Goal: Task Accomplishment & Management: Manage account settings

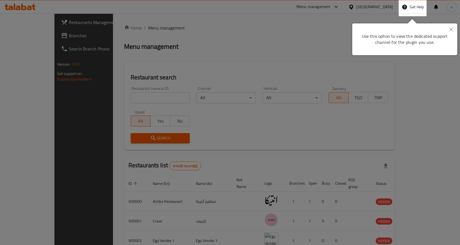
click at [318, 55] on div at bounding box center [230, 197] width 460 height 394
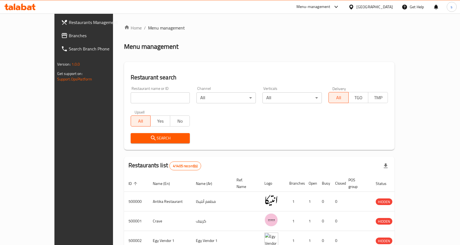
click at [386, 6] on div "[GEOGRAPHIC_DATA]" at bounding box center [374, 7] width 36 height 6
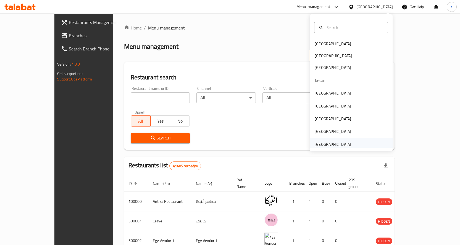
click at [332, 144] on div "[GEOGRAPHIC_DATA]" at bounding box center [332, 145] width 36 height 6
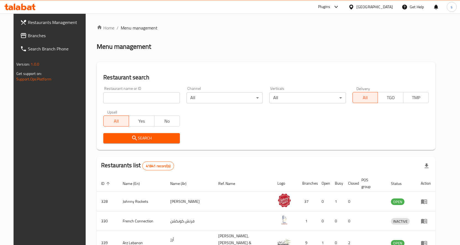
click at [147, 96] on input "search" at bounding box center [141, 97] width 76 height 11
paste input "779780"
type input "779780"
click button "Search" at bounding box center [141, 138] width 76 height 10
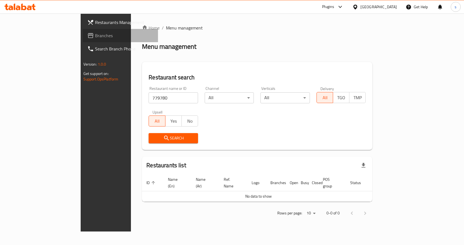
click at [95, 33] on span "Branches" at bounding box center [124, 35] width 59 height 7
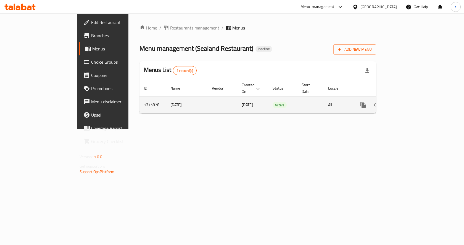
click at [406, 102] on icon "enhanced table" at bounding box center [403, 105] width 7 height 7
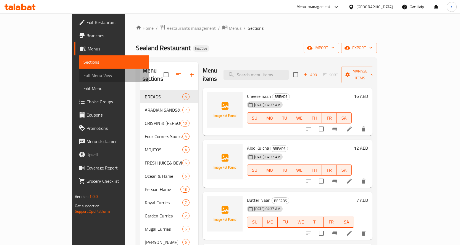
click at [79, 71] on link "Full Menu View" at bounding box center [114, 75] width 70 height 13
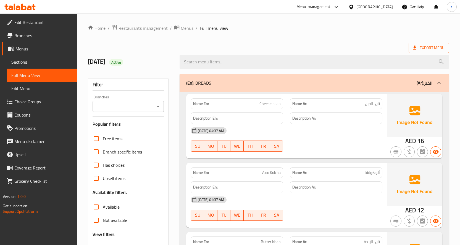
click at [43, 59] on span "Sections" at bounding box center [41, 62] width 61 height 7
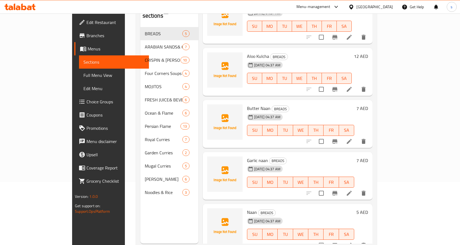
scroll to position [77, 0]
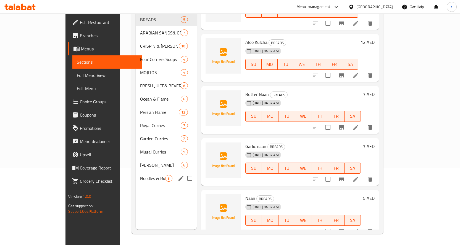
click at [136, 172] on div "Noodles & Rice 3" at bounding box center [166, 178] width 61 height 13
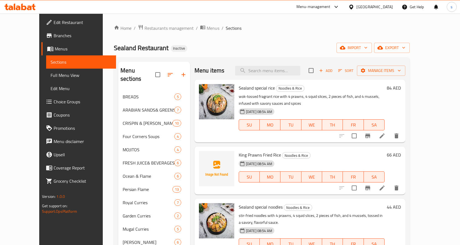
click at [390, 137] on li at bounding box center [381, 136] width 15 height 10
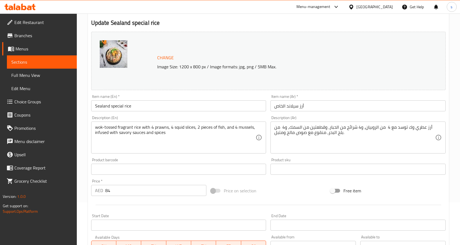
scroll to position [55, 0]
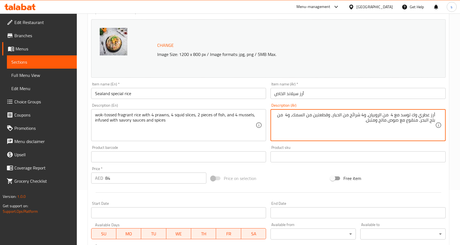
click at [44, 74] on span "Full Menu View" at bounding box center [41, 75] width 61 height 7
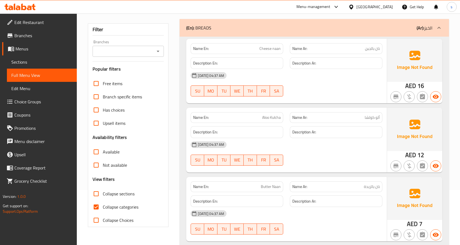
click at [108, 204] on span "Collapse categories" at bounding box center [121, 207] width 36 height 7
click at [103, 204] on input "Collapse categories" at bounding box center [95, 207] width 13 height 13
checkbox input "false"
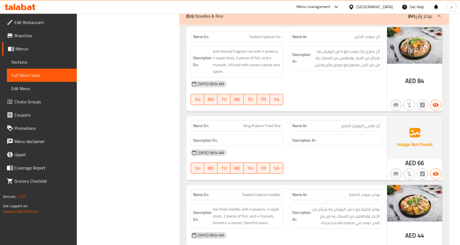
scroll to position [7259, 0]
click at [43, 61] on span "Sections" at bounding box center [41, 62] width 61 height 7
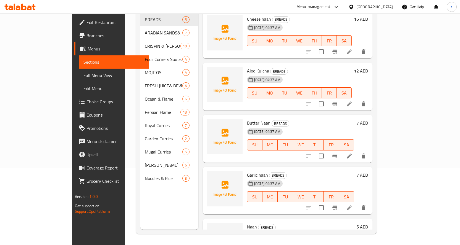
scroll to position [77, 0]
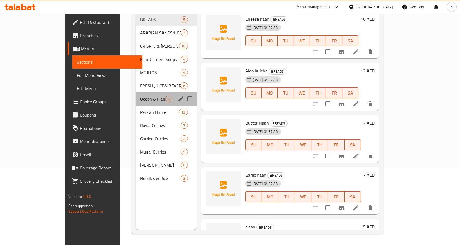
click at [136, 92] on div "Ocean & Flame 6" at bounding box center [166, 98] width 61 height 13
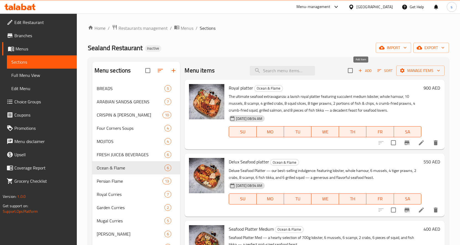
click at [365, 71] on span "Add" at bounding box center [364, 71] width 15 height 6
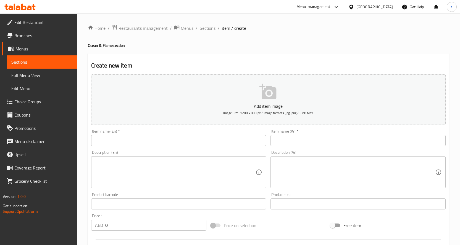
click at [119, 140] on input "text" at bounding box center [178, 140] width 175 height 11
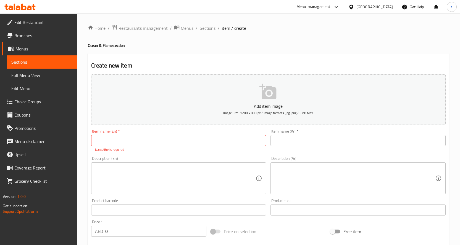
click at [171, 140] on input "text" at bounding box center [178, 140] width 175 height 11
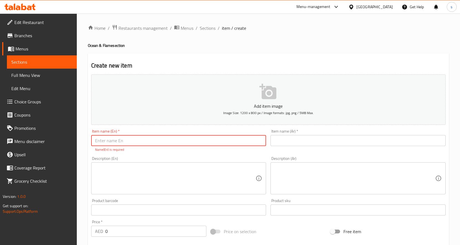
paste input "Large Lobster grilled 1000gm/ 700gm"
type input "Large Lobster grilled 1000gm/ 700gm"
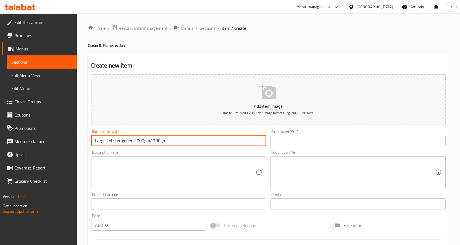
click at [311, 139] on input "text" at bounding box center [357, 140] width 175 height 11
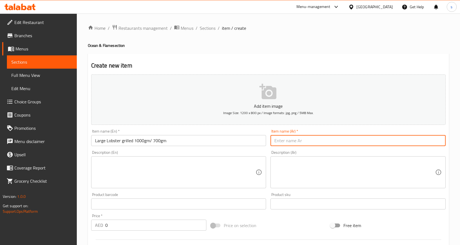
paste input "جراد البحر كبير مشوي 1000 جرام / 700 جرام"
drag, startPoint x: 425, startPoint y: 143, endPoint x: 440, endPoint y: 142, distance: 14.1
click at [444, 141] on input "جراد البحر كبير مشوي 1000 جرام / 700 جرام" at bounding box center [357, 140] width 175 height 11
click at [424, 141] on input "جراد البحر كبير مشوي 1000 جرام / 700 جرام" at bounding box center [357, 140] width 175 height 11
drag, startPoint x: 424, startPoint y: 141, endPoint x: 443, endPoint y: 140, distance: 18.5
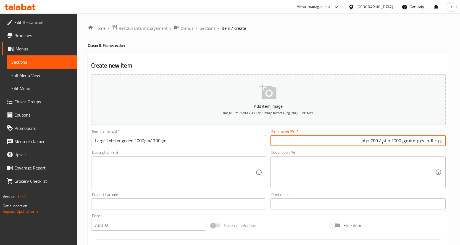
click at [443, 140] on input "جراد البحر كبير مشوي 1000 جرام / 700 جرام" at bounding box center [357, 140] width 175 height 11
paste input "ستاكوزا / أم الربيان"
click at [417, 142] on input "إستاكوزا كبير مشوي 1000 جرام / 700 جرام" at bounding box center [357, 140] width 175 height 11
click at [400, 142] on input "إستاكوزا كبيره مشوي 1000 جرام / 700 جرام" at bounding box center [357, 140] width 175 height 11
click at [402, 142] on input "إستاكوزا كبيره مشوي 1000 جرام / 700 جرام" at bounding box center [357, 140] width 175 height 11
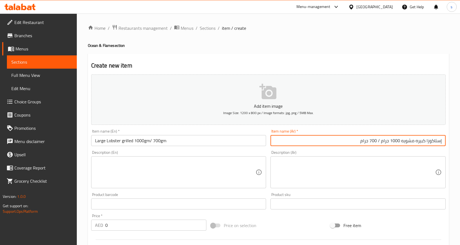
type input "إستاكوزا كبيره مشويه 1000 جرام / 700 جرام"
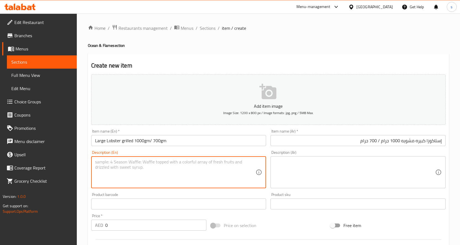
paste textarea "Grilled Large Lobster — available in 700g or 1kg, perfectly charred and burstin…"
type textarea "Grilled Large Lobster — available in 700g or 1kg, perfectly charred and burstin…"
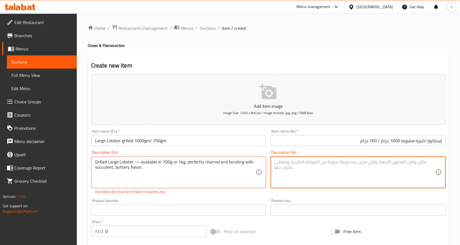
paste textarea "جراد البحر الكبير المشوي — متوفر بوزن 700 جرام أو 1 كجم، متفحم تمامًا ومليء بنك…"
drag, startPoint x: 419, startPoint y: 164, endPoint x: 442, endPoint y: 160, distance: 23.2
click at [442, 160] on div "جراد البحر الكبير المشوي — متوفر بوزن 700 جرام أو 1 كجم، متفحم تمامًا ومليء بنك…" at bounding box center [357, 173] width 175 height 32
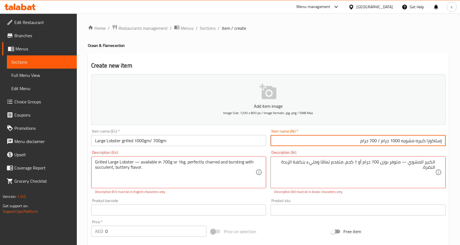
drag, startPoint x: 427, startPoint y: 142, endPoint x: 448, endPoint y: 141, distance: 21.6
click at [448, 141] on div "Create new item Add item image Image Size: 1200 x 800 px / Image formats: jpg, …" at bounding box center [268, 217] width 361 height 327
click at [437, 164] on div "الكبير المشوي — متوفر بوزن 700 جرام أو 1 كجم، متفحم تمامًا ومليء بنكهة الزبدة ا…" at bounding box center [357, 173] width 175 height 32
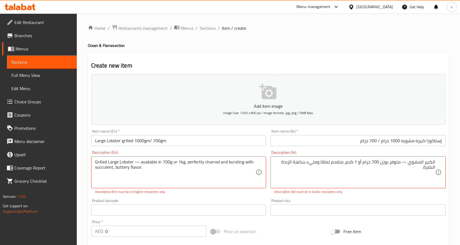
drag, startPoint x: 437, startPoint y: 164, endPoint x: 324, endPoint y: 154, distance: 113.9
click at [316, 150] on div "Description (Ar) الكبير المشوي — متوفر بوزن 700 جرام أو 1 كجم، متفحم تمامًا ومل…" at bounding box center [357, 173] width 179 height 48
paste textarea "ستاكوز"
click at [415, 163] on textarea "إستاكوزا الكبير المشوي — متوفر بوزن 700 جرام أو 1 كجم، متفحم تمامًا ومليء بنكهة…" at bounding box center [354, 173] width 161 height 26
type textarea "إستاكوزا كبير المشوي — متوفر بوزن 700 جرام أو 1 كجم، متفحم تمامًا ومليء بنكهة ا…"
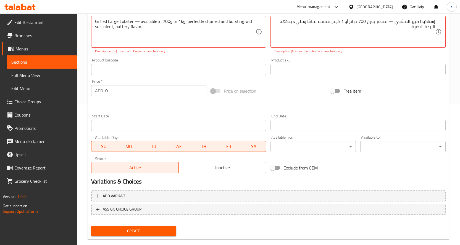
scroll to position [151, 0]
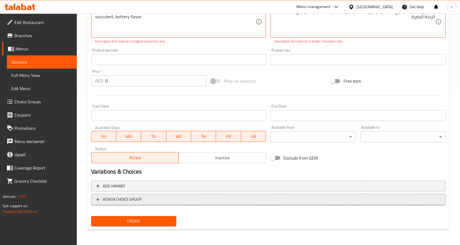
click at [241, 196] on span "ASSIGN CHOICE GROUP" at bounding box center [268, 199] width 344 height 7
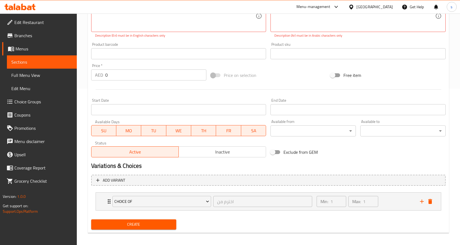
scroll to position [160, 0]
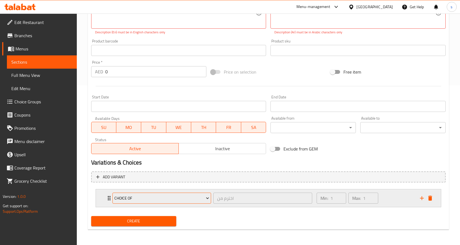
click at [181, 198] on span "choice of" at bounding box center [161, 198] width 95 height 7
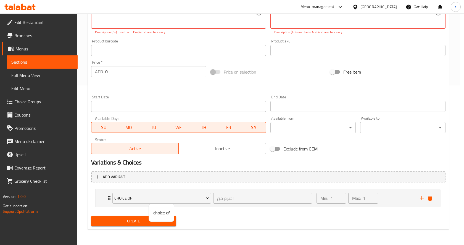
click at [163, 213] on span "choice of" at bounding box center [161, 213] width 16 height 7
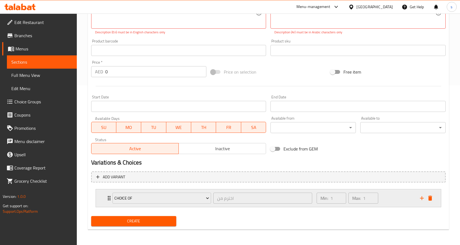
click at [109, 199] on icon "Expand" at bounding box center [109, 198] width 3 height 4
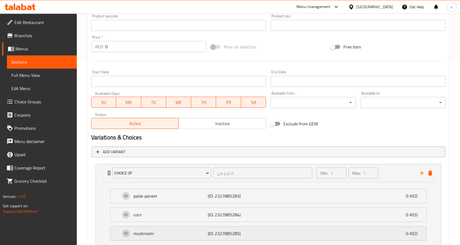
scroll to position [228, 0]
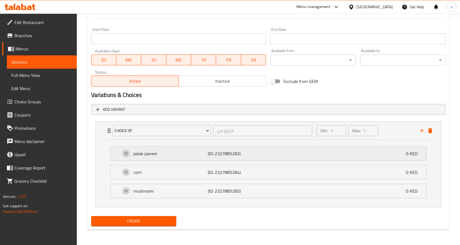
click at [368, 154] on div "palak paneer (ID: 2327885283) 0 AED" at bounding box center [269, 154] width 299 height 14
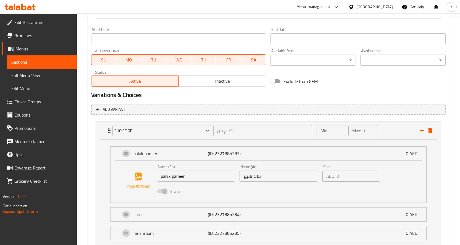
click at [210, 179] on input "palak paneer" at bounding box center [196, 176] width 78 height 11
click at [219, 179] on input "palak paneer" at bounding box center [196, 176] width 78 height 11
drag, startPoint x: 191, startPoint y: 177, endPoint x: 149, endPoint y: 172, distance: 41.4
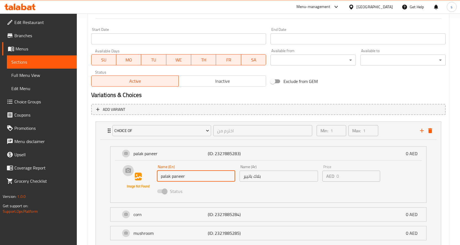
click at [149, 172] on div "Name (En) palak paneer Name (En) Name (Ar) بلاك بانيير Name (Ar) Price AED 0 Pr…" at bounding box center [268, 181] width 298 height 38
click at [107, 129] on icon "Expand" at bounding box center [109, 131] width 7 height 7
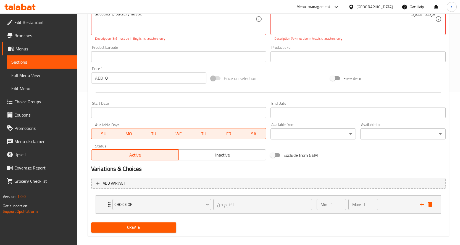
scroll to position [160, 0]
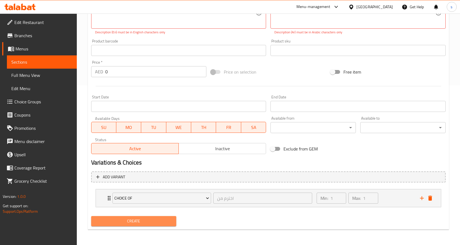
click at [152, 223] on span "Create" at bounding box center [134, 221] width 76 height 7
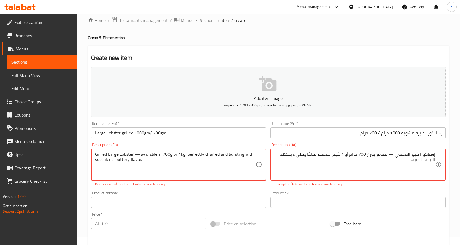
scroll to position [0, 0]
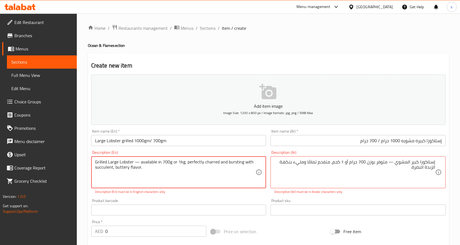
click at [138, 162] on textarea "Grilled Large Lobster — available in 700g or 1kg, perfectly charred and burstin…" at bounding box center [175, 173] width 161 height 26
type textarea "Grilled Large Lobster available in 700g or 1kg, perfectly charred and bursting …"
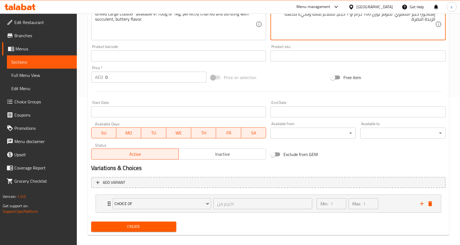
scroll to position [154, 0]
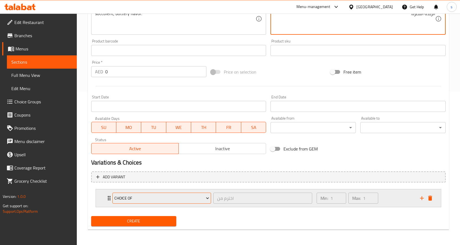
type textarea "إستاكوزا كبير المشوي متوفر بوزن 700 جرام أو 1 كجم، متفحم تمامًا ومليء بنكهة الز…"
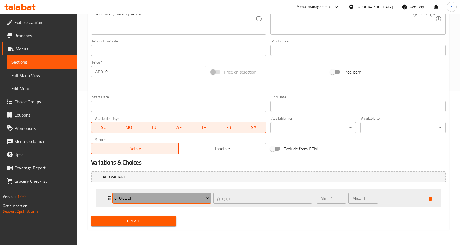
click at [197, 195] on span "choice of" at bounding box center [161, 198] width 95 height 7
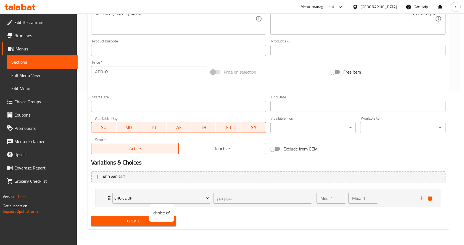
click at [163, 216] on span "choice of" at bounding box center [161, 213] width 16 height 7
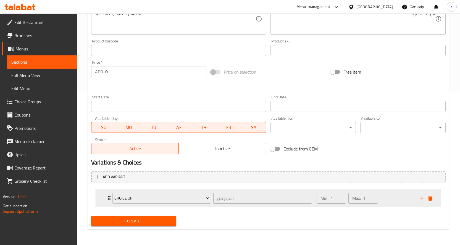
click at [398, 201] on div "Min: 1 ​ Max: 1 ​" at bounding box center [364, 199] width 103 height 18
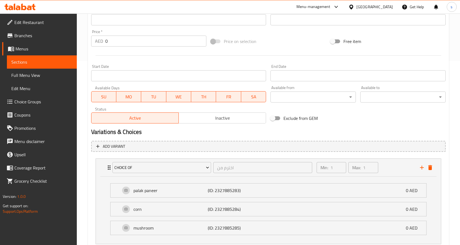
scroll to position [221, 0]
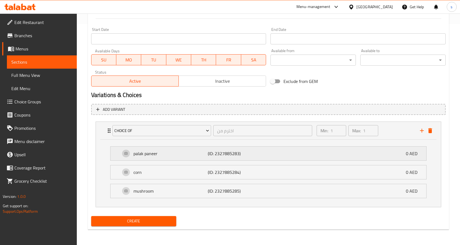
click at [357, 157] on div "palak paneer (ID: 2327885283) 0 AED" at bounding box center [269, 154] width 299 height 14
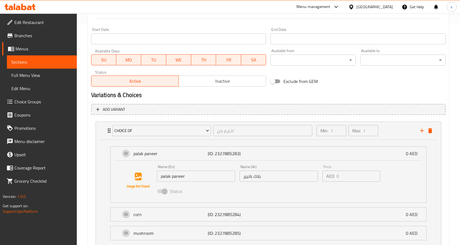
drag, startPoint x: 218, startPoint y: 179, endPoint x: 214, endPoint y: 178, distance: 4.1
click at [218, 179] on input "palak paneer" at bounding box center [196, 176] width 78 height 11
drag, startPoint x: 214, startPoint y: 178, endPoint x: 208, endPoint y: 177, distance: 6.4
click at [214, 178] on input "palak paneer" at bounding box center [196, 176] width 78 height 11
click at [208, 177] on input "palak paneer" at bounding box center [196, 176] width 78 height 11
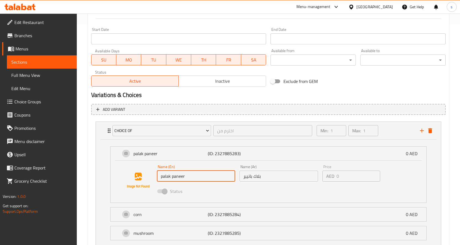
click at [199, 177] on input "palak paneer" at bounding box center [196, 176] width 78 height 11
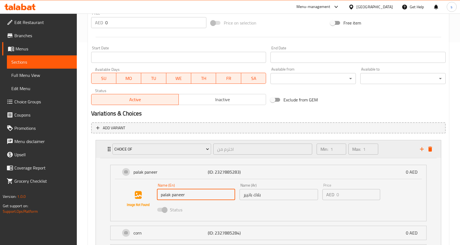
scroll to position [194, 0]
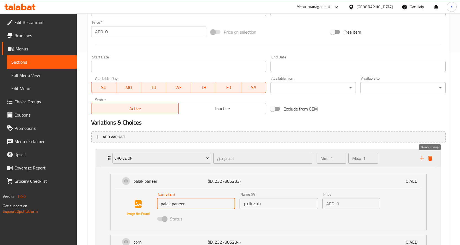
click at [428, 157] on icon "delete" at bounding box center [430, 158] width 7 height 7
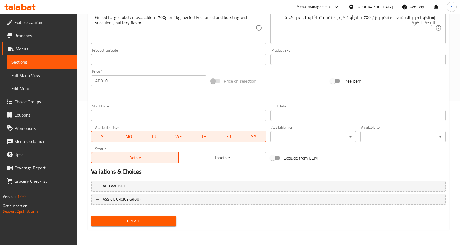
scroll to position [145, 0]
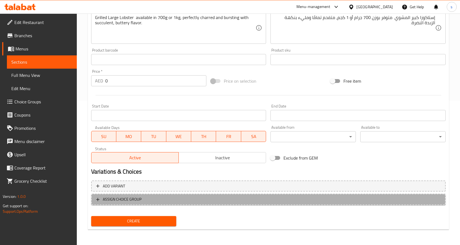
click at [198, 200] on span "ASSIGN CHOICE GROUP" at bounding box center [268, 199] width 344 height 7
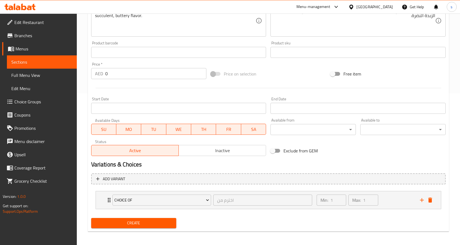
scroll to position [154, 0]
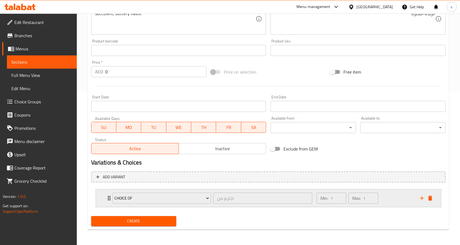
click at [103, 200] on div "choice of اخترم من ​ Min: 1 ​ Max: 1 ​" at bounding box center [268, 199] width 345 height 18
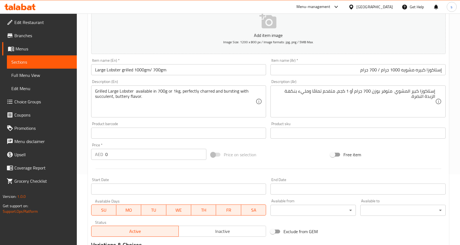
scroll to position [221, 0]
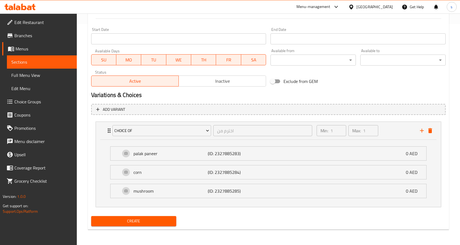
click at [145, 219] on span "Create" at bounding box center [134, 221] width 76 height 7
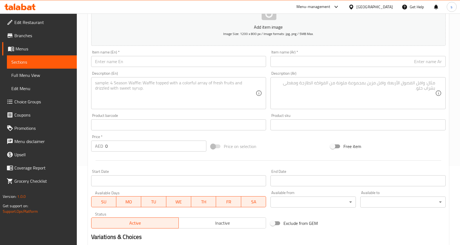
scroll to position [0, 0]
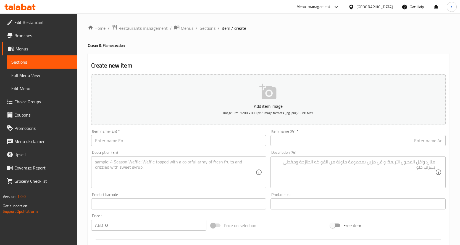
click at [203, 28] on span "Sections" at bounding box center [208, 28] width 16 height 7
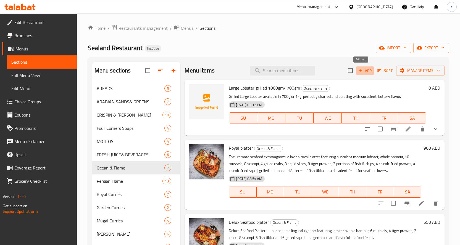
click at [361, 72] on span "Add" at bounding box center [364, 71] width 15 height 6
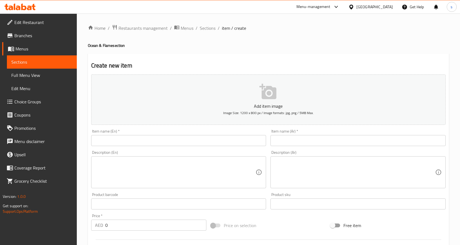
click at [188, 144] on input "text" at bounding box center [178, 140] width 175 height 11
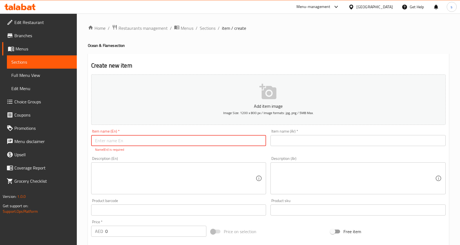
paste input "Tiger prawns grilled 4pcs"
type input "Tiger prawns grilled 4pcs"
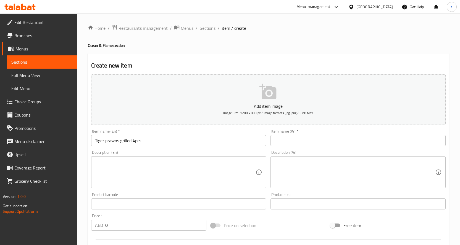
click at [306, 133] on div "Item name (Ar)   * Item name (Ar) *" at bounding box center [357, 137] width 175 height 17
click at [305, 139] on input "text" at bounding box center [357, 140] width 175 height 11
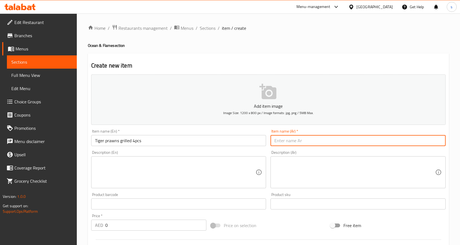
paste input "روبيان النمر المشوي 4 قطع"
type input "روبيان النمر المشوي 4 قطع"
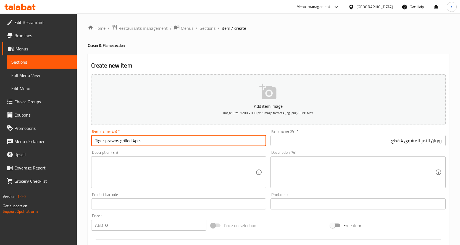
drag, startPoint x: 105, startPoint y: 141, endPoint x: 119, endPoint y: 142, distance: 13.5
click at [119, 142] on input "Tiger prawns grilled 4pcs" at bounding box center [178, 140] width 175 height 11
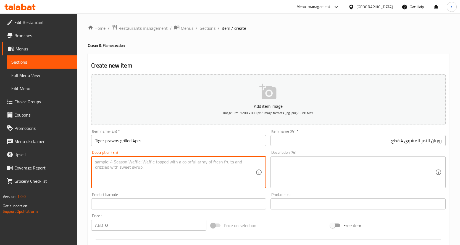
click at [141, 168] on textarea at bounding box center [175, 173] width 161 height 26
paste textarea "Grilled tiger prawns — 4 pieces of juicy, smoky, and perfectly seasoned seafood…"
click at [137, 164] on textarea "Grilled tiger prawns — 4 pieces of juicy, smoky, and perfectly seasoned seafood…" at bounding box center [175, 173] width 161 height 26
type textarea "Grilled tiger prawns 4 pieces of juicy, smoky, and perfectly seasoned seafood d…"
click at [281, 165] on textarea at bounding box center [354, 173] width 161 height 26
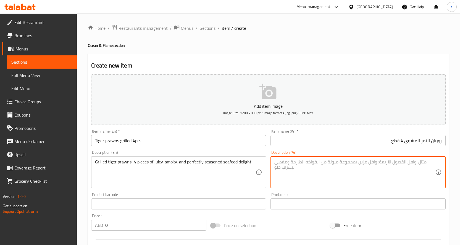
paste textarea "روبيان النمر المشوي — 4 قطع من المأكولات البحرية اللذيذة والمدخنة والمتبلة بشكل…"
click at [392, 162] on textarea "روبيان النمر المشوي — 4 قطع من المأكولات البحرية اللذيذة والمدخنة والمتبلة بشكل…" at bounding box center [354, 173] width 161 height 26
click at [333, 164] on textarea "روبيان النمر المشوي 4 قطع من المأكولات البحرية اللذيذة والمدخنة والمتبلة بشكل م…" at bounding box center [354, 173] width 161 height 26
click at [332, 163] on textarea "روبيان النمر المشوي 4 قطع من المأكولات البحرية اللذيذة والمدخنة والمتبلة بشكل م…" at bounding box center [354, 173] width 161 height 26
click at [346, 164] on textarea "روبيان النمر المشوي 4 قطع من المأكولات البحرية الجوسي والمدخنة والمتبلة بشكل مث…" at bounding box center [354, 173] width 161 height 26
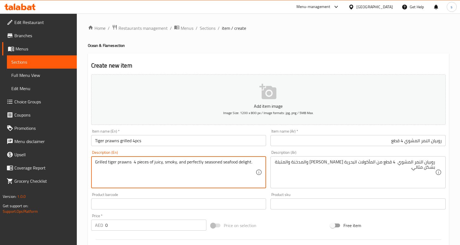
drag, startPoint x: 239, startPoint y: 163, endPoint x: 250, endPoint y: 162, distance: 11.3
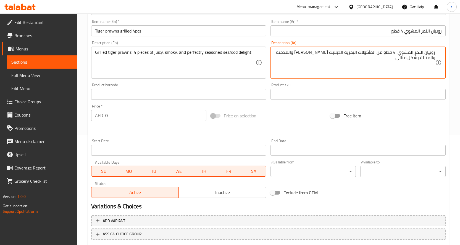
scroll to position [110, 0]
type textarea "روبيان النمر المشوي 4 قطع من المأكولات البحرية الديلايت الجوسي والمدخنة والمتبل…"
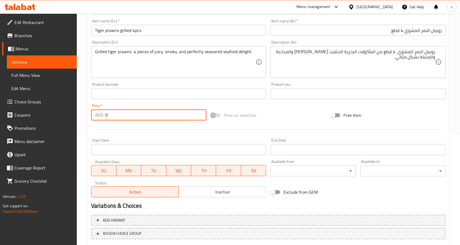
click at [139, 114] on input "0" at bounding box center [155, 115] width 101 height 11
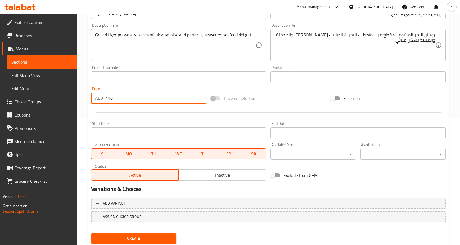
scroll to position [145, 0]
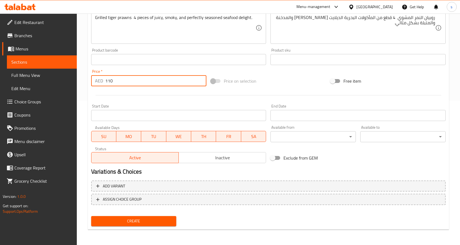
type input "110"
click at [142, 219] on span "Create" at bounding box center [134, 221] width 76 height 7
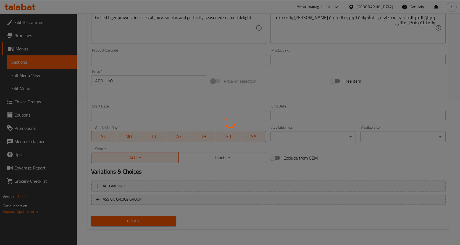
type input "0"
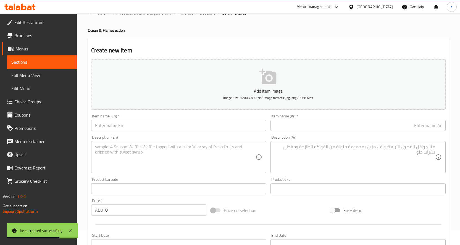
scroll to position [0, 0]
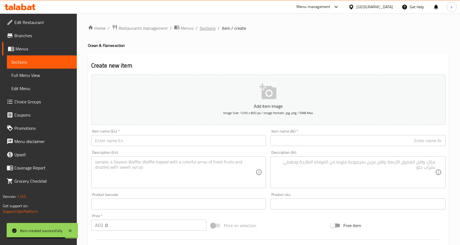
click at [207, 27] on span "Sections" at bounding box center [208, 28] width 16 height 7
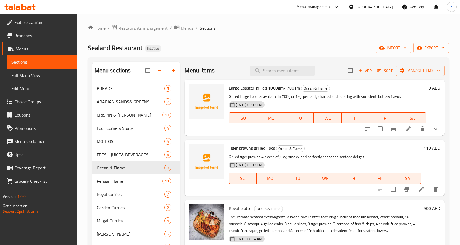
click at [359, 69] on span "Add" at bounding box center [364, 71] width 15 height 6
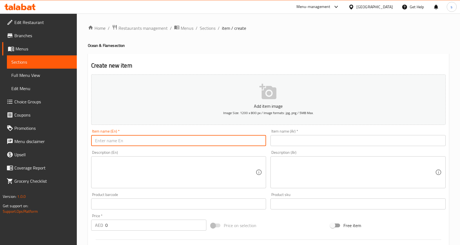
click at [140, 142] on input "text" at bounding box center [178, 140] width 175 height 11
paste input "Crab grilled"
type input "Crab grilled"
click at [295, 139] on input "text" at bounding box center [357, 140] width 175 height 11
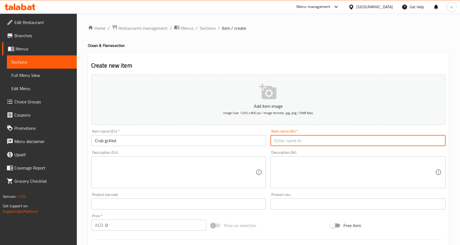
paste input "سلطعون مشوي"
type input "سلطعون مشوي"
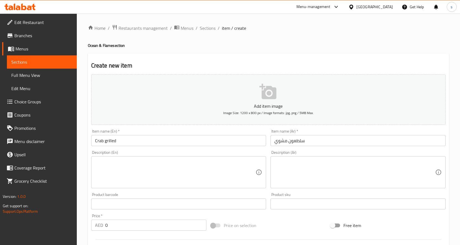
click at [145, 179] on textarea at bounding box center [175, 173] width 161 height 26
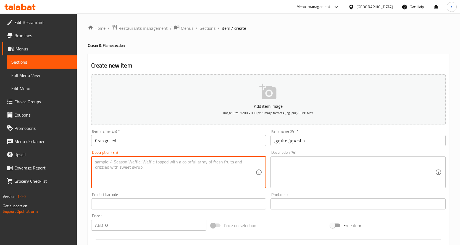
paste textarea "Grilled crab — succulent, smoky, and perfectly seasoned for a flavorful seafood…"
type textarea "Grilled crab — succulent, smoky, and perfectly seasoned for a flavorful seafood…"
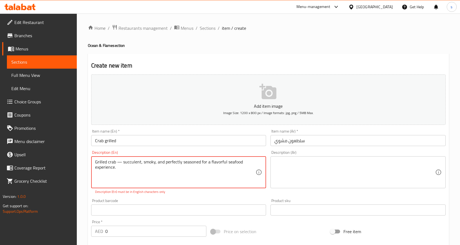
click at [311, 185] on textarea at bounding box center [354, 173] width 161 height 26
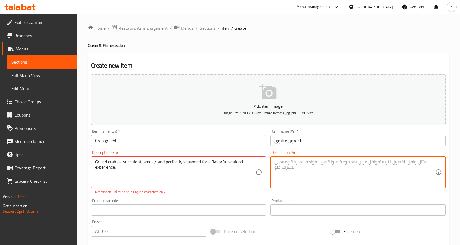
paste textarea "سلطعون مشوي — لذيذ، مدخن، ومتبل بشكل مثالي لتجربة المأكولات البحرية اللذيذة."
click at [400, 163] on textarea "سلطعون مشوي — لذيذ، مدخن، ومتبل بشكل مثالي لتجربة المأكولات البحرية اللذيذة." at bounding box center [354, 173] width 161 height 26
type textarea "سلطعون مشوي لذيذ، مدخن، ومتبل بشكل مثالي لتجربة المأكولات البحرية اللذيذة."
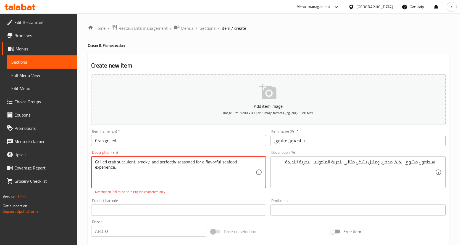
drag, startPoint x: 117, startPoint y: 163, endPoint x: 134, endPoint y: 164, distance: 16.6
click at [134, 164] on textarea "Grilled crab succulent, smoky, and perfectly seasoned for a flavorful seafood e…" at bounding box center [175, 173] width 161 height 26
type textarea "Grilled crab succulent, smoky, and perfectly seasoned for a flavorful seafood e…"
click at [215, 173] on textarea "Grilled crab succulent, smoky, and perfectly seasoned for a flavorful seafood e…" at bounding box center [175, 173] width 161 height 26
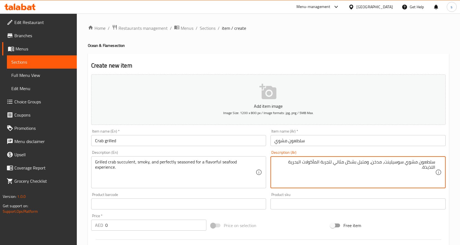
click at [276, 162] on textarea "سلطعون مشوي سوسيلينت، مدخن، ومتبل بشكل مثالي لتجربة المأكولات البحرية اللذيذة." at bounding box center [354, 173] width 161 height 26
type textarea "سلطعون مشوي سوسيلينت، مدخن، ومتبل بشكل مثالي لتجربة المأكولات البحرية المليئه ب…"
click at [131, 223] on input "0" at bounding box center [155, 225] width 101 height 11
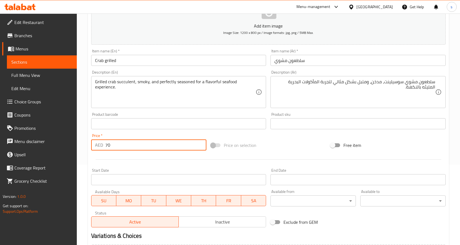
scroll to position [138, 0]
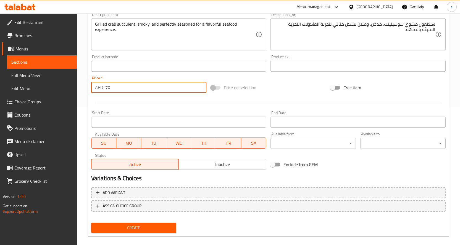
type input "70"
click at [128, 226] on span "Create" at bounding box center [134, 228] width 76 height 7
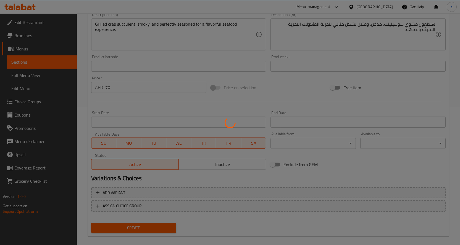
type input "0"
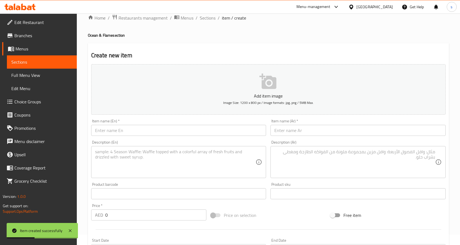
scroll to position [0, 0]
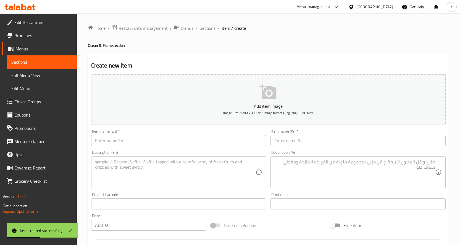
click at [209, 27] on span "Sections" at bounding box center [208, 28] width 16 height 7
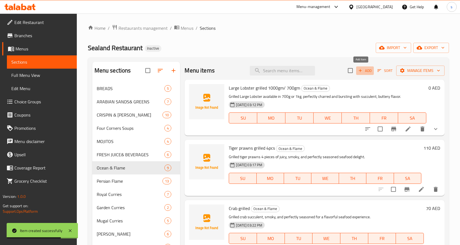
click at [360, 71] on span "Add" at bounding box center [364, 71] width 15 height 6
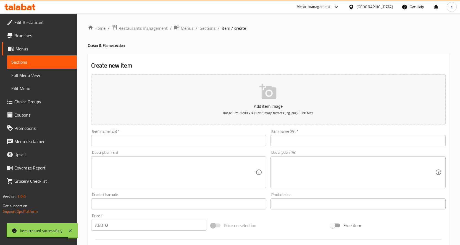
drag, startPoint x: 153, startPoint y: 139, endPoint x: 189, endPoint y: 139, distance: 36.2
click at [153, 139] on input "text" at bounding box center [178, 140] width 175 height 11
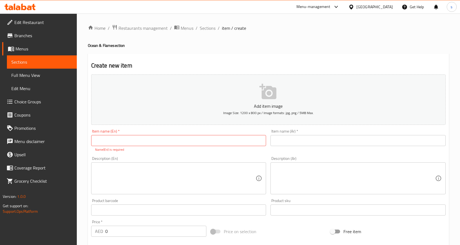
click at [200, 143] on input "text" at bounding box center [178, 140] width 175 height 11
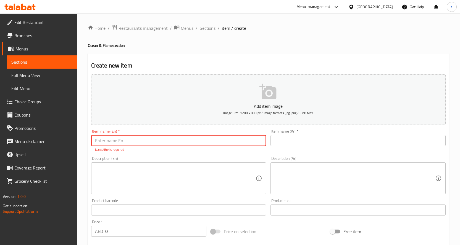
paste input "whole hamour grilled 600gm"
type input "whole hamour grilled 600gm"
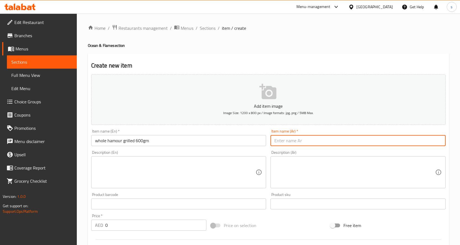
click at [315, 139] on input "text" at bounding box center [357, 140] width 175 height 11
paste input "لحم خنزير كامل مشوي 600 جرام"
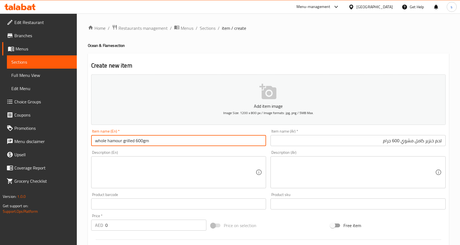
drag, startPoint x: 107, startPoint y: 142, endPoint x: 121, endPoint y: 144, distance: 14.3
click at [121, 144] on input "whole hamour grilled 600gm" at bounding box center [178, 140] width 175 height 11
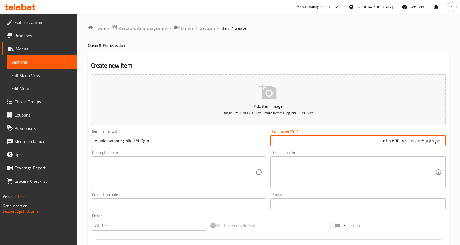
drag, startPoint x: 424, startPoint y: 142, endPoint x: 473, endPoint y: 144, distance: 48.9
click at [460, 144] on html "​ Menu-management United Arab Emirates Get Help s Edit Restaurant Branches Menu…" at bounding box center [230, 122] width 460 height 245
type input "هامور كامل مشوي 600 جرام"
click at [155, 162] on textarea at bounding box center [175, 173] width 161 height 26
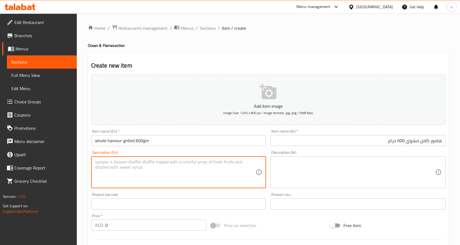
paste textarea "Whole Hamour Grilled — 600g of tender, flaky fish, perfectly charred and bursti…"
type textarea "Whole Hamour Grilled — 600g of tender, flaky fish, perfectly charred and bursti…"
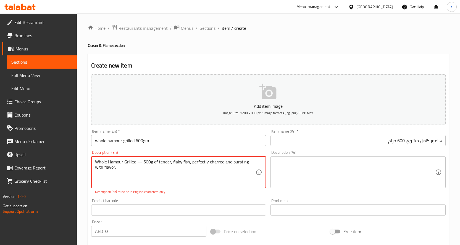
click at [337, 176] on textarea at bounding box center [354, 173] width 161 height 26
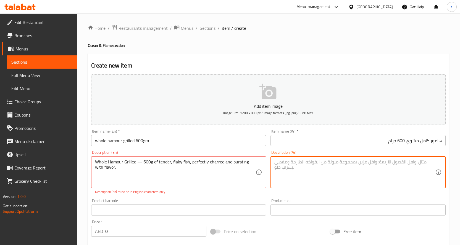
paste textarea "لحم خنزير مشوي كامل — 600 جرام من السمك الطري والمتقشر، متفحم تمامًا ومليء بالن…"
drag, startPoint x: 419, startPoint y: 160, endPoint x: 453, endPoint y: 161, distance: 34.0
click at [453, 161] on div "Home / Restaurants management / Menus / Sections / item / create Ocean & Flame …" at bounding box center [268, 205] width 383 height 383
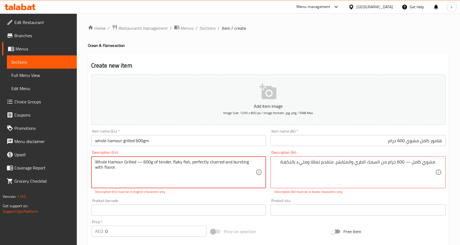
drag, startPoint x: 114, startPoint y: 164, endPoint x: 111, endPoint y: 175, distance: 11.6
click at [111, 175] on textarea "Whole Hamour Grilled — 600g of tender, flaky fish, perfectly charred and bursti…" at bounding box center [175, 173] width 161 height 26
type textarea "هامور مشوي كامل — 600 جرام من السمك الطري والمتقشر، متفحم تمامًا ومليء بالنكهة."
type textarea "Whole Hamour Grilled 600g of tender, flaky fish, perfectly charred and bursting…"
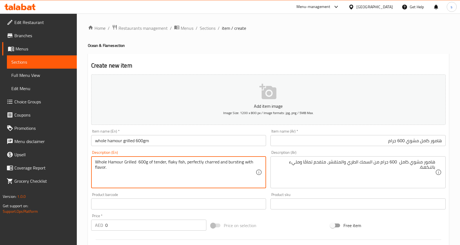
click at [170, 162] on textarea "Whole Hamour Grilled 600g of tender, flaky fish, perfectly charred and bursting…" at bounding box center [175, 173] width 161 height 26
drag, startPoint x: 203, startPoint y: 161, endPoint x: 216, endPoint y: 161, distance: 13.0
click at [216, 161] on textarea "Whole Hamour Grilled 600g of tender, flaky fish, perfectly charred and bursting…" at bounding box center [175, 173] width 161 height 26
click at [230, 162] on textarea "Whole Hamour Grilled 600g of tender, flaky fish, perfectly charred and bursting…" at bounding box center [175, 173] width 161 height 26
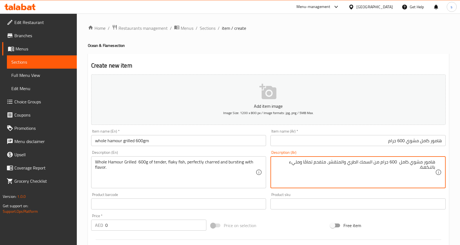
click at [285, 163] on textarea "هامور مشوي كامل 600 جرام من السمك الطري والمتقشر، متفحم تمامًا ومليء بالنكهة." at bounding box center [354, 173] width 161 height 26
click at [290, 162] on textarea "هامور مشوي كامل 600 جرام من السمك الطري والمتقشر، متفحم تمامًا ومليء بالنكهة." at bounding box center [354, 173] width 161 height 26
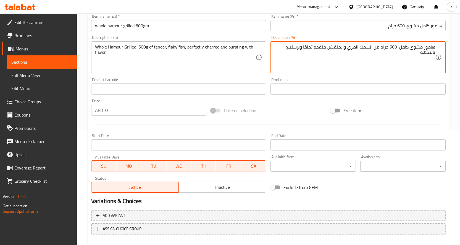
scroll to position [138, 0]
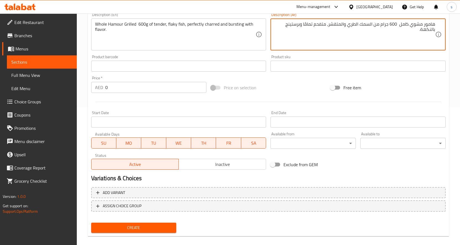
type textarea "هامور مشوي كامل 600 جرام من السمك الطري والمتقشر، متفحم تمامًا وبرستينج بالنكهة."
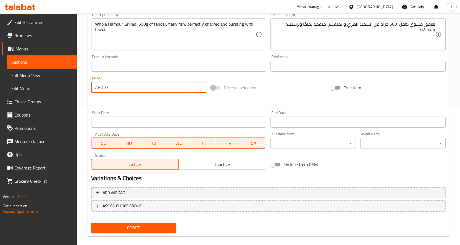
click at [162, 85] on input "0" at bounding box center [155, 87] width 101 height 11
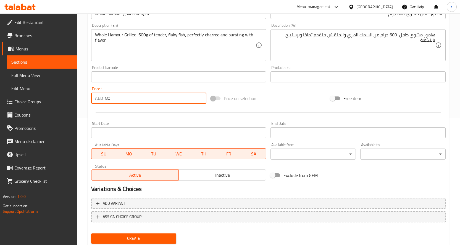
scroll to position [145, 0]
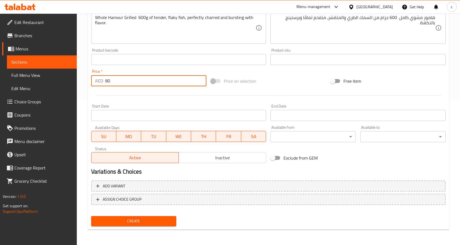
type input "80"
click at [151, 219] on span "Create" at bounding box center [134, 221] width 76 height 7
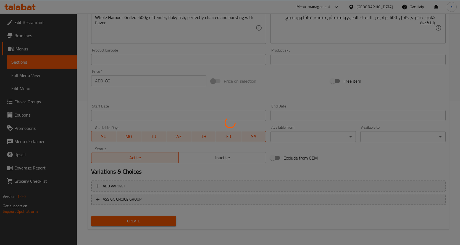
type input "0"
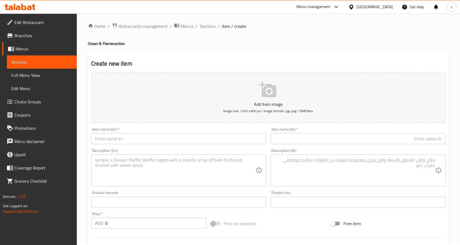
scroll to position [0, 0]
click at [207, 28] on span "Sections" at bounding box center [208, 28] width 16 height 7
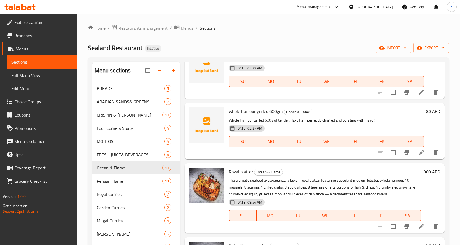
scroll to position [166, 0]
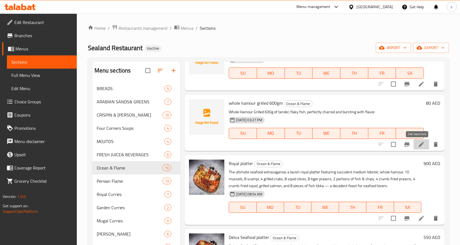
click at [419, 144] on icon at bounding box center [421, 144] width 5 height 5
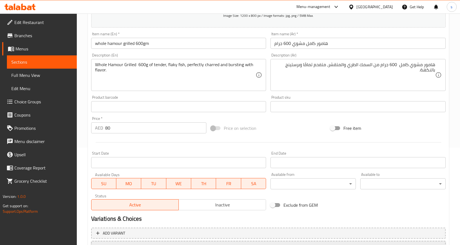
scroll to position [145, 0]
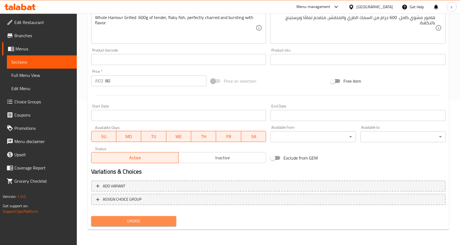
click at [123, 222] on span "Update" at bounding box center [134, 221] width 76 height 7
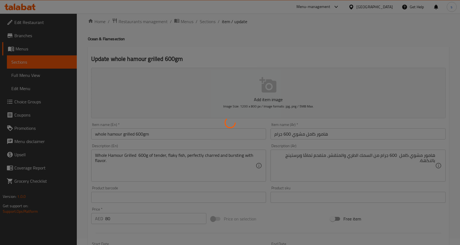
scroll to position [0, 0]
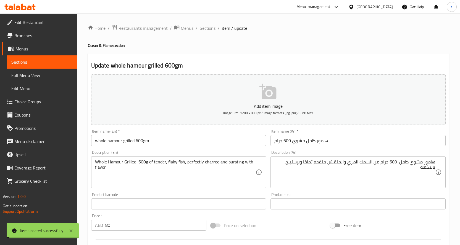
click at [206, 28] on span "Sections" at bounding box center [208, 28] width 16 height 7
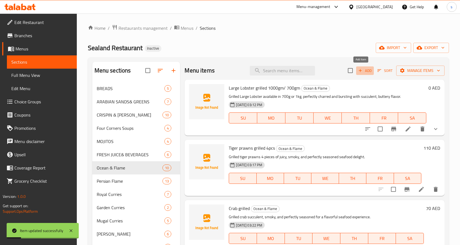
click at [364, 72] on span "Add" at bounding box center [364, 71] width 15 height 6
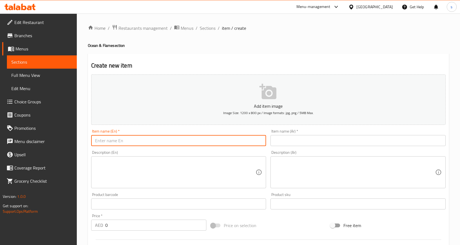
click at [223, 140] on input "text" at bounding box center [178, 140] width 175 height 11
paste input "Squid grilled"
type input "Squid grilled"
click at [332, 145] on input "text" at bounding box center [357, 140] width 175 height 11
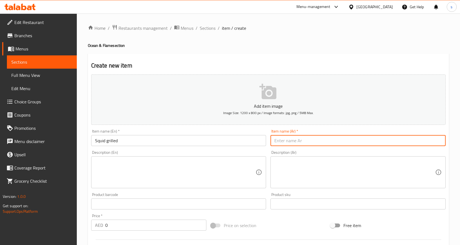
paste input "حبار مشوي"
type input "حبار مشوي"
click at [135, 172] on textarea at bounding box center [175, 173] width 161 height 26
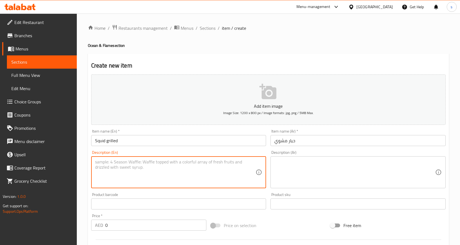
paste textarea "Grilled squid — tender, smoky, and perfectly seasoned for a flavorful seafood b…"
type textarea "Grilled squid — tender, smoky, and perfectly seasoned for a flavorful seafood b…"
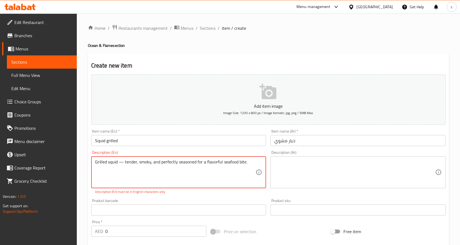
drag, startPoint x: 287, startPoint y: 153, endPoint x: 288, endPoint y: 156, distance: 3.2
click at [287, 153] on div "Description (Ar) Description (Ar)" at bounding box center [357, 170] width 175 height 38
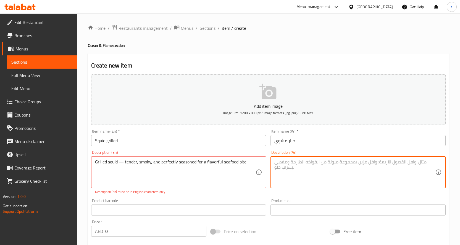
click at [290, 162] on textarea at bounding box center [354, 173] width 161 height 26
paste textarea "الحبار المشوي — طري، مدخن، ومتبل بشكل مثالي للحصول على قضمة لذيذة من المأكولات …"
type textarea "الحبار المشوي — طري، مدخن، ومتبل بشكل مثالي للحصول على قضمة لذيذة من المأكولات …"
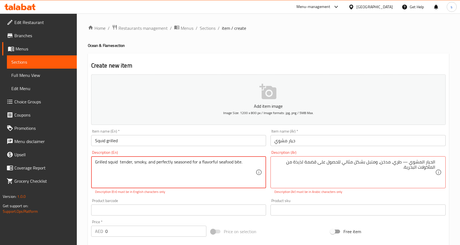
type textarea "Grilled squid tender, smoky, and perfectly seasoned for a flavorful seafood bit…"
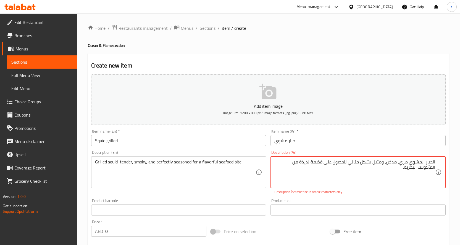
type textarea "الحبار المشوي طري، مدخن، ومتبل بشكل مثالي للحصول على قضمة لذيذة من المأكولات ال…"
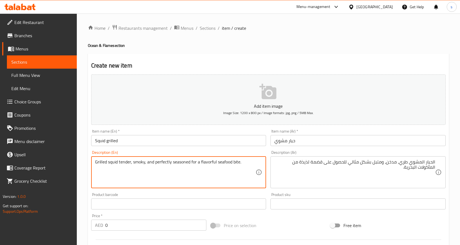
type textarea "Grilled squid tender, smoky, and perfectly seasoned for a flavorful seafood bit…"
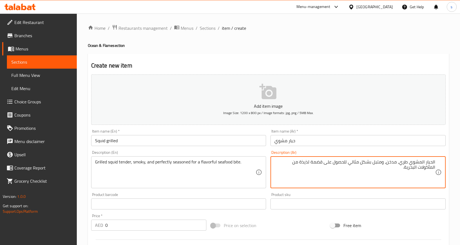
click at [313, 165] on textarea "الحبار المشوي طري، مدخن، ومتبل بشكل مثالي للحصول على قضمة لذيذة من المأكولات ال…" at bounding box center [354, 173] width 161 height 26
click at [306, 163] on textarea "الحبار المشوي طري، مدخن، ومتبل بشكل مثالي للحصول على بايت لذيذة من المأكولات ال…" at bounding box center [354, 173] width 161 height 26
type textarea "الحبار المشوي طري، مدخن، ومتبل بشكل مثالي للحصول على بايت مليئه بالنكهه من المأ…"
click at [205, 159] on div "Grilled squid tender, smoky, and perfectly seasoned for a flavorful seafood bit…" at bounding box center [178, 173] width 175 height 32
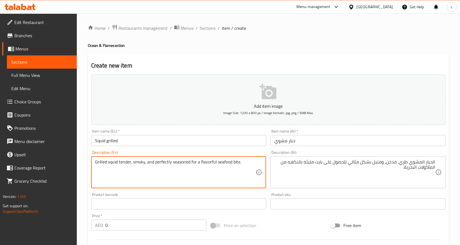
click at [205, 165] on textarea "Grilled squid tender, smoky, and perfectly seasoned for a flavorful seafood bit…" at bounding box center [175, 173] width 161 height 26
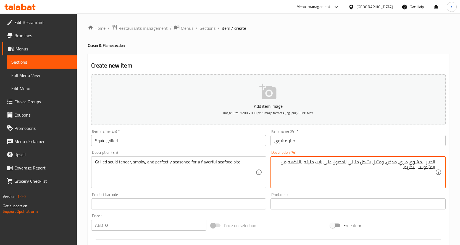
click at [154, 201] on input "text" at bounding box center [178, 204] width 175 height 11
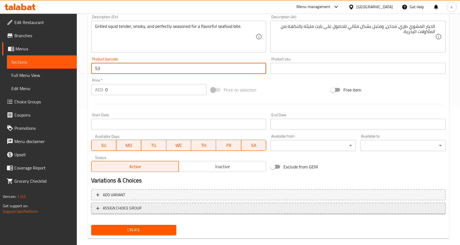
scroll to position [138, 0]
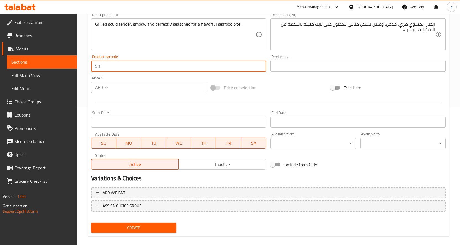
type input "5"
click at [135, 89] on input "0" at bounding box center [155, 87] width 101 height 11
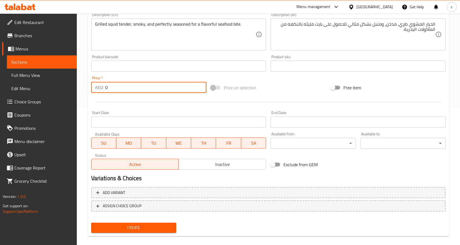
click at [135, 89] on input "0" at bounding box center [155, 87] width 101 height 11
type input "53"
click at [143, 227] on span "Create" at bounding box center [134, 228] width 76 height 7
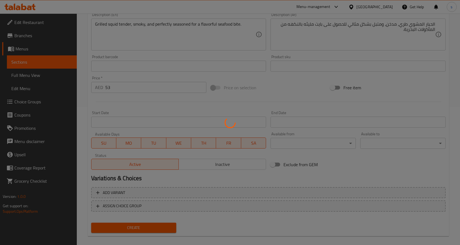
type input "0"
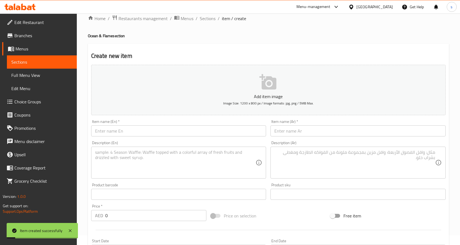
scroll to position [0, 0]
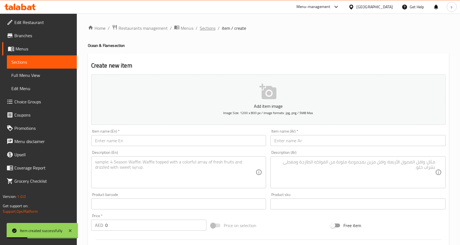
click at [207, 25] on span "Sections" at bounding box center [208, 28] width 16 height 7
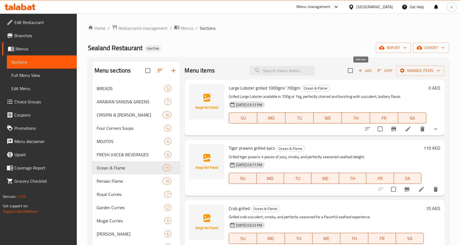
click at [358, 72] on icon "button" at bounding box center [360, 70] width 5 height 5
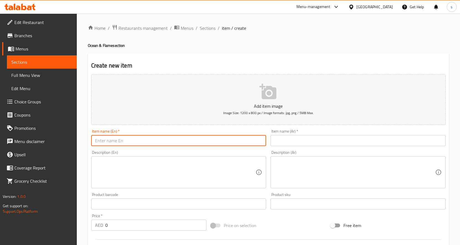
click at [215, 138] on input "text" at bounding box center [178, 140] width 175 height 11
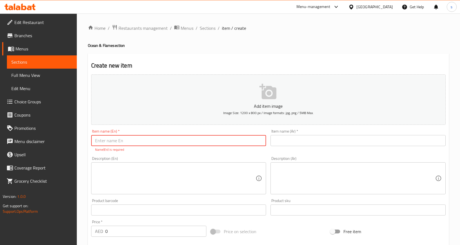
click at [200, 141] on input "text" at bounding box center [178, 140] width 175 height 11
paste input "Salmon grilled/ BBQ 240gm"
type input "Salmon grilled/ BBQ 240gm"
click at [313, 143] on input "text" at bounding box center [357, 140] width 175 height 11
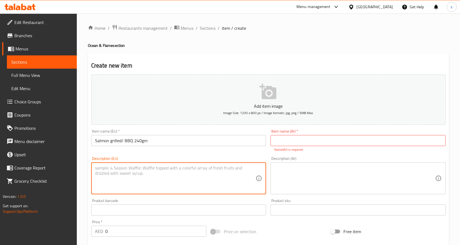
click at [128, 175] on textarea at bounding box center [175, 179] width 161 height 26
paste textarea "Grilled/BBQ Salmon — 240g of tender, juicy salmon, perfectly charred and bursti…"
type textarea "Grilled/BBQ Salmon — 240g of tender, juicy salmon, perfectly charred and bursti…"
click at [158, 140] on input "Salmon grilled/ BBQ 240gm" at bounding box center [178, 140] width 175 height 11
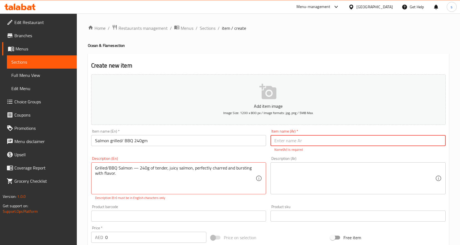
click at [311, 142] on input "text" at bounding box center [357, 140] width 175 height 11
paste input "سمك السلمون المشوي/الشواء 240 جرام"
click at [384, 141] on input "سمك السلمون المشوي/الشواء 240 جرام" at bounding box center [357, 140] width 175 height 11
click at [430, 141] on input "سمك السلمون المشوي/باربيكيو 240 جرام" at bounding box center [357, 140] width 175 height 11
type input "السلمون المشوي/باربيكيو 240 جرام"
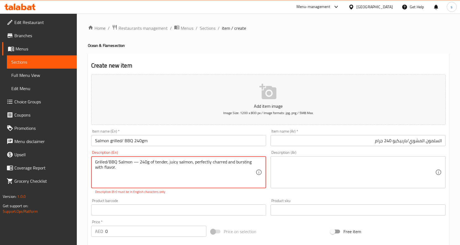
click at [276, 161] on textarea at bounding box center [354, 173] width 161 height 26
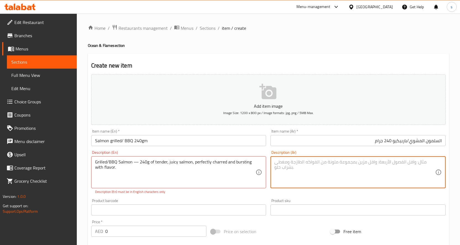
paste textarea "سمك السلمون المشوي/المشوي على الفحم — 240 جرام من سمك السلمون الطري والعصير، مح…"
click at [424, 162] on textarea "سمك السلمون المشوي/المشوي على الفحم — 240 جرام من سمك السلمون الطري والعصير، مح…" at bounding box center [354, 173] width 161 height 26
click at [404, 163] on textarea "السلمون المشوي/المشوي على الفحم — 240 جرام من سمك السلمون الطري والعصير، محترق …" at bounding box center [354, 173] width 161 height 26
click at [365, 163] on textarea "السلمون المشوي/المشوي على الفحم — 240 جرام من سمك السلمون الطري والعصير، محترق …" at bounding box center [354, 173] width 161 height 26
click at [380, 164] on textarea "السلمون المشوي/المشوي — 240 جرام من سمك السلمون الطري والعصير، محترق تمامًا ومل…" at bounding box center [354, 173] width 161 height 26
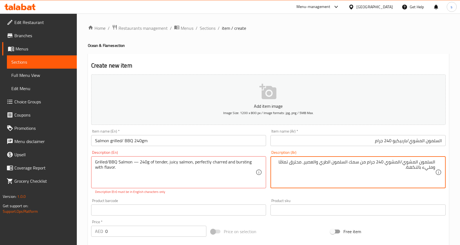
click at [422, 169] on textarea "السلمون المشوي/المشوي 240 جرام من سمك السلمون الطري والعصير، محترق تمامًا ومليء…" at bounding box center [354, 173] width 161 height 26
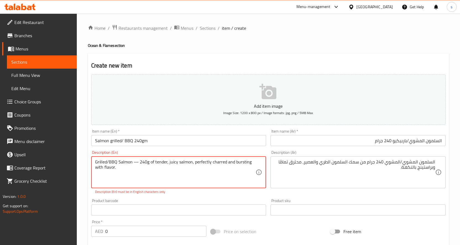
click at [187, 163] on textarea "Grilled/BBQ Salmon — 240g of tender, juicy salmon, perfectly charred and bursti…" at bounding box center [175, 173] width 161 height 26
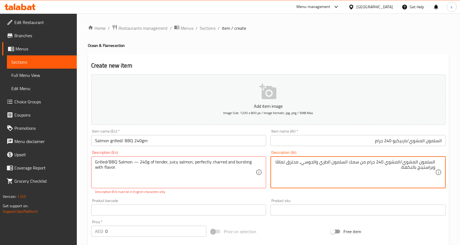
click at [404, 165] on textarea "السلمون المشوي/المشوي 240 جرام من سمك السلمون الطري والجوسي، محترق تمامًا وبراس…" at bounding box center [354, 173] width 161 height 26
click at [433, 163] on textarea "السلمون باربيكيو/المشوي 240 جرام من سمك السلمون الطري والجوسي، محترق تمامًا وبر…" at bounding box center [354, 173] width 161 height 26
click at [355, 164] on textarea "سلمون باربيكيو/المشوي 240 جرام من سمك السلمون الطري والجوسي، محترق تمامًا وبراس…" at bounding box center [354, 173] width 161 height 26
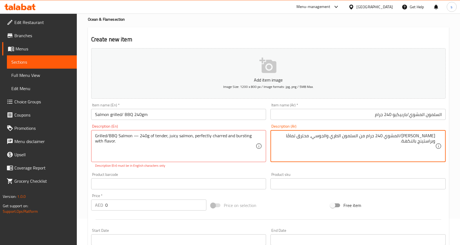
scroll to position [28, 0]
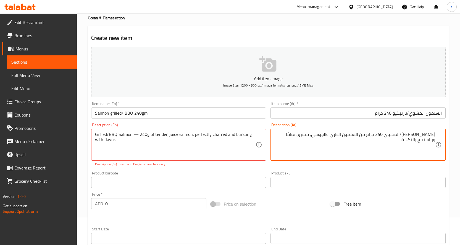
type textarea "سلمون باربيكيو/المشوي 240 جرام من السلمون الطري والجوسي، محترق تمامًا وبراستينج…"
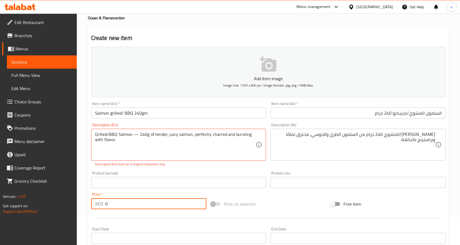
click at [144, 203] on input "0" at bounding box center [155, 204] width 101 height 11
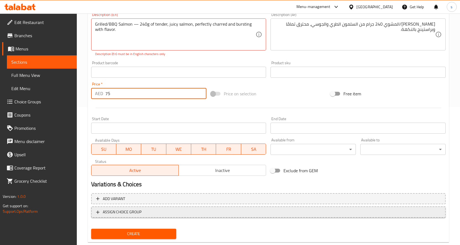
scroll to position [151, 0]
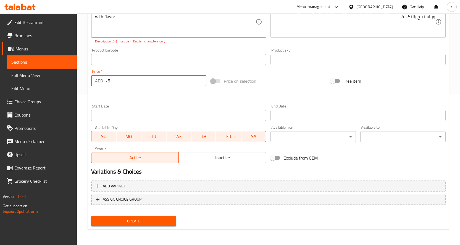
type input "75"
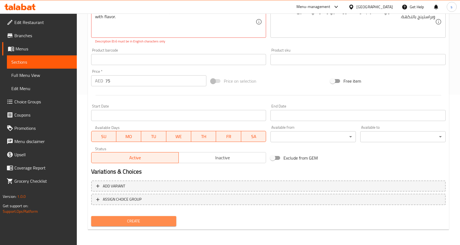
click at [142, 221] on span "Create" at bounding box center [134, 221] width 76 height 7
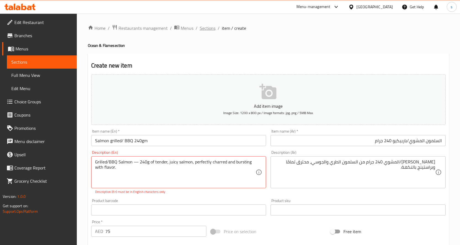
click at [209, 29] on span "Sections" at bounding box center [208, 28] width 16 height 7
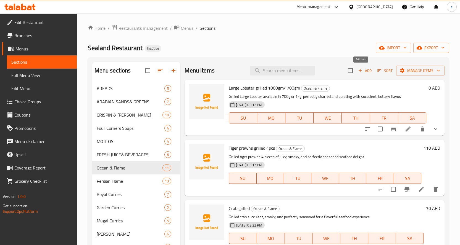
click at [361, 70] on span "Add" at bounding box center [364, 71] width 15 height 6
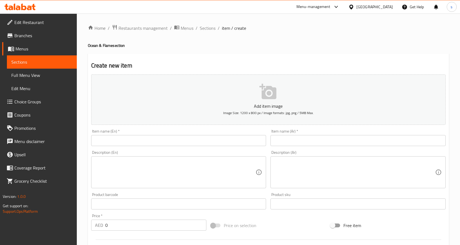
click at [143, 137] on input "text" at bounding box center [178, 140] width 175 height 11
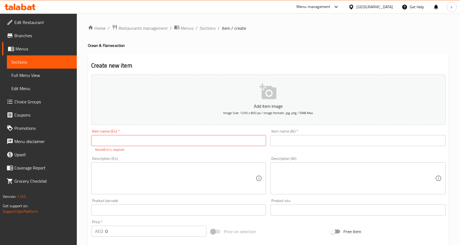
click at [162, 138] on input "text" at bounding box center [178, 140] width 175 height 11
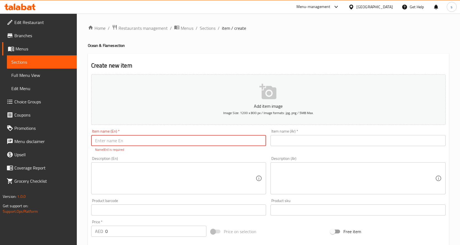
paste input "Salmon grilled lemon butter sauce 240gm"
type input "Salmon grilled lemon butter sauce 240gm"
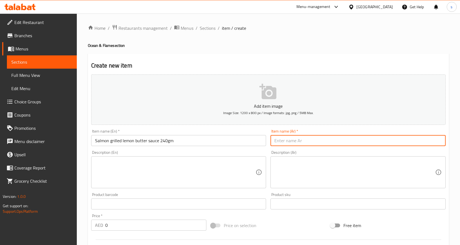
click at [300, 138] on input "text" at bounding box center [357, 140] width 175 height 11
paste input "صلصة زبدة الليمون المشوية بالسلمون 240 جرام"
click at [430, 142] on input "صلصة زبدة الليمون المشوية بالسلمون 240 جرام" at bounding box center [357, 140] width 175 height 11
type input "صوص زبدة الليمون المشوية بالسلمون 240 جرام"
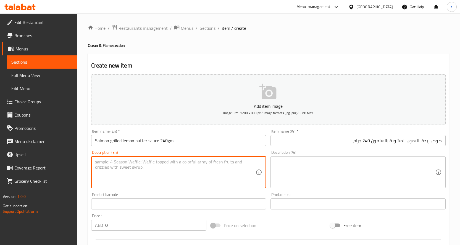
click at [193, 174] on textarea at bounding box center [175, 173] width 161 height 26
click at [121, 170] on textarea at bounding box center [175, 173] width 161 height 26
paste textarea "Grilled Salmon with Lemon Butter Sauce — 240g of perfectly seared salmon topped…"
click at [176, 163] on textarea "Grilled Salmon with Lemon Butter Sauce — 240g of perfectly seared salmon topped…" at bounding box center [175, 173] width 161 height 26
type textarea "Grilled Salmon with Lemon Butter Sauce 240g of perfectly seared salmon topped w…"
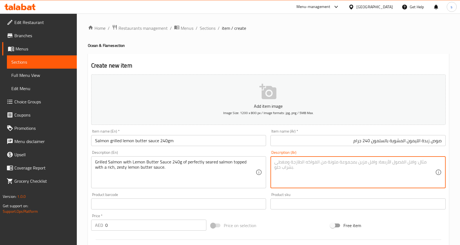
click at [293, 172] on textarea at bounding box center [354, 173] width 161 height 26
paste textarea "سمك السلمون المشوي مع صلصة زبدة الليمون — 240 جرام من سمك السلمون المحروق بشكل …"
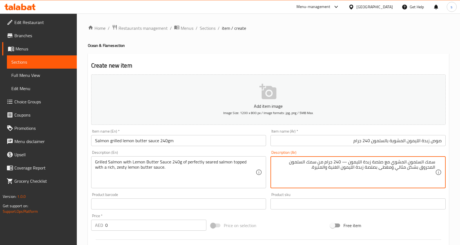
click at [343, 164] on textarea "سمك السلمون المشوي مع صلصة زبدة الليمون — 240 جرام من سمك السلمون المحروق بشكل …" at bounding box center [354, 173] width 161 height 26
click at [425, 163] on textarea "سمك السلمون المشوي مع صلصة زبدة الليمون 240 جرام من سمك السلمون المحروق بشكل مث…" at bounding box center [354, 173] width 161 height 26
click at [432, 163] on textarea "السلمون المشوي مع صلصة زبدة الليمون 240 جرام من سمك السلمون المحروق بشكل مثالي …" at bounding box center [354, 173] width 161 height 26
click at [387, 163] on textarea "سلمون المشوي مع صلصة زبدة الليمون 240 جرام من سمك السلمون المحروق بشكل مثالي وم…" at bounding box center [354, 173] width 161 height 26
click at [324, 163] on textarea "سلمون المشوي مع صوص زبدة الليمون 240 جرام من سمك السلمون المحروق بشكل مثالي ومغ…" at bounding box center [354, 173] width 161 height 26
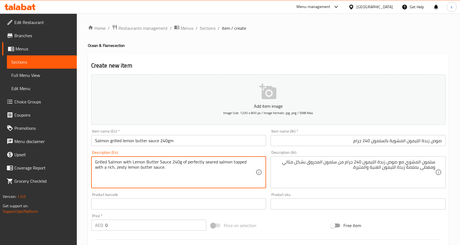
click at [210, 162] on textarea "Grilled Salmon with Lemon Butter Sauce 240g of perfectly seared salmon topped w…" at bounding box center [175, 173] width 161 height 26
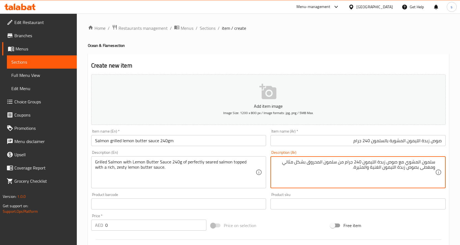
click at [355, 169] on textarea "سلمون المشوي مع صوص زبدة الليمون 240 جرام من سلمون المحروق بشكل مثالي ومغطى بصو…" at bounding box center [354, 173] width 161 height 26
type textarea "سلمون المشوي مع صوص زبدة الليمون 240 جرام من سلمون المحروق بشكل مثالي ومغطى بصو…"
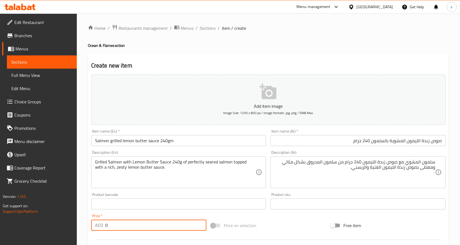
click at [129, 221] on input "0" at bounding box center [155, 225] width 101 height 11
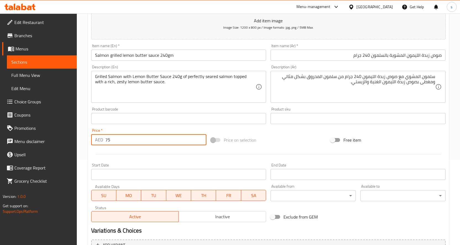
scroll to position [145, 0]
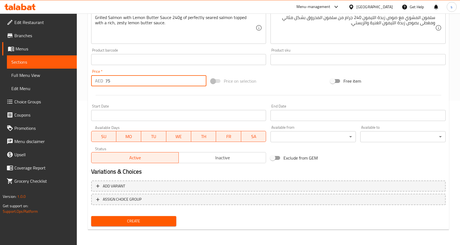
type input "75"
click at [123, 220] on span "Create" at bounding box center [134, 221] width 76 height 7
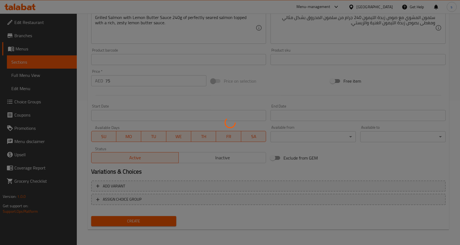
type input "0"
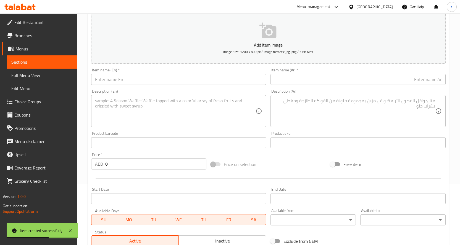
scroll to position [0, 0]
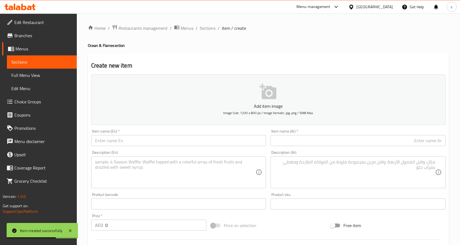
click at [196, 20] on div "Home / Restaurants management / Menus / Sections / item / create Ocean & Flame …" at bounding box center [268, 202] width 383 height 377
click at [204, 30] on span "Sections" at bounding box center [208, 28] width 16 height 7
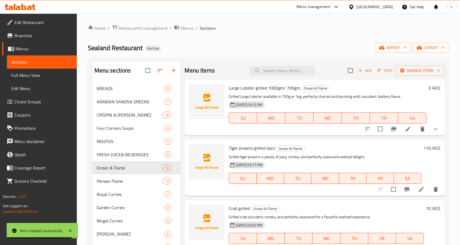
click at [36, 102] on span "Choice Groups" at bounding box center [43, 102] width 58 height 7
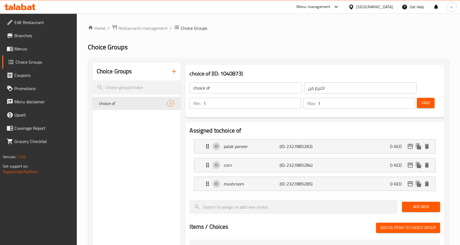
click at [318, 91] on input "اخترم من" at bounding box center [360, 88] width 112 height 11
click at [314, 89] on input "اخترم من" at bounding box center [360, 88] width 112 height 11
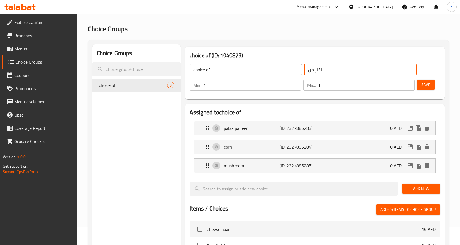
scroll to position [28, 0]
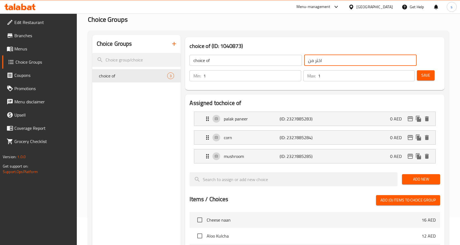
type input "اختر من"
click at [173, 44] on icon "button" at bounding box center [174, 44] width 7 height 7
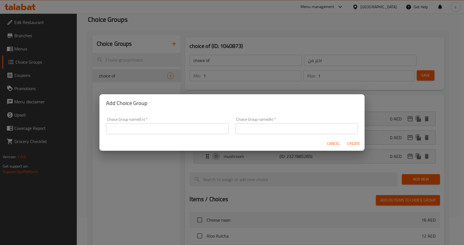
click at [180, 133] on input "text" at bounding box center [167, 128] width 123 height 11
type input "Your Choice Of"
click at [247, 130] on input "text" at bounding box center [296, 128] width 123 height 11
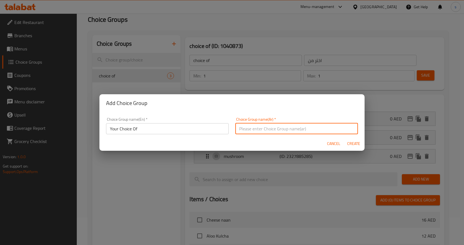
type input "اختيارك من"
click at [353, 144] on span "Create" at bounding box center [353, 144] width 13 height 7
type input "Your Choice Of"
type input "اختيارك من"
type input "0"
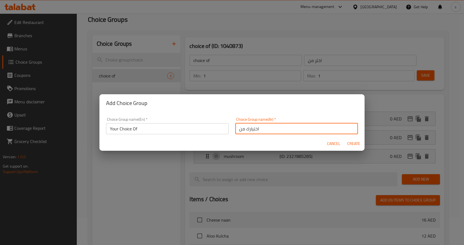
type input "0"
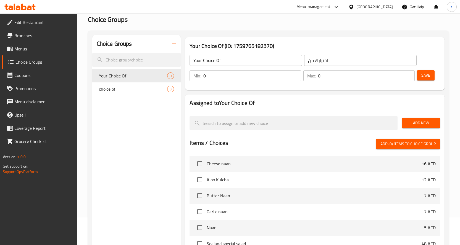
click at [225, 77] on input "0" at bounding box center [252, 75] width 98 height 11
click at [205, 74] on input "0" at bounding box center [252, 75] width 98 height 11
click at [205, 76] on input "0" at bounding box center [252, 75] width 98 height 11
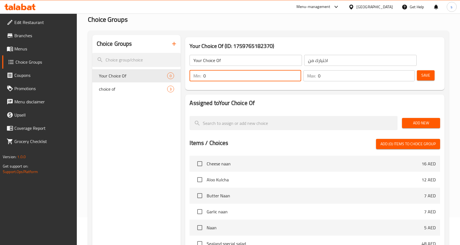
click at [205, 76] on input "0" at bounding box center [252, 75] width 98 height 11
click at [204, 76] on input "0" at bounding box center [252, 75] width 98 height 11
type input "1"
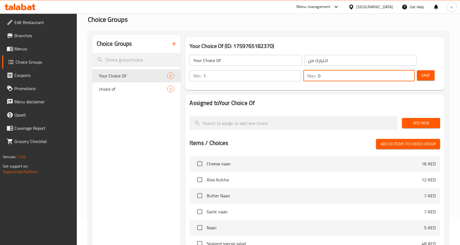
click at [318, 76] on input "0" at bounding box center [366, 75] width 97 height 11
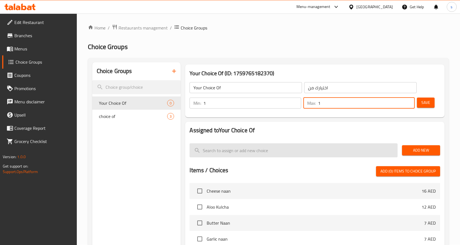
scroll to position [0, 0]
type input "1"
click at [350, 150] on input "search" at bounding box center [293, 151] width 208 height 14
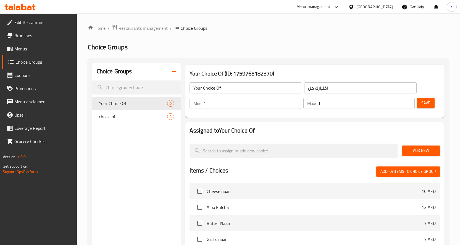
click at [304, 134] on h2 "Assigned to Your Choice Of" at bounding box center [314, 131] width 250 height 8
click at [425, 101] on span "Save" at bounding box center [425, 103] width 9 height 7
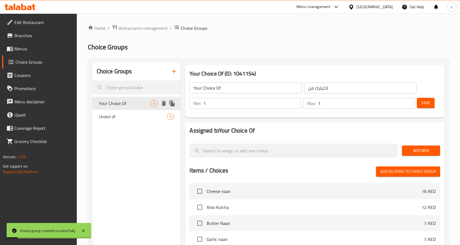
click at [138, 106] on span "Your Choice Of" at bounding box center [125, 103] width 52 height 7
click at [415, 148] on span "Add New" at bounding box center [420, 150] width 29 height 7
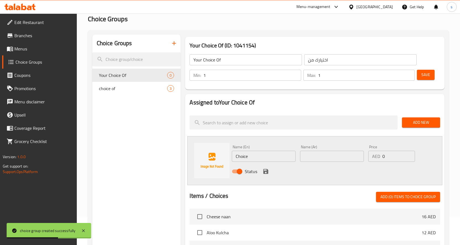
scroll to position [55, 0]
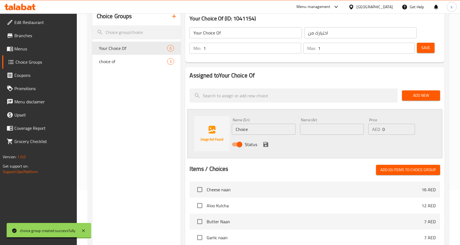
click at [241, 131] on input "Choice" at bounding box center [264, 129] width 64 height 11
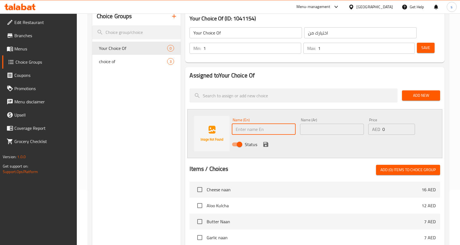
click at [273, 32] on input "Your Choice Of" at bounding box center [245, 32] width 112 height 11
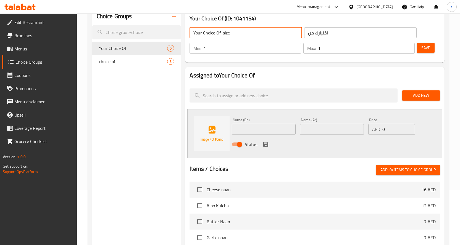
type input "Your Choice Of size"
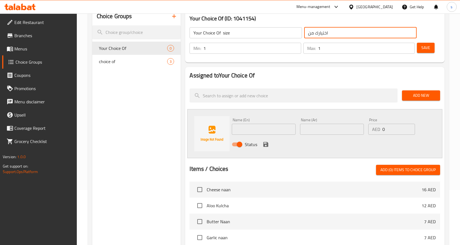
click at [342, 36] on input "اختيارك من" at bounding box center [360, 32] width 112 height 11
type input "اختيارك من الوزن"
click at [262, 123] on div "Name (En) Name (En)" at bounding box center [264, 126] width 64 height 17
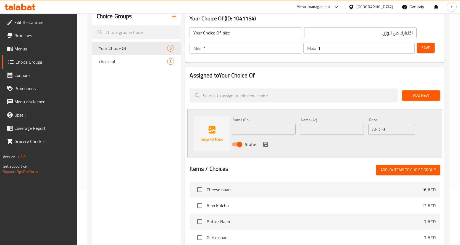
click at [262, 126] on input "text" at bounding box center [264, 129] width 64 height 11
type input "1000 gram"
click at [327, 133] on input "text" at bounding box center [332, 129] width 64 height 11
type input "1000 جرام"
click at [383, 131] on input "0" at bounding box center [398, 129] width 33 height 11
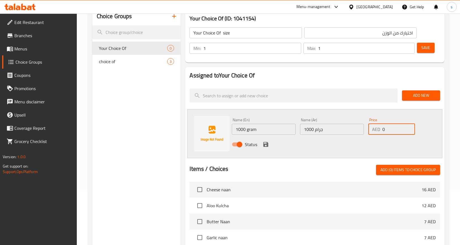
click at [383, 131] on input "0" at bounding box center [398, 129] width 33 height 11
type input "250"
click at [267, 146] on icon "save" at bounding box center [265, 144] width 5 height 5
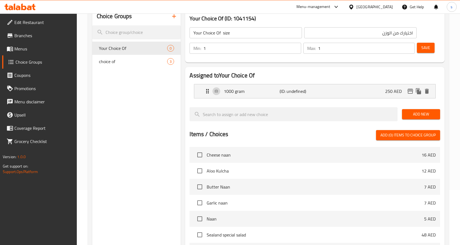
click at [424, 51] on span "Save" at bounding box center [425, 47] width 9 height 7
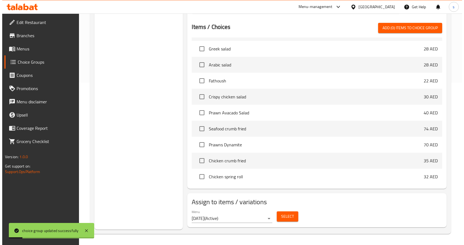
scroll to position [138, 0]
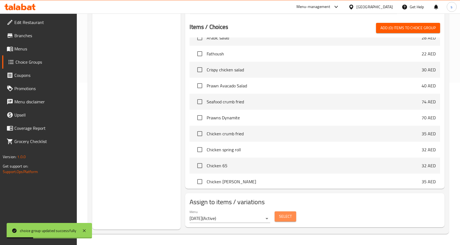
click at [282, 213] on button "Select" at bounding box center [285, 217] width 22 height 10
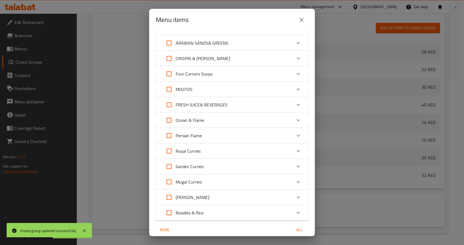
scroll to position [51, 0]
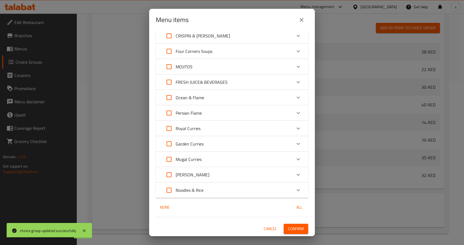
click at [212, 100] on div "Ocean & Flame" at bounding box center [226, 97] width 129 height 13
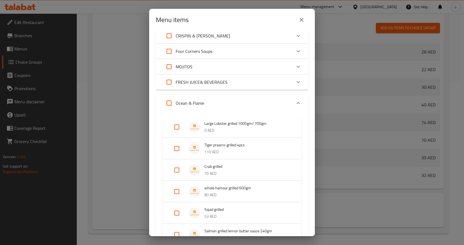
click at [177, 131] on input "Expand" at bounding box center [176, 127] width 13 height 13
checkbox input "true"
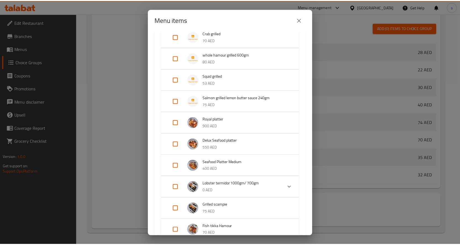
scroll to position [338, 0]
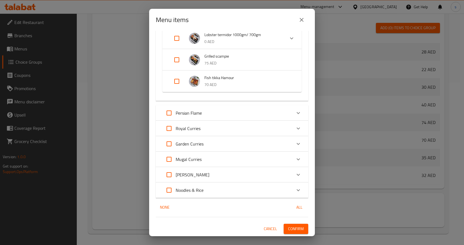
click at [292, 229] on span "Confirm" at bounding box center [296, 229] width 16 height 7
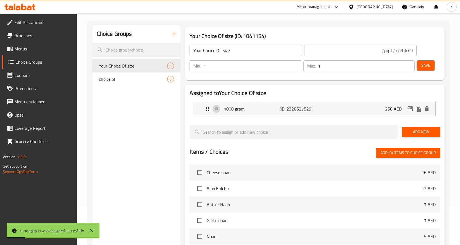
scroll to position [0, 0]
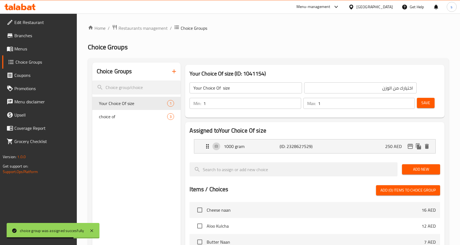
click at [417, 170] on span "Add New" at bounding box center [420, 169] width 29 height 7
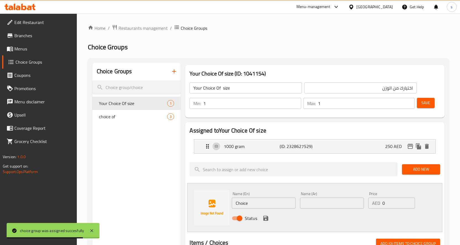
click at [258, 204] on input "Choice" at bounding box center [264, 203] width 64 height 11
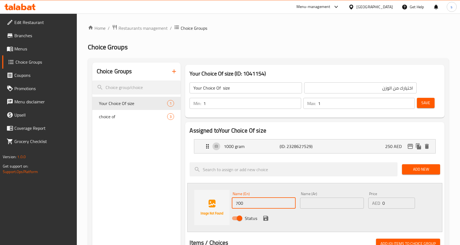
type input "700"
click at [320, 208] on input "text" at bounding box center [332, 203] width 64 height 11
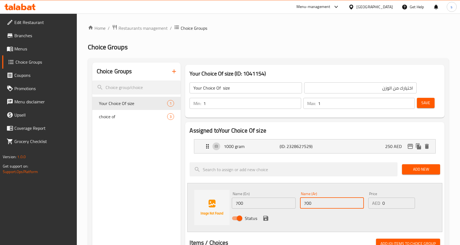
type input "700"
click at [251, 207] on input "700" at bounding box center [264, 203] width 64 height 11
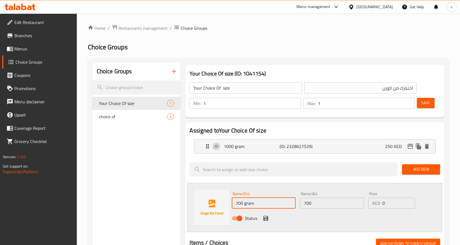
type input "700 gram"
click at [333, 200] on input "700" at bounding box center [332, 203] width 64 height 11
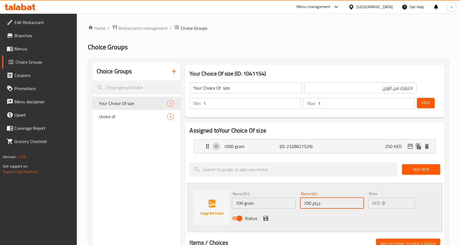
type input "700 جرام"
click at [383, 204] on input "0" at bounding box center [398, 203] width 33 height 11
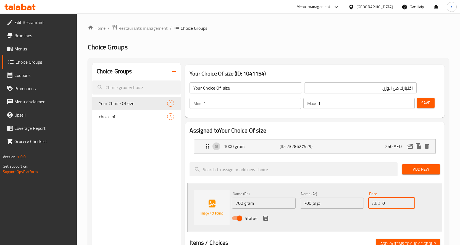
click at [383, 204] on input "0" at bounding box center [398, 203] width 33 height 11
type input "175"
click at [264, 219] on icon "save" at bounding box center [265, 218] width 5 height 5
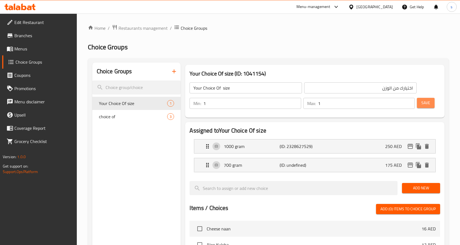
click at [422, 106] on span "Save" at bounding box center [425, 103] width 9 height 7
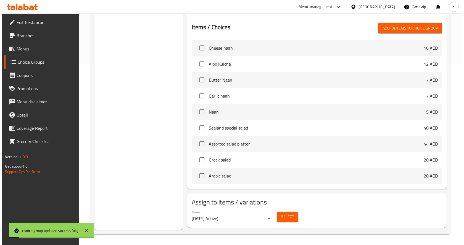
scroll to position [181, 0]
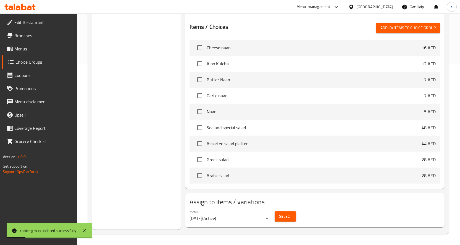
click at [289, 215] on span "Select" at bounding box center [285, 216] width 13 height 7
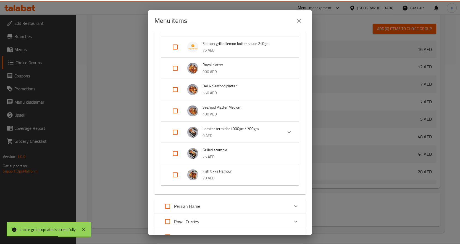
scroll to position [338, 0]
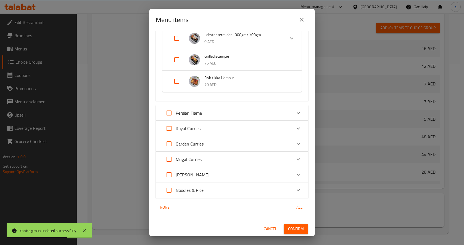
click at [296, 231] on span "Confirm" at bounding box center [296, 229] width 16 height 7
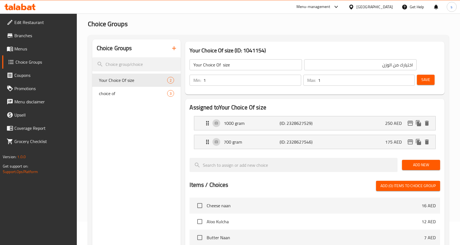
scroll to position [0, 0]
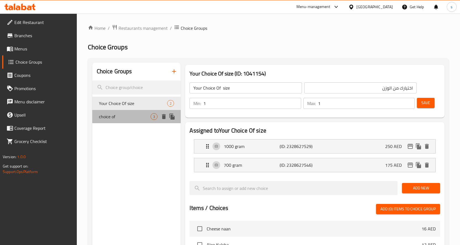
click at [123, 114] on span "choice of" at bounding box center [125, 116] width 52 height 7
type input "choice of"
type input "اخترم من"
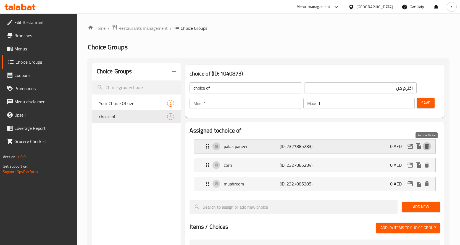
click at [424, 147] on icon "delete" at bounding box center [426, 146] width 7 height 7
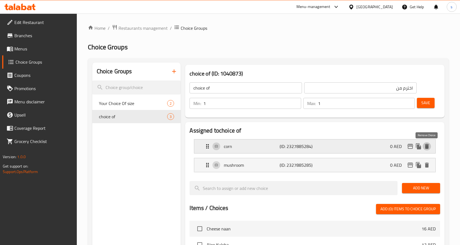
click at [425, 145] on icon "delete" at bounding box center [427, 146] width 4 height 5
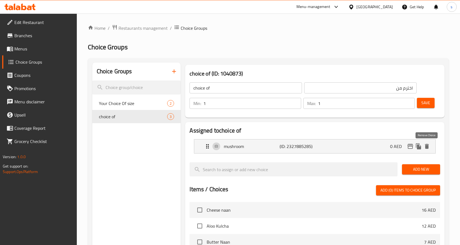
click at [425, 145] on icon "delete" at bounding box center [427, 146] width 4 height 5
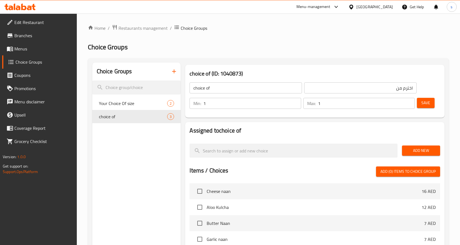
click at [418, 155] on button "Add New" at bounding box center [421, 151] width 38 height 10
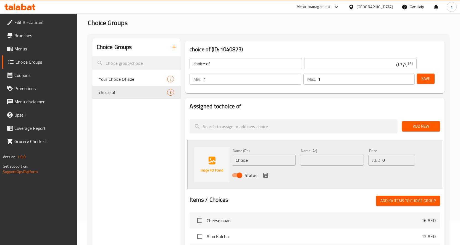
scroll to position [55, 0]
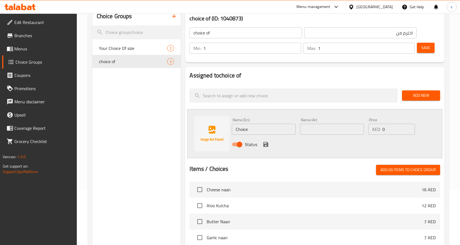
click at [266, 126] on input "Choice" at bounding box center [264, 129] width 64 height 11
type input "C"
type input "ل"
type input "Grilled"
click at [338, 130] on input "text" at bounding box center [332, 129] width 64 height 11
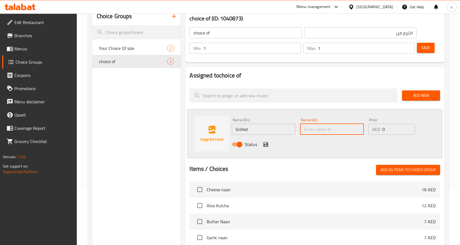
type input "l"
type input "مشوي"
click at [384, 130] on input "0" at bounding box center [398, 129] width 33 height 11
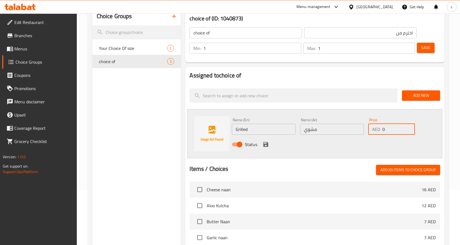
click at [384, 130] on input "0" at bounding box center [398, 129] width 33 height 11
click at [419, 95] on span "Add New" at bounding box center [420, 95] width 29 height 7
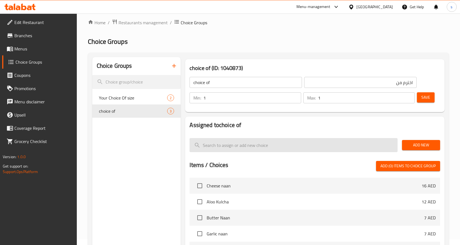
scroll to position [0, 0]
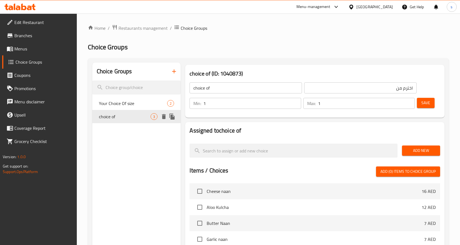
click at [119, 117] on span "choice of" at bounding box center [125, 116] width 52 height 7
click at [138, 103] on span "Your Choice Of size" at bounding box center [125, 103] width 52 height 7
type input "Your Choice Of size"
type input "اختيارك من الوزن"
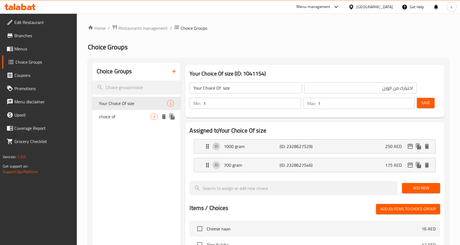
click at [137, 113] on span "choice of" at bounding box center [125, 116] width 52 height 7
type input "choice of"
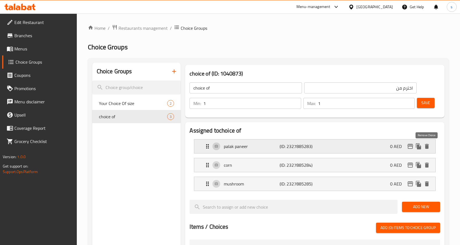
click at [427, 146] on icon "delete" at bounding box center [427, 146] width 4 height 5
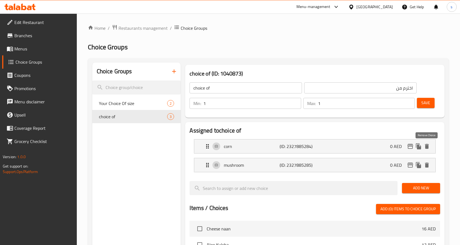
click at [427, 146] on icon "delete" at bounding box center [427, 146] width 4 height 5
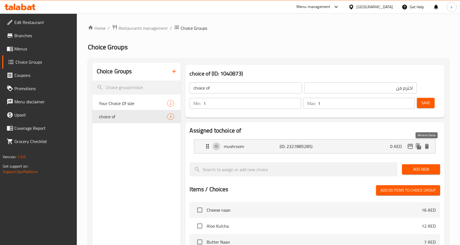
click at [427, 146] on icon "delete" at bounding box center [427, 146] width 4 height 5
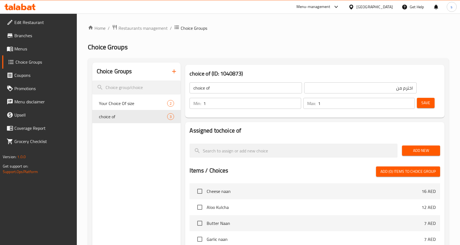
click at [225, 87] on input "choice of" at bounding box center [245, 88] width 112 height 11
click at [404, 92] on input "اخترم من" at bounding box center [360, 88] width 112 height 11
type input "اختر من"
click at [411, 150] on span "Add New" at bounding box center [420, 150] width 29 height 7
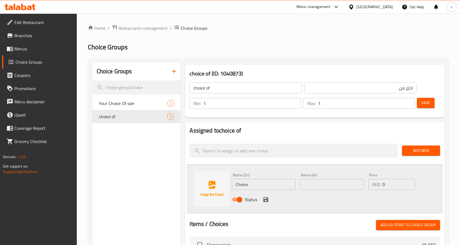
click at [247, 186] on input "Choice" at bounding box center [264, 184] width 64 height 11
type input "ل"
click at [332, 187] on input "text" at bounding box center [332, 184] width 64 height 11
type input "مشوي"
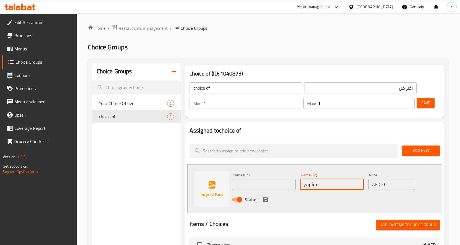
click at [277, 181] on input "text" at bounding box center [264, 184] width 64 height 11
type input "Grilled"
click at [265, 201] on icon "save" at bounding box center [265, 200] width 7 height 7
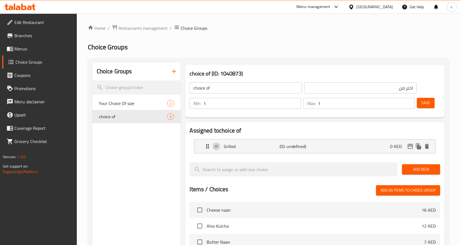
click at [411, 173] on span "Add New" at bounding box center [420, 169] width 29 height 7
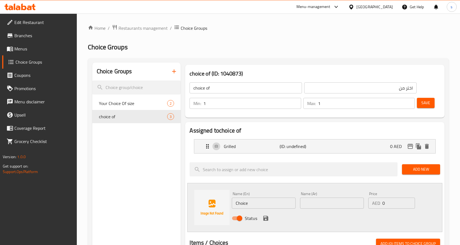
click at [244, 204] on input "Choice" at bounding box center [264, 203] width 64 height 11
type input "BBQ"
click at [347, 207] on input "text" at bounding box center [332, 203] width 64 height 11
type input "باربيكيو"
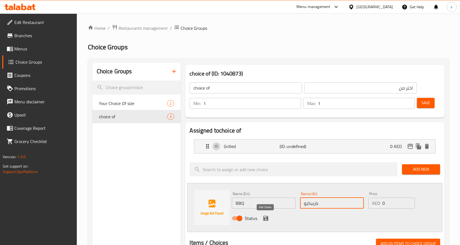
click at [266, 219] on icon "save" at bounding box center [265, 218] width 5 height 5
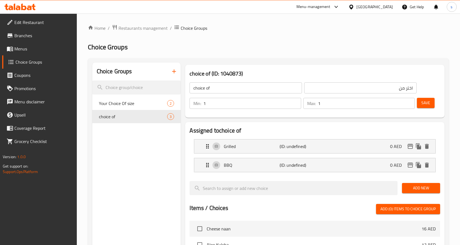
click at [424, 102] on span "Save" at bounding box center [425, 103] width 9 height 7
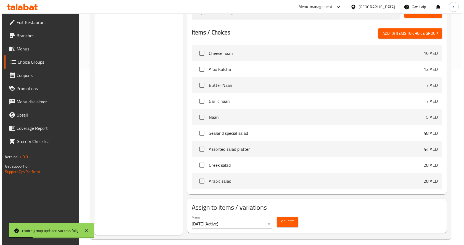
scroll to position [181, 0]
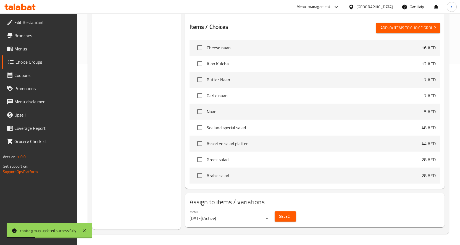
click at [286, 216] on span "Select" at bounding box center [285, 216] width 13 height 7
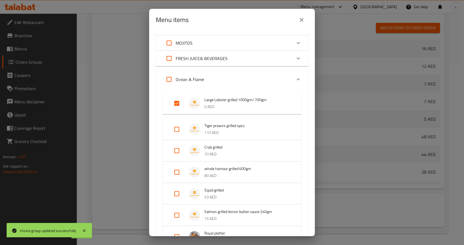
scroll to position [83, 0]
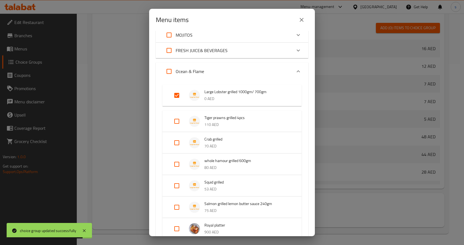
click at [181, 97] on input "Expand" at bounding box center [176, 95] width 13 height 13
checkbox input "false"
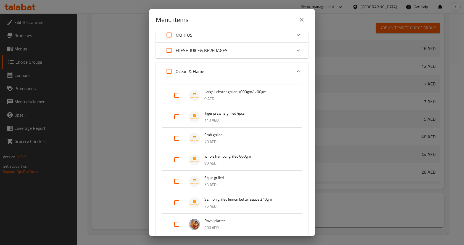
click at [220, 198] on span "Salmon grilled lemon butter sauce 240gm" at bounding box center [247, 199] width 86 height 7
click at [178, 205] on input "Expand" at bounding box center [176, 207] width 13 height 13
checkbox input "true"
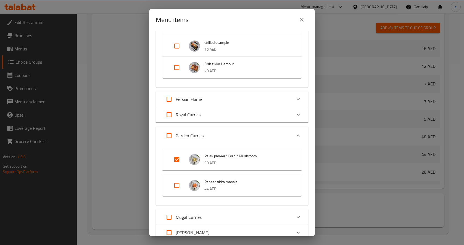
scroll to position [406, 0]
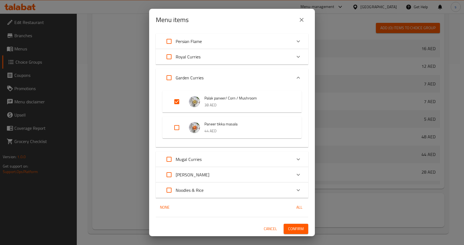
click at [176, 101] on input "Expand" at bounding box center [176, 101] width 13 height 13
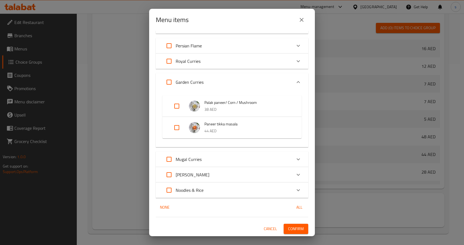
scroll to position [401, 0]
click at [176, 106] on input "Expand" at bounding box center [176, 106] width 13 height 13
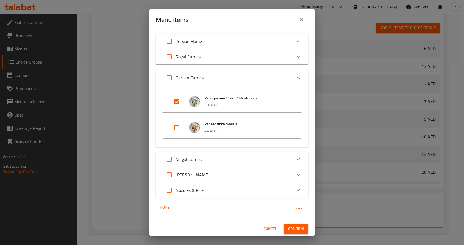
scroll to position [406, 0]
click at [179, 102] on input "Expand" at bounding box center [176, 101] width 13 height 13
checkbox input "false"
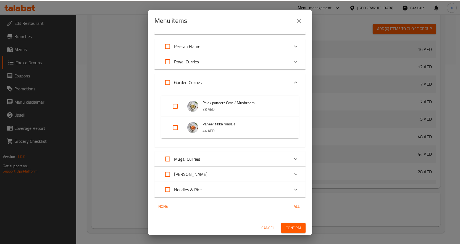
scroll to position [401, 0]
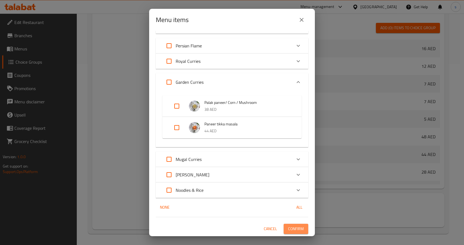
click at [291, 231] on span "Confirm" at bounding box center [296, 229] width 16 height 7
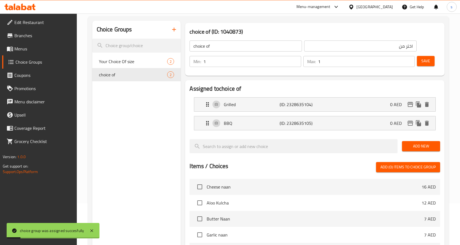
scroll to position [0, 0]
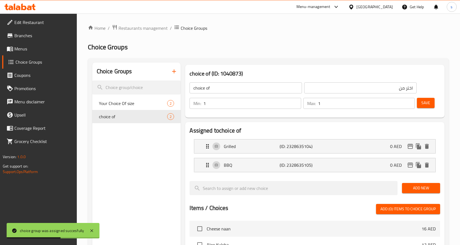
click at [35, 50] on span "Menus" at bounding box center [43, 49] width 58 height 7
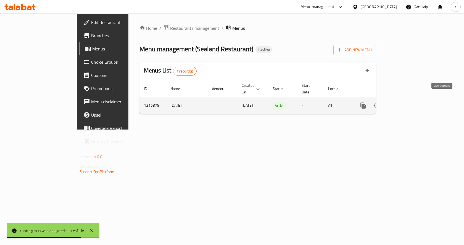
click at [406, 102] on icon "enhanced table" at bounding box center [403, 105] width 7 height 7
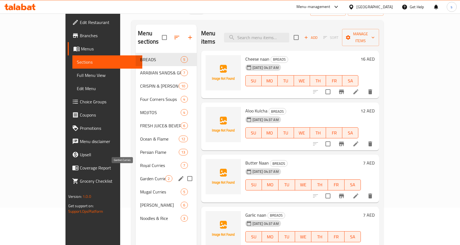
scroll to position [77, 0]
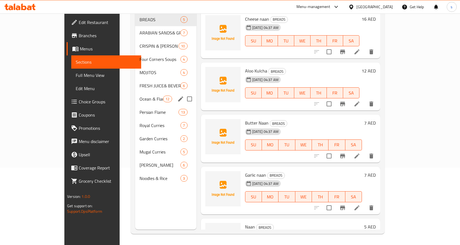
click at [135, 96] on div "Ocean & Flame 12" at bounding box center [165, 98] width 61 height 13
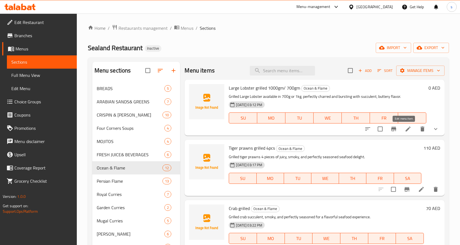
click at [405, 128] on icon at bounding box center [408, 129] width 7 height 7
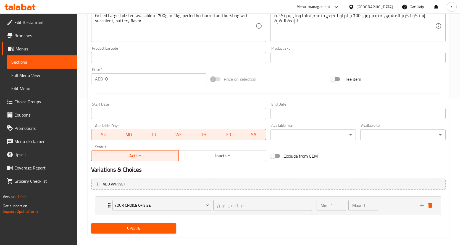
scroll to position [154, 0]
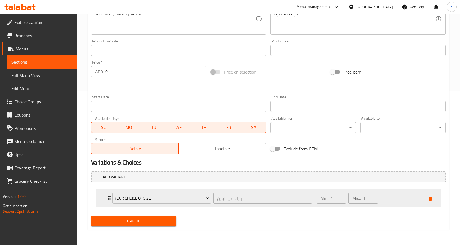
click at [104, 200] on div "Your Choice Of size اختيارك من الوزن ​ Min: 1 ​ Max: 1 ​" at bounding box center [268, 199] width 345 height 18
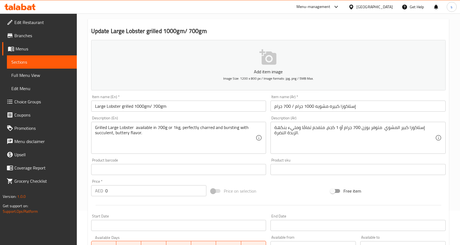
scroll to position [0, 0]
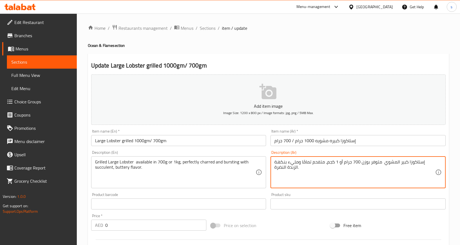
click at [334, 169] on textarea "إستاكوزا كبير المشوي متوفر بوزن 700 جرام أو 1 كجم، متفحم تمامًا ومليء بنكهة الز…" at bounding box center [354, 173] width 161 height 26
click at [378, 174] on textarea "إستاكوزا كبير المشوي متوفر بوزن 700 جرام أو 1 كجم، متفحم تمامًا ومليء بنكهة الز…" at bounding box center [354, 173] width 161 height 26
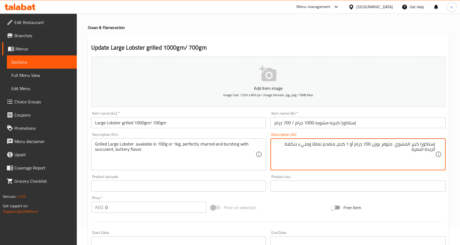
scroll to position [28, 0]
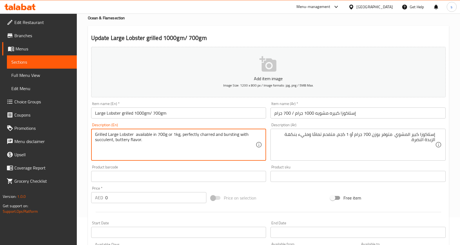
drag, startPoint x: 181, startPoint y: 136, endPoint x: 264, endPoint y: 143, distance: 83.1
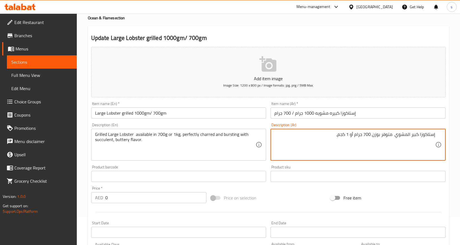
paste textarea "متفحمة بشكل مثالي ومليئة بالنكهة الزبدية اللذيذة."
click at [395, 142] on textarea "إستاكوزا كبير المشوي متوفر بوزن 700 جرام أو 1 كجم، متفحمة بشكل مثالي ومليئة بال…" at bounding box center [354, 145] width 161 height 26
click at [282, 136] on textarea "إستاكوزا كبير المشوي متوفر بوزن 700 جرام أو 1 كجم، متفحمة بشكل مثالي ومليئة بال…" at bounding box center [354, 145] width 161 height 26
click at [421, 141] on textarea "إستاكوزا كبير المشوي متوفر بوزن 700 جرام أو 1 كجم، متفحمة بشكل مثالي وبراستينج …" at bounding box center [354, 145] width 161 height 26
click at [360, 141] on textarea "إستاكوزا كبير المشوي متوفر بوزن 700 جرام أو 1 كجم، متفحمة بشكل مثالي وبراستينج …" at bounding box center [354, 145] width 161 height 26
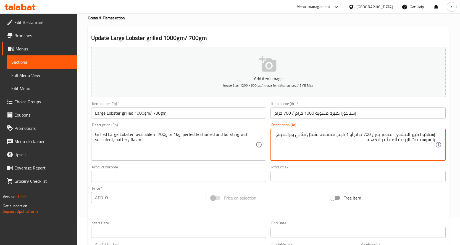
click at [371, 141] on textarea "إستاكوزا كبير المشوي متوفر بوزن 700 جرام أو 1 كجم، متفحمة بشكل مثالي وبراستينج …" at bounding box center [354, 145] width 161 height 26
click at [369, 141] on textarea "إستاكوزا كبير المشوي متوفر بوزن 700 جرام أو 1 كجم، متفحمة بشكل مثالي وبراستينج …" at bounding box center [354, 145] width 161 height 26
click at [393, 134] on textarea "إستاكوزا كبير المشوي متوفر بوزن 700 جرام أو 1 كجم، متفحمة بشكل مثالي وبراستينج …" at bounding box center [354, 145] width 161 height 26
type textarea "إستاكوزا كبير المشوي متوفر بوزن 700 جرام أو 1 كجم، متفحمة بشكل مثالي وبراستينج …"
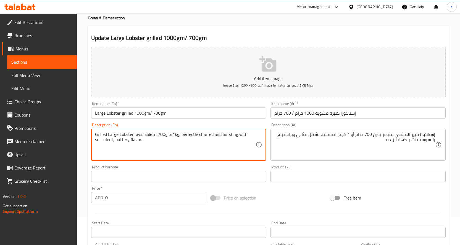
type textarea "Grilled Large Lobster available in 700g or 1kg, perfectly charred and bursting …"
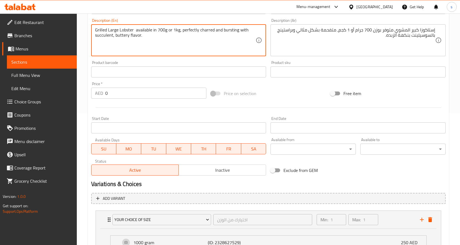
scroll to position [203, 0]
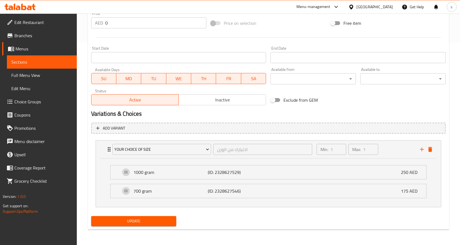
click at [145, 222] on span "Update" at bounding box center [134, 221] width 76 height 7
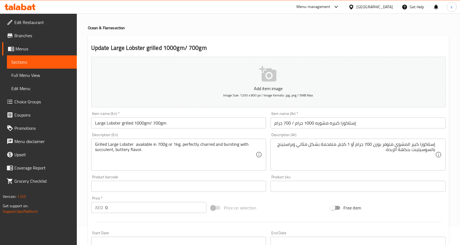
scroll to position [0, 0]
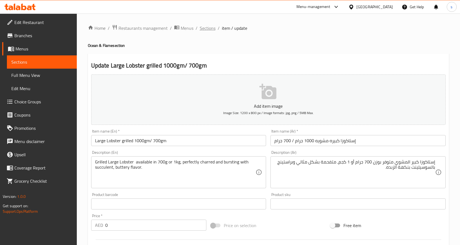
click at [206, 28] on span "Sections" at bounding box center [208, 28] width 16 height 7
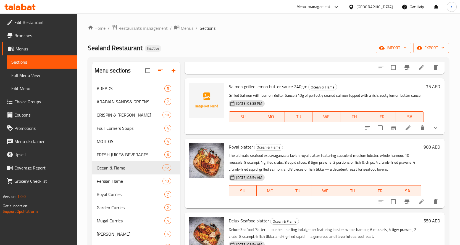
scroll to position [304, 0]
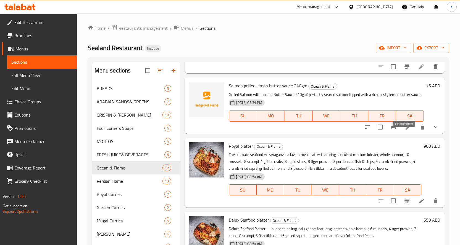
click at [405, 130] on icon at bounding box center [407, 127] width 5 height 5
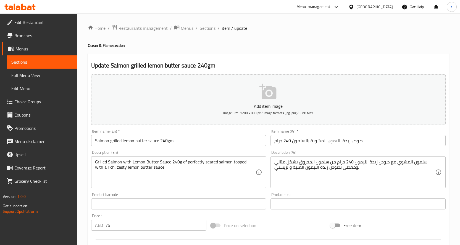
click at [217, 140] on input "Salmon grilled lemon butter sauce 240gm" at bounding box center [178, 140] width 175 height 11
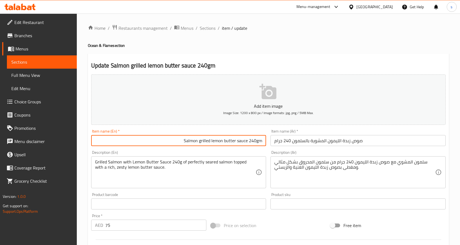
click at [154, 141] on input "Salmon grilled lemon butter sauce 240gm" at bounding box center [178, 140] width 175 height 11
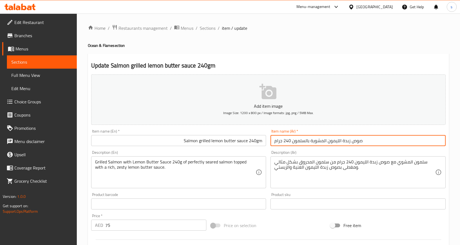
click at [368, 140] on input "صوص زبدة الليمون المشوية بالسلمون 240 جرام" at bounding box center [357, 140] width 175 height 11
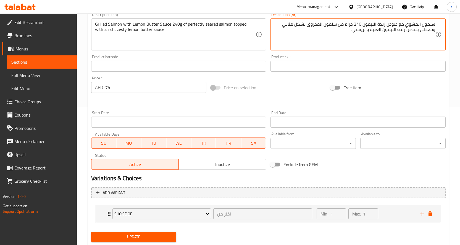
scroll to position [154, 0]
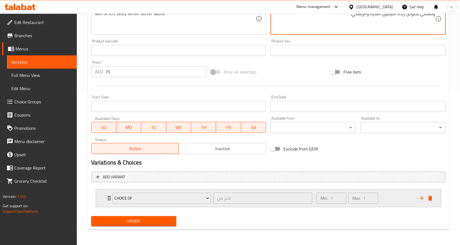
click at [105, 202] on div "choice of اختر من ​ Min: 1 ​ Max: 1 ​" at bounding box center [268, 199] width 345 height 18
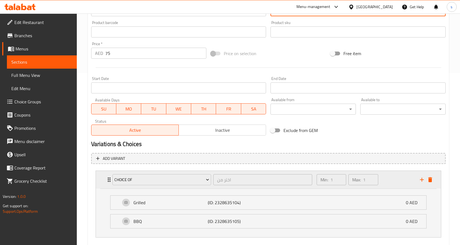
scroll to position [181, 0]
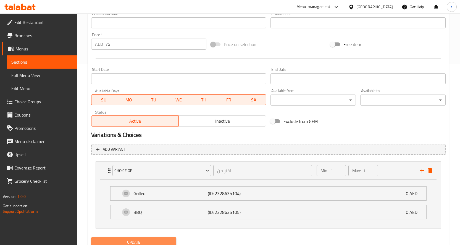
click at [163, 239] on button "Update" at bounding box center [133, 243] width 85 height 10
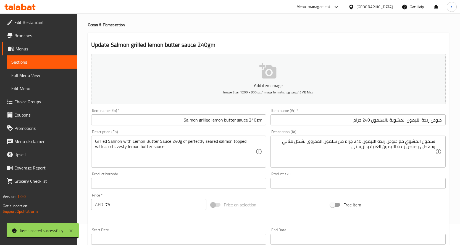
scroll to position [0, 0]
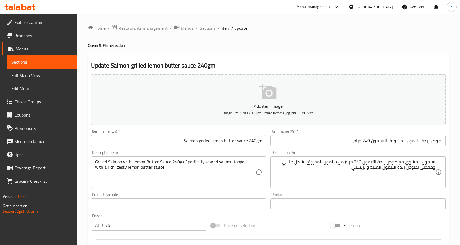
click at [205, 27] on span "Sections" at bounding box center [208, 28] width 16 height 7
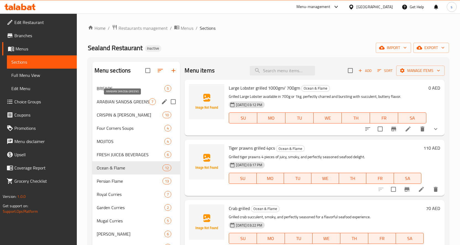
click at [129, 104] on span "ARABIAN SANDS& GREENS" at bounding box center [123, 102] width 52 height 7
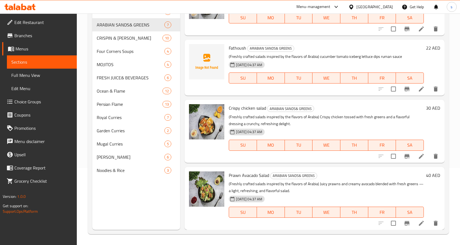
scroll to position [77, 0]
click at [419, 224] on icon at bounding box center [421, 223] width 7 height 7
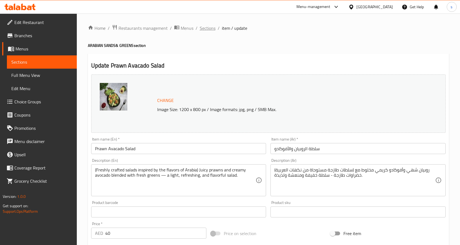
click at [203, 31] on span "Sections" at bounding box center [208, 28] width 16 height 7
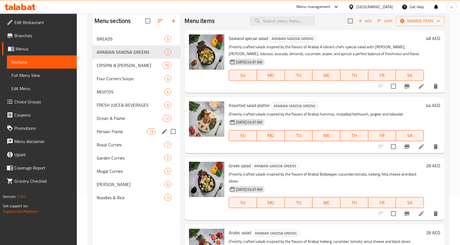
scroll to position [22, 0]
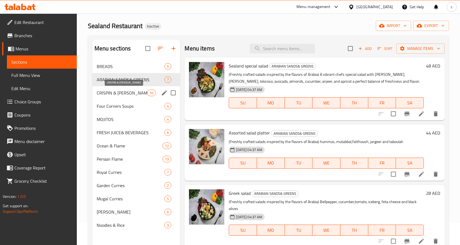
click at [119, 94] on span "CRISPIN & [PERSON_NAME]" at bounding box center [122, 93] width 51 height 7
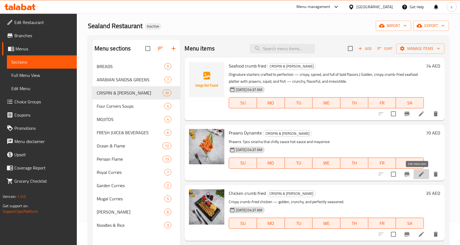
click at [419, 174] on icon at bounding box center [421, 174] width 5 height 5
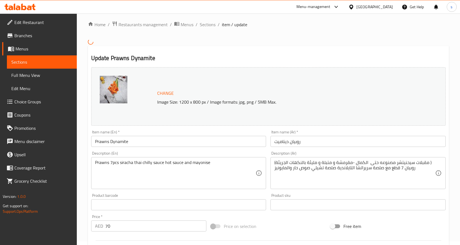
scroll to position [28, 0]
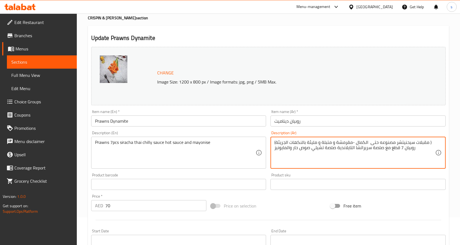
drag, startPoint x: 274, startPoint y: 149, endPoint x: 423, endPoint y: 147, distance: 148.8
click at [424, 154] on textarea "(مقبلات سيحنيتشر مصنوعه حتى الكمال -مقرمشة و متبلة و مليئة بالنكهات الجريئة ) ر…" at bounding box center [354, 153] width 161 height 26
drag, startPoint x: 432, startPoint y: 143, endPoint x: 378, endPoint y: 143, distance: 54.1
click at [378, 143] on textarea "(مقبلات سيحنيتشر مصنوعه حتى الكمال -مقرمشة و متبلة و مليئة بالنكهات الجريئة ) ر…" at bounding box center [354, 153] width 161 height 26
drag, startPoint x: 311, startPoint y: 149, endPoint x: 263, endPoint y: 148, distance: 48.6
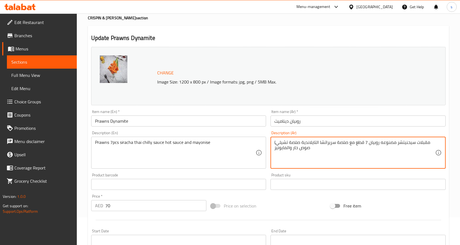
click at [263, 148] on div "Change Image Size: 1200 x 800 px / Image formats: jpg, png / 5MB Max. Item name…" at bounding box center [268, 168] width 359 height 246
drag, startPoint x: 275, startPoint y: 143, endPoint x: 431, endPoint y: 128, distance: 156.5
click at [431, 128] on div "Change Image Size: 1200 x 800 px / Image formats: jpg, png / 5MB Max. Item name…" at bounding box center [268, 168] width 359 height 246
type textarea "("
click at [322, 152] on textarea at bounding box center [354, 153] width 161 height 26
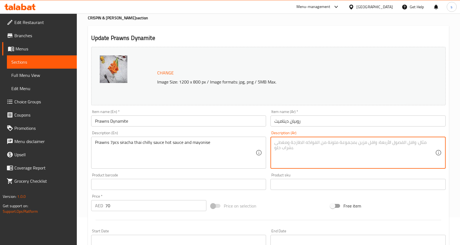
paste textarea "روبيان 7 قطع صلصة سيراشا التايلاندية الحارة والمايونيز"
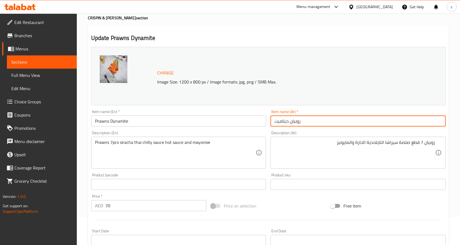
click at [318, 122] on input "روبيان ديناميت" at bounding box center [357, 121] width 175 height 11
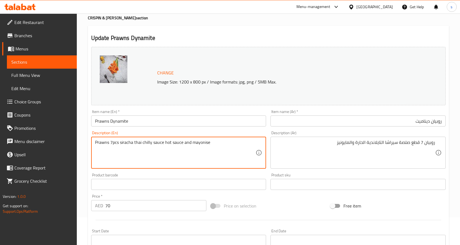
click at [97, 143] on textarea "Prawns 7pcs siracha thai chilly sauce hot sauce and mayonise" at bounding box center [175, 153] width 161 height 26
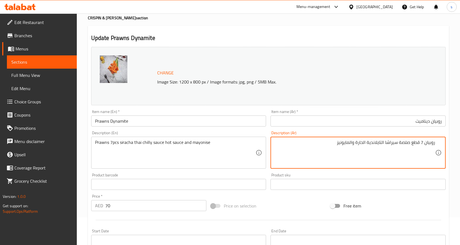
click at [399, 145] on textarea "روبيان 7 قطع صلصة سيراشا التايلاندية الحارة والمايونيز" at bounding box center [354, 153] width 161 height 26
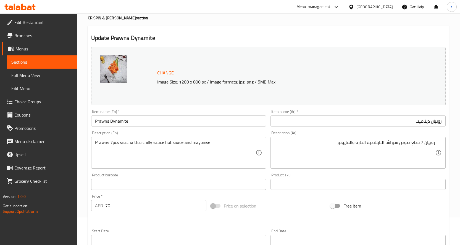
click at [355, 143] on textarea "روبيان 7 قطع صوص سيراشا التايلاندية الحارة والمايونيز" at bounding box center [354, 153] width 161 height 26
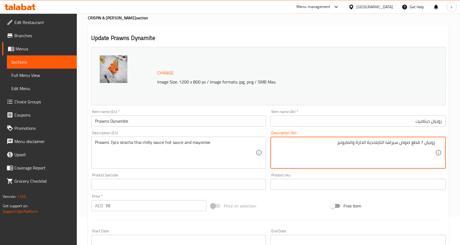
paste textarea "تشيلي صوص وهوت صوص"
click at [356, 146] on textarea "روبيان 7 قطع صوص سيراشا التايلاندية الحارة تشيلي صوص وهوت صوص والمايونيز" at bounding box center [354, 153] width 161 height 26
click at [398, 146] on textarea "روبيان 7 قطع صوص سيراشا التايلاندية تشيلي صوص وهوت صوص والمايونيز" at bounding box center [354, 153] width 161 height 26
click at [402, 143] on textarea "روبيان 7 قطع سيراشا التايلاندية تشيلي صوص وهوت صوص والمايونيز" at bounding box center [354, 153] width 161 height 26
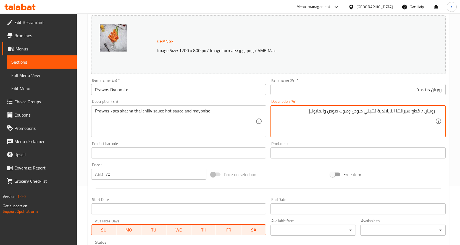
scroll to position [153, 0]
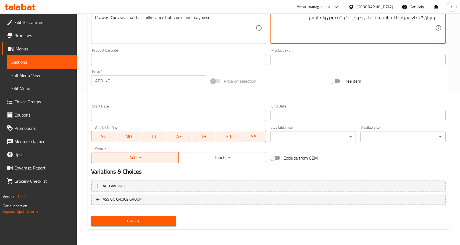
type textarea "روبيان 7 قطع سيراتشا التايلاندية تشيلي صوص وهوت صوص والمايونيز"
click at [137, 220] on span "Update" at bounding box center [134, 221] width 76 height 7
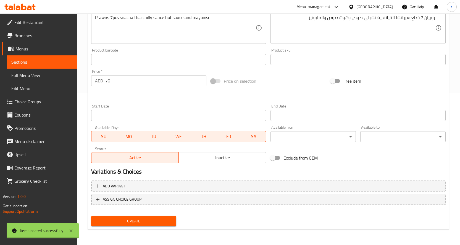
scroll to position [0, 0]
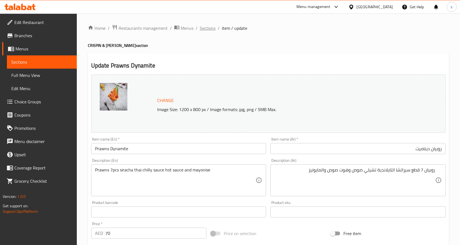
click at [205, 29] on span "Sections" at bounding box center [208, 28] width 16 height 7
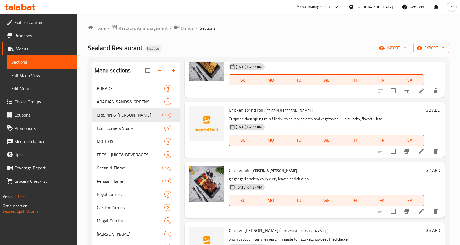
scroll to position [138, 0]
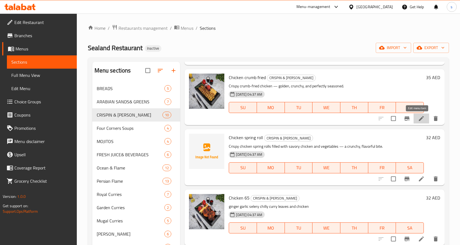
click at [418, 119] on icon at bounding box center [421, 118] width 7 height 7
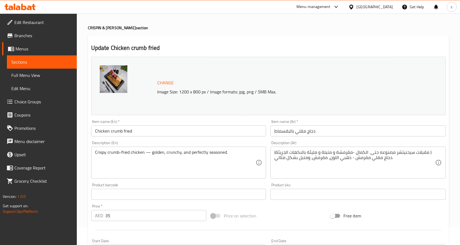
scroll to position [28, 0]
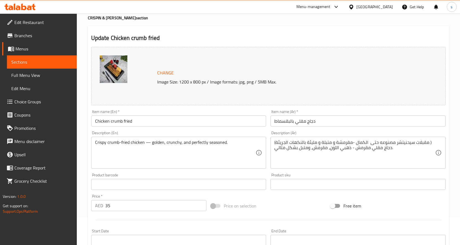
drag, startPoint x: 436, startPoint y: 143, endPoint x: 347, endPoint y: 148, distance: 88.8
click at [347, 148] on div "(مقبلات سيحنيتشر مصنوعه حتى الكمال -مقرمشة و متبلة و مليئة بالنكهات الجريئة ) د…" at bounding box center [357, 153] width 175 height 32
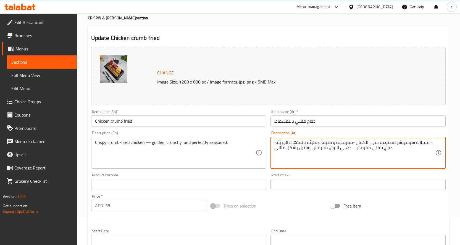
drag, startPoint x: 275, startPoint y: 150, endPoint x: 308, endPoint y: 156, distance: 33.4
click at [308, 156] on textarea "(مقبلات سيحنيتشر مصنوعه حتى الكمال -مقرمشة و متبلة و مليئة بالنكهات الجريئة ) د…" at bounding box center [354, 153] width 161 height 26
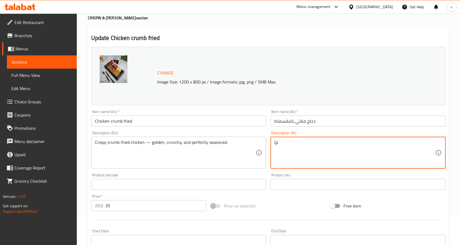
type textarea "("
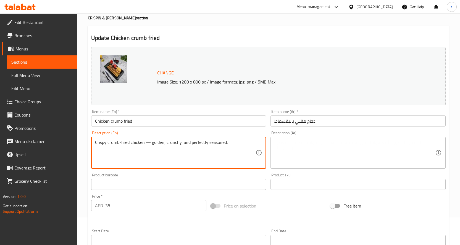
drag, startPoint x: 95, startPoint y: 145, endPoint x: 242, endPoint y: 145, distance: 146.9
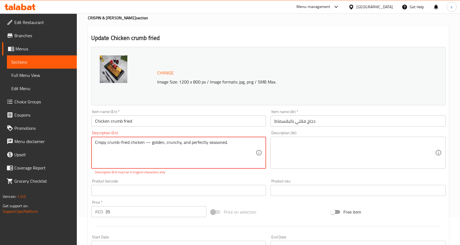
click at [318, 141] on textarea at bounding box center [354, 153] width 161 height 26
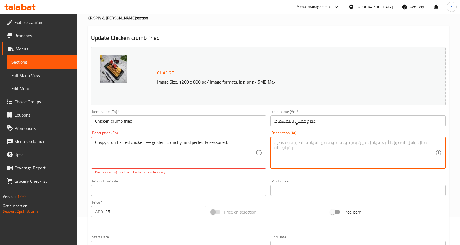
paste textarea "دجاج مقلي مقرمش — ذهبي اللون، مقرمش، ومتبل بشكل مثالي."
click at [351, 144] on textarea "دجاج مقلي مقرمش — ذهبي اللون، مقرمش، ومتبل بشكل مثالي." at bounding box center [354, 153] width 161 height 26
type textarea "دجاج مقلي مقرمش ذهبي اللون، مقرمش، ومتبل بشكل مثالي."
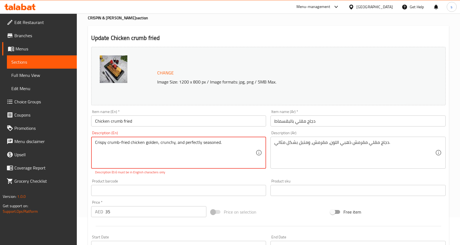
click at [231, 142] on textarea "Crispy crumb-fried chicken golden, crunchy, and perfectly seasoned." at bounding box center [175, 153] width 161 height 26
type textarea "Crispy crumb-fried chicken golden, crunchy, and perfectly seasoned."
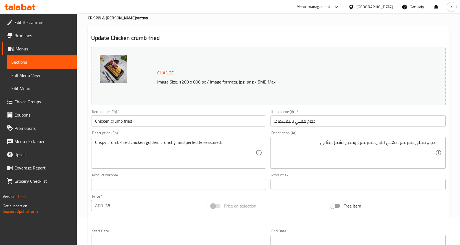
click at [27, 63] on span "Sections" at bounding box center [41, 62] width 61 height 7
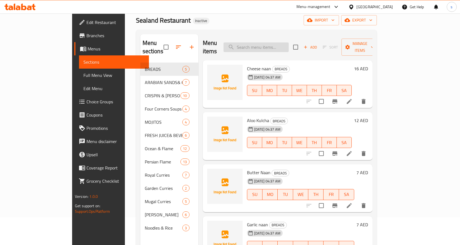
click at [271, 46] on input "search" at bounding box center [255, 48] width 65 height 10
paste input "Golden, crispy crumb-fried"
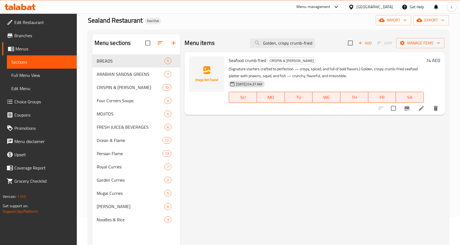
type input "Golden, crispy crumb-fried"
click at [424, 112] on li at bounding box center [420, 109] width 15 height 10
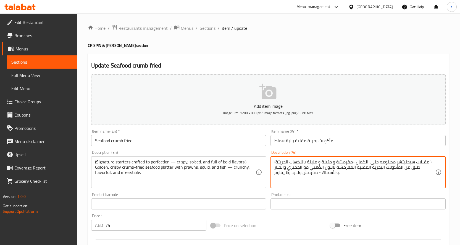
click at [364, 170] on textarea "(مقبلات سيحنيتشر مصنوعه حتى الكمال -مقرمشة و متبلة و مليئة بالنكهات الجريئة ) ط…" at bounding box center [354, 173] width 161 height 26
click at [343, 169] on textarea "(مقبلات سيحنيتشر مصنوعه حتى الكمال -مقرمشة و متبلة و مليئة بالنكهات الجريئة ) ط…" at bounding box center [354, 173] width 161 height 26
click at [332, 168] on textarea "(مقبلات سيحنيتشر مصنوعه حتى الكمال -مقرمشة و متبلة و مليئة بالنكهات الجريئة ) ط…" at bounding box center [354, 173] width 161 height 26
click at [316, 169] on textarea "(مقبلات سيحنيتشر مصنوعه حتى الكمال -مقرمشة و متبلة و مليئة بالنكهات الجريئة ) ط…" at bounding box center [354, 173] width 161 height 26
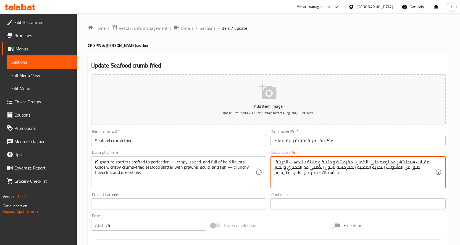
paste textarea "مقلية بالفتات، ذهبية ومقرمشة"
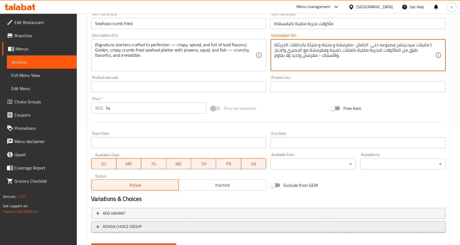
scroll to position [145, 0]
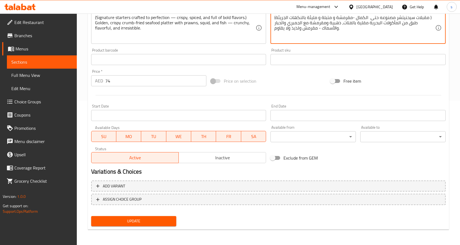
type textarea "(مقبلات سيحنيتشر مصنوعه حتى الكمال -مقرمشة و متبلة و مليئة بالنكهات الجريئة ) ط…"
click at [128, 220] on span "Update" at bounding box center [134, 221] width 76 height 7
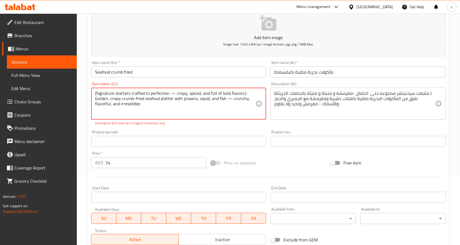
scroll to position [0, 0]
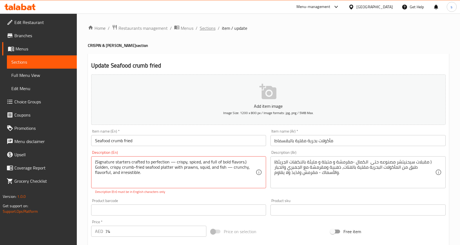
click at [209, 29] on span "Sections" at bounding box center [208, 28] width 16 height 7
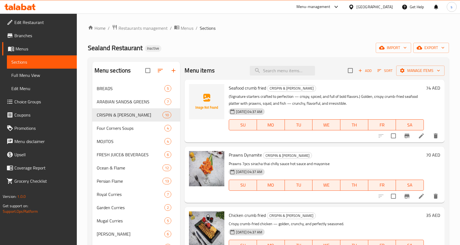
click at [23, 74] on span "Full Menu View" at bounding box center [41, 75] width 61 height 7
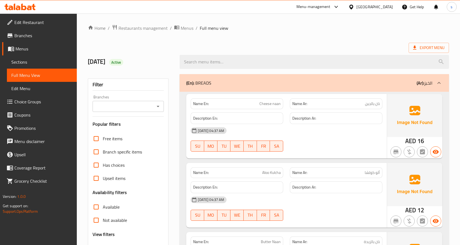
click at [227, 83] on div "(En): BREADS (Ar): الخبز" at bounding box center [309, 83] width 246 height 7
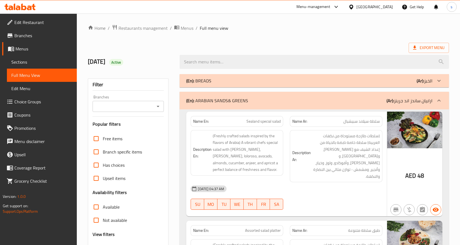
click at [310, 102] on div "(En): ARABIAN SANDS& GREENS (Ar): ارابيان ساندز اند جرينز" at bounding box center [309, 100] width 246 height 7
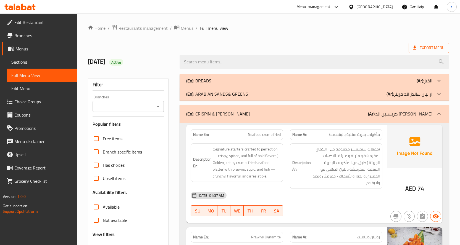
click at [296, 114] on div "(En): CRISPIN & LUCIAN BITES (Ar): كريسبين اند لوسيان بايتس" at bounding box center [309, 114] width 246 height 7
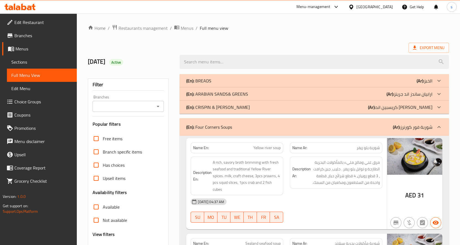
click at [289, 129] on div "(En): Four Corners Soups (Ar): شوربة فور كورنرز" at bounding box center [309, 127] width 246 height 7
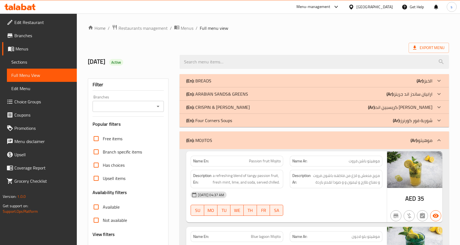
click at [262, 138] on div "(En): MOJITOS (Ar): موهيتو" at bounding box center [309, 140] width 246 height 7
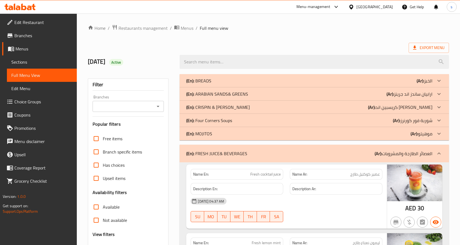
click at [255, 152] on div "(En): FRESH JUICE& BEVERAGES (Ar): العصائر الطازجة والمشروبات" at bounding box center [309, 153] width 246 height 7
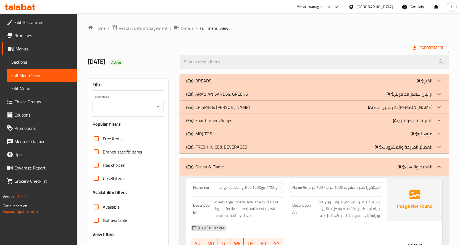
click at [264, 170] on div "(En): Ocean & Flame (Ar): المحيط واللهب" at bounding box center [309, 167] width 246 height 7
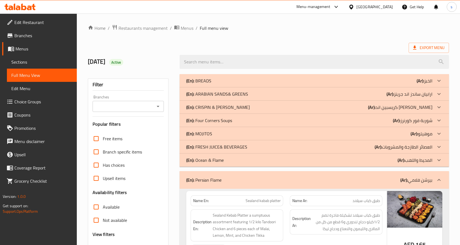
click at [262, 181] on div "(En): Persian Flame (Ar): بيرشن فلامي" at bounding box center [309, 180] width 246 height 7
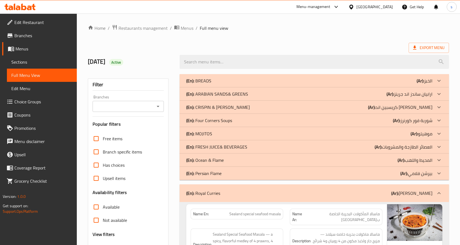
click at [260, 189] on div "(En): Royal Curries (Ar): رويال كاري" at bounding box center [313, 194] width 269 height 18
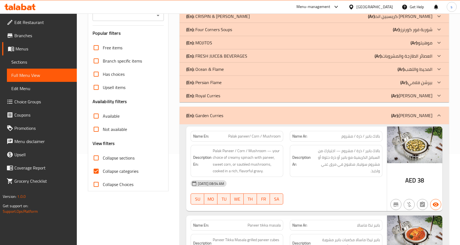
scroll to position [110, 0]
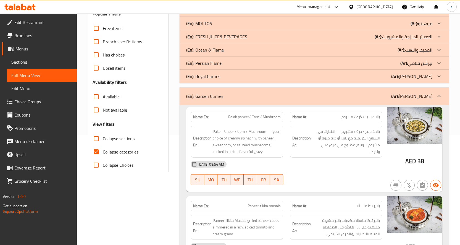
click at [274, 96] on div "(En): Garden Curries (Ar): جاردن كاري" at bounding box center [309, 96] width 246 height 7
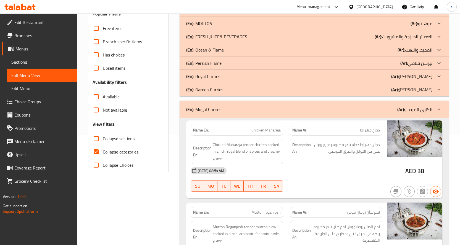
click at [258, 111] on div "(En): Mugal Curries (Ar): الكاري الموغال" at bounding box center [309, 109] width 246 height 7
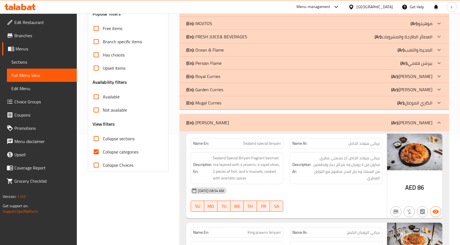
click at [249, 123] on div "(En): Regal Biriyani (Ar): برياني ريجال" at bounding box center [309, 123] width 246 height 7
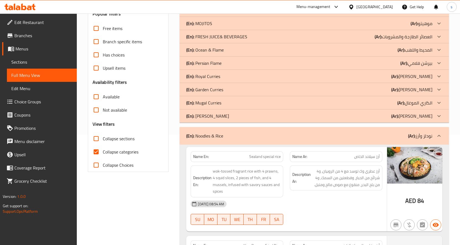
click at [241, 136] on div "(En): Noodles & Rice (Ar): نودلز وأرز" at bounding box center [309, 136] width 246 height 7
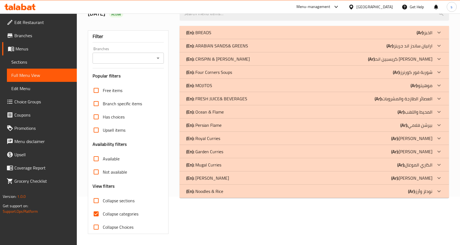
scroll to position [48, 0]
click at [234, 60] on p "(En): CRISPIN & LUCIAN BITES" at bounding box center [218, 59] width 64 height 7
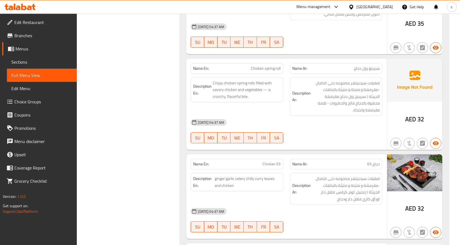
scroll to position [324, 0]
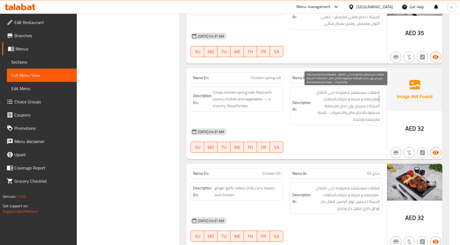
drag, startPoint x: 317, startPoint y: 93, endPoint x: 378, endPoint y: 102, distance: 61.5
click at [378, 102] on span "(مقبلات سيحنيتشر مصنوعه حتى الكمال -مقرمشة و متبلة و مليئة بالنكهات الجريئة ) س…" at bounding box center [346, 106] width 68 height 34
click at [309, 104] on strong "Description Ar:" at bounding box center [301, 106] width 18 height 14
drag, startPoint x: 367, startPoint y: 107, endPoint x: 379, endPoint y: 90, distance: 20.8
click at [379, 90] on span "(مقبلات سيحنيتشر مصنوعه حتى الكمال -مقرمشة و متبلة و مليئة بالنكهات الجريئة ) س…" at bounding box center [346, 106] width 68 height 34
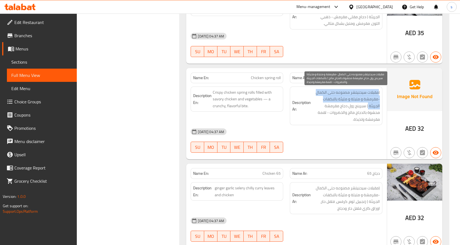
copy span "مقبلات سيحنيتشر مصنوعه حتى الكمال -مقرمشة و متبلة و مليئة بالنكهات الجريئة"
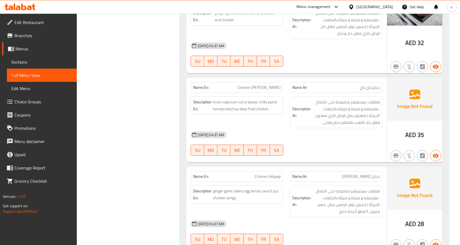
scroll to position [490, 0]
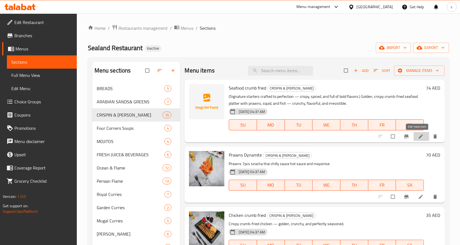
click at [419, 135] on icon at bounding box center [421, 137] width 6 height 6
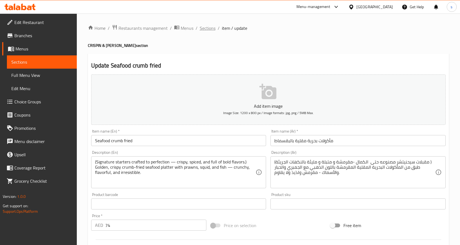
click at [204, 27] on span "Sections" at bounding box center [208, 28] width 16 height 7
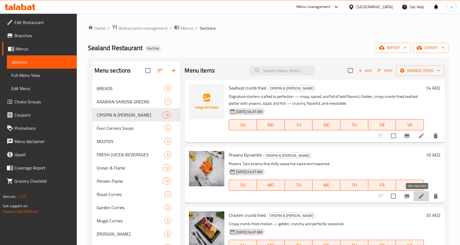
click at [419, 197] on icon at bounding box center [421, 196] width 5 height 5
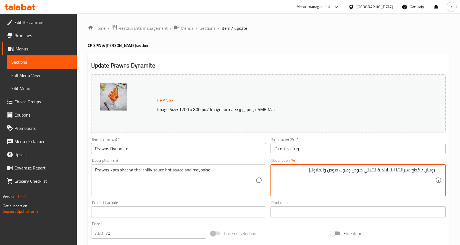
click at [437, 172] on div "روبيان 7 قطع سيراتشا التايلاندية تشيلي صوص وهوت صوص والمايونيز Description (Ar)" at bounding box center [357, 181] width 175 height 32
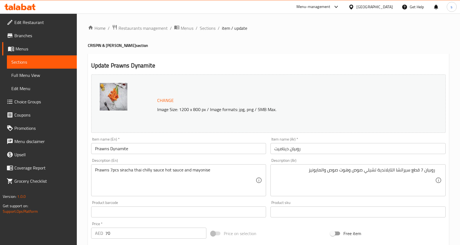
click at [437, 165] on div "روبيان 7 قطع سيراتشا التايلاندية تشيلي صوص وهوت صوص والمايونيز Description (Ar)" at bounding box center [357, 181] width 175 height 32
click at [438, 171] on div "روبيان 7 قطع سيراتشا التايلاندية تشيلي صوص وهوت صوص والمايونيز Description (Ar)" at bounding box center [357, 181] width 175 height 32
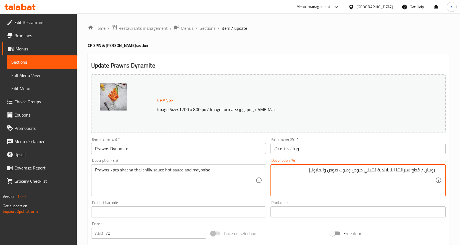
click at [435, 171] on textarea "روبيان 7 قطع سيراتشا التايلاندية تشيلي صوص وهوت صوص والمايونيز" at bounding box center [354, 181] width 161 height 26
click at [424, 171] on textarea "روبيان 7 قطع سيراتشا التايلاندية تشيلي صوص وهوت صوص والمايونيز" at bounding box center [354, 181] width 161 height 26
paste textarea "مقبلات سيحنيتشر مصنوعه حتى الكمال -مقرمشة و متبلة و مليئة بالنكهات الجريئة"
click at [438, 170] on div "مقبلات سيحنيتشر مصنوعه حتى الكمال -مقرمشة و متبلة و مليئة بالنكهات الجريئة) روب…" at bounding box center [357, 181] width 175 height 32
click at [436, 170] on div "مقبلات سيحنيتشر مصنوعه حتى الكمال -مقرمشة و متبلة و مليئة بالنكهات الجريئة) روب…" at bounding box center [357, 181] width 175 height 32
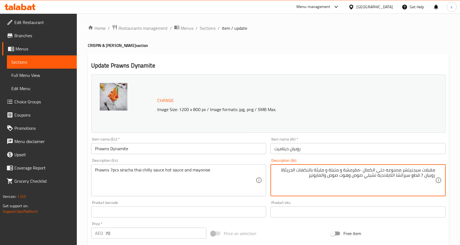
click at [435, 171] on div "مقبلات سيحنيتشر مصنوعه حتى الكمال -مقرمشة و متبلة و مليئة بالنكهات الجريئة) روب…" at bounding box center [357, 181] width 175 height 32
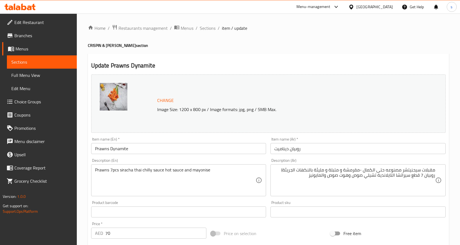
click at [435, 170] on div "مقبلات سيحنيتشر مصنوعه حتى الكمال -مقرمشة و متبلة و مليئة بالنكهات الجريئة) روب…" at bounding box center [357, 181] width 175 height 32
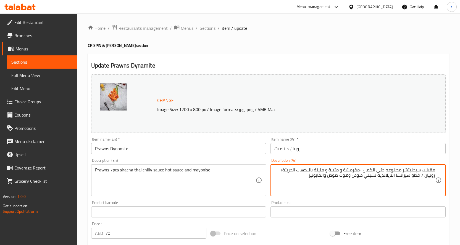
click at [434, 170] on textarea "مقبلات سيحنيتشر مصنوعه حتى الكمال -مقرمشة و متبلة و مليئة بالنكهات الجريئة) روب…" at bounding box center [354, 181] width 161 height 26
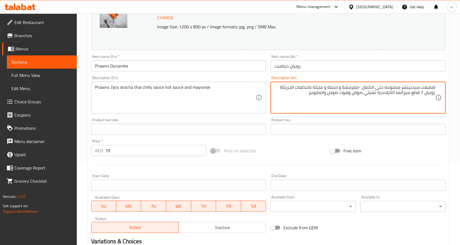
scroll to position [153, 0]
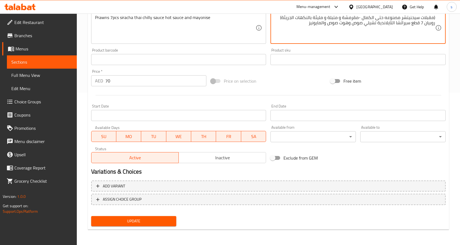
type textarea "(مقبلات سيحنيتشر مصنوعه حتى الكمال -مقرمشة و متبلة و مليئة بالنكهات الجريئة) رو…"
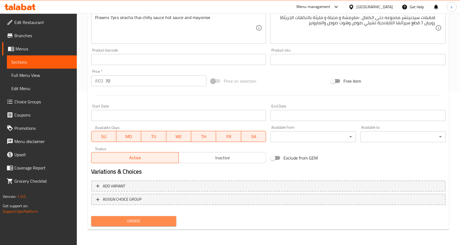
click at [154, 224] on span "Update" at bounding box center [134, 221] width 76 height 7
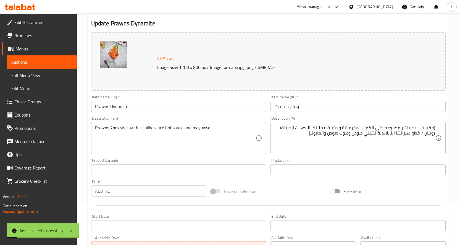
scroll to position [0, 0]
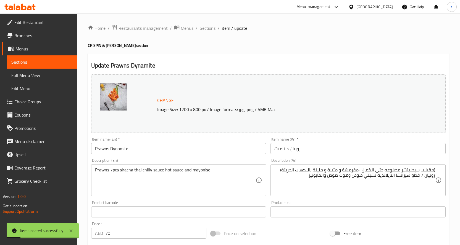
click at [205, 30] on span "Sections" at bounding box center [208, 28] width 16 height 7
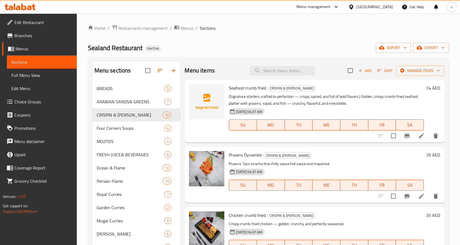
click at [305, 33] on div "Home / Restaurants management / Menus / Sections Sealand Restaurant Inactive im…" at bounding box center [268, 168] width 361 height 287
click at [258, 28] on ol "Home / Restaurants management / Menus / Sections" at bounding box center [268, 28] width 361 height 7
click at [303, 71] on input "search" at bounding box center [282, 71] width 65 height 10
click at [284, 73] on input "search" at bounding box center [282, 71] width 65 height 10
paste input "loloroso"
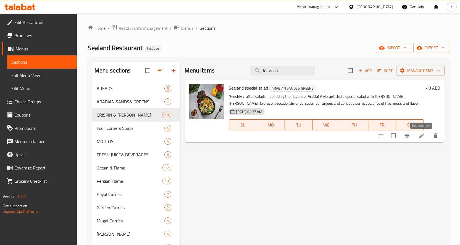
type input "loloroso"
click at [418, 136] on icon at bounding box center [421, 136] width 7 height 7
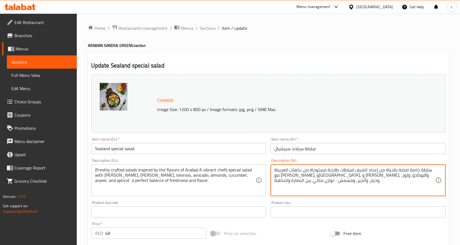
click at [377, 176] on textarea "(سلطات طازجة مستوحاة من نكهات العربية) سلطة خاصة نابضة بالحياة من إعداد الشيف م…" at bounding box center [354, 181] width 161 height 26
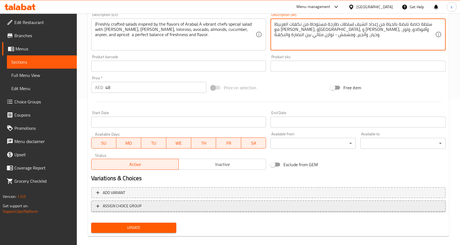
scroll to position [153, 0]
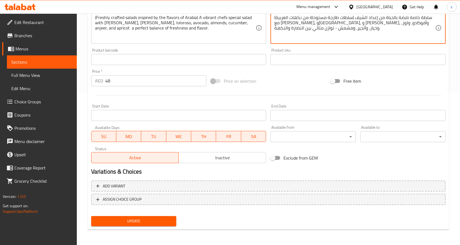
click at [140, 221] on span "Update" at bounding box center [134, 221] width 76 height 7
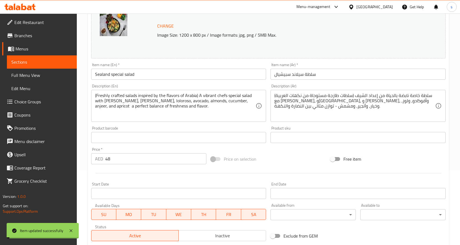
scroll to position [0, 0]
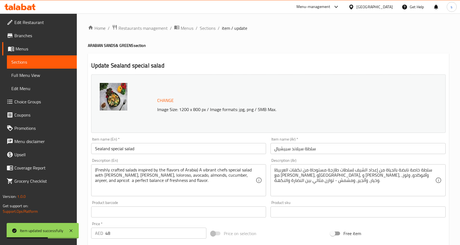
click at [55, 77] on span "Full Menu View" at bounding box center [41, 75] width 61 height 7
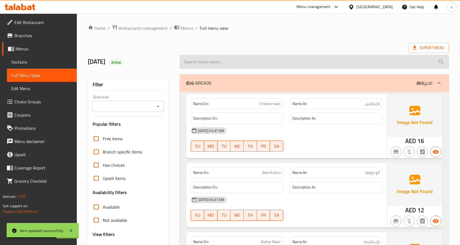
click at [292, 68] on input "search" at bounding box center [313, 62] width 269 height 14
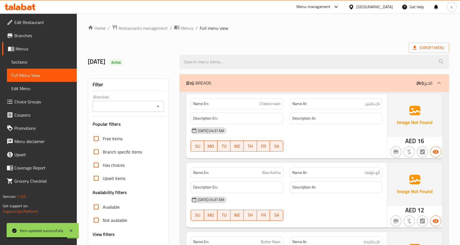
paste input "لولوروسو"
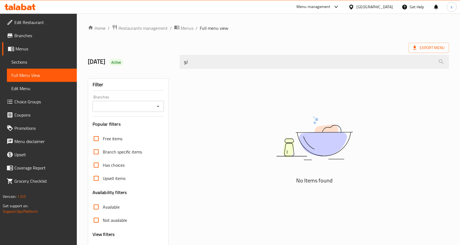
type input "ل"
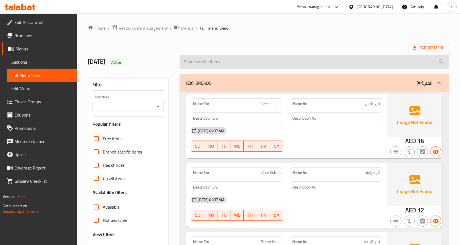
click at [220, 62] on input "search" at bounding box center [313, 62] width 269 height 14
paste input "loloroso"
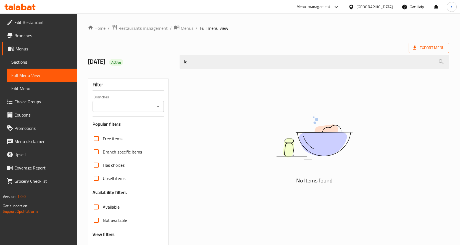
type input "l"
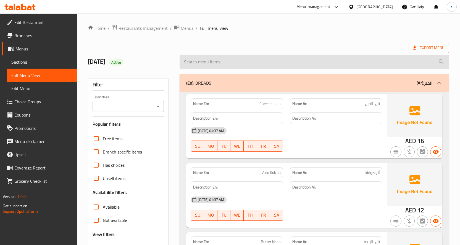
click at [242, 62] on input "search" at bounding box center [313, 62] width 269 height 14
paste input "loloroso"
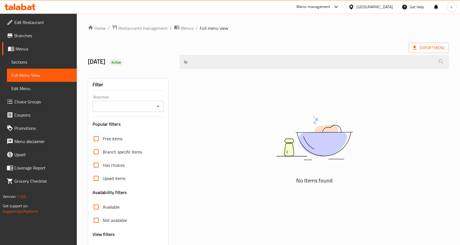
type input "l"
click at [266, 45] on div "Export Menu" at bounding box center [268, 48] width 361 height 10
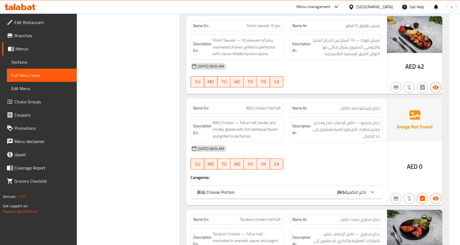
scroll to position [5101, 0]
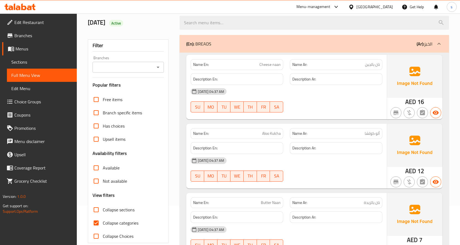
scroll to position [55, 0]
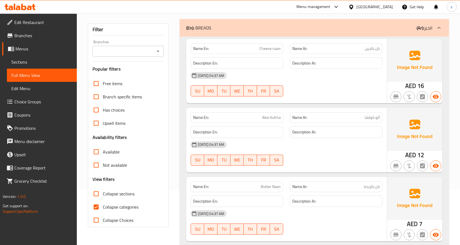
click at [116, 192] on span "Collapse sections" at bounding box center [119, 194] width 32 height 7
click at [103, 192] on input "Collapse sections" at bounding box center [95, 193] width 13 height 13
checkbox input "true"
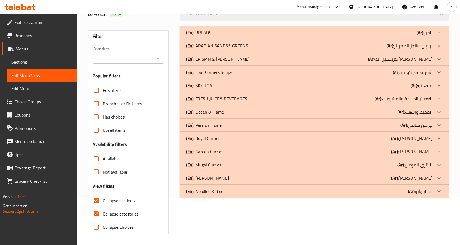
click at [114, 211] on span "Collapse categories" at bounding box center [121, 214] width 36 height 7
click at [103, 208] on input "Collapse categories" at bounding box center [95, 214] width 13 height 13
checkbox input "false"
click at [237, 62] on p "(En): CRISPIN & LUCIAN BITES" at bounding box center [218, 59] width 64 height 7
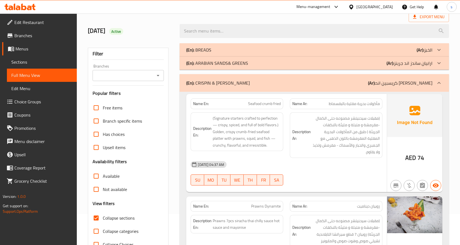
scroll to position [0, 0]
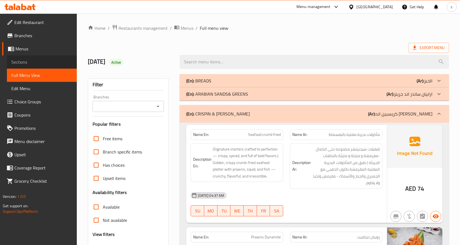
click at [31, 61] on span "Sections" at bounding box center [41, 62] width 61 height 7
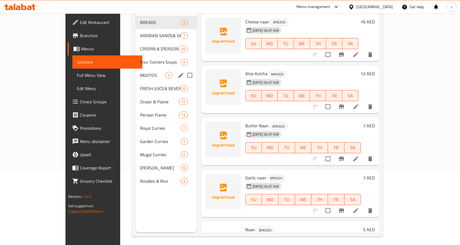
scroll to position [77, 0]
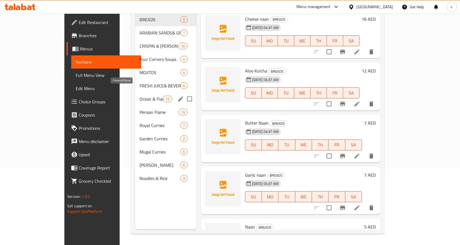
click at [139, 96] on span "Ocean & Flame" at bounding box center [150, 99] width 23 height 7
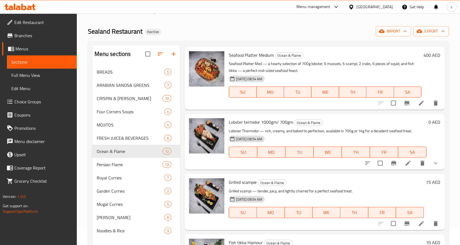
scroll to position [77, 0]
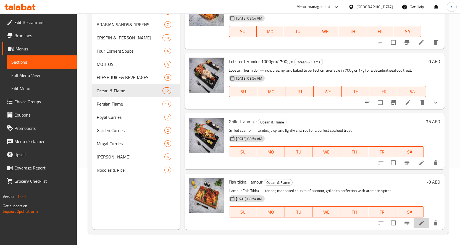
click at [422, 224] on li at bounding box center [420, 223] width 15 height 10
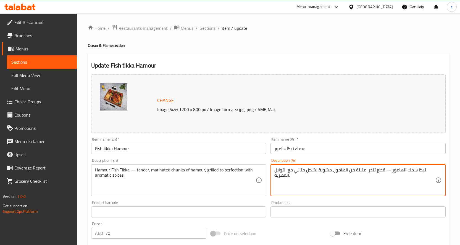
drag, startPoint x: 296, startPoint y: 172, endPoint x: 300, endPoint y: 172, distance: 4.1
click at [304, 187] on textarea "تيكا سمك الهامور — قطع تندر متبلة من الهامور، مشوية بشكل مثالي مع التوابل العطر…" at bounding box center [354, 181] width 161 height 26
drag, startPoint x: 295, startPoint y: 173, endPoint x: 331, endPoint y: 173, distance: 35.3
click at [331, 173] on textarea "تيكا سمك الهامور — قطع تندر متبلة من الهامور، مشوية بشكل مثالي مع التوابل العطر…" at bounding box center [354, 181] width 161 height 26
paste textarea "لى حد الكمال"
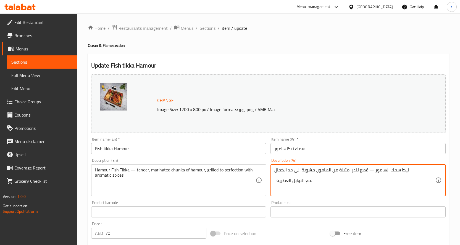
click at [340, 187] on textarea "تيكا سمك الهامور — قطع تندر متبلة من الهامور، مشوية الى حد الكمال مع التوابل ال…" at bounding box center [354, 181] width 161 height 26
click at [284, 173] on textarea "تيكا سمك الهامور — قطع تندر متبلة من الهامور، مشوية الى حد الكمال مع التوابل ال…" at bounding box center [354, 181] width 161 height 26
click at [434, 182] on textarea "تيكا سمك الهامور — قطع تندر متبلة من الهامور، مشوية الى حد الكمال مع التوابل ال…" at bounding box center [354, 181] width 161 height 26
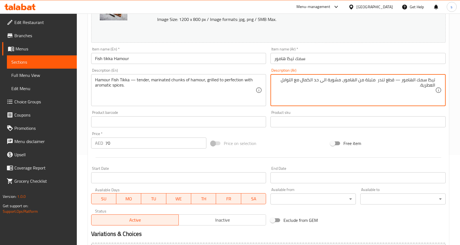
scroll to position [153, 0]
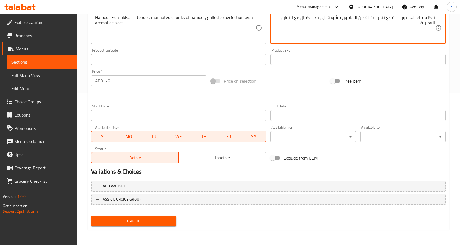
type textarea "تيكا سمك الهامور — قطع تندر متبلة من الهامور، مشوية الى حد الكمال مع التوابل ال…"
click at [148, 222] on div "Update" at bounding box center [134, 221] width 90 height 15
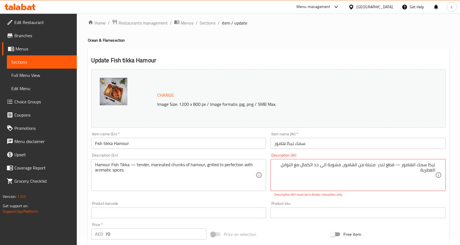
scroll to position [0, 0]
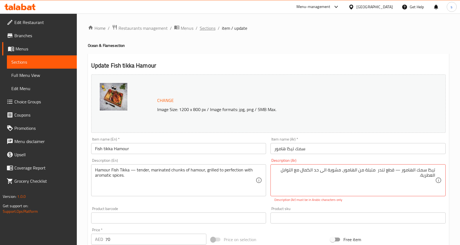
click at [204, 30] on span "Sections" at bounding box center [208, 28] width 16 height 7
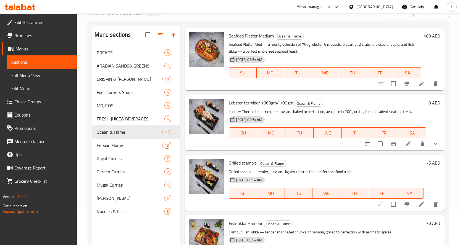
scroll to position [77, 0]
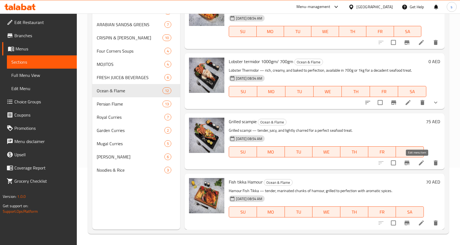
click at [418, 163] on icon at bounding box center [421, 163] width 7 height 7
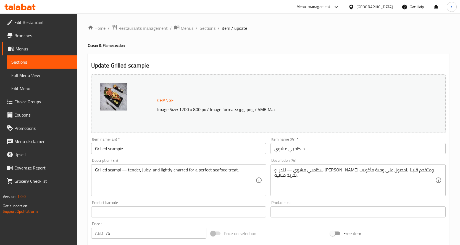
click at [205, 26] on span "Sections" at bounding box center [208, 28] width 16 height 7
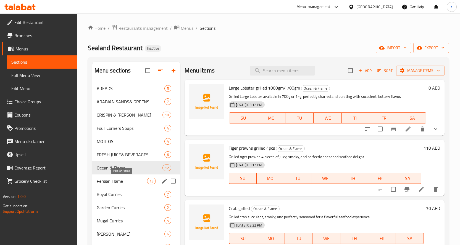
click at [109, 181] on span "Persian Flame" at bounding box center [122, 181] width 51 height 7
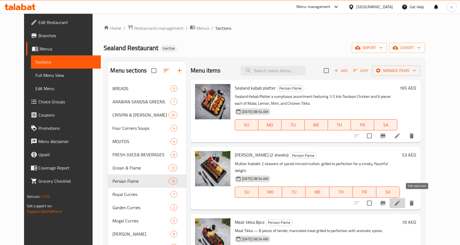
click at [400, 200] on icon at bounding box center [397, 203] width 7 height 7
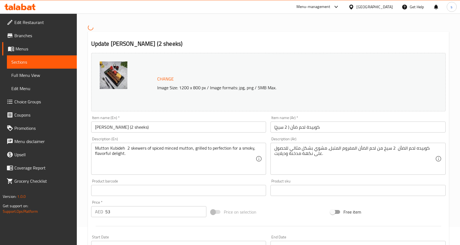
scroll to position [28, 0]
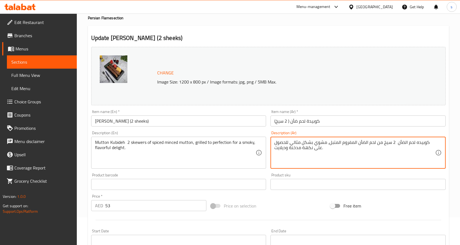
drag, startPoint x: 291, startPoint y: 142, endPoint x: 325, endPoint y: 143, distance: 34.2
paste textarea "ة الى حد الكمال"
click at [356, 153] on textarea "كوبيده لحم الضأن 2 سيخ من لحم الضأن المفروم المتبل، مشوية الى حد الكمال للحصول …" at bounding box center [354, 153] width 161 height 26
click at [277, 144] on textarea "كوبيده لحم الضأن 2 سيخ من لحم الضأن المفروم المتبل، مشوية الى حد الكمال للحصول …" at bounding box center [354, 153] width 161 height 26
click at [434, 156] on textarea "كوبيده لحم الضأن 2 سيخ من لحم الضأن المفروم المتبل، مشوية الى حد الكمال للحصول …" at bounding box center [354, 153] width 161 height 26
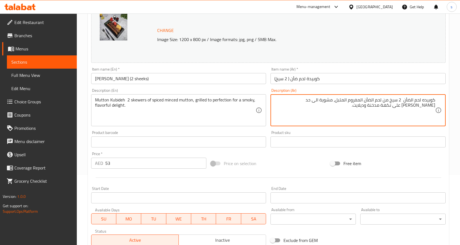
scroll to position [153, 0]
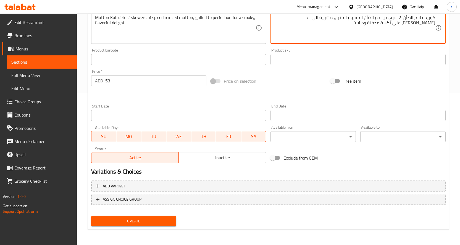
type textarea "كوبيده لحم الضأن 2 سيخ من لحم الضأن المفروم المتبل، مشوية الى حد الكمال للحصول …"
click at [144, 218] on button "Update" at bounding box center [133, 221] width 85 height 10
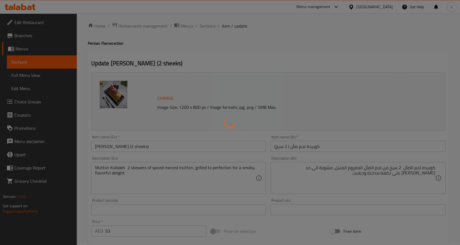
scroll to position [0, 0]
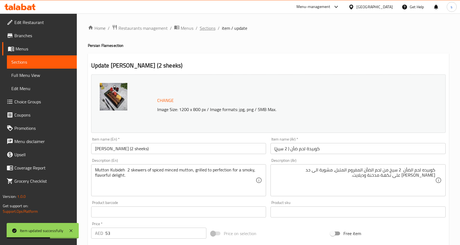
click at [210, 27] on span "Sections" at bounding box center [208, 28] width 16 height 7
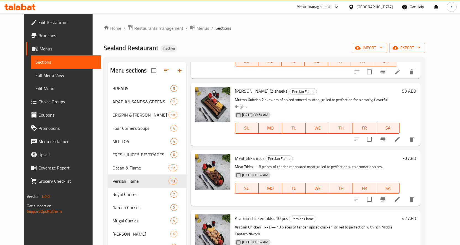
scroll to position [83, 0]
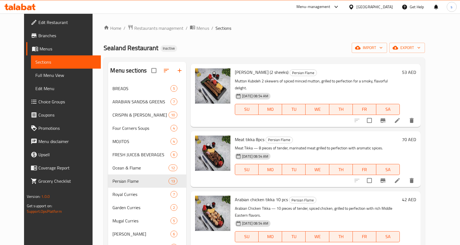
click at [405, 176] on li at bounding box center [396, 181] width 15 height 10
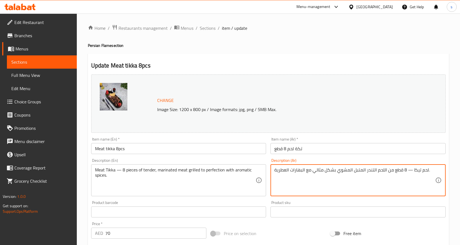
drag, startPoint x: 314, startPoint y: 171, endPoint x: 348, endPoint y: 175, distance: 33.9
click at [331, 183] on textarea "لحم تيكا — 8 قطع من اللحم التندر المتبل المشوي بشكل مثالي مع البهارات العطرية." at bounding box center [354, 181] width 161 height 26
drag, startPoint x: 312, startPoint y: 172, endPoint x: 352, endPoint y: 178, distance: 39.9
click at [352, 178] on textarea "لحم تيكا — 8 قطع من اللحم التندر المتبل المشوي بشكل مثالي مع البهارات العطرية." at bounding box center [354, 181] width 161 height 26
paste textarea "مشوية الى حد الكمال"
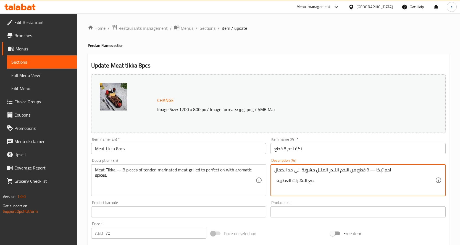
click at [344, 188] on textarea "لحم تيكا — 8 قطع من اللحم التندر المتبل مشوية الى حد الكمال مع البهارات العطرية." at bounding box center [354, 181] width 161 height 26
click at [432, 182] on textarea "لحم تيكا — 8 قطع من اللحم التندر المتبل مشوية الى حد الكمال مع البهارات العطرية." at bounding box center [354, 181] width 161 height 26
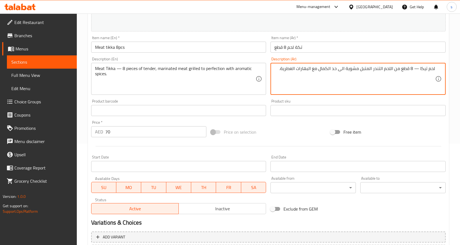
scroll to position [153, 0]
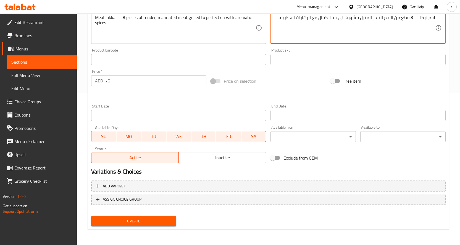
type textarea "لحم تيكا — 8 قطع من اللحم التندر المتبل مشوية الى حد الكمال مع البهارات العطرية."
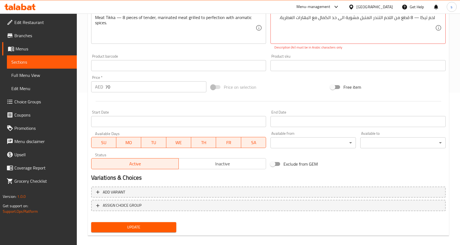
click at [155, 222] on div "Update" at bounding box center [134, 227] width 90 height 15
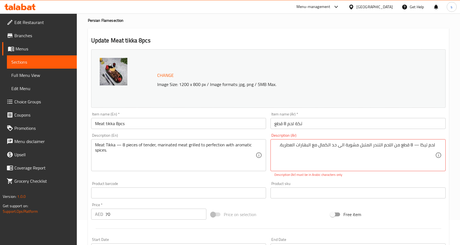
scroll to position [159, 0]
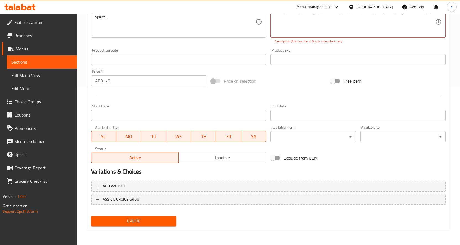
click at [100, 220] on span "Update" at bounding box center [134, 221] width 76 height 7
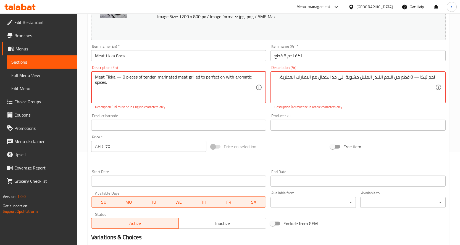
scroll to position [76, 0]
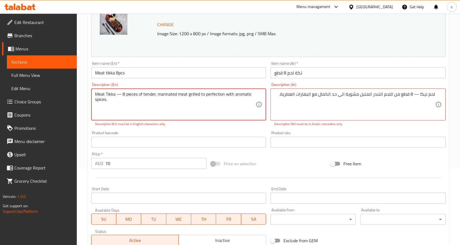
click at [115, 94] on textarea "Meat Tikka — 8 pieces of tender, marinated meat grilled to perfection with arom…" at bounding box center [175, 105] width 161 height 26
click at [122, 96] on textarea "Meat Tikka — 8 pieces of tender, marinated meat grilled to perfection with arom…" at bounding box center [175, 105] width 161 height 26
drag, startPoint x: 121, startPoint y: 96, endPoint x: 123, endPoint y: 106, distance: 10.3
click at [121, 96] on textarea "Meat Tikka — 8 pieces of tender, marinated meat grilled to perfection with arom…" at bounding box center [175, 105] width 161 height 26
type textarea "Meat Tikka 8 pieces of tender, marinated meat grilled to perfection with aromat…"
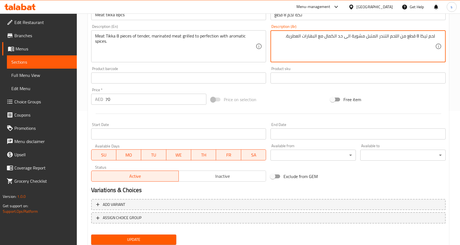
scroll to position [153, 0]
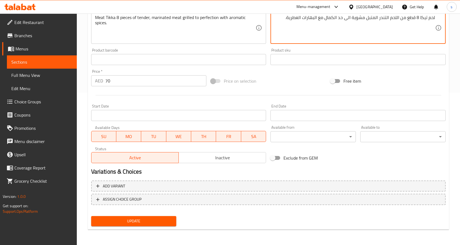
type textarea "لحم تيكا 8 قطع من اللحم التندر المتبل مشوية الى حد الكمال مع البهارات العطرية."
click at [115, 220] on span "Update" at bounding box center [134, 221] width 76 height 7
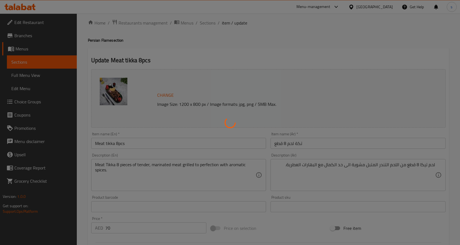
scroll to position [0, 0]
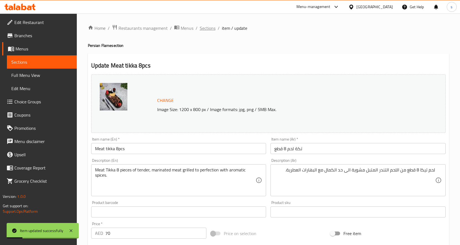
click at [207, 27] on span "Sections" at bounding box center [208, 28] width 16 height 7
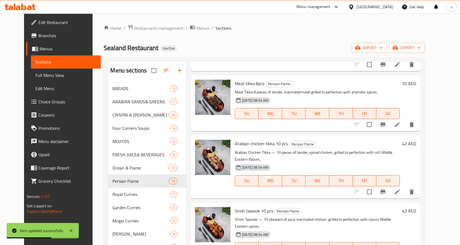
scroll to position [166, 0]
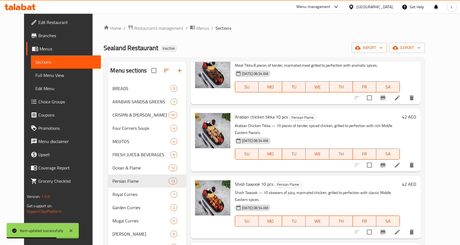
click at [405, 160] on li at bounding box center [396, 165] width 15 height 10
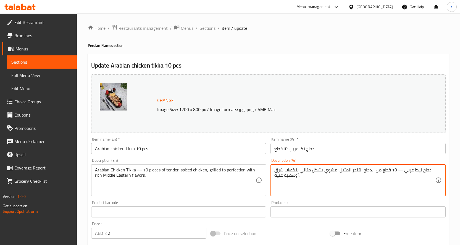
drag, startPoint x: 303, startPoint y: 171, endPoint x: 309, endPoint y: 171, distance: 5.8
click at [309, 171] on textarea "دجاج تيكا عربي — 10 قطع من الدجاج التندر المتبل، مشوي بشكل مثالي بنكهات شرق أوس…" at bounding box center [354, 181] width 161 height 26
click at [311, 191] on textarea "دجاج تيكا عربي — 10 قطع من الدجاج التندر المتبل، مشوي بشكل مثالي بنكهات شرق أوس…" at bounding box center [354, 181] width 161 height 26
drag, startPoint x: 300, startPoint y: 173, endPoint x: 335, endPoint y: 171, distance: 35.4
click at [335, 171] on textarea "دجاج تيكا عربي — 10 قطع من الدجاج التندر المتبل، مشوي بشكل مثالي بنكهات شرق أوس…" at bounding box center [354, 181] width 161 height 26
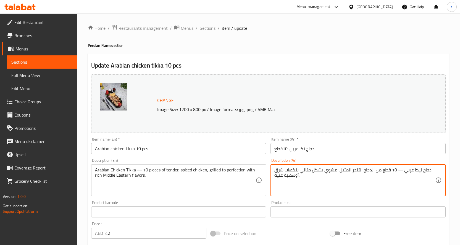
paste textarea "ة الى حد الكمال"
click at [337, 181] on textarea "دجاج تيكا عربي — 10 قطع من الدجاج التندر المتبل، مشوية الى حد الكمال بنكهات شرق…" at bounding box center [354, 181] width 161 height 26
click at [433, 183] on textarea "دجاج تيكا عربي — 10 قطع من الدجاج التندر المتبل، مشوية الى حد الكمال بنكهات شرق…" at bounding box center [354, 181] width 161 height 26
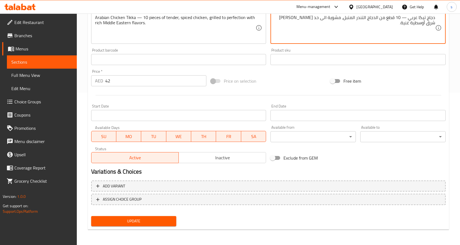
type textarea "دجاج تيكا عربي — 10 قطع من الدجاج التندر المتبل، مشوية الى حد الكمال بنكهات شرق…"
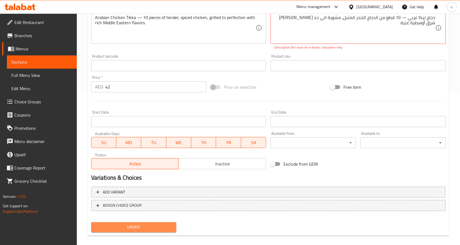
click at [142, 224] on span "Update" at bounding box center [134, 227] width 76 height 7
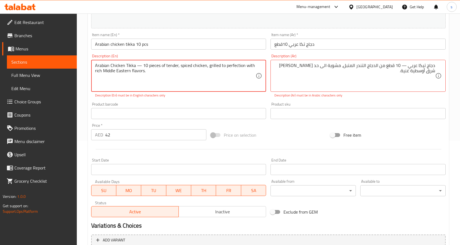
scroll to position [15, 0]
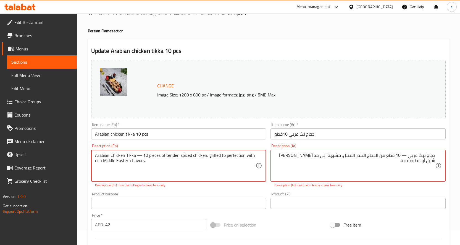
click at [140, 157] on textarea "Arabian Chicken Tikka — 10 pieces of tender, spiced chicken, grilled to perfect…" at bounding box center [175, 166] width 161 height 26
type textarea "Arabian Chicken Tikka 10 pieces of tender, spiced chicken, grilled to perfectio…"
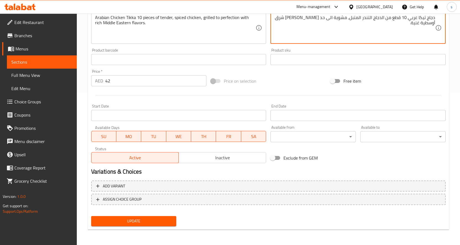
type textarea "دجاج تيكا عربي 10 قطع من الدجاج التندر المتبل، مشوية الى حد الكمال بنكهات شرق أ…"
click at [131, 221] on span "Update" at bounding box center [134, 221] width 76 height 7
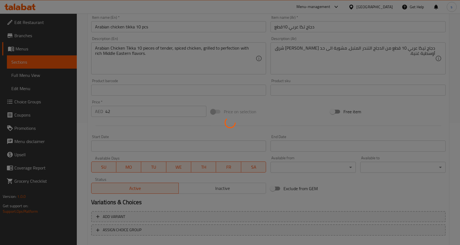
scroll to position [0, 0]
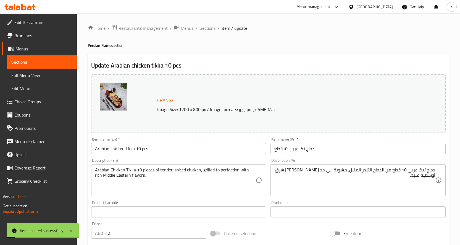
click at [205, 28] on span "Sections" at bounding box center [208, 28] width 16 height 7
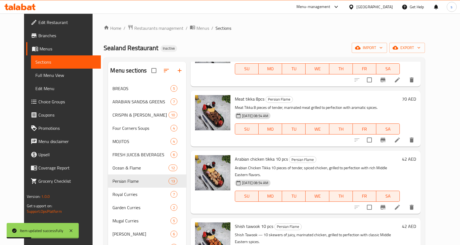
scroll to position [138, 0]
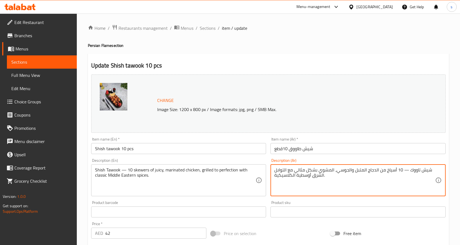
drag, startPoint x: 296, startPoint y: 171, endPoint x: 310, endPoint y: 171, distance: 13.5
click at [340, 181] on textarea "شيش تاووك — 10 أسياخ من الدجاج المتبل والجوسي، المشوي بشكل مثالي مع التوابل الش…" at bounding box center [354, 181] width 161 height 26
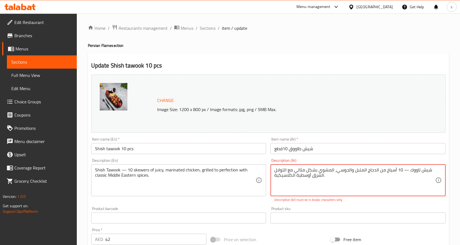
drag, startPoint x: 296, startPoint y: 170, endPoint x: 310, endPoint y: 170, distance: 14.4
click at [310, 170] on textarea "شيش تاووك — 10 أسياخ من الدجاج المتبل والجوسي، المشوي بشكل مثالي مع التوابل الش…" at bounding box center [354, 181] width 161 height 26
click at [352, 193] on textarea "شيش تاووك — 10 أسياخ من الدجاج المتبل والجوسي، المشوي بشكل مثالي مع التوابل الش…" at bounding box center [354, 181] width 161 height 26
drag, startPoint x: 294, startPoint y: 171, endPoint x: 334, endPoint y: 171, distance: 39.5
click at [334, 171] on textarea "شيش تاووك — 10 أسياخ من الدجاج المتبل والجوسي، المشوي بشكل مثالي مع التوابل الش…" at bounding box center [354, 181] width 161 height 26
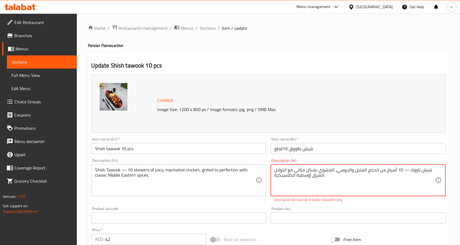
paste textarea "مشوية الى حد الكمال"
click at [403, 172] on textarea "شيش تاووك — 10 أسياخ من الدجاج المتبل والجوسي، مشوية الى حد الكمال مع التوابل ا…" at bounding box center [354, 181] width 161 height 26
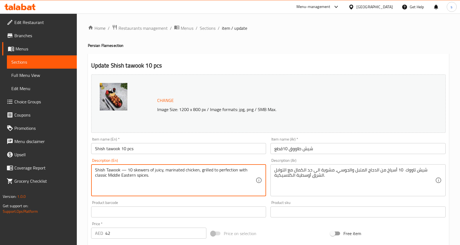
click at [124, 170] on textarea "Shish Tawook — 10 skewers of juicy, marinated chicken, grilled to perfection wi…" at bounding box center [175, 181] width 161 height 26
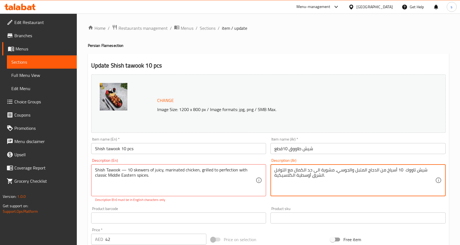
paste textarea "—"
click at [412, 169] on textarea "شيش تاووك 10 أسياخ من الدجاج المتبل والجوسي، مشوية الى حد الكمال مع التوابل الش…" at bounding box center [354, 181] width 161 height 26
click at [407, 171] on textarea "شيش تاووك 10 أسياخ من الدجاج المتبل والجوسي، مشوية الى حد الكمال مع التوابل الش…" at bounding box center [354, 181] width 161 height 26
type textarea "شيش تاووك 10 أسياخ من الدجاج المتبل والجوسي، مشوية الى حد الكمال مع التوابل الش…"
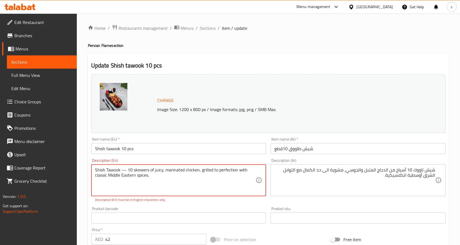
click at [126, 170] on textarea "Shish Tawook — 10 skewers of juicy, marinated chicken, grilled to perfection wi…" at bounding box center [175, 181] width 161 height 26
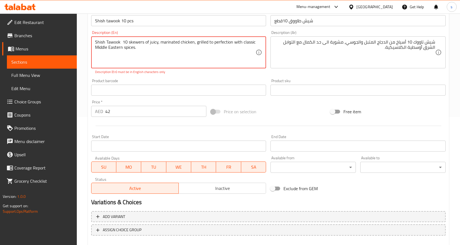
scroll to position [138, 0]
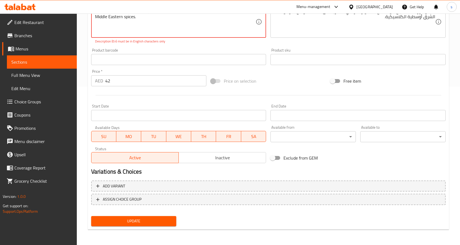
type textarea "Shish Tawook 10 skewers of juicy, marinated chicken, grilled to perfection with…"
click at [119, 223] on span "Update" at bounding box center [134, 221] width 76 height 7
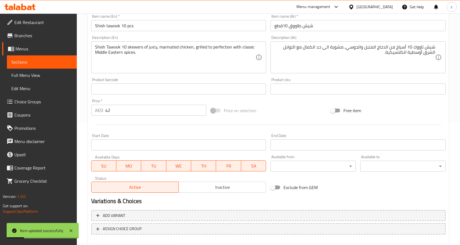
scroll to position [0, 0]
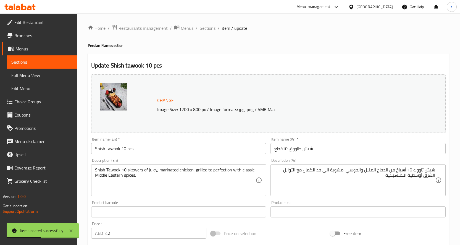
click at [207, 29] on span "Sections" at bounding box center [208, 28] width 16 height 7
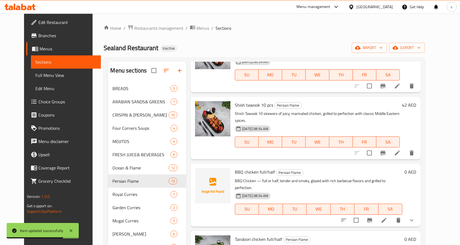
scroll to position [249, 0]
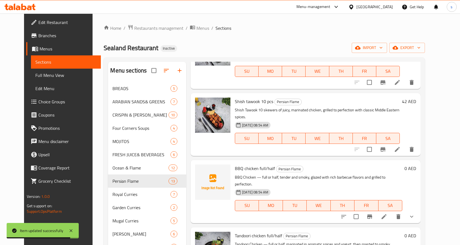
click at [392, 212] on li at bounding box center [383, 217] width 15 height 10
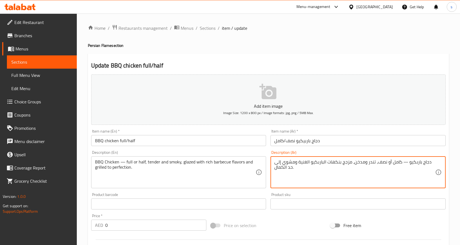
drag, startPoint x: 274, startPoint y: 169, endPoint x: 279, endPoint y: 164, distance: 6.3
click at [321, 181] on textarea "دجاج باربكيو — كامل أو نصف، تندر ومدخن، مزجج بنكهات الباربكيو الغنية ومشوي إلى …" at bounding box center [354, 173] width 161 height 26
drag, startPoint x: 300, startPoint y: 163, endPoint x: 277, endPoint y: 169, distance: 23.6
click at [277, 169] on textarea "دجاج باربكيو — كامل أو نصف، تندر ومدخن، مزجج بنكهات الباربكيو الغنية ومشوي إلى …" at bounding box center [354, 173] width 161 height 26
paste textarea "ة الى حد الكمال"
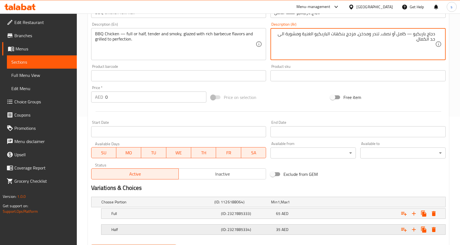
scroll to position [157, 0]
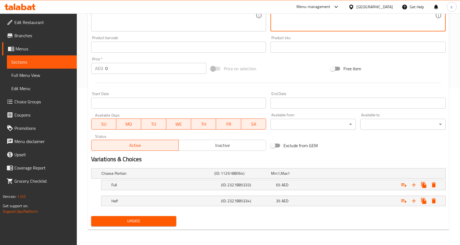
click at [160, 220] on div "Add item image Image Size: 1200 x 800 px / Image formats: jpg, png / 5MB Max. I…" at bounding box center [268, 71] width 359 height 313
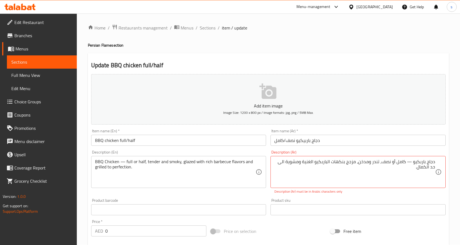
scroll to position [0, 0]
click at [410, 162] on textarea "دجاج باربكيو — كامل أو نصف، تندر ومدخن، مزجج بنكهات الباربكيو الغنية ومشوية الى…" at bounding box center [354, 173] width 161 height 26
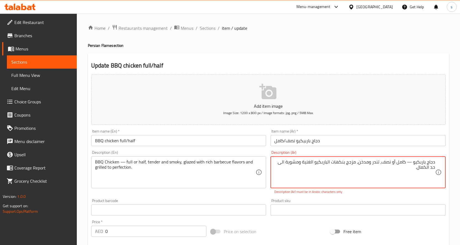
click at [396, 181] on textarea "دجاج باربكيو — كامل أو نصف، تندر ومدخن، مزجج بنكهات الباربكيو الغنية ومشوية الى…" at bounding box center [354, 173] width 161 height 26
click at [409, 162] on textarea "دجاج باربكيو — كامل أو نصف، تندر ومدخن، مزجج بنكهات الباربكيو الغنية ومشوية الى…" at bounding box center [354, 173] width 161 height 26
type textarea "دجاج باربكيو كامل أو نصف، تندر ومدخن، مزجج بنكهات الباربكيو الغنية ومشوية الى ح…"
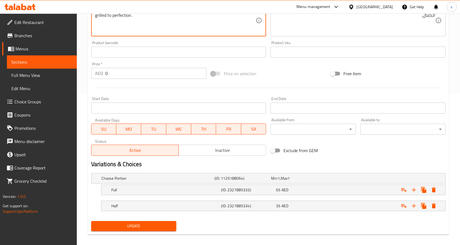
scroll to position [157, 0]
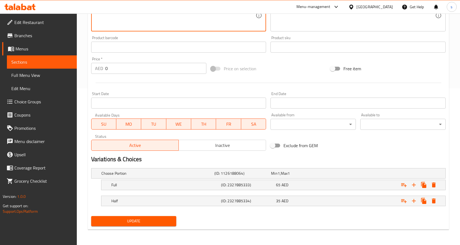
type textarea "BBQ Chicken full or half, tender and smoky, glazed with rich barbecue flavors a…"
click at [131, 220] on span "Update" at bounding box center [134, 221] width 76 height 7
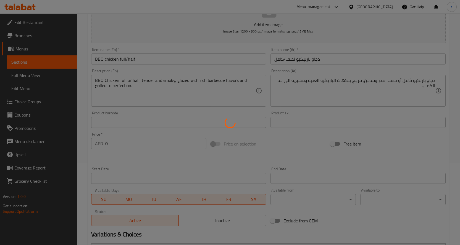
scroll to position [0, 0]
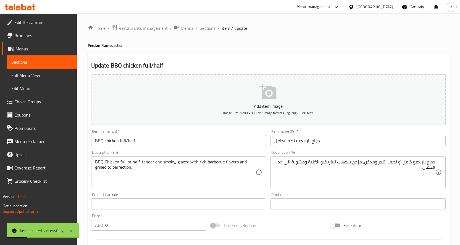
click at [210, 29] on span "Sections" at bounding box center [208, 28] width 16 height 7
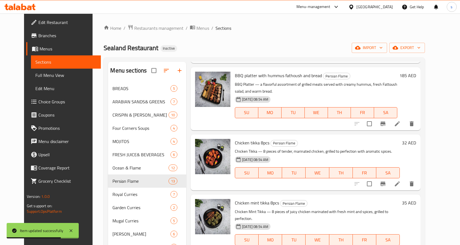
scroll to position [497, 0]
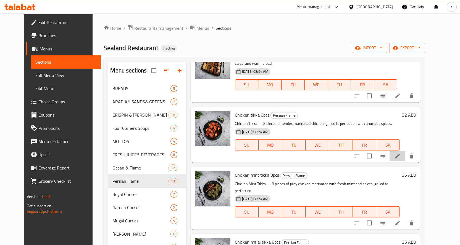
click at [405, 151] on li at bounding box center [396, 156] width 15 height 10
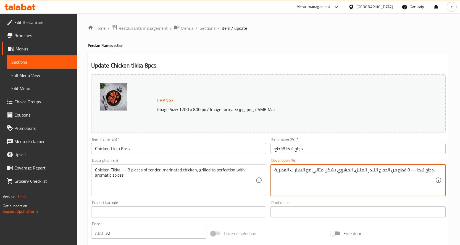
drag, startPoint x: 331, startPoint y: 171, endPoint x: 345, endPoint y: 171, distance: 14.6
click at [355, 187] on textarea "دجاج تيكا — 8 قطع من الدجاج التندر المتبل، المشوي بشكل مثالي مع البهارات العطري…" at bounding box center [354, 181] width 161 height 26
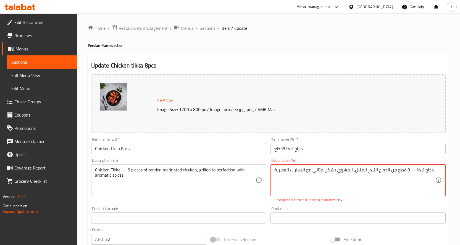
drag, startPoint x: 313, startPoint y: 171, endPoint x: 351, endPoint y: 178, distance: 39.3
click at [351, 178] on textarea "دجاج تيكا — 8 قطع من الدجاج التندر المتبل، المشوي بشكل مثالي مع البهارات العطري…" at bounding box center [354, 181] width 161 height 26
paste textarea "مشوية الى حد الكمال"
click at [411, 170] on textarea "دجاج تيكا — 8 قطع من الدجاج التندر المتبل، مشوية الى حد الكمال مع البهارات العط…" at bounding box center [354, 181] width 161 height 26
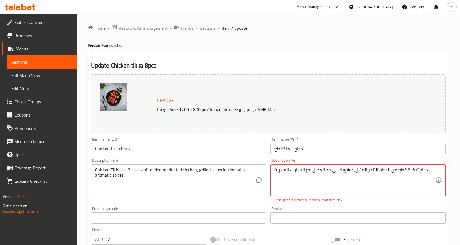
paste textarea "—"
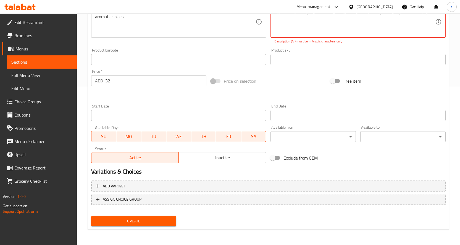
type textarea "دجاج تيكا 8 — قطع من الدجاج التندر المتبل، مشوية الى حد الكمال مع البهارات العط…"
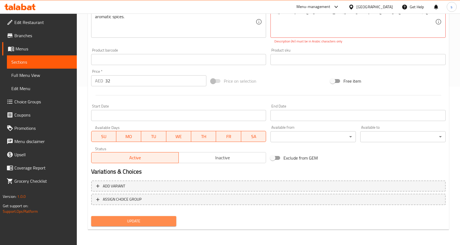
click at [161, 222] on span "Update" at bounding box center [134, 221] width 76 height 7
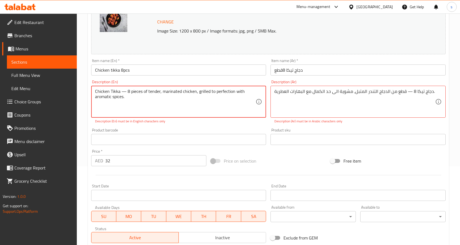
scroll to position [0, 0]
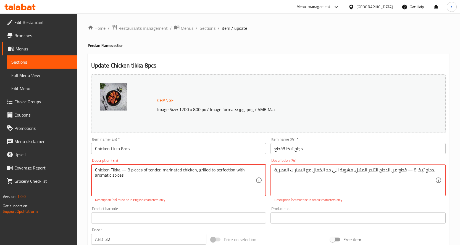
click at [123, 170] on textarea "Chicken Tikka — 8 pieces of tender, marinated chicken, grilled to perfection wi…" at bounding box center [175, 181] width 161 height 26
paste textarea "—"
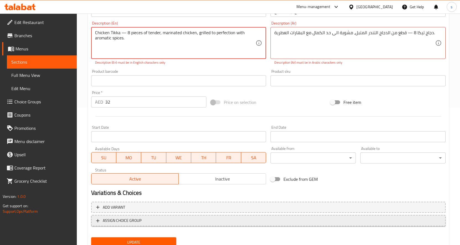
scroll to position [138, 0]
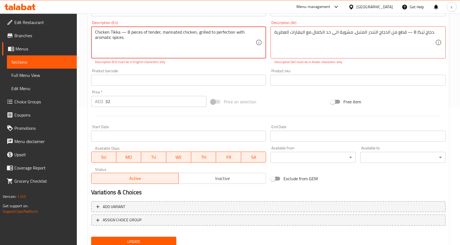
click at [118, 237] on button "Update" at bounding box center [133, 242] width 85 height 10
click at [124, 32] on textarea "Chicken Tikka — 8 pieces of tender, marinated chicken, grilled to perfection wi…" at bounding box center [175, 43] width 161 height 26
click at [122, 34] on textarea "Chicken Tikka — 8 pieces of tender, marinated chicken, grilled to perfection wi…" at bounding box center [175, 43] width 161 height 26
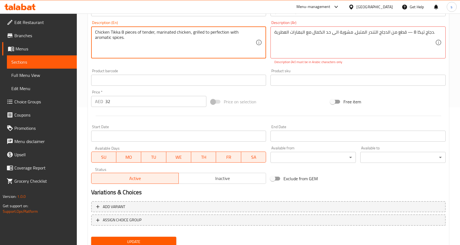
paste textarea "—"
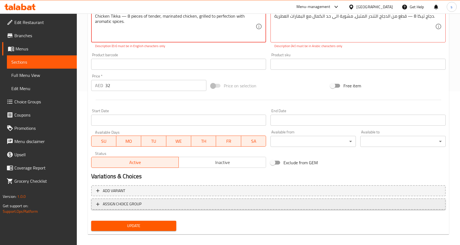
scroll to position [159, 0]
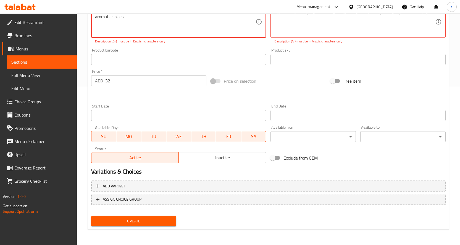
click at [119, 220] on span "Update" at bounding box center [134, 221] width 76 height 7
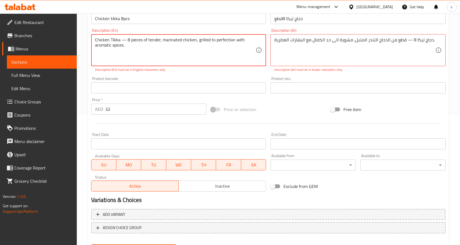
scroll to position [48, 0]
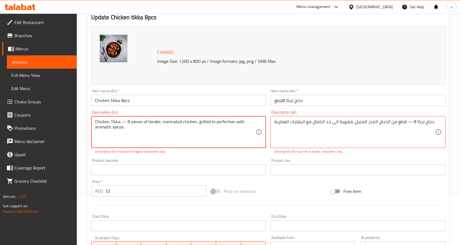
click at [122, 123] on textarea "Chicken Tikka — 8 pieces of tender, marinated chicken, grilled to perfection wi…" at bounding box center [175, 132] width 161 height 26
click at [133, 137] on textarea "Chicken Tikka — 8 pieces of tender, marinated chicken, grilled to perfection wi…" at bounding box center [175, 132] width 161 height 26
click at [124, 123] on textarea "Chicken Tikka — 8 pieces of tender, marinated chicken, grilled to perfection wi…" at bounding box center [175, 132] width 161 height 26
paste textarea "—"
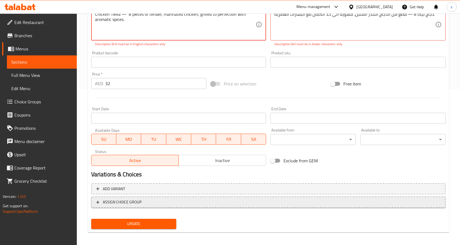
scroll to position [159, 0]
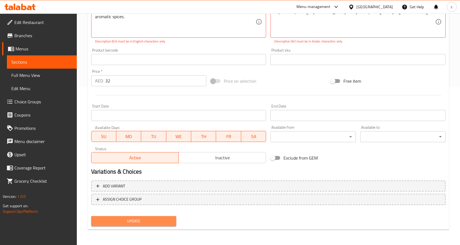
click at [122, 221] on span "Update" at bounding box center [134, 221] width 76 height 7
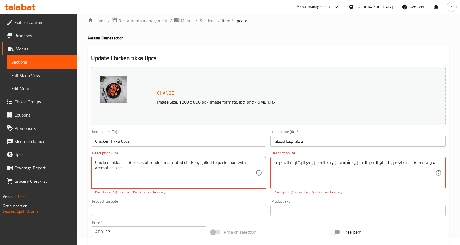
scroll to position [0, 0]
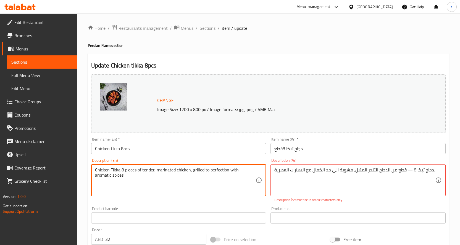
paste textarea "—"
click at [119, 171] on textarea "Chicken Tikka— 8 pieces of tender, marinated chicken, grilled to perfection wit…" at bounding box center [175, 181] width 161 height 26
click at [124, 171] on textarea "Chicken Tikka — 8 pieces of tender, marinated chicken, grilled to perfection wi…" at bounding box center [175, 181] width 161 height 26
type textarea "Chicken Tikka 8 pieces of tender, marinated chicken, grilled to perfection with…"
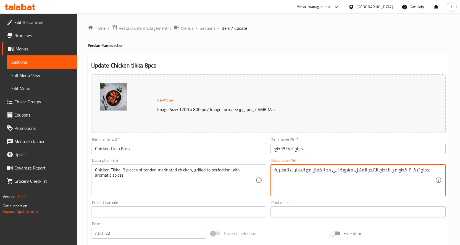
type textarea "دجاج تيكا 8 قطع من الدجاج التندر المتبل، مشوية الى حد الكمال مع البهارات العطري…"
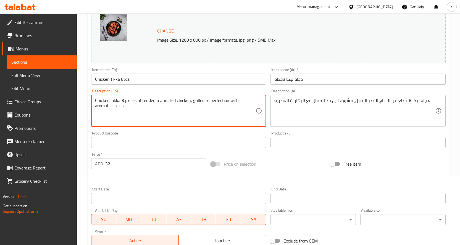
scroll to position [153, 0]
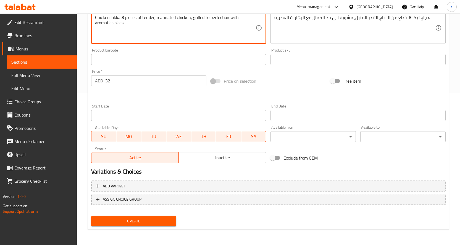
type textarea "Chicken Tikka 8 pieces of tender, marinated chicken, grilled to perfection with…"
click at [143, 218] on span "Update" at bounding box center [134, 221] width 76 height 7
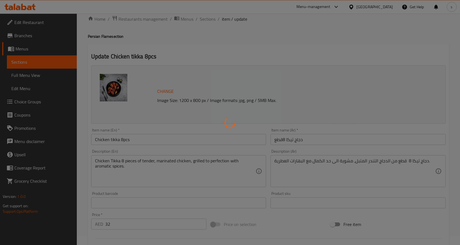
scroll to position [0, 0]
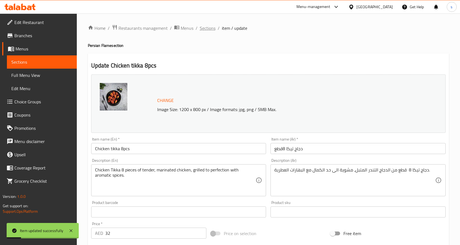
click at [207, 26] on span "Sections" at bounding box center [208, 28] width 16 height 7
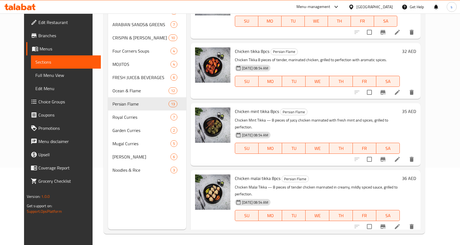
scroll to position [456, 0]
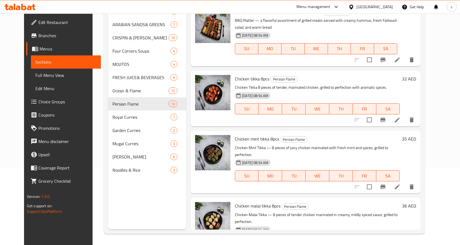
click at [400, 185] on icon at bounding box center [397, 187] width 5 height 5
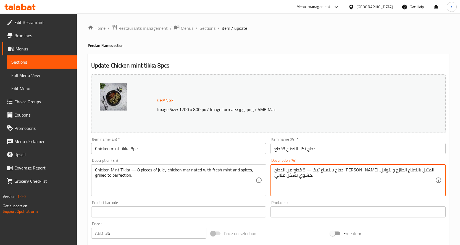
drag, startPoint x: 286, startPoint y: 171, endPoint x: 273, endPoint y: 178, distance: 15.4
click at [288, 193] on textarea "دجاج بالنعناع تيكا — 8 قطع من الدجاج الجوسي المتبل بالنعناع الطازج والتوابل، مش…" at bounding box center [354, 181] width 161 height 26
drag, startPoint x: 274, startPoint y: 177, endPoint x: 297, endPoint y: 179, distance: 22.7
click at [297, 179] on textarea "دجاج بالنعناع تيكا — 8 قطع من الدجاج الجوسي المتبل بالنعناع الطازج والتوابل، مش…" at bounding box center [354, 181] width 161 height 26
paste textarea "مشوية الى حد الكمال"
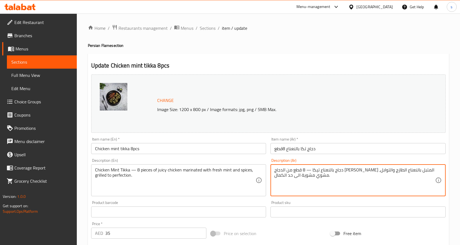
click at [301, 178] on textarea "دجاج بالنعناع تيكا — 8 قطع من الدجاج الجوسي المتبل بالنعناع الطازج والتوابل، مش…" at bounding box center [354, 181] width 161 height 26
click at [280, 173] on textarea "دجاج بالنعناع تيكا — 8 قطع من الدجاج الجوسي المتبل بالنعناع الطازج والتوابل، مش…" at bounding box center [354, 181] width 161 height 26
drag, startPoint x: 282, startPoint y: 172, endPoint x: 294, endPoint y: 172, distance: 11.3
click at [294, 172] on textarea "دجاج بالنعناع تيكا — 8 قطع من الدجاج الجوسي المتبل بالنعناع الطازج والتوابل، مش…" at bounding box center [354, 181] width 161 height 26
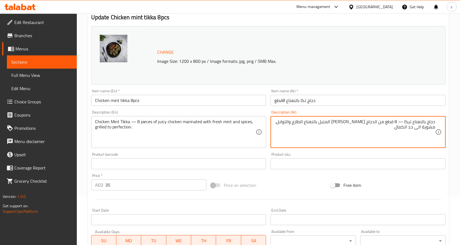
scroll to position [138, 0]
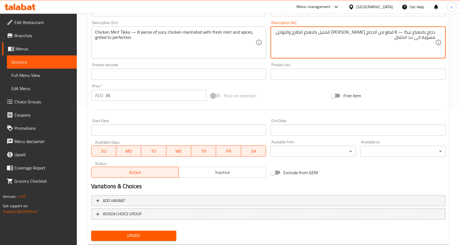
type textarea "دجاج بالنعناع تيكا — 8 قطع من الدجاج الجوسي المتبل بالنعناع الطازج والتوابل، مش…"
click at [166, 234] on div "Change Image Size: 1200 x 800 px / Image formats: jpg, png / 5MB Max. Item name…" at bounding box center [268, 88] width 359 height 309
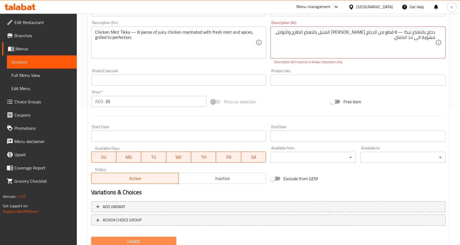
click at [129, 239] on span "Update" at bounding box center [134, 242] width 76 height 7
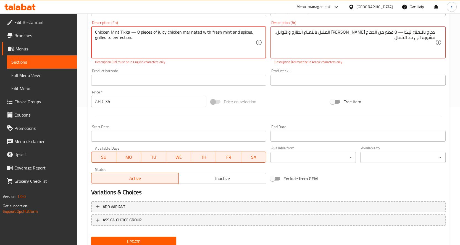
click at [136, 33] on textarea "Chicken Mint Tikka — 8 pieces of juicy chicken marinated with fresh mint and sp…" at bounding box center [175, 43] width 161 height 26
type textarea "Chicken Mint Tikka 8 pieces of juicy chicken marinated with fresh mint and spic…"
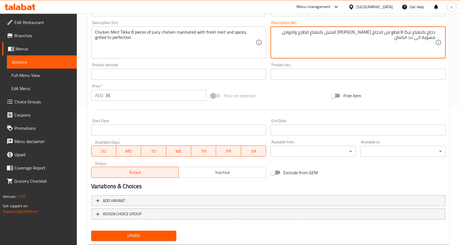
click at [401, 33] on textarea "دجاج بالنعناع تيكا 8 قطع من الدجاج الجوسي المتبل بالنعناع الطازج والتوابل، مشوي…" at bounding box center [354, 43] width 161 height 26
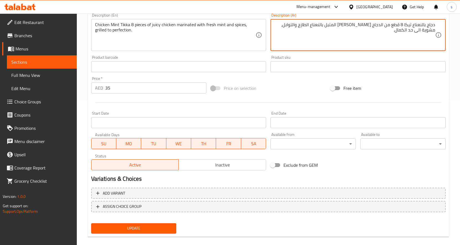
scroll to position [153, 0]
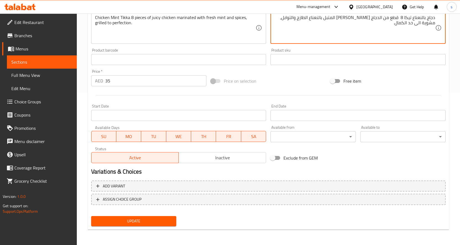
type textarea "دجاج بالنعناع تيكا 8 قطع من الدجاج الجوسي المتبل بالنعناع الطازج والتوابل، مشوي…"
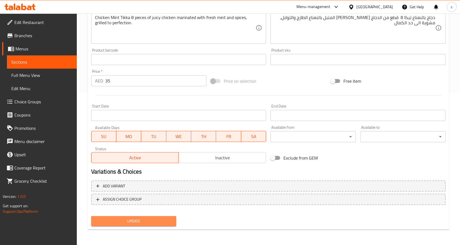
click at [165, 219] on span "Update" at bounding box center [134, 221] width 76 height 7
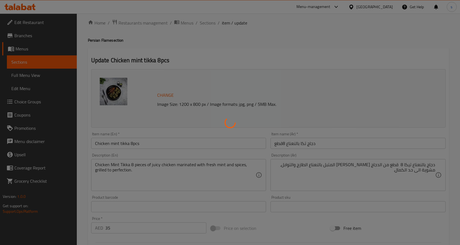
scroll to position [0, 0]
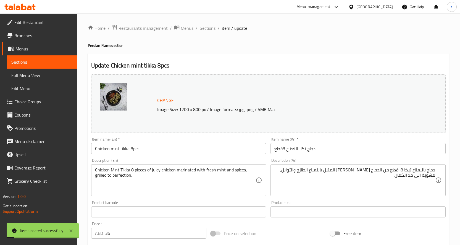
click at [204, 27] on span "Sections" at bounding box center [208, 28] width 16 height 7
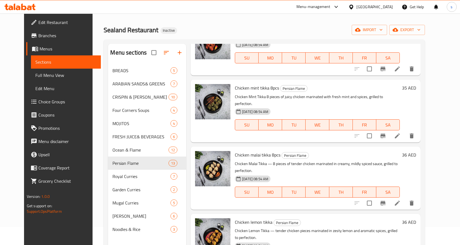
scroll to position [28, 0]
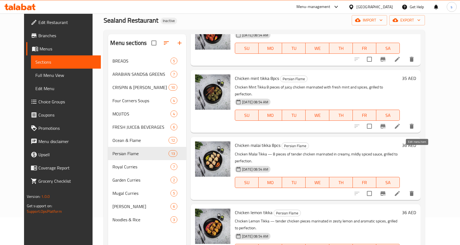
click at [400, 191] on icon at bounding box center [397, 194] width 7 height 7
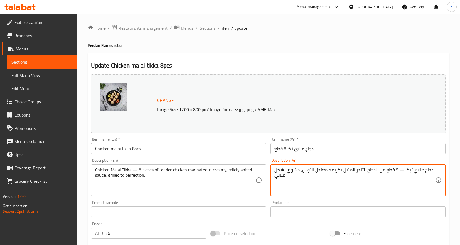
drag, startPoint x: 297, startPoint y: 169, endPoint x: 294, endPoint y: 170, distance: 3.3
drag, startPoint x: 303, startPoint y: 171, endPoint x: 274, endPoint y: 173, distance: 29.1
click at [274, 173] on div "دجاج مالاي تيكا — 8 قطع من الدجاج التندر المتبل بكريمه معتدل التوابل، مشوي بشكل…" at bounding box center [357, 181] width 175 height 32
paste textarea "ة الى حد الكمال"
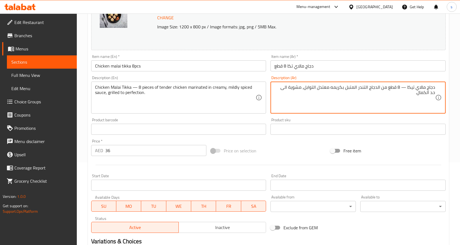
scroll to position [153, 0]
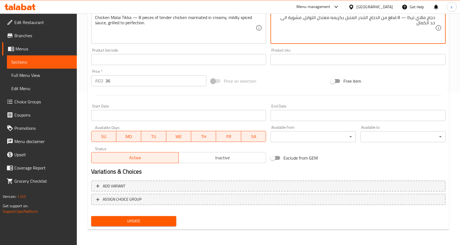
type textarea "دجاج مالاي تيكا — 8 قطع من الدجاج التندر المتبل بكريمه معتدل التوابل، مشوية الى…"
click at [158, 219] on div "Change Image Size: 1200 x 800 px / Image formats: jpg, png / 5MB Max. Item name…" at bounding box center [268, 74] width 359 height 309
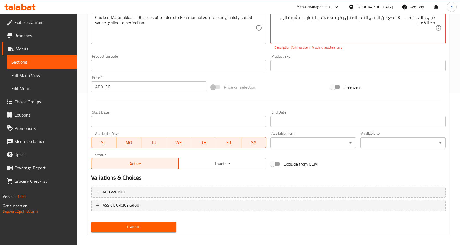
click at [126, 225] on span "Update" at bounding box center [134, 227] width 76 height 7
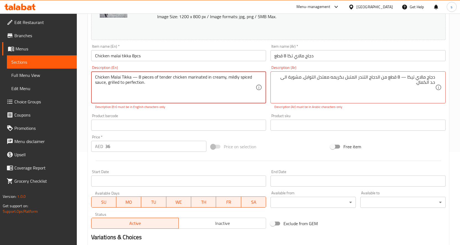
scroll to position [15, 0]
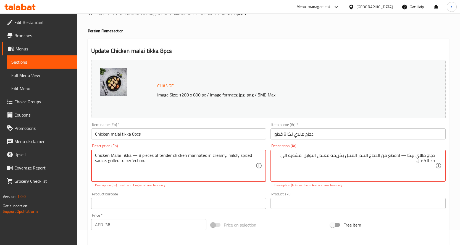
click at [134, 157] on textarea "Chicken Malai Tikka — 8 pieces of tender chicken marinated in creamy, mildly sp…" at bounding box center [175, 166] width 161 height 26
click at [134, 155] on textarea "Chicken Malai Tikka — 8 pieces of tender chicken marinated in creamy, mildly sp…" at bounding box center [175, 166] width 161 height 26
click at [134, 154] on textarea "Chicken Malai Tikka — 8 pieces of tender chicken marinated in creamy, mildly sp…" at bounding box center [175, 166] width 161 height 26
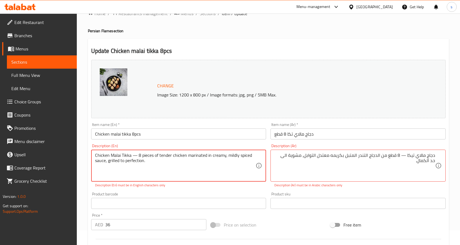
click at [134, 154] on textarea "Chicken Malai Tikka — 8 pieces of tender chicken marinated in creamy, mildly sp…" at bounding box center [175, 166] width 161 height 26
paste textarea "—"
type textarea "Chicken Malai Tikka 8 pieces of tender chicken marinated in creamy, mildly spic…"
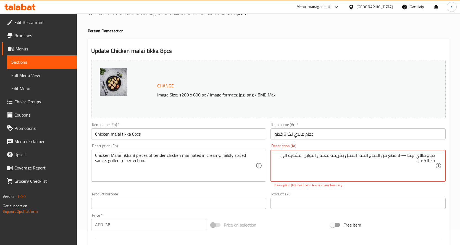
click at [404, 157] on textarea "دجاج مالاي تيكا — 8 قطع من الدجاج التندر المتبل بكريمه معتدل التوابل، مشوية الى…" at bounding box center [354, 166] width 161 height 26
click at [406, 155] on textarea "دجاج مالاي تيكا — 8 قطع من الدجاج التندر المتبل بكريمه معتدل التوابل، مشوية الى…" at bounding box center [354, 166] width 161 height 26
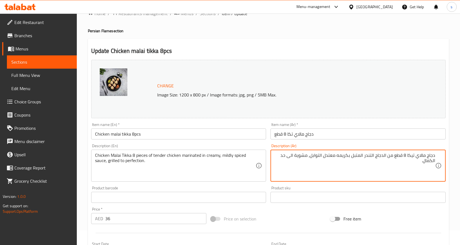
paste textarea "—"
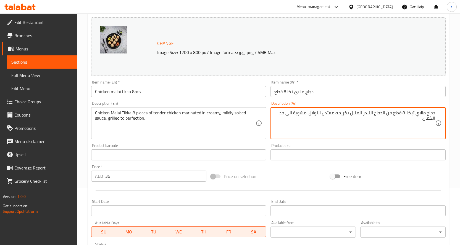
scroll to position [153, 0]
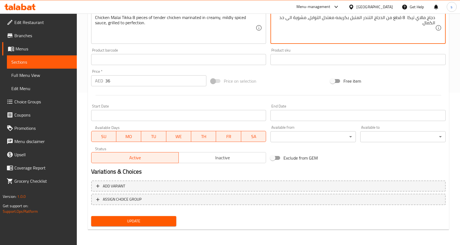
type textarea "دجاج مالاي تيكا 8 قطع من الدجاج التندر المتبل بكريمه معتدل التوابل، مشوية الى ح…"
click at [147, 222] on span "Update" at bounding box center [134, 221] width 76 height 7
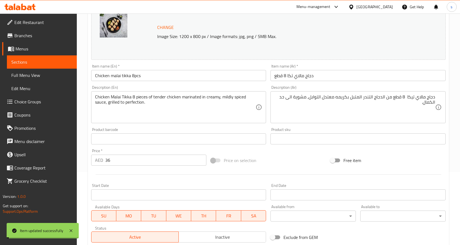
scroll to position [0, 0]
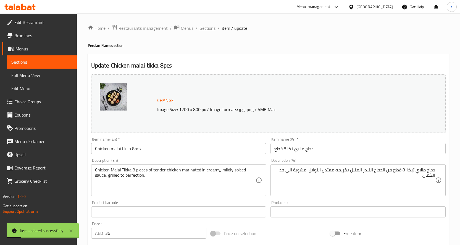
click at [208, 29] on span "Sections" at bounding box center [208, 28] width 16 height 7
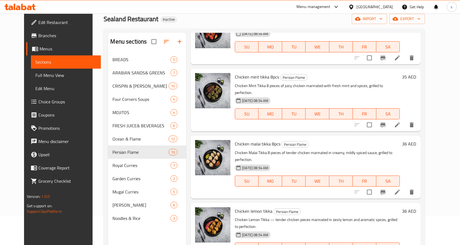
scroll to position [77, 0]
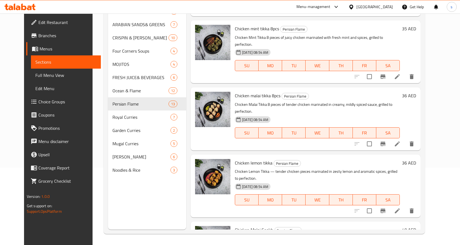
click at [400, 208] on icon at bounding box center [397, 211] width 7 height 7
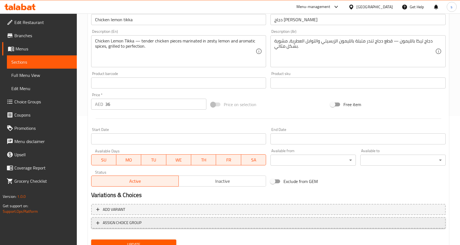
scroll to position [153, 0]
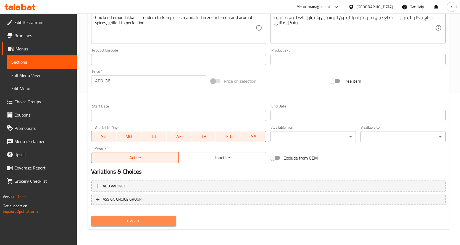
click at [147, 223] on span "Update" at bounding box center [134, 221] width 76 height 7
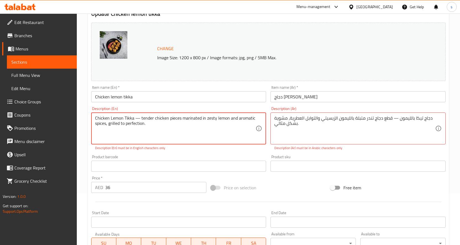
scroll to position [0, 0]
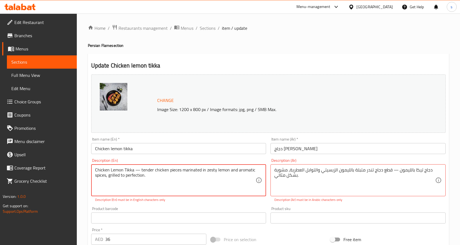
click at [138, 171] on textarea "Chicken Lemon Tikka — tender chicken pieces marinated in zesty lemon and aromat…" at bounding box center [175, 181] width 161 height 26
click at [137, 169] on textarea "Chicken Lemon Tikka — tender chicken pieces marinated in zesty lemon and aromat…" at bounding box center [175, 181] width 161 height 26
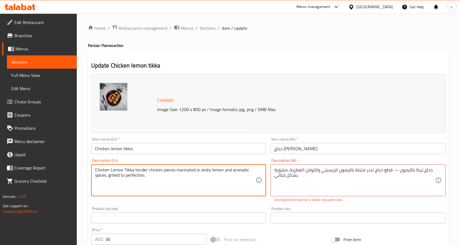
type textarea "Chicken Lemon Tikka tender chicken pieces marinated in zesty lemon and aromatic…"
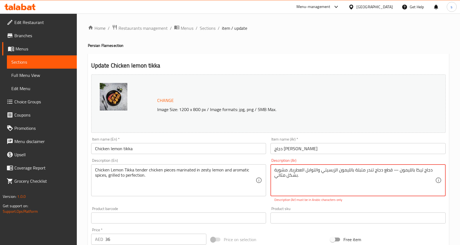
click at [395, 170] on textarea "دجاج تيكا بالليمون — قطع دجاج تندر متبلة بالليمون الزيسيتي والتوابل العطرية، مش…" at bounding box center [354, 181] width 161 height 26
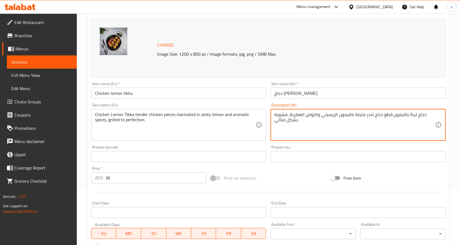
scroll to position [153, 0]
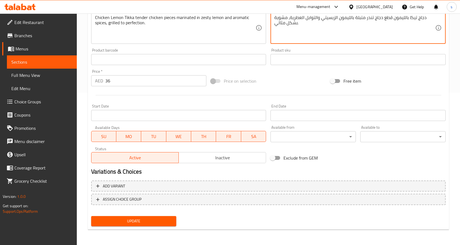
type textarea "دجاج تيكا بالليمون قطع دجاج تندر متبلة بالليمون الزيسيتي والتوابل العطرية، مشوي…"
click at [159, 223] on span "Update" at bounding box center [134, 221] width 76 height 7
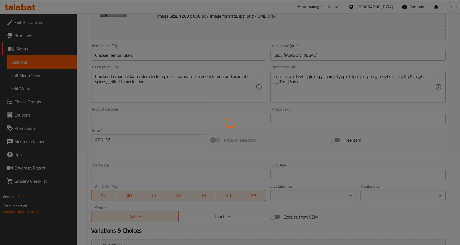
scroll to position [0, 0]
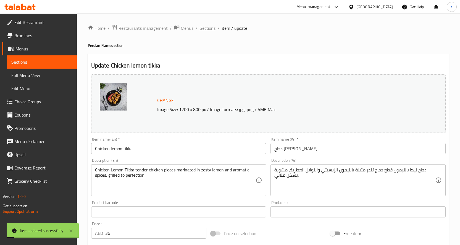
click at [207, 28] on span "Sections" at bounding box center [208, 28] width 16 height 7
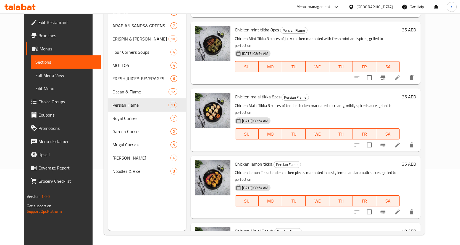
scroll to position [77, 0]
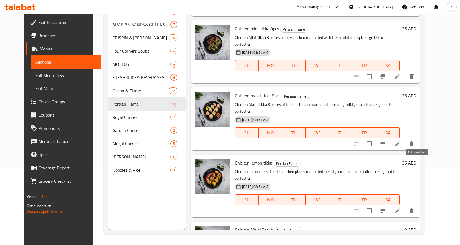
click at [405, 206] on li at bounding box center [396, 211] width 15 height 10
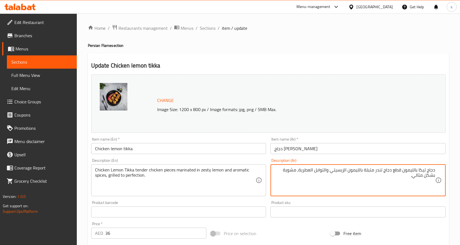
drag, startPoint x: 296, startPoint y: 170, endPoint x: 292, endPoint y: 180, distance: 11.0
click at [282, 174] on textarea "دجاج تيكا بالليمون قطع دجاج تندر متبلة بالليمون الزيسيتي والتوابل العطرية، مشوي…" at bounding box center [354, 181] width 161 height 26
click at [293, 182] on textarea "دجاج تيكا بالليمون قطع دجاج تندر متبلة بالليمون الزيسيتي والتوابل العطرية، مشوي…" at bounding box center [354, 181] width 161 height 26
drag, startPoint x: 298, startPoint y: 171, endPoint x: 283, endPoint y: 179, distance: 16.6
click at [283, 179] on textarea "دجاج تيكا بالليمون قطع دجاج تندر متبلة بالليمون الزيسيتي والتوابل العطرية، مشوي…" at bounding box center [354, 181] width 161 height 26
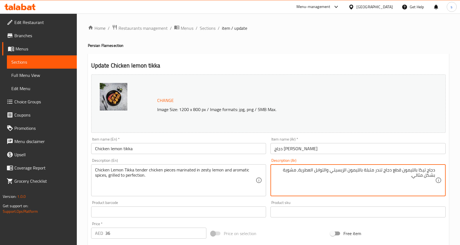
paste textarea "—"
click at [298, 170] on textarea "دجاج تيكا بالليمون قطع دجاج تندر متبلة بالليمون الزيسيتي والتوابل العطرية،" at bounding box center [354, 181] width 161 height 26
paste textarea "مشوية الى حد الكمال"
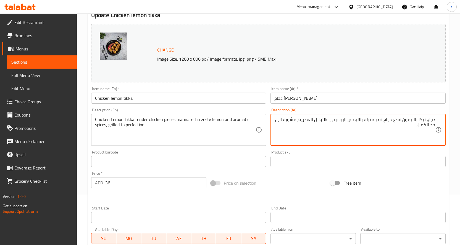
scroll to position [153, 0]
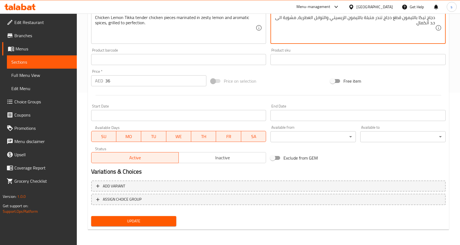
type textarea "دجاج تيكا بالليمون قطع دجاج تندر متبلة بالليمون الزيسيتي والتوابل العطرية، مشوي…"
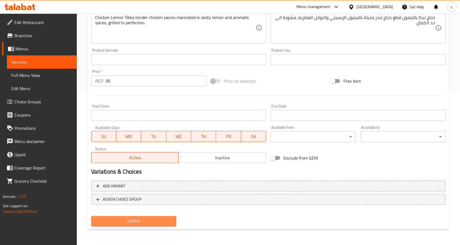
click at [141, 223] on span "Update" at bounding box center [134, 221] width 76 height 7
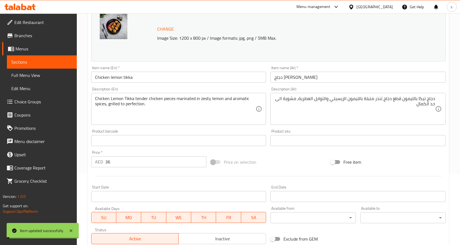
scroll to position [0, 0]
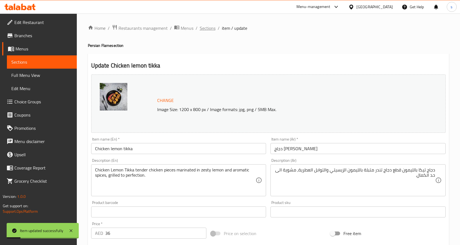
click at [212, 27] on span "Sections" at bounding box center [208, 28] width 16 height 7
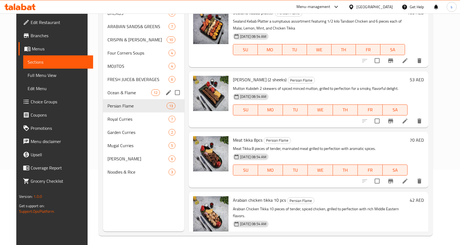
scroll to position [77, 0]
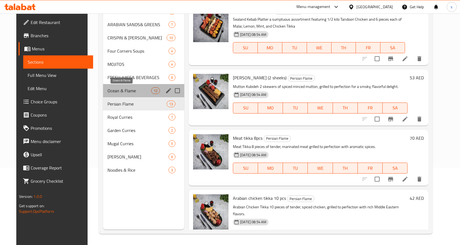
click at [115, 88] on span "Ocean & Flame" at bounding box center [129, 91] width 44 height 7
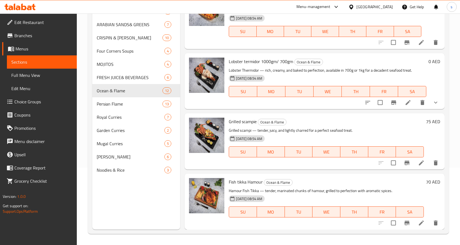
scroll to position [527, 0]
click at [419, 225] on icon at bounding box center [421, 223] width 5 height 5
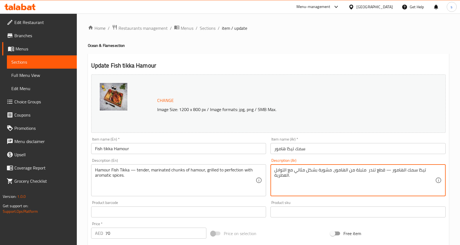
drag, startPoint x: 294, startPoint y: 173, endPoint x: 330, endPoint y: 168, distance: 36.3
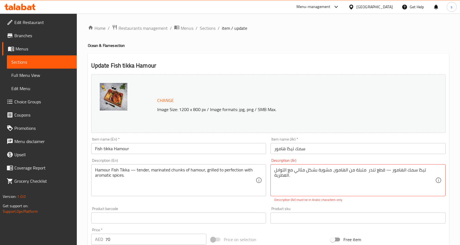
click at [295, 171] on textarea "تيكا سمك الهامور — قطع تندر متبلة من الهامور، مشوية بشكل مثالي مع التوابل العطر…" at bounding box center [354, 181] width 161 height 26
drag, startPoint x: 295, startPoint y: 171, endPoint x: 331, endPoint y: 171, distance: 35.6
click at [331, 171] on textarea "تيكا سمك الهامور — قطع تندر متبلة من الهامور، مشوية بشكل مثالي مع التوابل العطر…" at bounding box center [354, 181] width 161 height 26
paste textarea "لى حد الكمال"
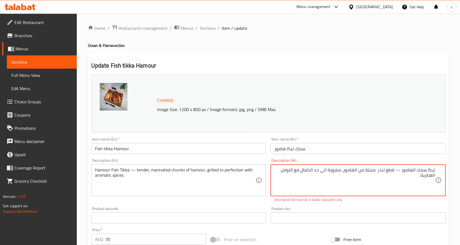
drag, startPoint x: 395, startPoint y: 172, endPoint x: 397, endPoint y: 178, distance: 6.4
click at [395, 172] on textarea "تيكا سمك الهامور — قطع تندر متبلة من الهامور، مشوية الى حد الكمال مع التوابل ال…" at bounding box center [354, 181] width 161 height 26
type textarea "تيكا سمك الهامور قطع تندر متبلة من الهامور، مشوية الى حد الكمال مع التوابل العط…"
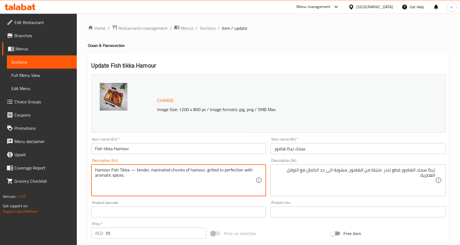
click at [133, 171] on textarea "Hamour Fish Tikka — tender, marinated chunks of hamour, grilled to perfection w…" at bounding box center [175, 181] width 161 height 26
click at [132, 168] on textarea "Hamour Fish Tikka — tender, marinated chunks of hamour, grilled to perfection w…" at bounding box center [175, 181] width 161 height 26
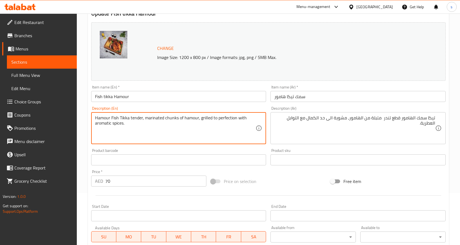
scroll to position [153, 0]
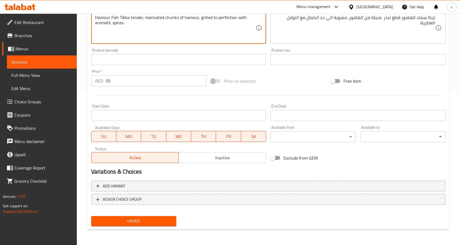
type textarea "Hamour Fish Tikka tender, marinated chunks of hamour, grilled to perfection wit…"
click at [131, 222] on span "Update" at bounding box center [134, 221] width 76 height 7
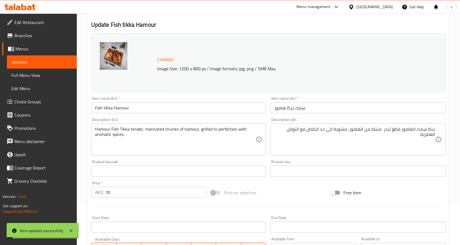
scroll to position [0, 0]
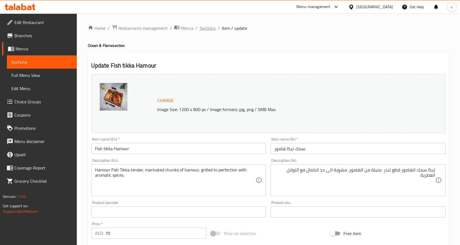
click at [210, 27] on span "Sections" at bounding box center [208, 28] width 16 height 7
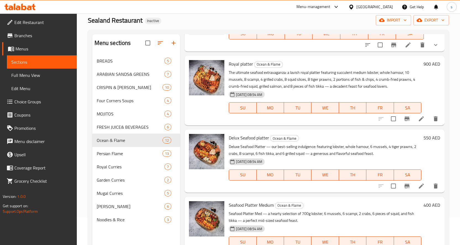
scroll to position [359, 0]
click at [413, 123] on li at bounding box center [420, 118] width 15 height 10
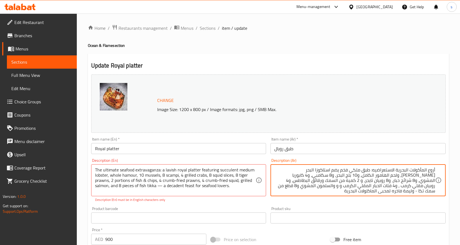
drag, startPoint x: 329, startPoint y: 169, endPoint x: 288, endPoint y: 170, distance: 41.2
click at [429, 176] on textarea "أروع المأكولات البحرية الاستعراضيه: طبق ملكي فخم يضم استاكوزا البحر المتوسط الن…" at bounding box center [354, 181] width 161 height 26
click at [296, 170] on textarea "أروع المأكولات البحرية الاستعراضيه: طبق ملكي فخم يضم استاكوزا البحر المتوسط الن…" at bounding box center [354, 181] width 161 height 26
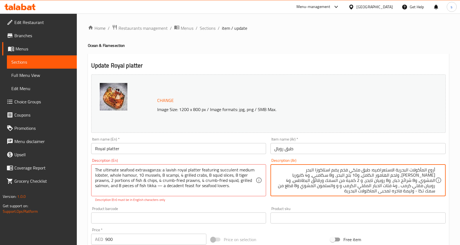
drag, startPoint x: 308, startPoint y: 170, endPoint x: 292, endPoint y: 164, distance: 17.3
click at [286, 162] on div "Description (Ar) أروع المأكولات البحرية الاستعراضيه: طبق ملكي فخم يضم استاكوزا …" at bounding box center [357, 178] width 175 height 38
drag, startPoint x: 425, startPoint y: 177, endPoint x: 329, endPoint y: 170, distance: 96.4
paste textarea "ستاكوزا وسط عصاريه"
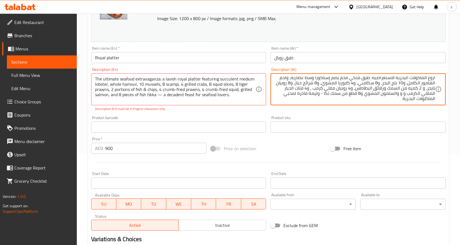
scroll to position [159, 0]
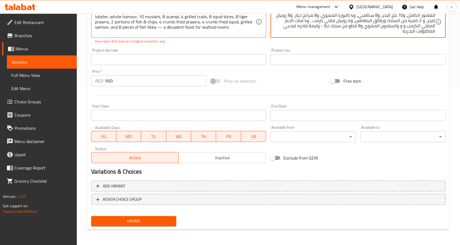
type textarea "أروع المأكولات البحرية الاستعراضيه: طبق ملكي فخم يضم إستاكوزا وسط عصاريه، ولحم …"
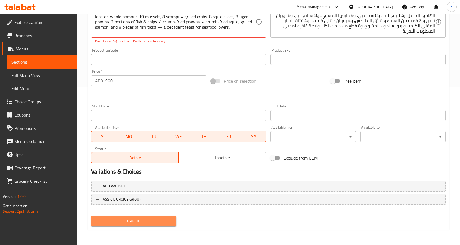
click at [137, 224] on span "Update" at bounding box center [134, 221] width 76 height 7
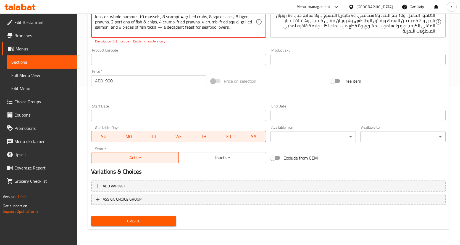
click at [132, 219] on span "Update" at bounding box center [134, 221] width 76 height 7
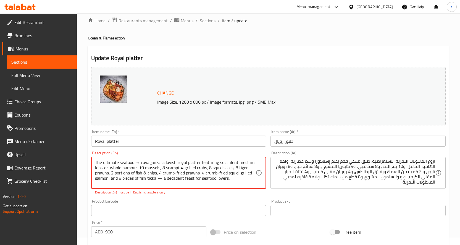
scroll to position [0, 0]
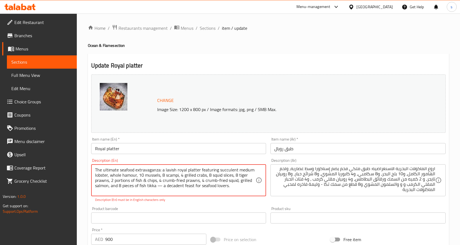
click at [161, 187] on textarea "The ultimate seafood extravaganza: a lavish royal platter featuring succulent m…" at bounding box center [175, 181] width 161 height 26
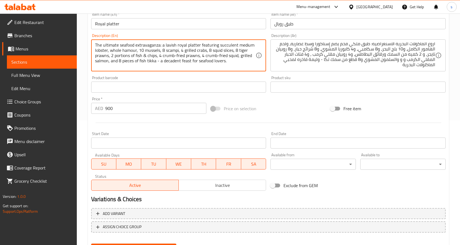
scroll to position [153, 0]
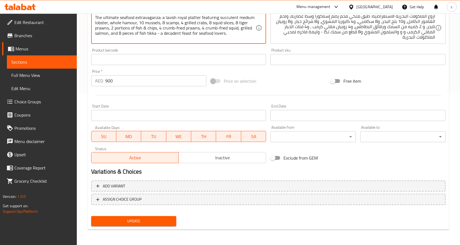
type textarea "The ultimate seafood extravaganza: a lavish royal platter featuring succulent m…"
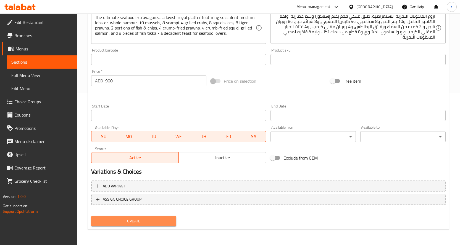
click at [137, 217] on button "Update" at bounding box center [133, 221] width 85 height 10
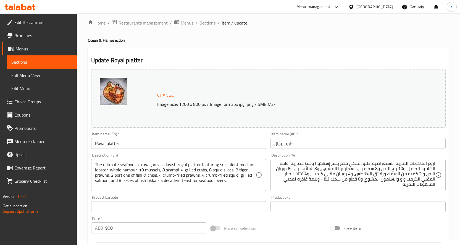
scroll to position [0, 0]
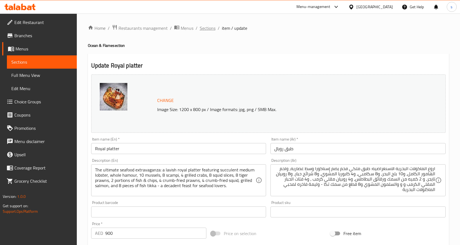
click at [200, 31] on span "Sections" at bounding box center [208, 28] width 16 height 7
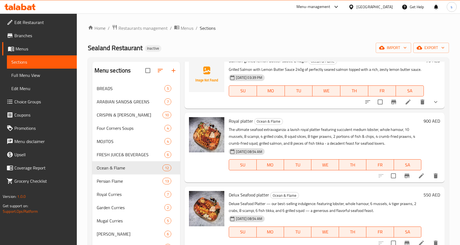
scroll to position [331, 0]
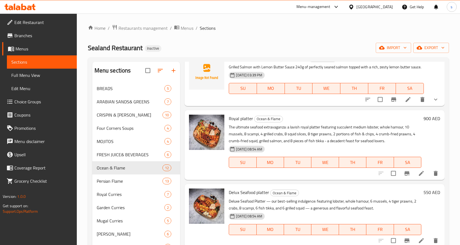
click at [418, 177] on icon at bounding box center [421, 173] width 7 height 7
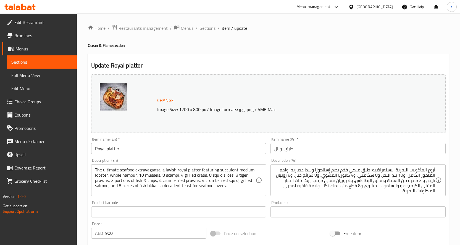
click at [344, 171] on textarea "أروع المأكولات البحرية الاستعراضيه: طبق ملكي فخم يضم إستاكوزا وسط عصاريه، ولحم …" at bounding box center [354, 181] width 161 height 26
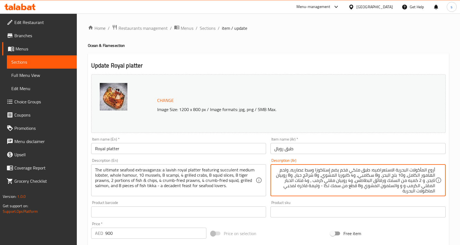
click at [344, 171] on textarea "أروع المأكولات البحرية الاستعراضيه: طبق ملكي فخم يضم إستاكوزا وسط عصاريه، ولحم …" at bounding box center [354, 181] width 161 height 26
paste textarea "سخي"
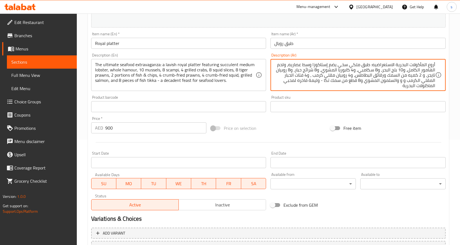
scroll to position [153, 0]
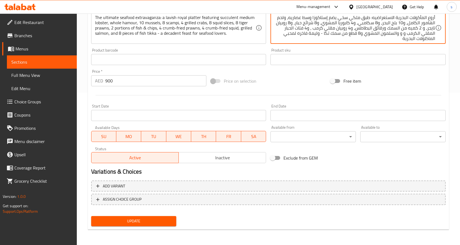
type textarea "أروع المأكولات البحرية الاستعراضيه: طبق ملكي سخي يضم إستاكوزا وسط عصاريه، ولحم …"
click at [165, 220] on span "Update" at bounding box center [134, 221] width 76 height 7
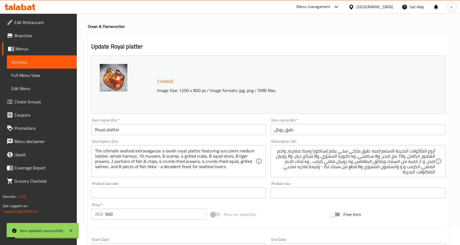
scroll to position [0, 0]
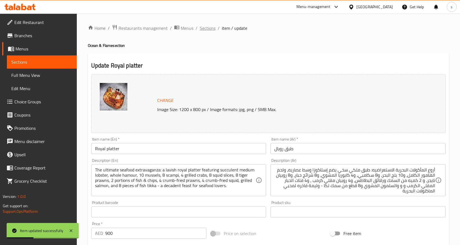
click at [205, 29] on span "Sections" at bounding box center [208, 28] width 16 height 7
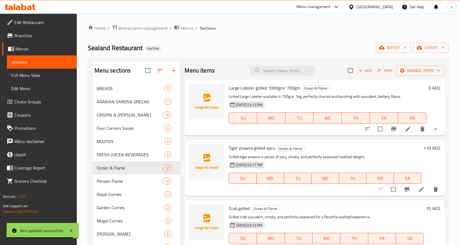
scroll to position [281, 0]
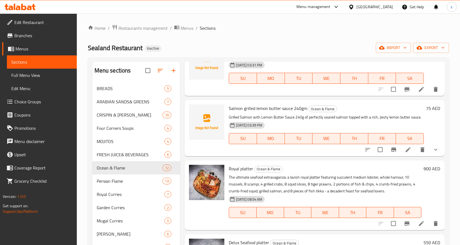
click at [325, 36] on div "Home / Restaurants management / Menus / Sections Sealand Restaurant Inactive im…" at bounding box center [268, 168] width 361 height 287
click at [418, 227] on icon at bounding box center [421, 224] width 7 height 7
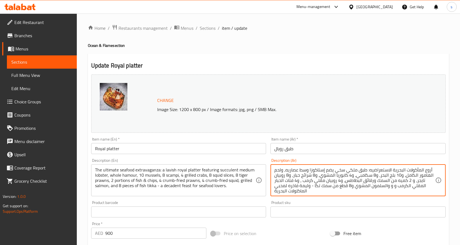
drag, startPoint x: 359, startPoint y: 170, endPoint x: 421, endPoint y: 171, distance: 61.9
click at [424, 170] on textarea "أروع المأكولات البحرية الاستعراضيه: طبق ملكي سخي يضم إستاكوزا وسط عصاريه، ولحم …" at bounding box center [354, 181] width 161 height 26
drag, startPoint x: 424, startPoint y: 170, endPoint x: 428, endPoint y: 171, distance: 3.8
click at [416, 168] on textarea "أروع المأكولات البحرية الاستعراضيه: طبق ملكي سخي يضم إستاكوزا وسط عصاريه، ولحم …" at bounding box center [354, 181] width 161 height 26
click at [430, 171] on textarea "أروع المأكولات البحرية الاستعراضيه: طبق ملكي سخي يضم إستاكوزا وسط عصاريه، ولحم …" at bounding box center [354, 181] width 161 height 26
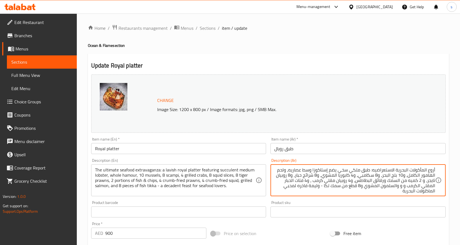
drag, startPoint x: 373, startPoint y: 170, endPoint x: 437, endPoint y: 169, distance: 63.8
click at [437, 169] on div "أروع المأكولات البحرية الاستعراضيه: طبق ملكي سخي يضم إستاكوزا وسط عصاريه، ولحم …" at bounding box center [357, 181] width 175 height 32
paste textarea "The ultimate seafood extravaganza"
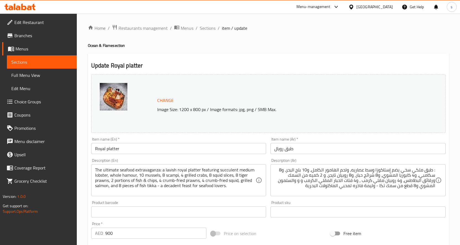
click at [436, 173] on div ": طبق ملكي سخي يضم إستاكوزا وسط عصاريه، ولحم الهامور الكامل، و10 بلح البحر، و8 …" at bounding box center [357, 181] width 175 height 32
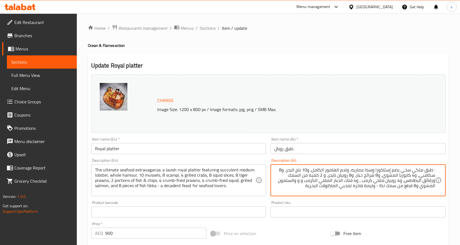
paste textarea "ذا التميت سي فود اكسترافاجانزا"
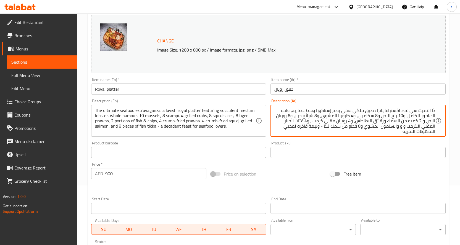
scroll to position [138, 0]
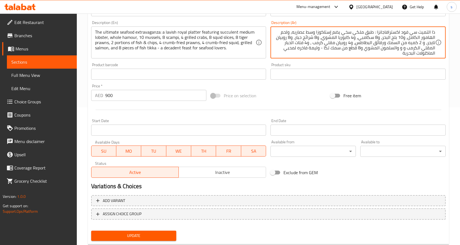
type textarea "ذا التميت سي فود اكسترافاجانزا : طبق ملكي سخي يضم إستاكوزا وسط عصاريه، ولحم اله…"
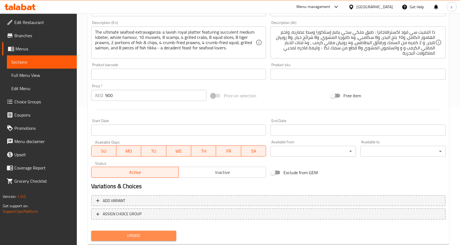
click at [124, 238] on span "Update" at bounding box center [134, 236] width 76 height 7
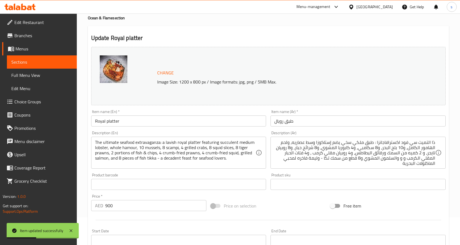
scroll to position [0, 0]
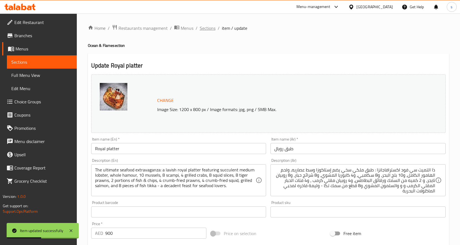
click at [203, 29] on span "Sections" at bounding box center [208, 28] width 16 height 7
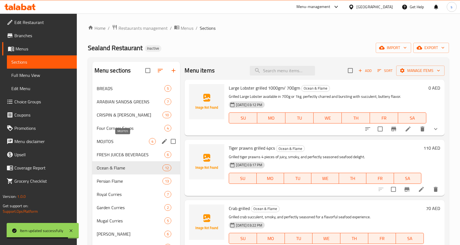
click at [122, 140] on span "MOJITOS" at bounding box center [123, 141] width 52 height 7
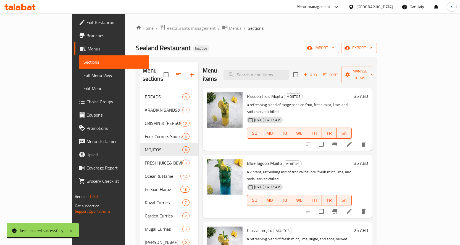
click at [352, 141] on icon at bounding box center [349, 144] width 7 height 7
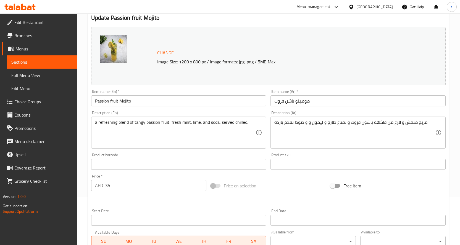
scroll to position [55, 0]
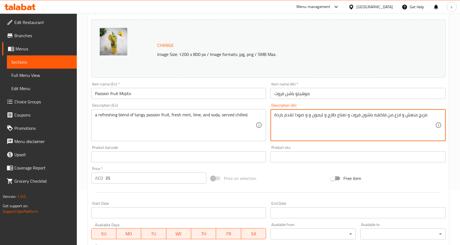
click at [315, 115] on textarea "مزيج منعش و لازع من فاكهه باشون فروت و نعناع طازج و ليمون و و صودا تقدم باردة" at bounding box center [354, 125] width 161 height 26
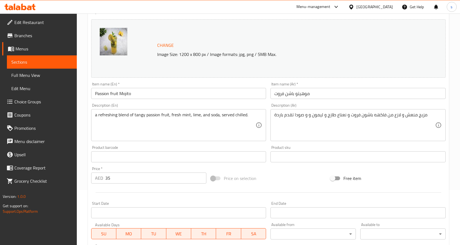
click at [318, 115] on textarea "مزيج منعش و لازع من فاكهه باشون فروت و نعناع طازج و ليمون و و صودا تقدم باردة" at bounding box center [354, 125] width 161 height 26
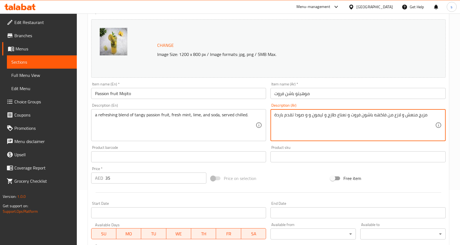
click at [318, 115] on textarea "مزيج منعش و لازع من فاكهه باشون فروت و نعناع طازج و ليمون و و صودا تقدم باردة" at bounding box center [354, 125] width 161 height 26
click at [306, 134] on textarea "مزيج منعش و لازع من فاكهه باشون فروت و نعناع طازج و ليمون و و صودا تقدم باردة" at bounding box center [354, 125] width 161 height 26
click at [315, 116] on textarea "مزيج منعش و لازع من فاكهه باشون فروت و نعناع طازج و ليمون و و صودا تقدم باردة" at bounding box center [354, 125] width 161 height 26
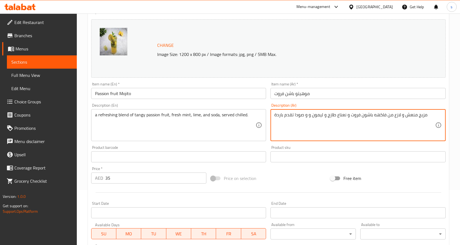
click at [315, 116] on textarea "مزيج منعش و لازع من فاكهه باشون فروت و نعناع طازج و ليمون و و صودا تقدم باردة" at bounding box center [354, 125] width 161 height 26
paste textarea "حامض"
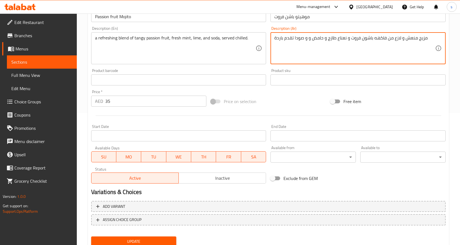
scroll to position [153, 0]
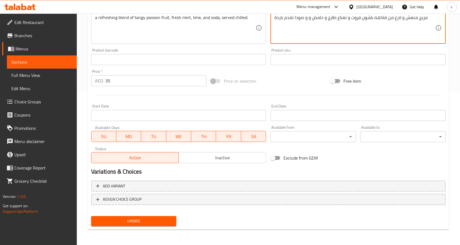
type textarea "مزيج منعش و لازع من فاكهه باشون فروت و نعناع طازج و حامض و و صودا تقدم باردة"
click at [159, 220] on span "Update" at bounding box center [134, 221] width 76 height 7
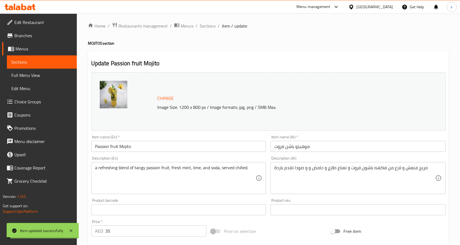
scroll to position [0, 0]
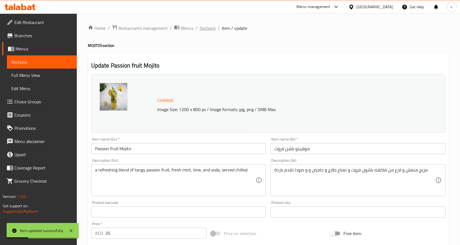
click at [205, 30] on span "Sections" at bounding box center [208, 28] width 16 height 7
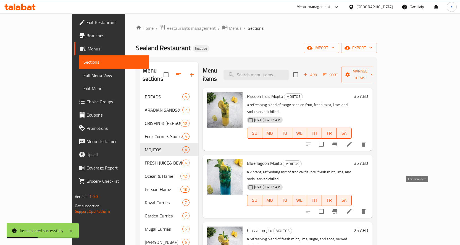
click at [352, 208] on icon at bounding box center [349, 211] width 7 height 7
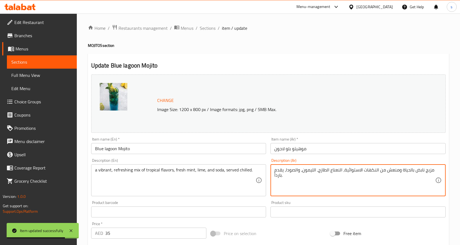
click at [306, 170] on textarea "مزيج نابض بالحياة ومنعش من النكهات الاستوائية، النعناع الطازج، الليمون، والصودا…" at bounding box center [354, 181] width 161 height 26
paste textarea "امض"
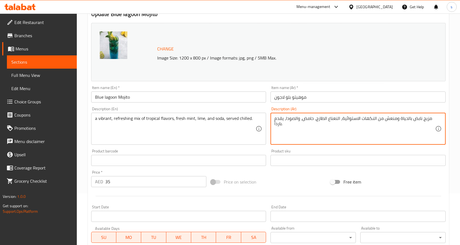
scroll to position [153, 0]
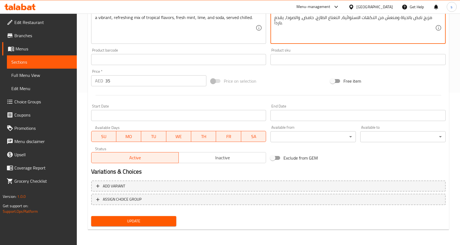
type textarea "مزيج نابض بالحياة ومنعش من النكهات الاستوائية، النعناع الطازج، حامض، والصودا، ي…"
click at [152, 220] on span "Update" at bounding box center [134, 221] width 76 height 7
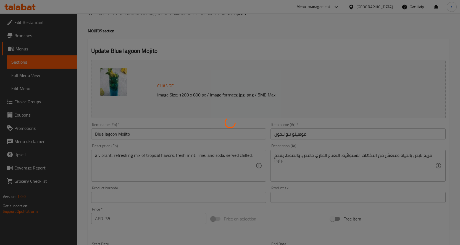
scroll to position [0, 0]
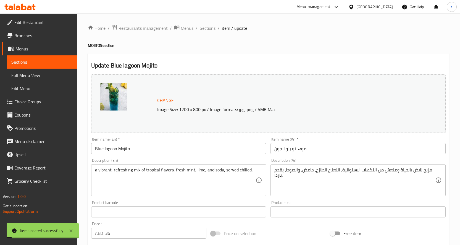
click at [214, 28] on span "Sections" at bounding box center [208, 28] width 16 height 7
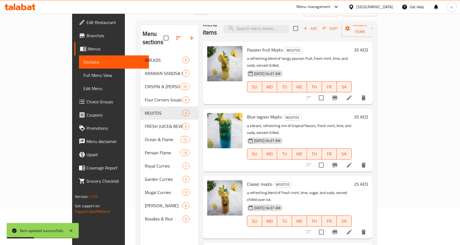
scroll to position [77, 0]
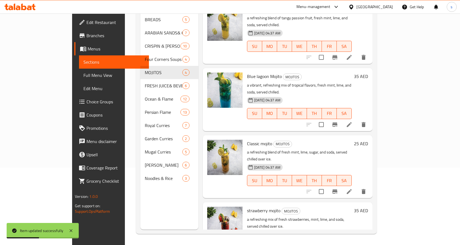
click at [357, 187] on li at bounding box center [348, 192] width 15 height 10
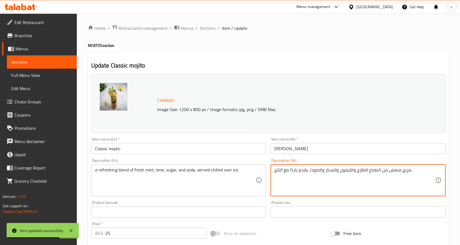
click at [343, 171] on textarea "مزيج منعش من النعناع الطازج والليمون والسكر والصودا، يقدم باردًا مع الثلج." at bounding box center [354, 181] width 161 height 26
click at [348, 191] on textarea "مزيج منعش من النعناع الطازج والليمون والسكر والصودا، يقدم باردًا مع الثلج." at bounding box center [354, 181] width 161 height 26
click at [343, 172] on textarea "مزيج منعش من النعناع الطازج والليمون والسكر والصودا، يقدم باردًا مع الثلج." at bounding box center [354, 181] width 161 height 26
click at [353, 184] on textarea "مزيج منعش من النعناع الطازج والليمون والسكر والصودا، يقدم باردًا مع الثلج." at bounding box center [354, 181] width 161 height 26
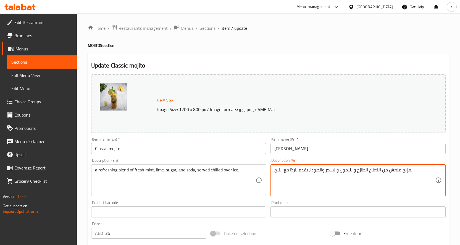
click at [345, 171] on textarea "مزيج منعش من النعناع الطازج والليمون والسكر والصودا، يقدم باردًا مع الثلج." at bounding box center [354, 181] width 161 height 26
paste textarea "حامض"
click at [350, 171] on textarea "مزيج منعش من النعناع الطازج حامض والسكر والصودا، يقدم باردًا مع الثلج." at bounding box center [354, 181] width 161 height 26
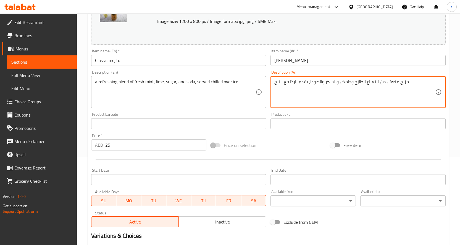
scroll to position [153, 0]
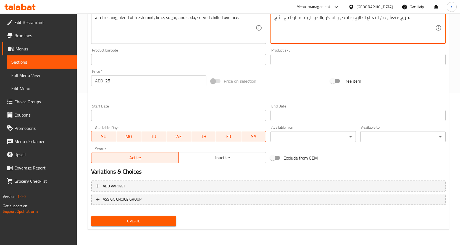
type textarea "مزيج منعش من النعناع الطازج وحامض والسكر والصودا، يقدم باردًا مع الثلج."
click at [151, 220] on span "Update" at bounding box center [134, 221] width 76 height 7
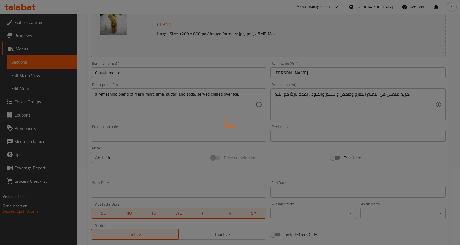
scroll to position [0, 0]
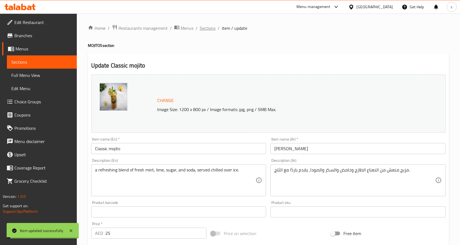
click at [203, 29] on span "Sections" at bounding box center [208, 28] width 16 height 7
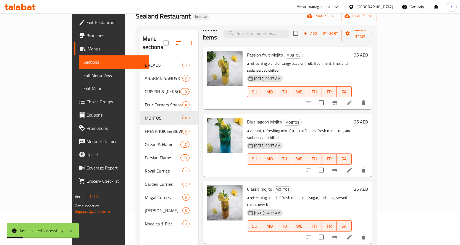
scroll to position [77, 0]
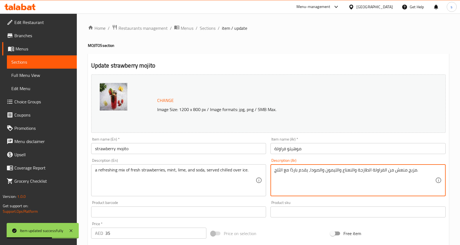
click at [330, 171] on textarea "مزيج منعش من الفراولة الطازجة والنعناع والليمون والصودا، يقدم باردًا مع الثلج." at bounding box center [354, 181] width 161 height 26
paste textarea "حامض"
click at [336, 171] on textarea "مزيج منعش من الفراولة الطازجة والنعناع حامض والصودا، يقدم باردًا مع الثلج." at bounding box center [354, 181] width 161 height 26
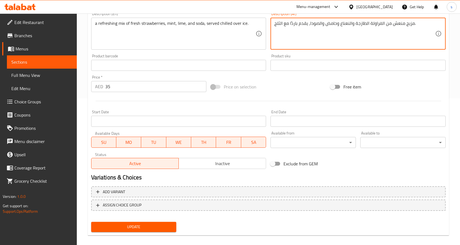
scroll to position [153, 0]
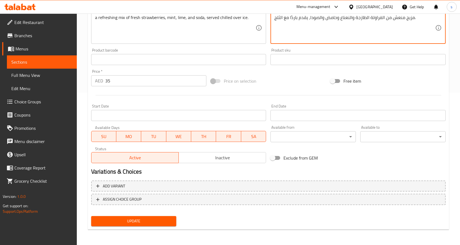
type textarea "مزيج منعش من الفراولة الطازجة والنعناع وحامض والصودا، يقدم باردًا مع الثلج."
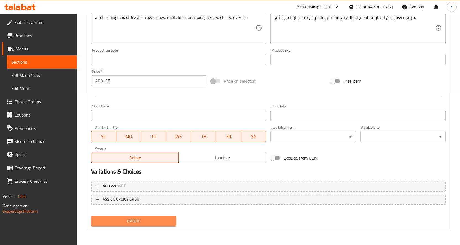
click at [165, 218] on span "Update" at bounding box center [134, 221] width 76 height 7
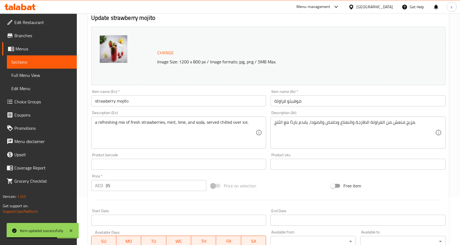
scroll to position [0, 0]
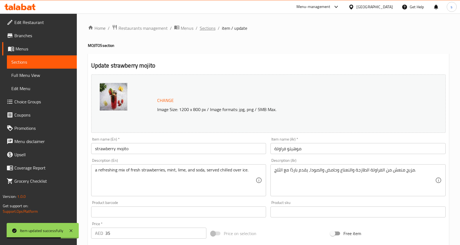
click at [210, 27] on span "Sections" at bounding box center [208, 28] width 16 height 7
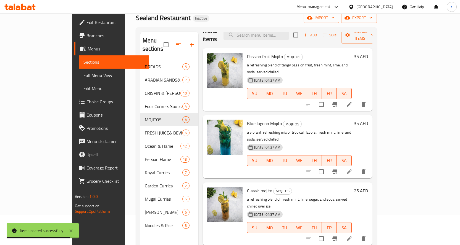
scroll to position [77, 0]
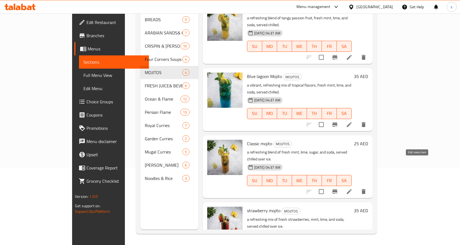
click at [352, 189] on icon at bounding box center [349, 192] width 7 height 7
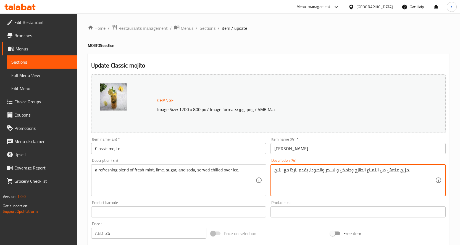
drag, startPoint x: 276, startPoint y: 170, endPoint x: 289, endPoint y: 170, distance: 13.5
click at [335, 173] on textarea "مزيج منعش من النعناع الطازج وحامض والسكر والصودا، يقدم باردًا مع الثلج." at bounding box center [354, 181] width 161 height 26
drag, startPoint x: 274, startPoint y: 171, endPoint x: 289, endPoint y: 170, distance: 14.5
click at [289, 170] on textarea "مزيج منعش من النعناع الطازج وحامض والسكر والصودا، يقدم باردًا مع الثلج." at bounding box center [354, 181] width 161 height 26
paste textarea "وق"
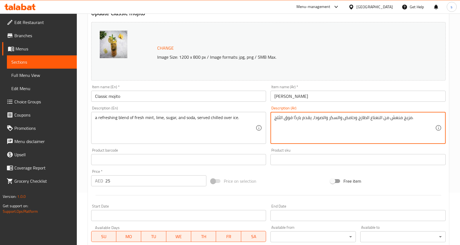
scroll to position [153, 0]
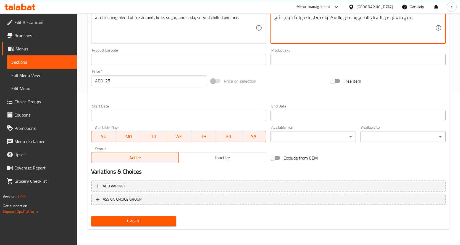
type textarea "مزيج منعش من النعناع الطازج وحامض والسكر والصودا، يقدم باردًا فوق الثلج."
click at [158, 222] on span "Update" at bounding box center [134, 221] width 76 height 7
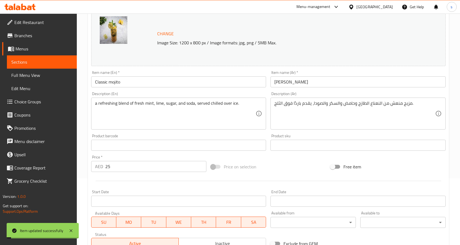
scroll to position [0, 0]
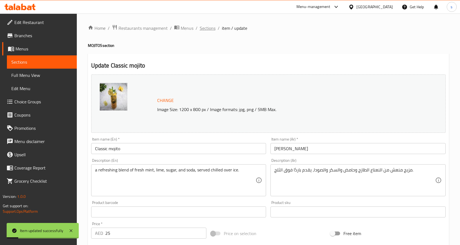
click at [205, 28] on span "Sections" at bounding box center [208, 28] width 16 height 7
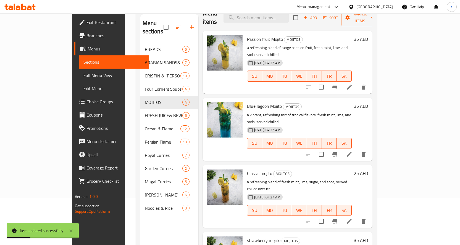
scroll to position [77, 0]
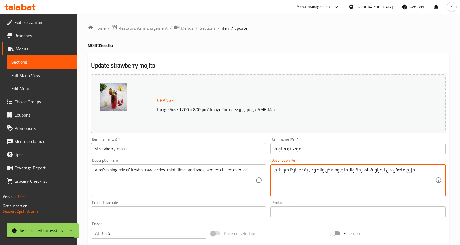
drag, startPoint x: 275, startPoint y: 170, endPoint x: 288, endPoint y: 170, distance: 12.7
paste textarea "وق"
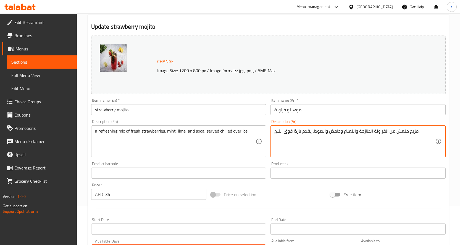
scroll to position [153, 0]
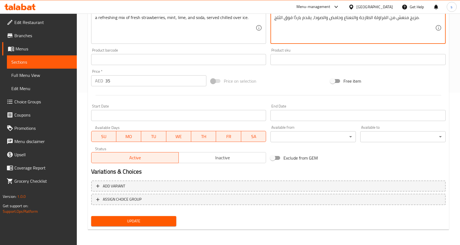
type textarea "مزيج منعش من الفراولة الطازجة والنعناع وحامض والصودا، يقدم باردًا فوق الثلج."
click at [162, 225] on span "Update" at bounding box center [134, 221] width 76 height 7
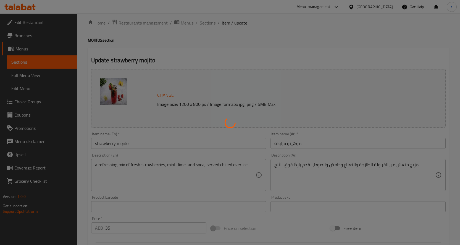
scroll to position [0, 0]
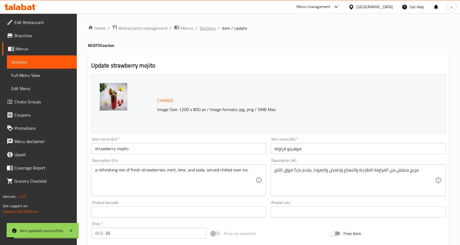
click at [210, 27] on span "Sections" at bounding box center [208, 28] width 16 height 7
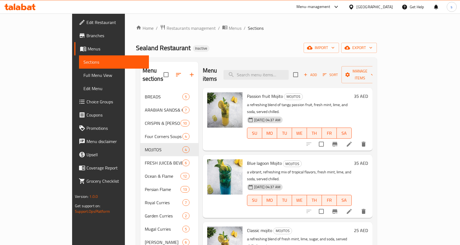
click at [352, 141] on icon at bounding box center [349, 144] width 7 height 7
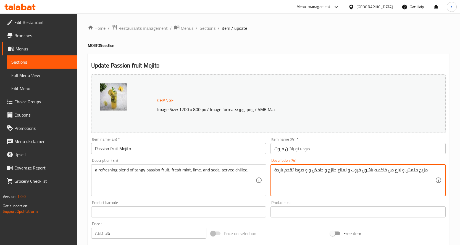
click at [276, 171] on textarea "مزيج منعش و لازع من فاكهه باشون فروت و نعناع طازج و حامض و و صودا تقدم باردة" at bounding box center [354, 181] width 161 height 26
paste textarea "مبردة"
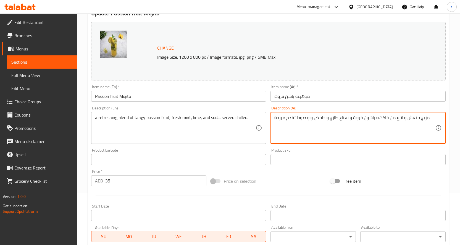
scroll to position [153, 0]
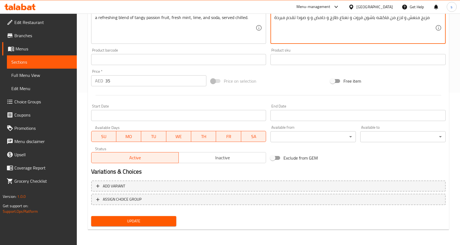
type textarea "مزيج منعش و لازع من فاكهه باشون فروت و نعناع طازج و حامض و و صودا تقدم مبردة"
click at [139, 219] on span "Update" at bounding box center [134, 221] width 76 height 7
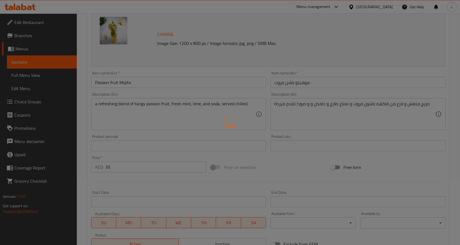
scroll to position [0, 0]
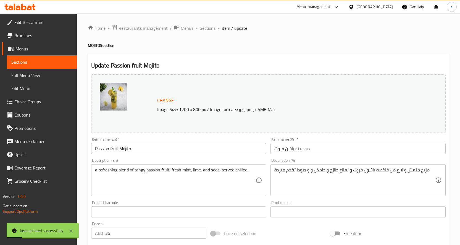
click at [206, 27] on span "Sections" at bounding box center [208, 28] width 16 height 7
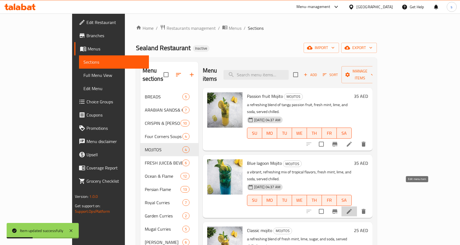
click at [351, 209] on icon at bounding box center [349, 211] width 5 height 5
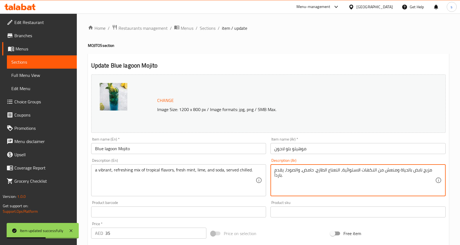
click at [277, 177] on textarea "مزيج نابض بالحياة ومنعش من النكهات الاستوائية، النعناع الطازج، حامض، والصودا، ي…" at bounding box center [354, 181] width 161 height 26
paste textarea "مبردة"
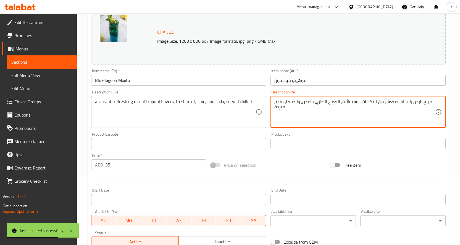
scroll to position [138, 0]
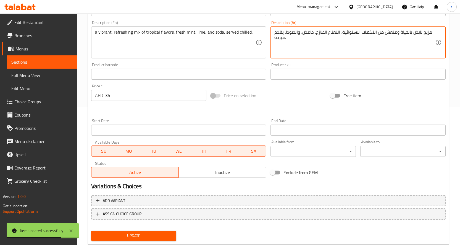
type textarea "مزيج نابض بالحياة ومنعش من النكهات الاستوائية، النعناع الطازج، حامض، والصودا، ي…"
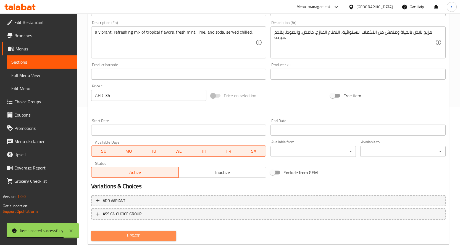
click at [155, 236] on span "Update" at bounding box center [134, 236] width 76 height 7
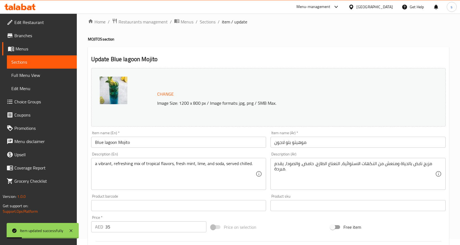
scroll to position [0, 0]
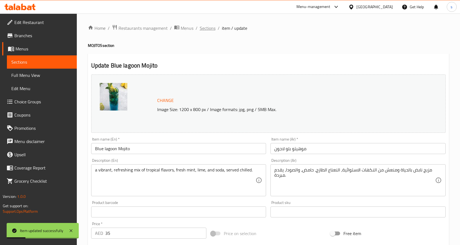
click at [206, 29] on span "Sections" at bounding box center [208, 28] width 16 height 7
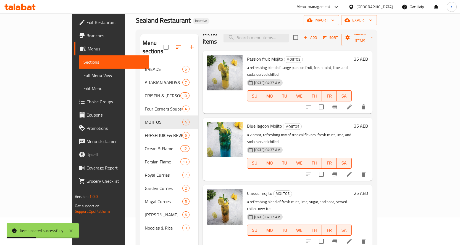
scroll to position [77, 0]
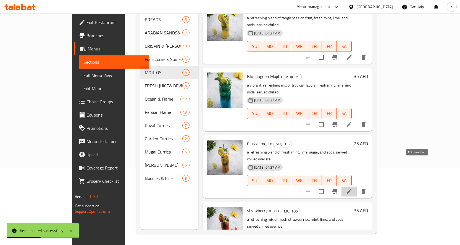
click at [352, 189] on icon at bounding box center [349, 192] width 7 height 7
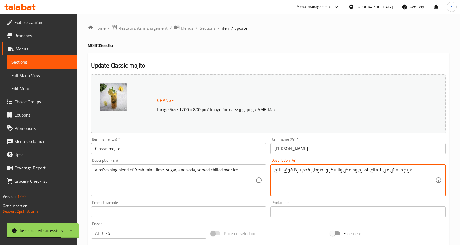
click at [297, 172] on textarea "مزيج منعش من النعناع الطازج وحامض والسكر والصودا، يقدم باردًا فوق الثلج." at bounding box center [354, 181] width 161 height 26
paste textarea "مبردة"
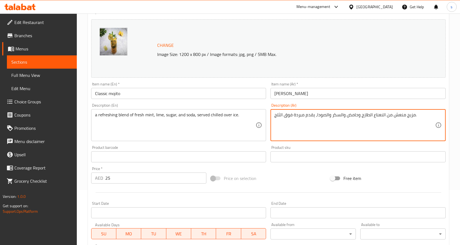
scroll to position [153, 0]
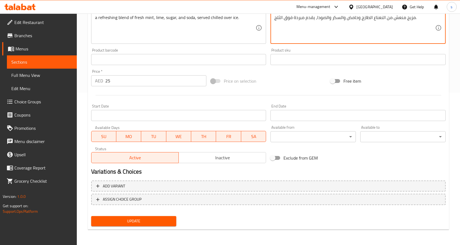
type textarea "مزيج منعش من النعناع الطازج وحامض والسكر والصودا، يقدم مبردة فوق الثلج."
click at [147, 218] on button "Update" at bounding box center [133, 221] width 85 height 10
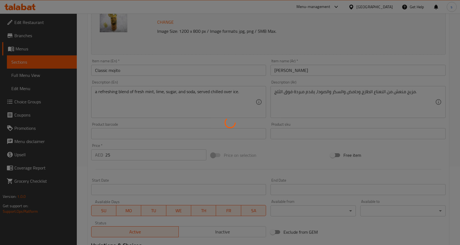
scroll to position [0, 0]
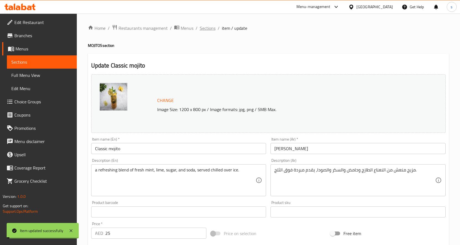
click at [205, 27] on span "Sections" at bounding box center [208, 28] width 16 height 7
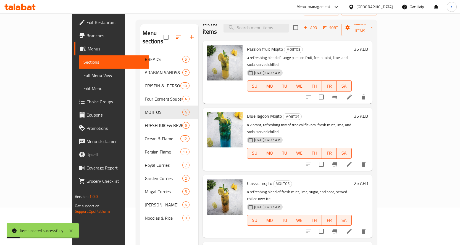
scroll to position [77, 0]
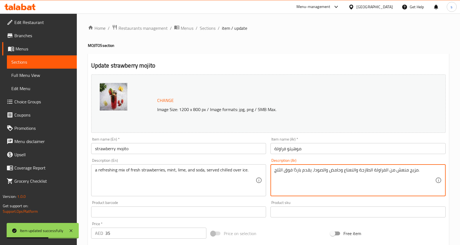
click at [296, 170] on textarea "مزيج منعش من الفراولة الطازجة والنعناع وحامض والصودا، يقدم باردًا فوق الثلج." at bounding box center [354, 181] width 161 height 26
paste textarea "مبردة"
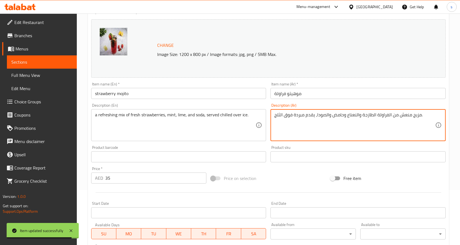
scroll to position [153, 0]
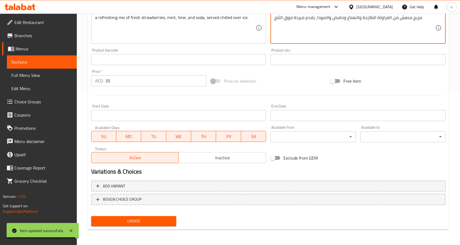
type textarea "مزيج منعش من الفراولة الطازجة والنعناع وحامض والصودا، يقدم مبردة فوق الثلج."
click at [152, 221] on span "Update" at bounding box center [134, 221] width 76 height 7
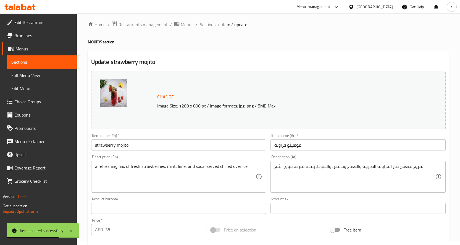
scroll to position [0, 0]
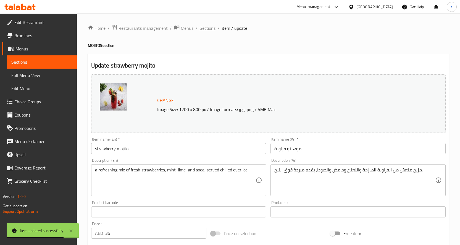
click at [203, 26] on span "Sections" at bounding box center [208, 28] width 16 height 7
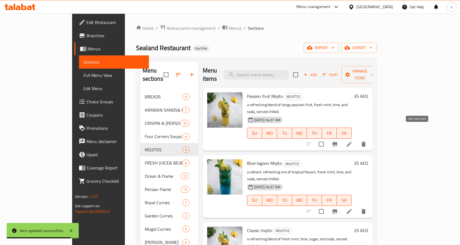
click at [352, 141] on icon at bounding box center [349, 144] width 7 height 7
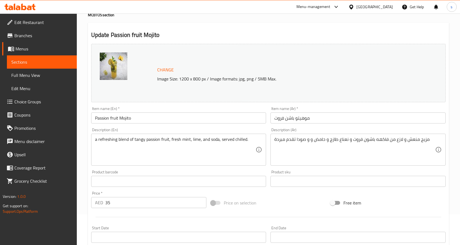
scroll to position [55, 0]
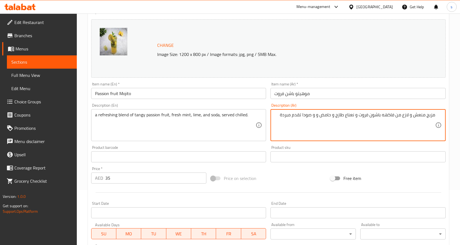
click at [280, 115] on textarea "مزيج منعش و لازع من فاكهه باشون فروت و نعناع طازج و حامض و و صودا تقدم مبردة" at bounding box center [354, 125] width 161 height 26
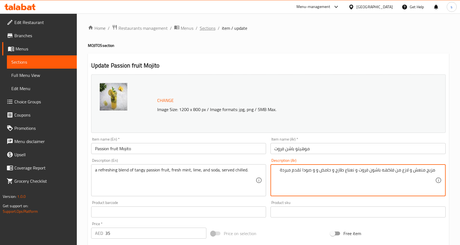
click at [205, 27] on span "Sections" at bounding box center [208, 28] width 16 height 7
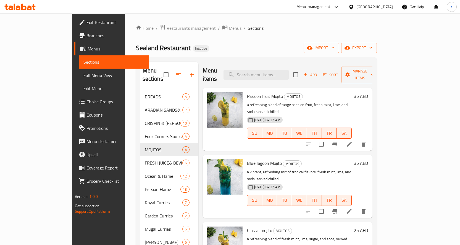
click at [357, 207] on li at bounding box center [348, 212] width 15 height 10
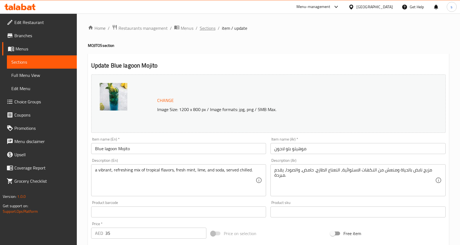
click at [211, 31] on span "Sections" at bounding box center [208, 28] width 16 height 7
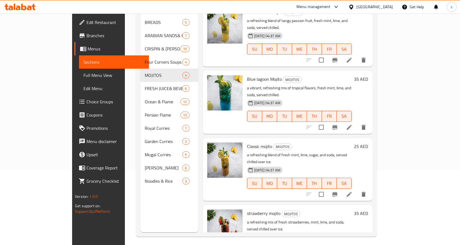
scroll to position [77, 0]
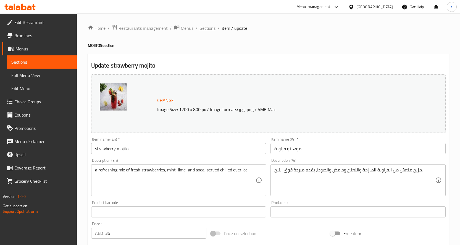
click at [212, 27] on span "Sections" at bounding box center [208, 28] width 16 height 7
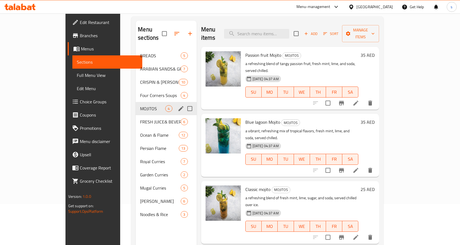
scroll to position [55, 0]
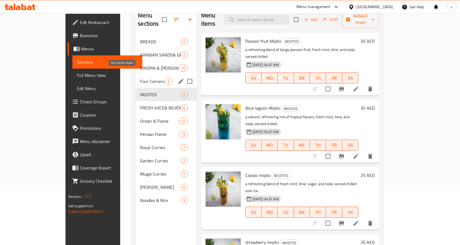
click at [140, 78] on span "Four Corners Soups" at bounding box center [152, 81] width 25 height 7
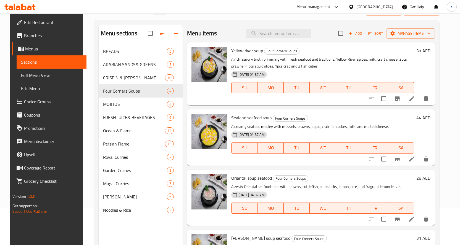
scroll to position [28, 0]
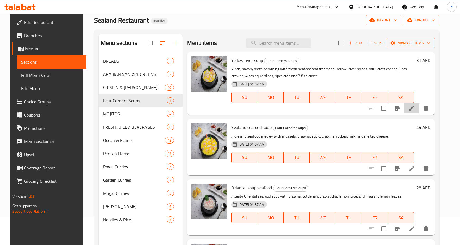
click at [412, 109] on li at bounding box center [411, 109] width 15 height 10
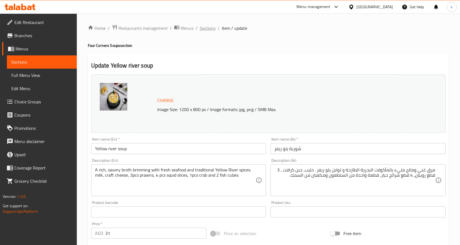
click at [208, 30] on span "Sections" at bounding box center [208, 28] width 16 height 7
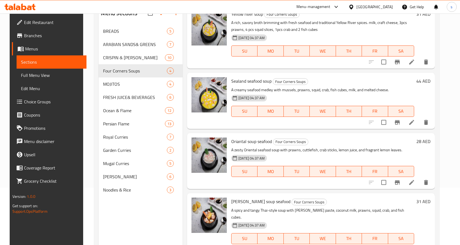
scroll to position [77, 0]
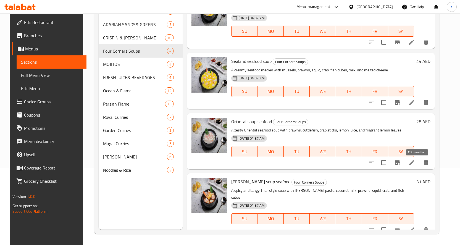
click at [414, 163] on icon at bounding box center [411, 162] width 5 height 5
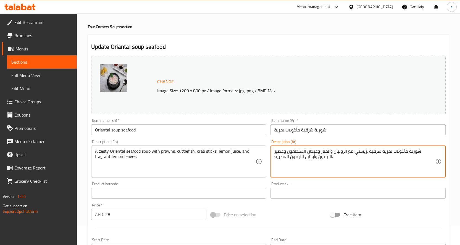
scroll to position [138, 0]
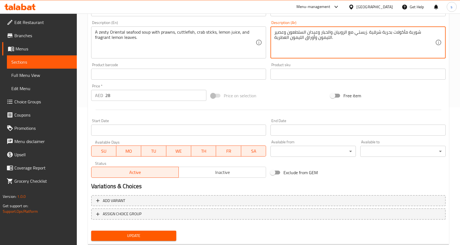
type textarea "شوربة مأكولات بحرية شرقية .زيستي مع الروبيان والحبار وعيدان السلطعون وعصير اللي…"
click at [132, 233] on span "Update" at bounding box center [134, 236] width 76 height 7
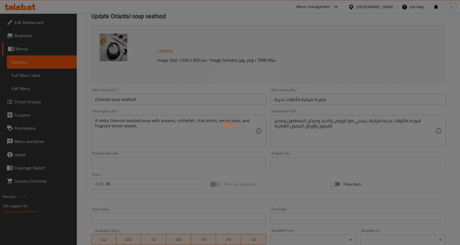
scroll to position [0, 0]
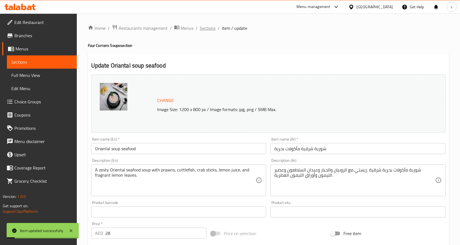
click at [209, 27] on span "Sections" at bounding box center [208, 28] width 16 height 7
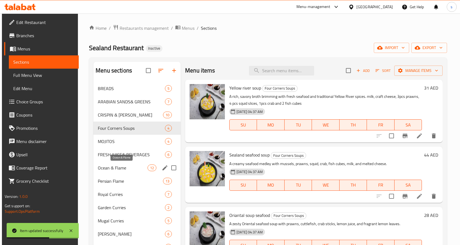
click at [113, 170] on span "Ocean & Flame" at bounding box center [123, 168] width 50 height 7
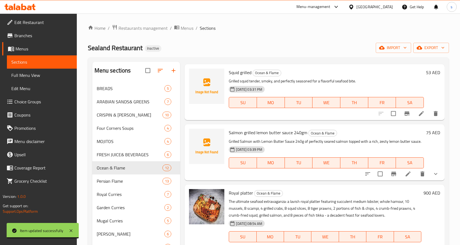
scroll to position [304, 0]
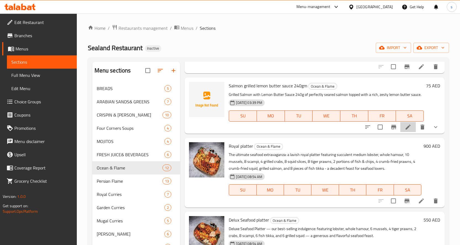
click at [405, 131] on icon at bounding box center [408, 127] width 7 height 7
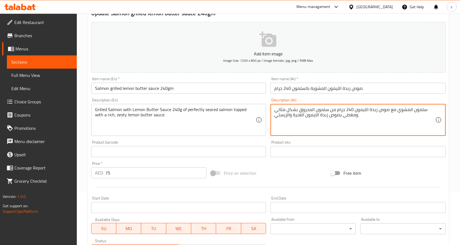
scroll to position [138, 0]
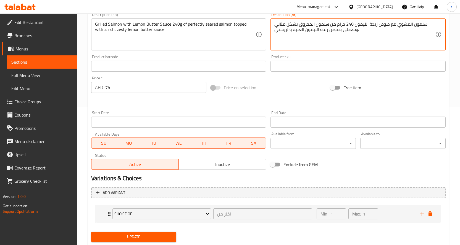
click at [133, 234] on span "Update" at bounding box center [134, 237] width 76 height 7
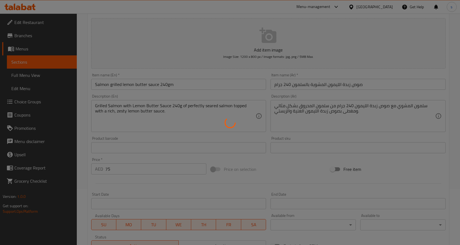
scroll to position [0, 0]
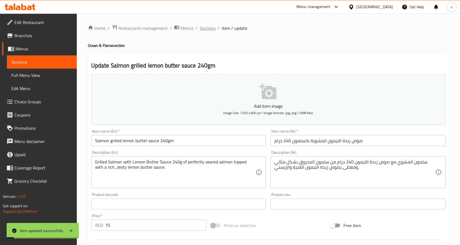
click at [212, 25] on span "Sections" at bounding box center [208, 28] width 16 height 7
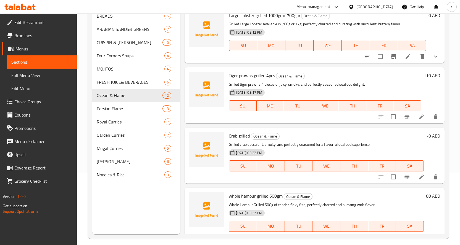
scroll to position [77, 0]
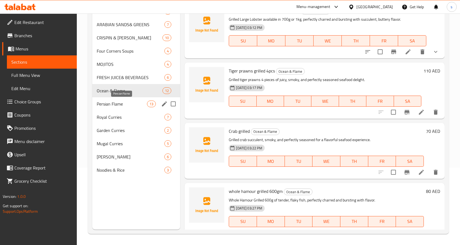
click at [105, 102] on span "Persian Flame" at bounding box center [122, 104] width 51 height 7
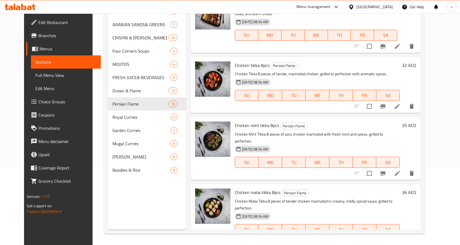
scroll to position [566, 0]
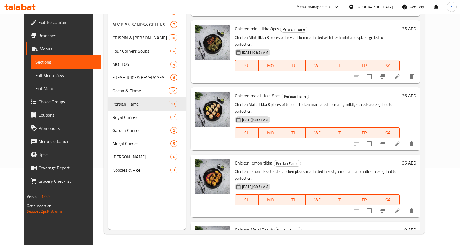
click at [405, 206] on li at bounding box center [396, 211] width 15 height 10
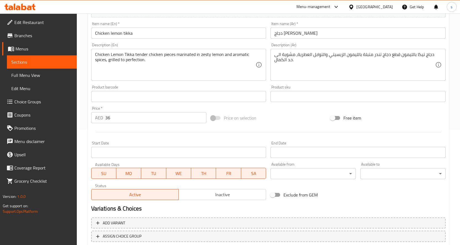
scroll to position [153, 0]
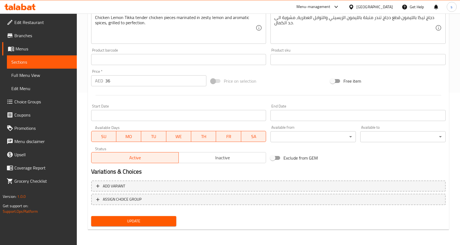
click at [139, 218] on span "Update" at bounding box center [134, 221] width 76 height 7
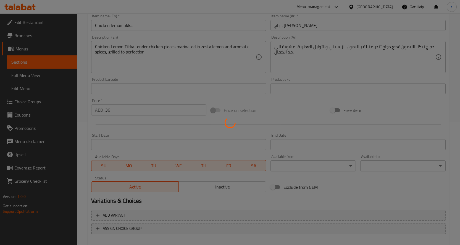
scroll to position [0, 0]
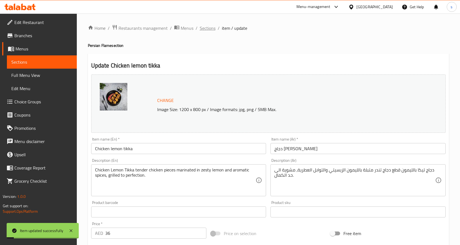
click at [207, 26] on span "Sections" at bounding box center [208, 28] width 16 height 7
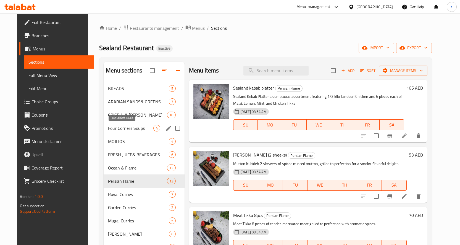
click at [117, 130] on span "Four Corners Soups" at bounding box center [130, 128] width 45 height 7
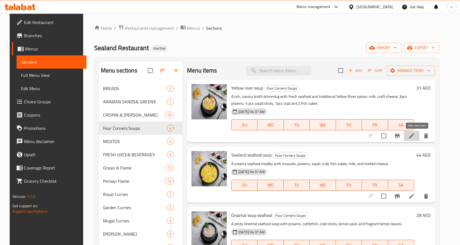
click at [415, 135] on icon at bounding box center [411, 136] width 7 height 7
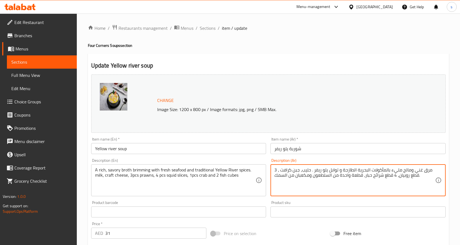
click at [322, 175] on textarea "مرق غني ومالح مليء بالمأكولات البحرية الطازجة و توابل يلو ريفر . حليب، جبن كراف…" at bounding box center [354, 181] width 161 height 26
paste textarea "كابوريا"
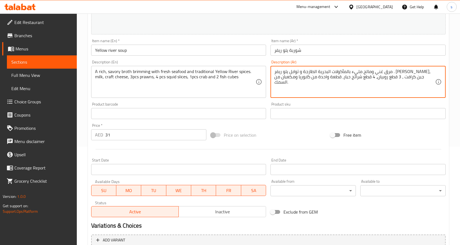
scroll to position [153, 0]
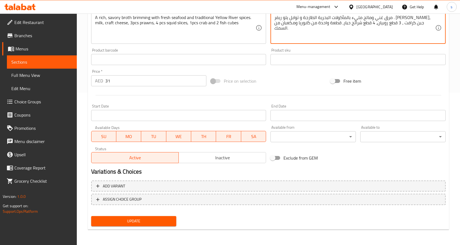
type textarea "مرق غني ومالح مليء بالمأكولات البحرية الطازجة و توابل يلو ريفر . [PERSON_NAME]،…"
click at [143, 218] on span "Update" at bounding box center [134, 221] width 76 height 7
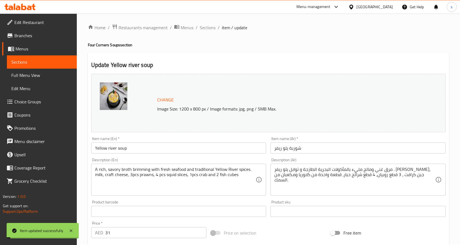
scroll to position [0, 0]
click at [200, 29] on span "Sections" at bounding box center [208, 28] width 16 height 7
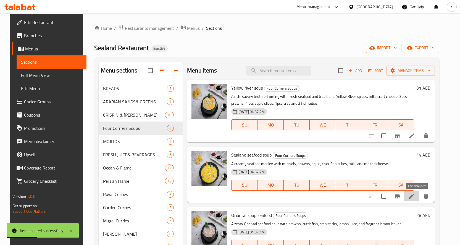
click at [414, 195] on icon at bounding box center [411, 196] width 7 height 7
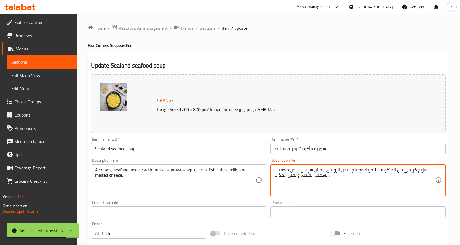
click at [305, 170] on textarea "مزيج كريمي من المأكولات البحرية مع بلح البحر، الروبيان، الحبار، سرطان البحر، مك…" at bounding box center [354, 181] width 161 height 26
paste textarea "كابوريا"
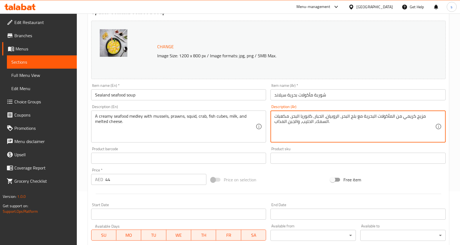
scroll to position [138, 0]
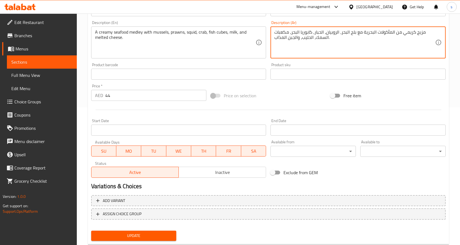
type textarea "مزيج كريمي من المأكولات البحرية مع بلح البحر، الروبيان، الحبار، كابوريا البحر، …"
click at [153, 236] on span "Update" at bounding box center [134, 236] width 76 height 7
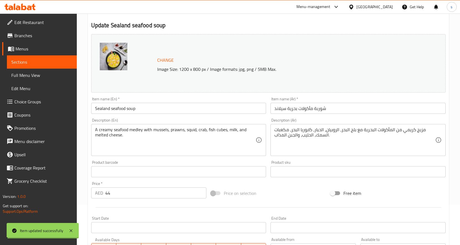
scroll to position [0, 0]
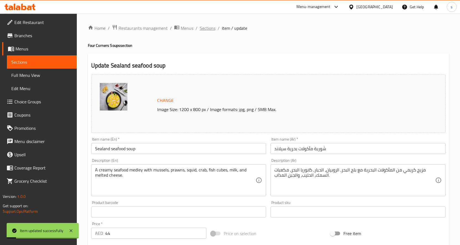
click at [211, 29] on span "Sections" at bounding box center [208, 28] width 16 height 7
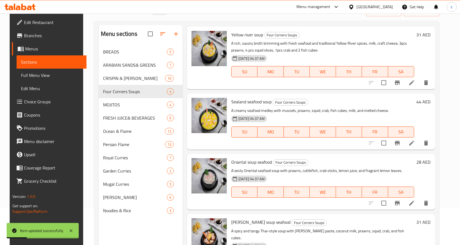
scroll to position [77, 0]
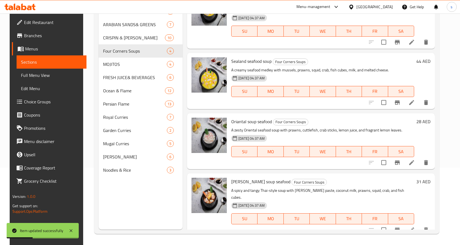
click at [415, 162] on icon at bounding box center [411, 163] width 7 height 7
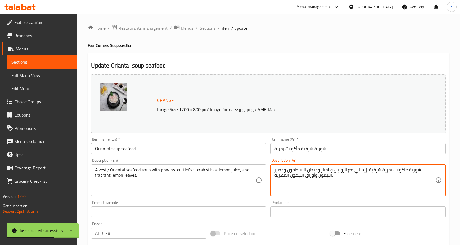
click at [309, 171] on textarea "شوربة مأكولات بحرية شرقية .زيستي مع الروبيان والحبار وعيدان السلطعون وعصير اللي…" at bounding box center [354, 181] width 161 height 26
paste textarea "كابوريا"
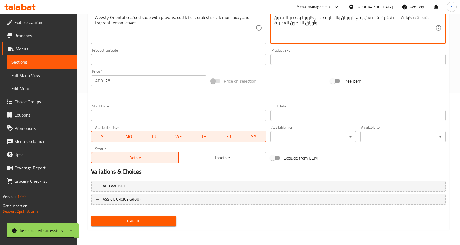
type textarea "شوربة مأكولات بحرية شرقية .زيستي مع الروبيان والحبار وعيدان كابوريا وعصير الليم…"
click at [145, 225] on button "Update" at bounding box center [133, 221] width 85 height 10
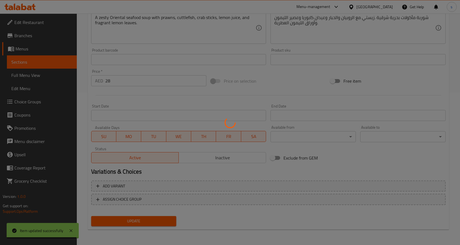
click at [145, 225] on div at bounding box center [230, 122] width 460 height 245
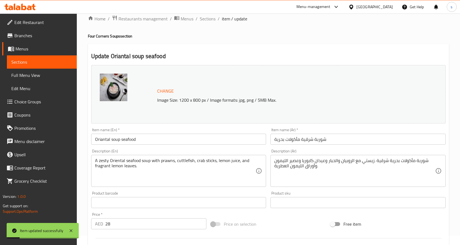
scroll to position [0, 0]
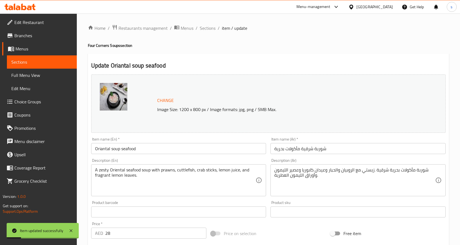
click at [203, 23] on div "Home / Restaurants management / Menus / Sections / item / update Four Corners S…" at bounding box center [268, 206] width 383 height 385
click at [206, 28] on span "Sections" at bounding box center [208, 28] width 16 height 7
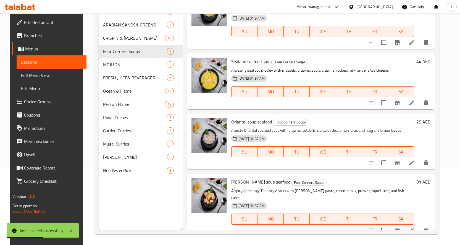
scroll to position [77, 0]
click at [415, 227] on icon at bounding box center [411, 230] width 7 height 7
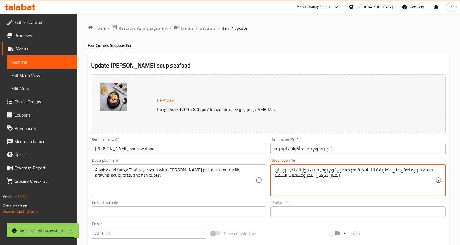
click at [321, 176] on textarea "حساء حار ومنعش على الطريقة التايلاندية مع معجون توم يوم، حليب جوز الهند، الروبي…" at bounding box center [354, 181] width 161 height 26
paste textarea "كابوريا"
click at [306, 179] on textarea "حساء حار ومنعش على الطريقة التايلاندية مع معجون توم يوم، حليب جوز الهند، الروبي…" at bounding box center [354, 181] width 161 height 26
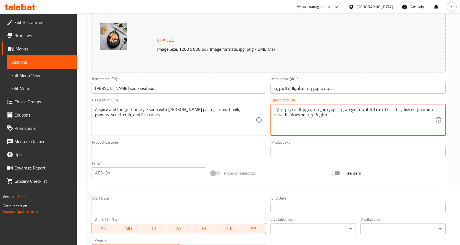
scroll to position [153, 0]
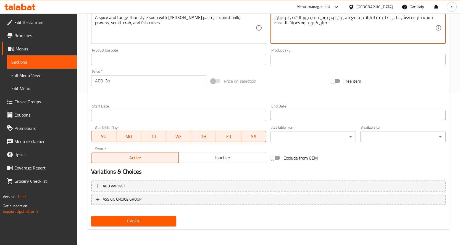
type textarea "حساء حار ومنعش على الطريقة التايلاندية مع معجون توم يوم، حليب جوز الهند، الروبي…"
click at [159, 221] on span "Update" at bounding box center [134, 221] width 76 height 7
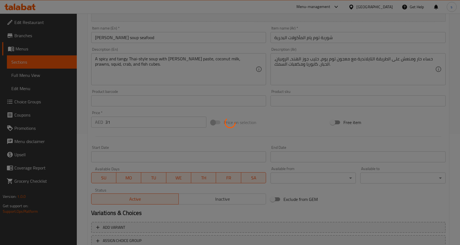
scroll to position [0, 0]
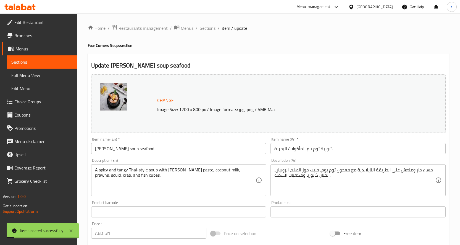
click at [208, 28] on span "Sections" at bounding box center [208, 28] width 16 height 7
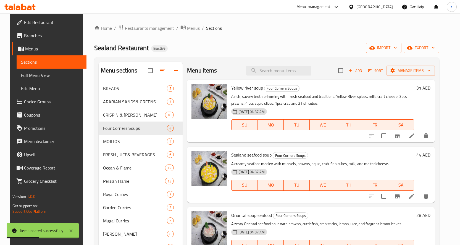
click at [415, 197] on icon at bounding box center [411, 196] width 7 height 7
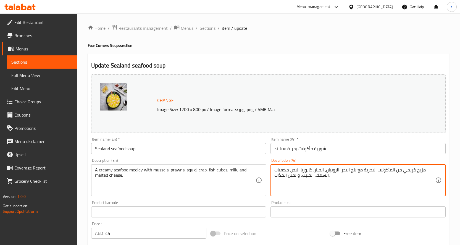
click at [294, 170] on textarea "مزيج كريمي من المأكولات البحرية مع بلح البحر، الروبيان، الحبار، كابوريا البحر، …" at bounding box center [354, 181] width 161 height 26
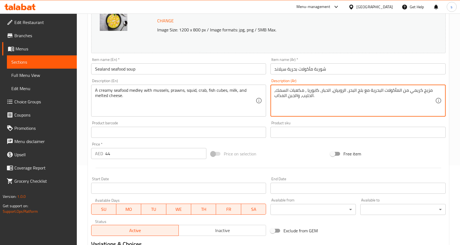
scroll to position [153, 0]
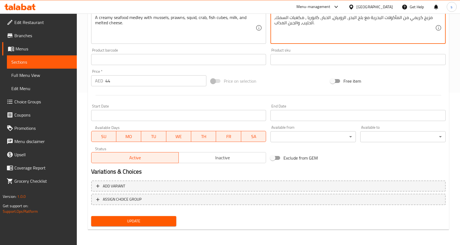
type textarea "مزيج كريمي من المأكولات البحرية مع بلح البحر، الروبيان، الحبار، كابوريا ، مكعبا…"
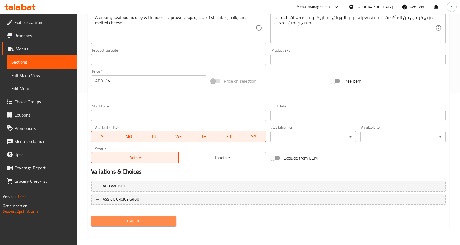
click at [160, 218] on span "Update" at bounding box center [134, 221] width 76 height 7
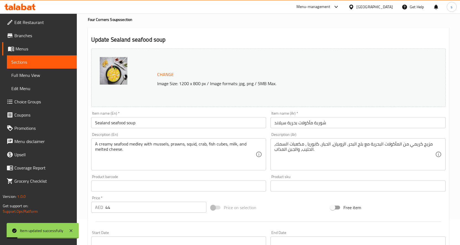
scroll to position [0, 0]
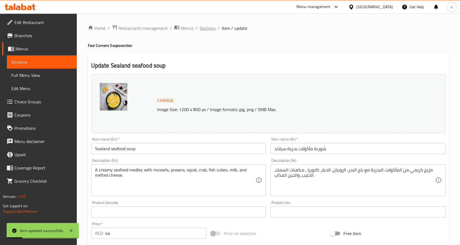
click at [210, 26] on span "Sections" at bounding box center [208, 28] width 16 height 7
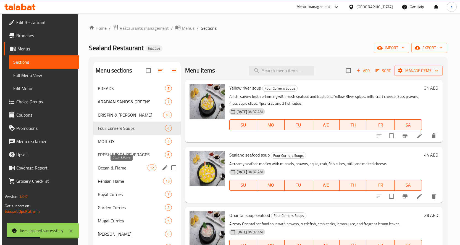
click at [129, 168] on span "Ocean & Flame" at bounding box center [123, 168] width 50 height 7
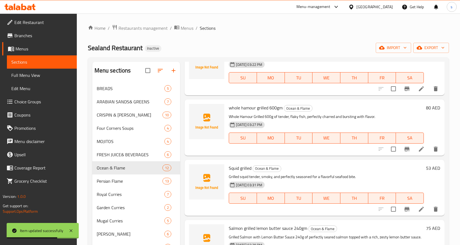
scroll to position [138, 0]
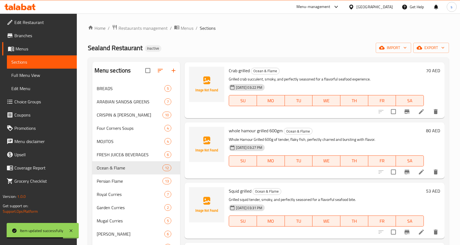
click at [419, 112] on icon at bounding box center [421, 111] width 5 height 5
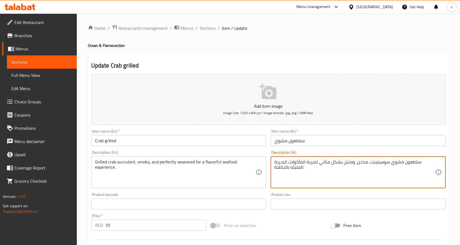
click at [425, 163] on textarea "سلطعون مشوي سوسيلينت، مدخن، ومتبل بشكل مثالي لتجربة المأكولات البحرية المليئه ب…" at bounding box center [354, 173] width 161 height 26
paste textarea "كابوريا"
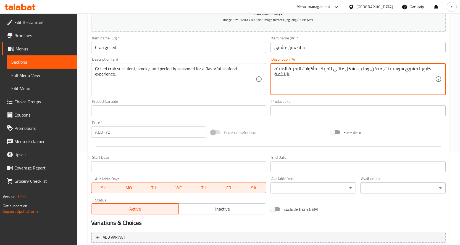
scroll to position [145, 0]
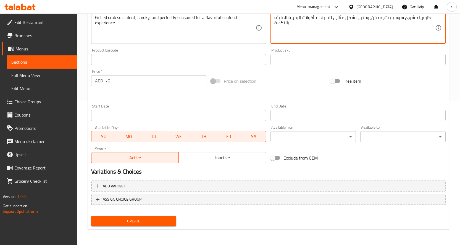
type textarea "كابوريا مشوي سوسيلينت، مدخن، ومتبل بشكل مثالي لتجربة المأكولات البحرية المليئه …"
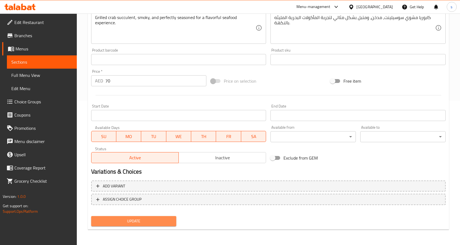
click at [167, 220] on span "Update" at bounding box center [134, 221] width 76 height 7
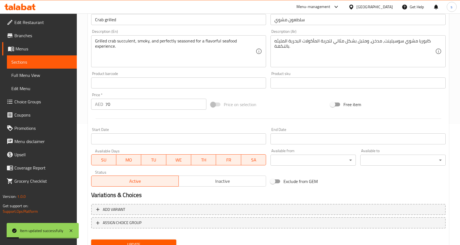
scroll to position [89, 0]
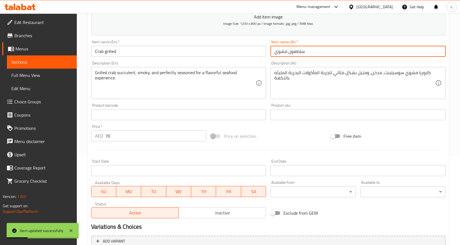
click at [299, 54] on input "سلطعون مشوي" at bounding box center [357, 51] width 175 height 11
paste input "كابوريا"
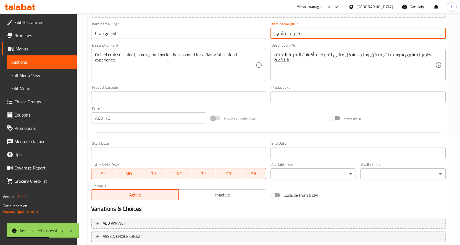
scroll to position [145, 0]
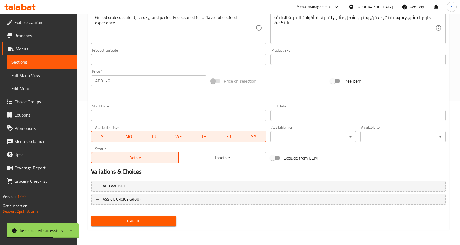
type input "كابوريا مشوي"
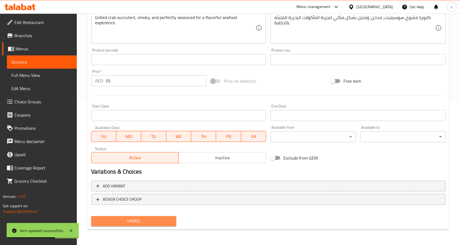
click at [154, 220] on span "Update" at bounding box center [134, 221] width 76 height 7
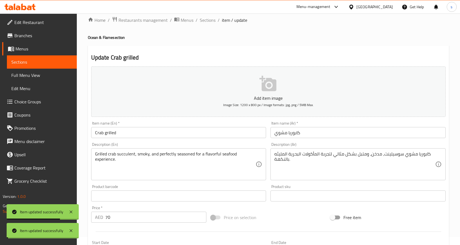
scroll to position [7, 0]
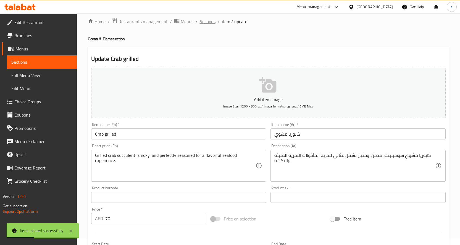
click at [207, 24] on span "Sections" at bounding box center [208, 21] width 16 height 7
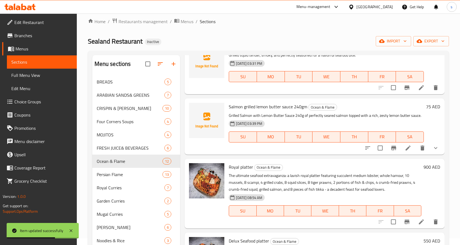
scroll to position [304, 0]
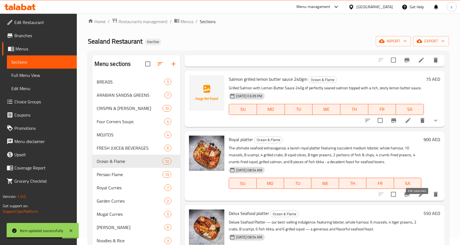
click at [419, 197] on icon at bounding box center [421, 194] width 5 height 5
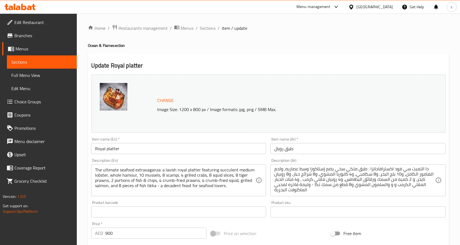
scroll to position [1, 0]
click at [203, 28] on span "Sections" at bounding box center [208, 28] width 16 height 7
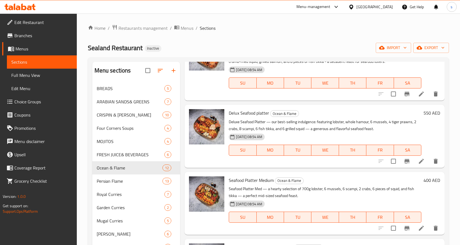
scroll to position [469, 0]
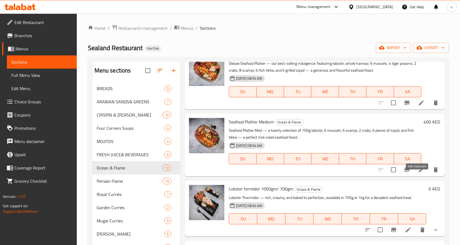
click at [419, 173] on icon at bounding box center [421, 170] width 7 height 7
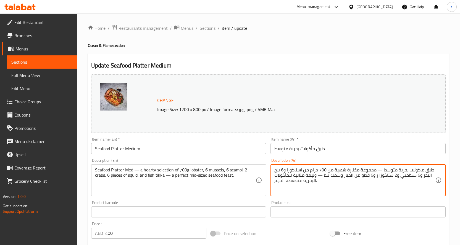
click at [382, 178] on textarea "طبق ماكولات بحرية متوسط — مجموعة مختارة شهية من 700 جرام من استاكوزا و6 بلح الب…" at bounding box center [354, 181] width 161 height 26
paste textarea "ابوريا"
click at [376, 177] on textarea "طبق ماكولات بحرية متوسط — مجموعة مختارة شهية من 700 جرام من استاكوزا و6 بلح الب…" at bounding box center [354, 181] width 161 height 26
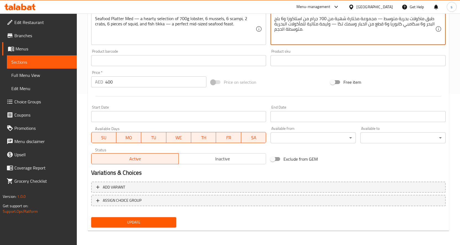
scroll to position [153, 0]
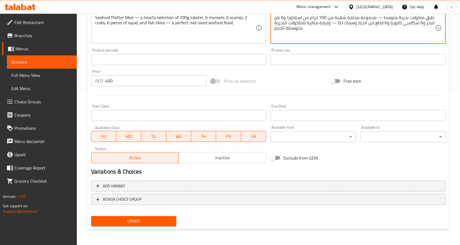
type textarea "طبق ماكولات بحرية متوسط — مجموعة مختارة شهية من 700 جرام من استاكوزا و6 بلح الب…"
click at [160, 223] on button "Update" at bounding box center [133, 221] width 85 height 10
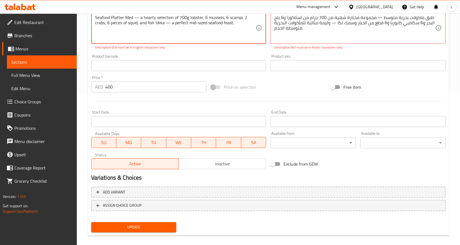
scroll to position [42, 0]
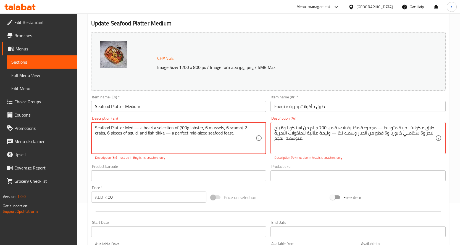
click at [170, 134] on textarea "Seafood Platter Med — a hearty selection of 700g lobster, 6 mussels, 6 scampi, …" at bounding box center [175, 138] width 161 height 26
click at [138, 129] on textarea "Seafood Platter Med — a hearty selection of 700g lobster, 6 mussels, 6 scampi, …" at bounding box center [175, 138] width 161 height 26
type textarea "Seafood Platter Med - a hearty selection of 700g lobster, 6 mussels, 6 scampi, …"
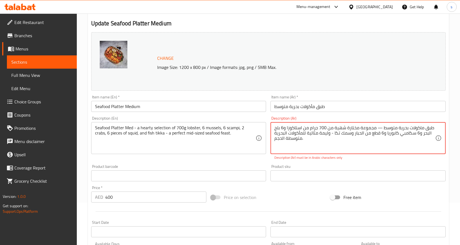
click at [378, 127] on textarea "طبق ماكولات بحرية متوسط — مجموعة مختارة شهية من 700 جرام من استاكوزا و6 بلح الب…" at bounding box center [354, 138] width 161 height 26
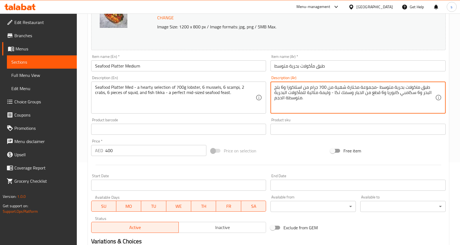
scroll to position [153, 0]
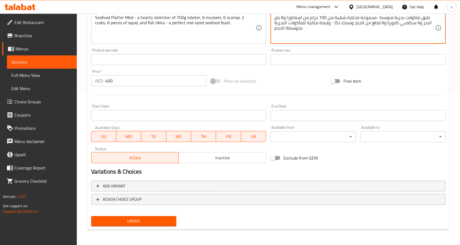
type textarea "طبق ماكولات بحرية متوسط -مجموعة مختارة شهية من 700 جرام من استاكوزا و6 بلح البح…"
click at [145, 221] on span "Update" at bounding box center [134, 221] width 76 height 7
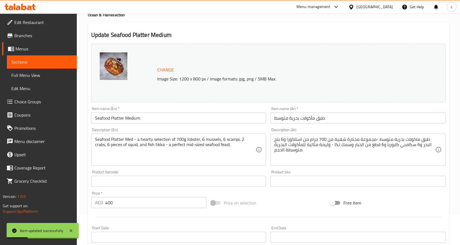
scroll to position [0, 0]
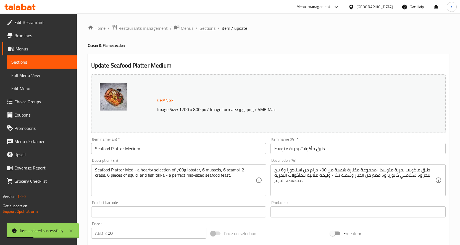
click at [204, 27] on span "Sections" at bounding box center [208, 28] width 16 height 7
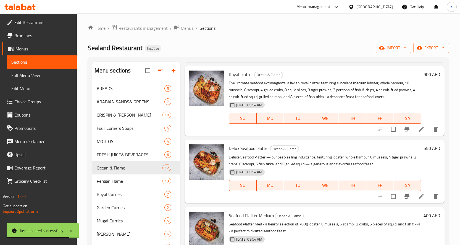
scroll to position [387, 0]
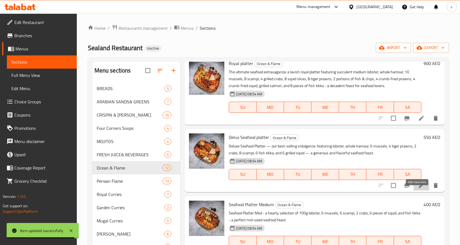
click at [418, 189] on icon at bounding box center [421, 186] width 7 height 7
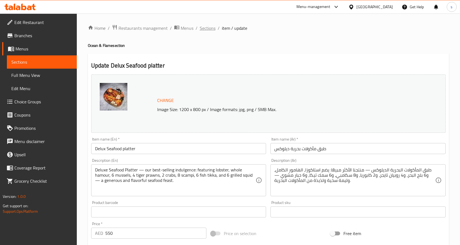
click at [202, 25] on span "Sections" at bounding box center [208, 28] width 16 height 7
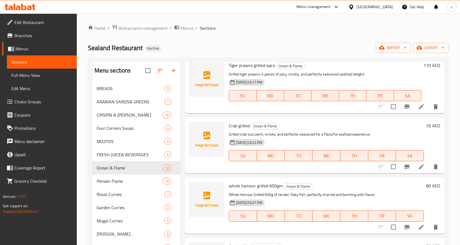
scroll to position [110, 0]
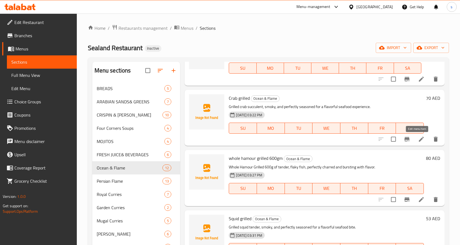
click at [418, 140] on icon at bounding box center [421, 139] width 7 height 7
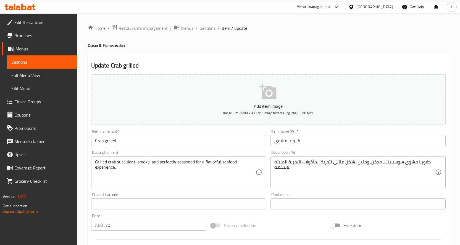
click at [210, 27] on span "Sections" at bounding box center [208, 28] width 16 height 7
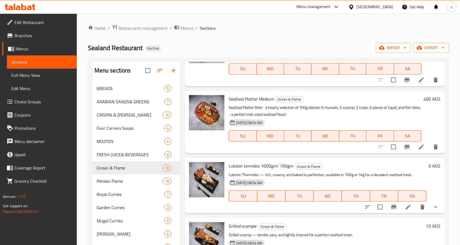
scroll to position [527, 0]
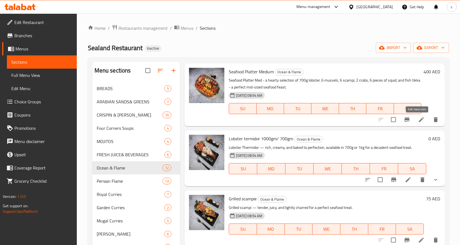
click at [418, 123] on icon at bounding box center [421, 120] width 7 height 7
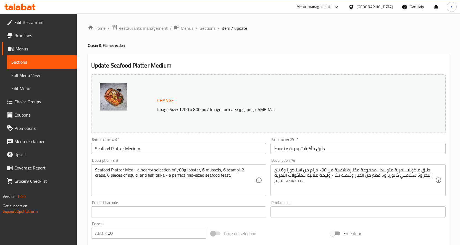
click at [200, 26] on span "Sections" at bounding box center [208, 28] width 16 height 7
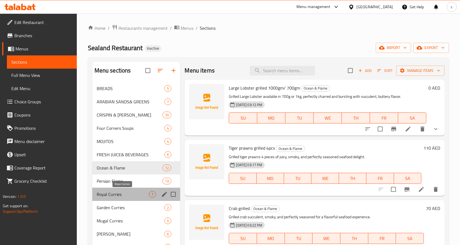
click at [112, 197] on span "Royal Curries" at bounding box center [123, 194] width 52 height 7
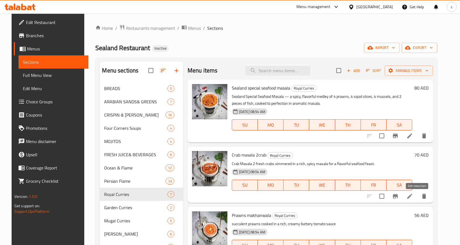
click at [413, 197] on icon at bounding box center [409, 196] width 7 height 7
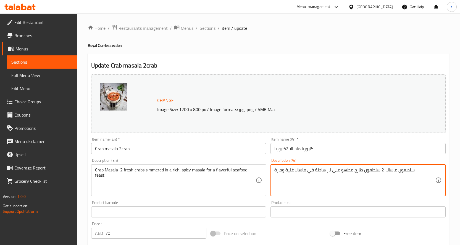
click at [371, 170] on textarea "سلطعون ماسالا 2 سلطعون طازج مطهو على نار هادئة في ماسالا غنية وحارة" at bounding box center [354, 181] width 161 height 26
paste textarea "كابوريا"
drag, startPoint x: 415, startPoint y: 170, endPoint x: 406, endPoint y: 175, distance: 11.0
click at [406, 175] on textarea "سلطعون ماسالا 2 كابوريا طازج مطهو على نار هادئة في ماسالا غنية وحارة" at bounding box center [354, 181] width 161 height 26
paste textarea "سلطعون ماسالا 2 سلطعون طازج مطهو على نار هادئة في ماسالا غنية وحارة"
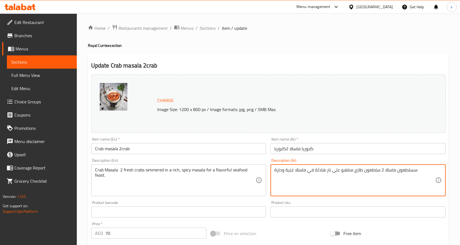
click at [403, 169] on textarea "سسلطعون ماسالا 2 سلطعون طازج مطهو على نار هادئة في ماسالا غنية وحارة" at bounding box center [354, 181] width 161 height 26
paste textarea "كابوريا"
click at [373, 169] on textarea "كابوريا ماسالا 2 سلطعون طازج مطهو على نار هادئة في ماسالا غنية وحارة" at bounding box center [354, 181] width 161 height 26
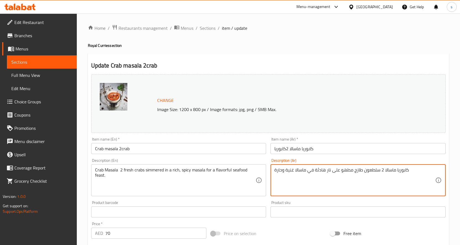
paste textarea "كابوريا"
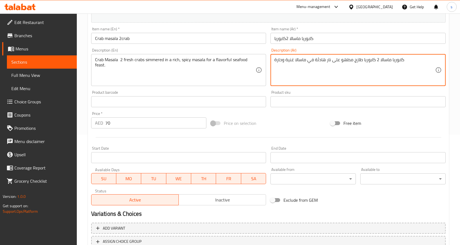
scroll to position [153, 0]
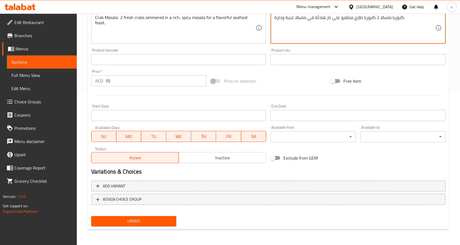
type textarea "كابوريا ماسالا 2 كابوريا طازج مطهو على نار هادئة في ماسالا غنية وحارة"
click at [146, 223] on span "Update" at bounding box center [134, 221] width 76 height 7
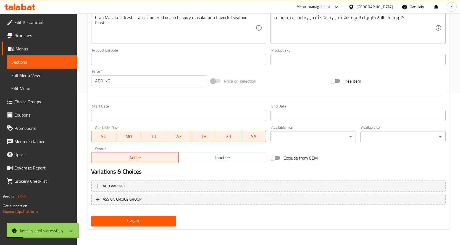
scroll to position [15, 0]
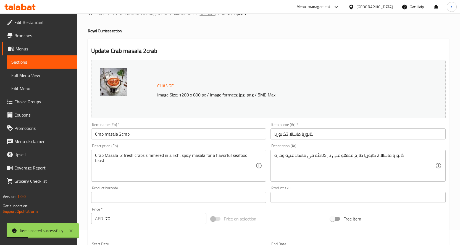
click at [210, 14] on span "Sections" at bounding box center [208, 13] width 16 height 7
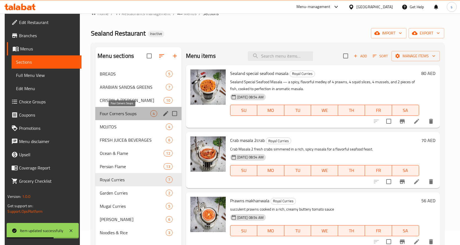
click at [118, 112] on span "Four Corners Soups" at bounding box center [125, 113] width 50 height 7
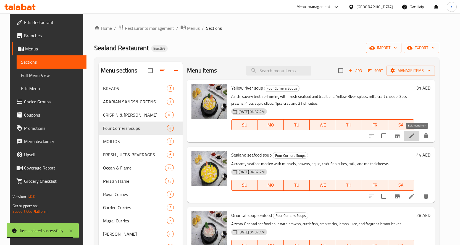
click at [414, 135] on icon at bounding box center [411, 136] width 7 height 7
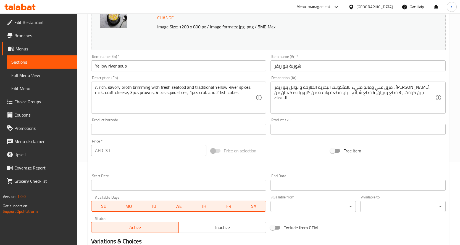
scroll to position [153, 0]
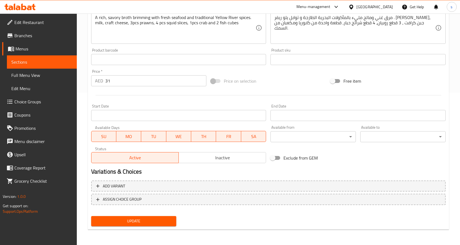
click at [155, 219] on span "Update" at bounding box center [134, 221] width 76 height 7
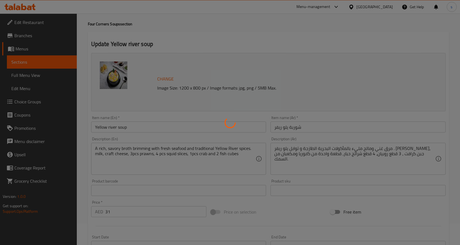
scroll to position [0, 0]
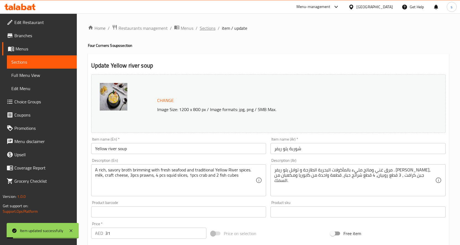
click at [202, 26] on span "Sections" at bounding box center [208, 28] width 16 height 7
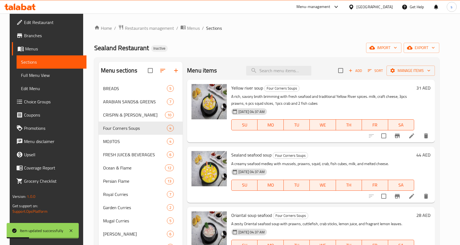
click at [419, 200] on li at bounding box center [411, 197] width 15 height 10
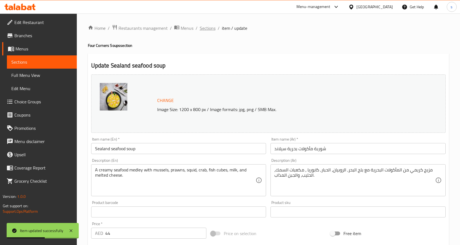
click at [204, 26] on span "Sections" at bounding box center [208, 28] width 16 height 7
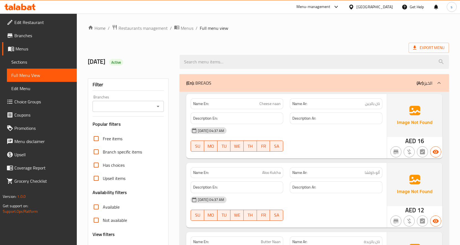
click at [309, 53] on div at bounding box center [314, 62] width 276 height 21
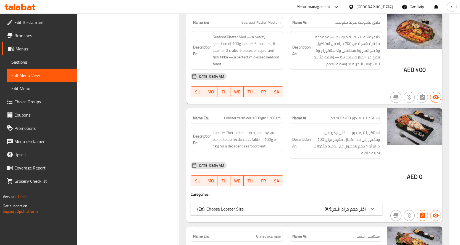
scroll to position [4028, 0]
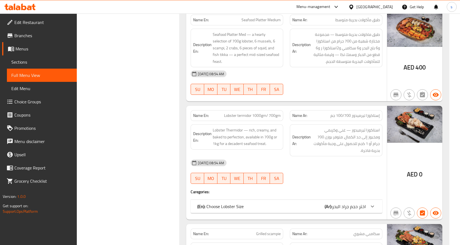
click at [303, 208] on div "(En): Choose Lobster Size (Ar): اختر حجم جراد البحر" at bounding box center [281, 206] width 168 height 7
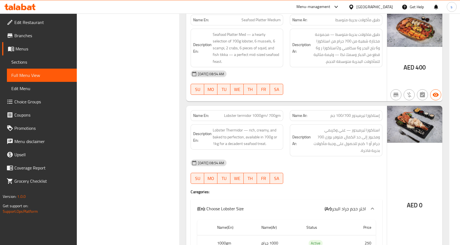
click at [303, 208] on div "(En): Choose Lobster Size (Ar): اختر حجم جراد البحر" at bounding box center [281, 209] width 168 height 7
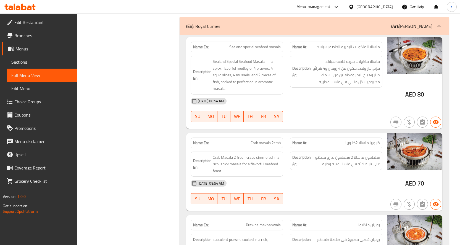
scroll to position [5584, 0]
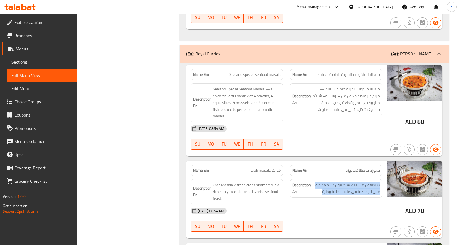
drag, startPoint x: 378, startPoint y: 165, endPoint x: 318, endPoint y: 177, distance: 61.7
click at [318, 179] on div "Description Ar: سلطعون ماسالا 2 سلطعون طازج مطهو على نار هادئة في ماسالا غنية و…" at bounding box center [336, 188] width 92 height 18
copy span "سلطعون ماسالا 2 سلطعون طازج مطهو على نار هادئة في ماسالا غنية وحارة"
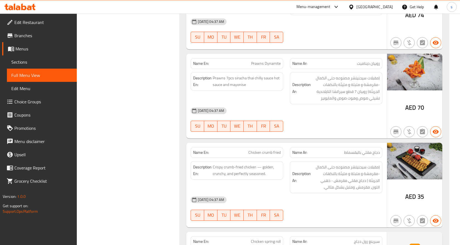
scroll to position [1308, 0]
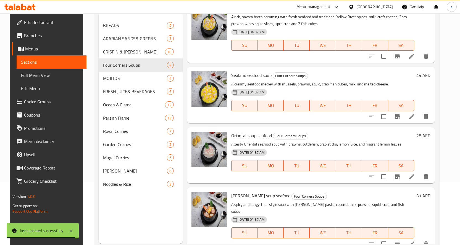
scroll to position [77, 0]
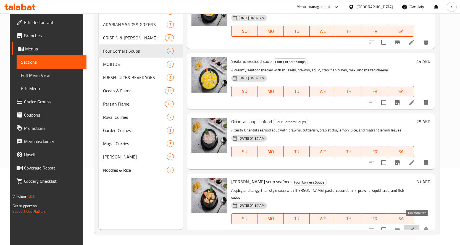
click at [415, 227] on icon at bounding box center [411, 230] width 7 height 7
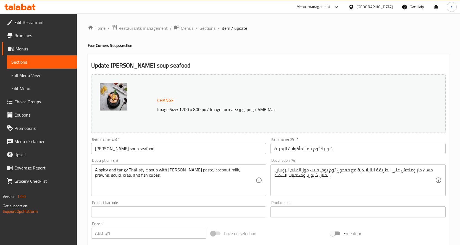
scroll to position [138, 0]
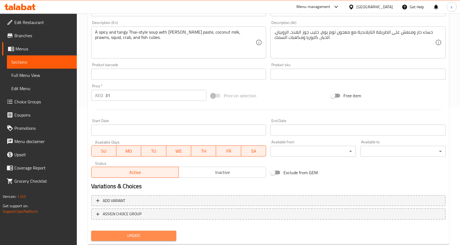
click at [119, 237] on span "Update" at bounding box center [134, 236] width 76 height 7
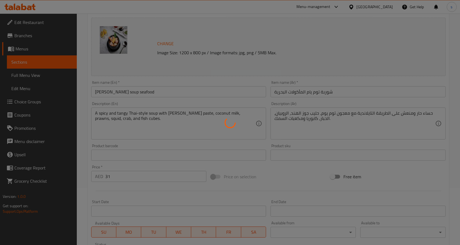
scroll to position [0, 0]
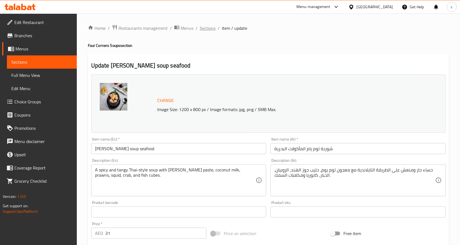
click at [210, 25] on span "Sections" at bounding box center [208, 28] width 16 height 7
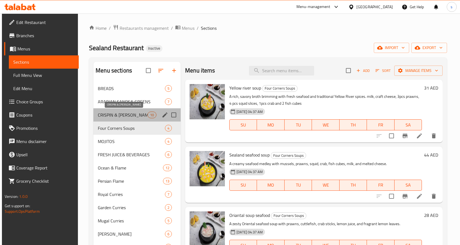
click at [127, 118] on span "CRISPIN & [PERSON_NAME]" at bounding box center [123, 115] width 50 height 7
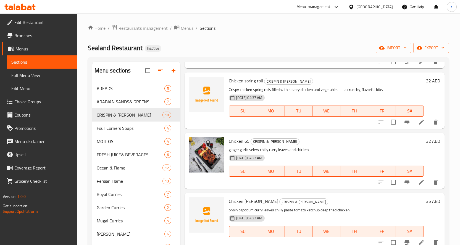
scroll to position [166, 0]
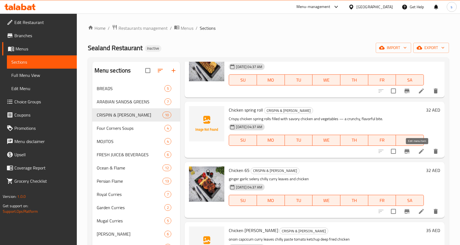
click at [418, 150] on icon at bounding box center [421, 151] width 7 height 7
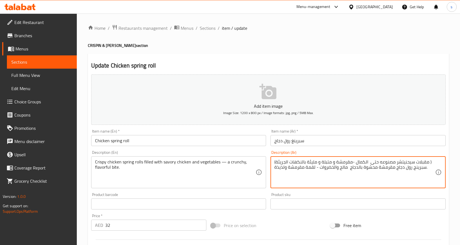
click at [341, 169] on textarea "(مقبلات سيحنيتشر مصنوعه حتى الكمال -مقرمشة و متبلة و مليئة بالنكهات الجريئة ) س…" at bounding box center [354, 173] width 161 height 26
paste textarea "ة"
click at [350, 169] on textarea "(مقبلات سيحنيتشر مصنوعه حتى الكمال -مقرمشة و متبلة و مليئة بالنكهات الجريئة ) س…" at bounding box center [354, 173] width 161 height 26
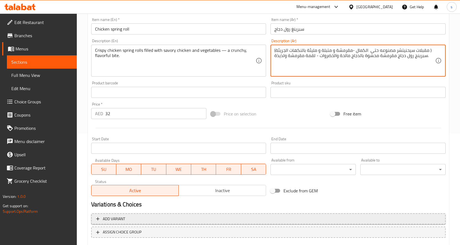
scroll to position [145, 0]
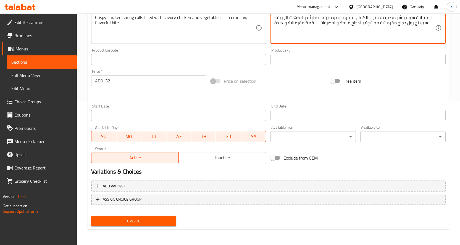
type textarea "(مقبلات سيحنيتشر مصنوعه حتى الكمال -مقرمشة و متبلة و مليئة بالنكهات الجريئة ) س…"
click at [152, 225] on button "Update" at bounding box center [133, 221] width 85 height 10
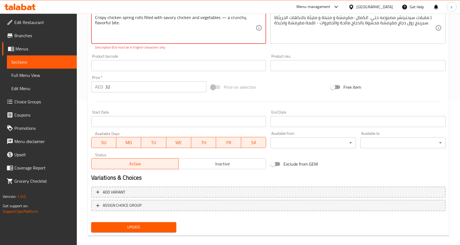
click at [144, 233] on div "Update" at bounding box center [134, 227] width 90 height 15
click at [145, 227] on span "Update" at bounding box center [134, 227] width 76 height 7
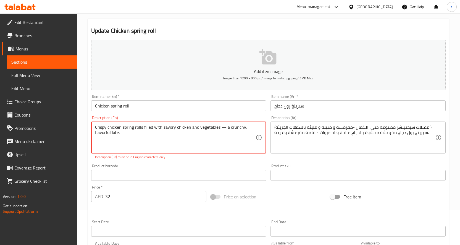
scroll to position [34, 0]
click at [224, 127] on textarea "Crispy chicken spring rolls filled with savory chicken and vegetables — a crunc…" at bounding box center [175, 138] width 161 height 26
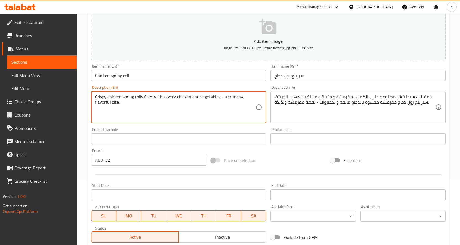
scroll to position [145, 0]
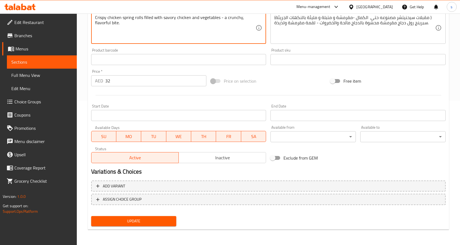
type textarea "Crispy chicken spring rolls filled with savory chicken and vegetables - a crunc…"
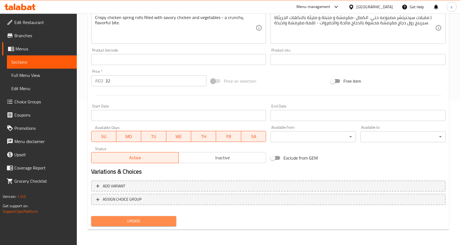
click at [141, 217] on button "Update" at bounding box center [133, 221] width 85 height 10
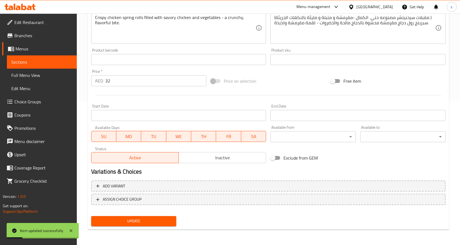
scroll to position [0, 0]
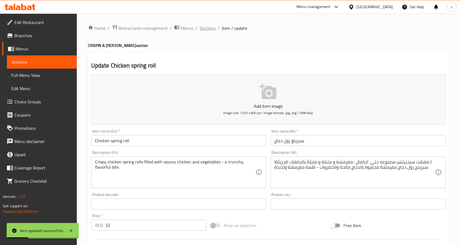
click at [205, 28] on span "Sections" at bounding box center [208, 28] width 16 height 7
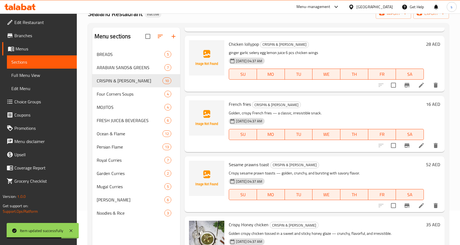
scroll to position [77, 0]
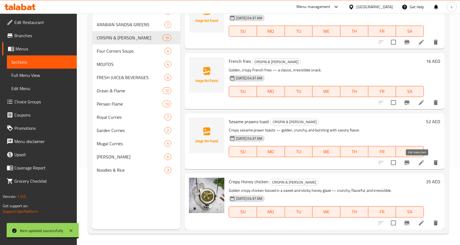
click at [418, 164] on icon at bounding box center [421, 163] width 7 height 7
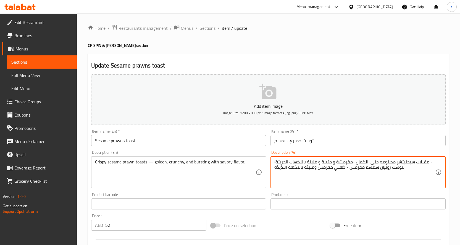
click at [278, 168] on textarea "(مقبلات سيحنيتشر مصنوعه حتى الكمال -مقرمشة و متبلة و مليئة بالنكهات الجريئة ) ت…" at bounding box center [354, 173] width 161 height 26
paste textarea "مالح"
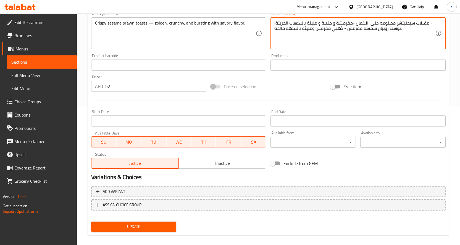
scroll to position [145, 0]
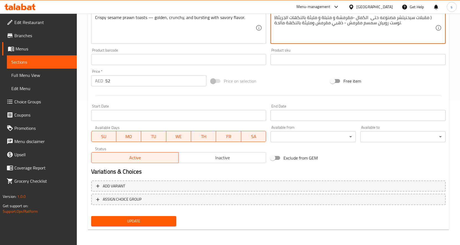
click at [144, 221] on span "Update" at bounding box center [134, 221] width 76 height 7
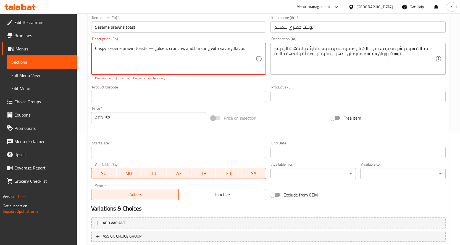
scroll to position [7, 0]
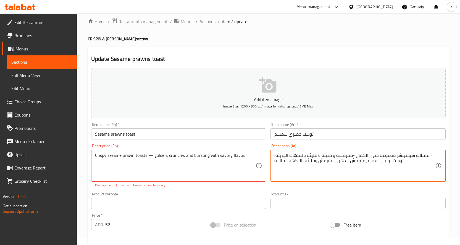
type textarea "(مقبلات سيحنيتشر مصنوعه حتى الكمال -مقرمشة و متبلة و مليئة بالنكهات الجريئة ) ت…"
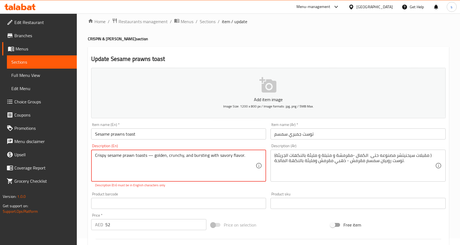
click at [151, 156] on textarea "Crispy sesame prawn toasts — golden, crunchy, and bursting with savory flavor." at bounding box center [175, 166] width 161 height 26
click at [153, 156] on textarea "Crispy sesame prawn toasts — golden, crunchy, and bursting with savory flavor." at bounding box center [175, 166] width 161 height 26
click at [153, 155] on textarea "Crispy sesame prawn toasts — golden, crunchy, and bursting with savory flavor." at bounding box center [175, 166] width 161 height 26
click at [151, 154] on textarea "Crispy sesame prawn toasts — golden, crunchy, and bursting with savory flavor." at bounding box center [175, 166] width 161 height 26
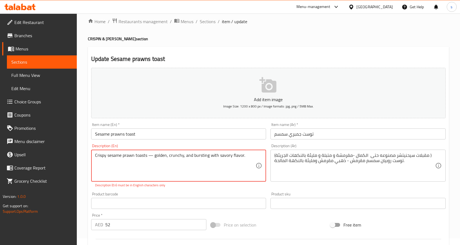
click at [151, 155] on textarea "Crispy sesame prawn toasts — golden, crunchy, and bursting with savory flavor." at bounding box center [175, 166] width 161 height 26
click at [148, 155] on textarea "Crispy sesame prawn toasts — golden, crunchy, and bursting with savory flavor." at bounding box center [175, 166] width 161 height 26
click at [151, 155] on textarea "Crispy sesame prawn toasts — golden, crunchy, and bursting with savory flavor." at bounding box center [175, 166] width 161 height 26
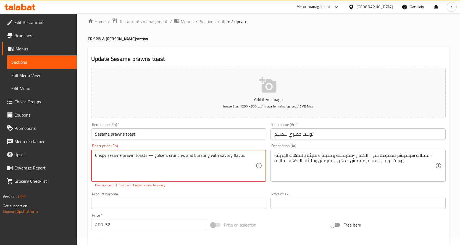
click at [153, 157] on textarea "Crispy sesame prawn toasts — golden, crunchy, and bursting with savory flavor." at bounding box center [175, 166] width 161 height 26
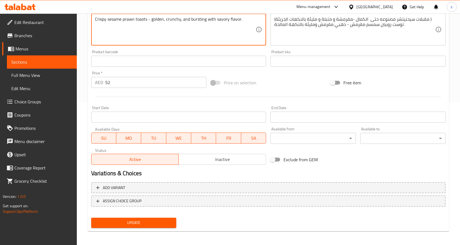
scroll to position [145, 0]
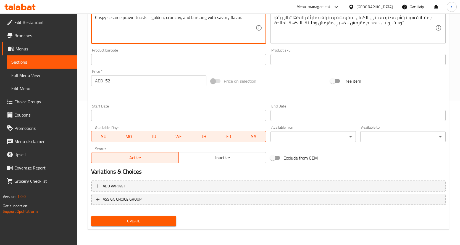
type textarea "Crispy sesame prawn toasts - golden, crunchy, and bursting with savory flavor."
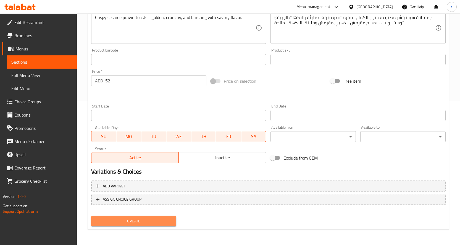
click at [130, 224] on span "Update" at bounding box center [134, 221] width 76 height 7
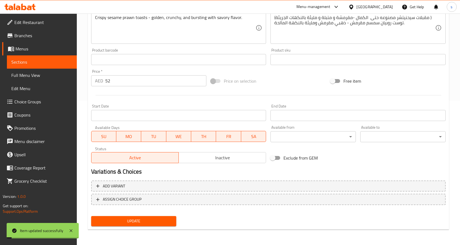
scroll to position [7, 0]
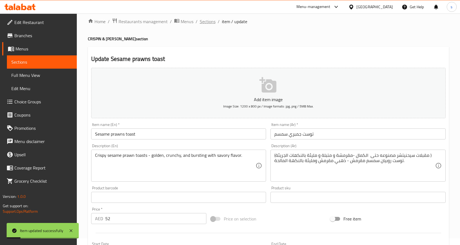
click at [212, 22] on span "Sections" at bounding box center [208, 21] width 16 height 7
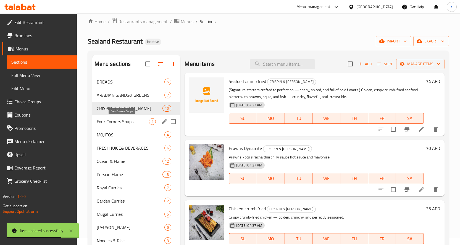
click at [115, 122] on span "Four Corners Soups" at bounding box center [123, 121] width 52 height 7
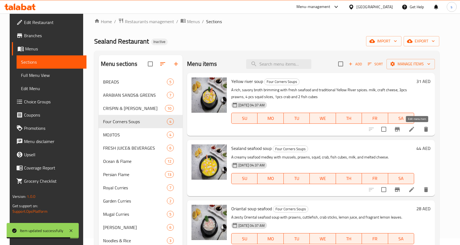
click at [414, 130] on icon at bounding box center [411, 129] width 7 height 7
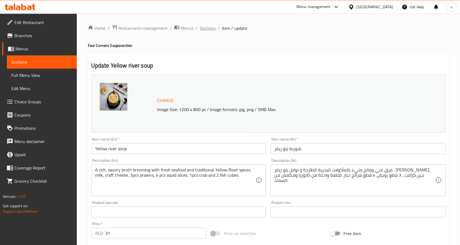
click at [200, 27] on span "Sections" at bounding box center [208, 28] width 16 height 7
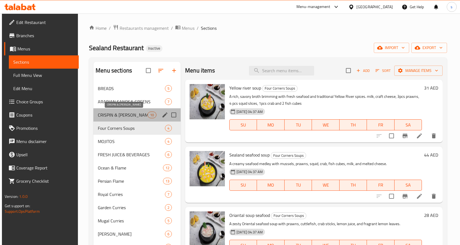
click at [120, 117] on span "CRISPIN & [PERSON_NAME]" at bounding box center [123, 115] width 50 height 7
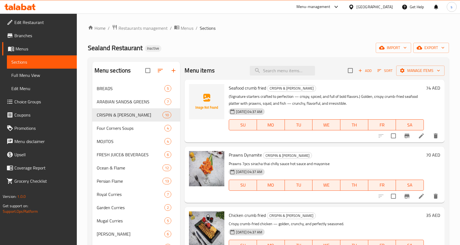
click at [419, 136] on icon at bounding box center [421, 136] width 5 height 5
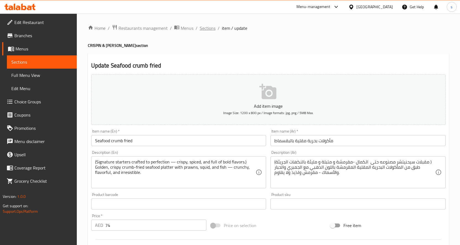
click at [208, 31] on span "Sections" at bounding box center [208, 28] width 16 height 7
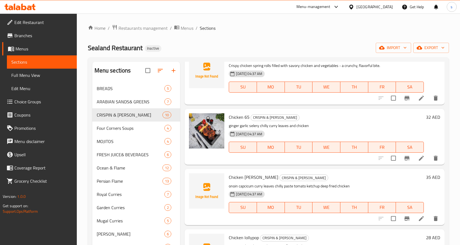
scroll to position [249, 0]
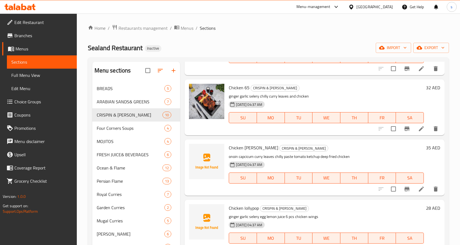
click at [419, 190] on icon at bounding box center [421, 189] width 5 height 5
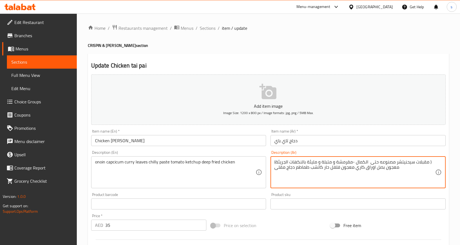
click at [380, 168] on textarea "(مقبلات سيحنيتشر مصنوعه حتى الكمال -مقرمشة و متبلة و مليئة بالنكهات الجريئة ) م…" at bounding box center [354, 173] width 161 height 26
paste textarea "onoin"
type textarea "(مقبلات سيحنيتشر مصنوعه حتى الكمال -مقرمشة و متبلة و مليئة بالنكهات الجريئة ) م…"
click at [418, 179] on textarea "(مقبلات سيحنيتشر مصنوعه حتى الكمال -مقرمشة و متبلة و مليئة بالنكهات الجريئة ) م…" at bounding box center [354, 173] width 161 height 26
drag, startPoint x: 209, startPoint y: 30, endPoint x: 184, endPoint y: 2, distance: 37.5
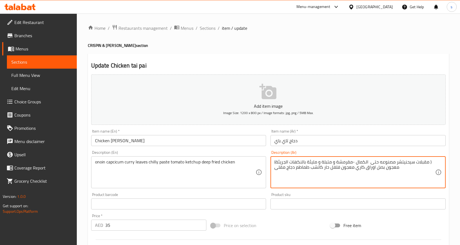
click at [208, 30] on span "Sections" at bounding box center [208, 28] width 16 height 7
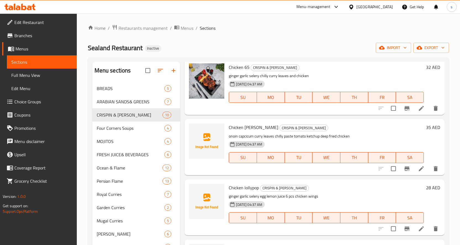
scroll to position [276, 0]
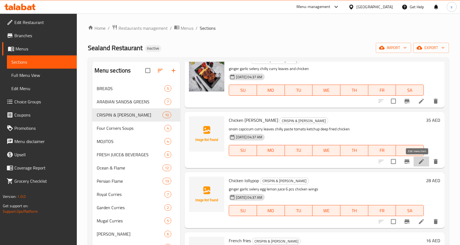
click at [418, 160] on icon at bounding box center [421, 161] width 7 height 7
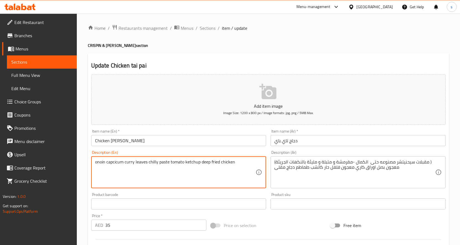
click at [102, 163] on textarea "onoin capcicum curry leaves chilly paste tomato ketchup deep fried chicken" at bounding box center [175, 173] width 161 height 26
paste textarea
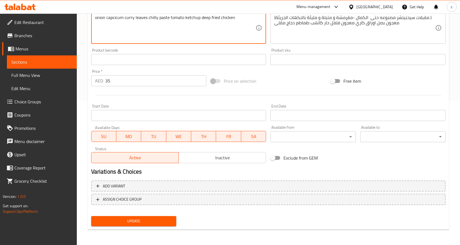
type textarea "onion capcicum curry leaves chilly paste tomato ketchup deep fried chicken"
click at [145, 220] on span "Update" at bounding box center [134, 221] width 76 height 7
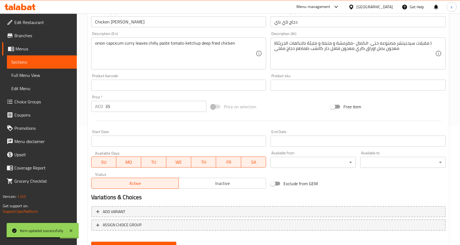
scroll to position [0, 0]
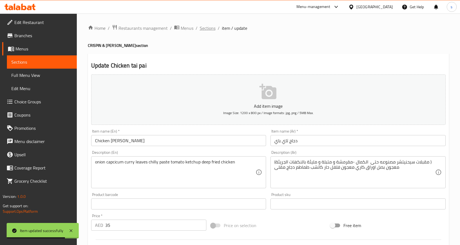
click at [205, 30] on span "Sections" at bounding box center [208, 28] width 16 height 7
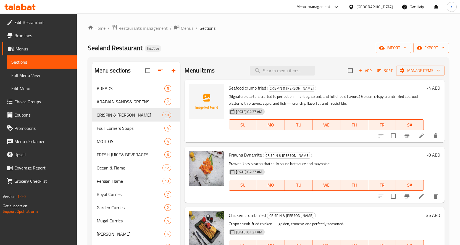
click at [419, 139] on icon at bounding box center [421, 136] width 7 height 7
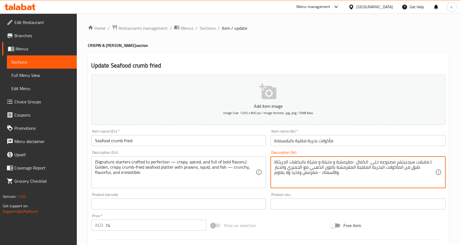
drag, startPoint x: 369, startPoint y: 168, endPoint x: 350, endPoint y: 168, distance: 18.5
click at [359, 178] on textarea "(مقبلات سيحنيتشر مصنوعه حتى الكمال -مقرمشة و متبلة و مليئة بالنكهات الجريئة ) ط…" at bounding box center [354, 173] width 161 height 26
click at [369, 168] on textarea "(مقبلات سيحنيتشر مصنوعه حتى الكمال -مقرمشة و متبلة و مليئة بالنكهات الجريئة ) ط…" at bounding box center [354, 173] width 161 height 26
click at [345, 168] on textarea "(مقبلات سيحنيتشر مصنوعه حتى الكمال -مقرمشة و متبلة و مليئة بالنكهات الجريئة ) ط…" at bounding box center [354, 173] width 161 height 26
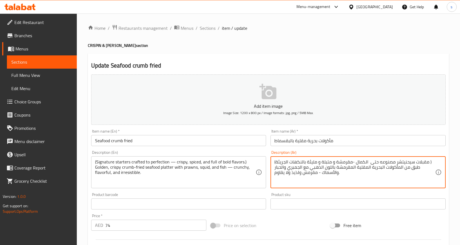
click at [345, 168] on textarea "(مقبلات سيحنيتشر مصنوعه حتى الكمال -مقرمشة و متبلة و مليئة بالنكهات الجريئة ) ط…" at bounding box center [354, 173] width 161 height 26
drag, startPoint x: 369, startPoint y: 167, endPoint x: 362, endPoint y: 169, distance: 7.4
click at [362, 169] on textarea "(مقبلات سيحنيتشر مصنوعه حتى الكمال -مقرمشة و متبلة و مليئة بالنكهات الجريئة ) ط…" at bounding box center [354, 173] width 161 height 26
drag, startPoint x: 360, startPoint y: 182, endPoint x: 359, endPoint y: 179, distance: 3.4
click at [359, 179] on textarea "(مقبلات سيحنيتشر مصنوعه حتى الكمال -مقرمشة و متبلة و مليئة بالنكهات الجريئة ) ط…" at bounding box center [354, 173] width 161 height 26
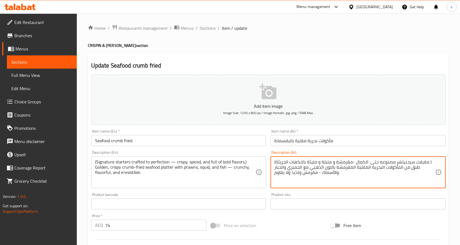
drag, startPoint x: 369, startPoint y: 167, endPoint x: 311, endPoint y: 169, distance: 57.7
click at [311, 169] on textarea "(مقبلات سيحنيتشر مصنوعه حتى الكمال -مقرمشة و متبلة و مليئة بالنكهات الجريئة ) ط…" at bounding box center [354, 173] width 161 height 26
paste textarea "قلية بالفتات، ذهبية ومقرمشة"
click at [368, 168] on textarea "(مقبلات سيحنيتشر مصنوعه حتى الكمال -مقرمشة و متبلة و مليئة بالنكهات الجريئة ) ط…" at bounding box center [354, 173] width 161 height 26
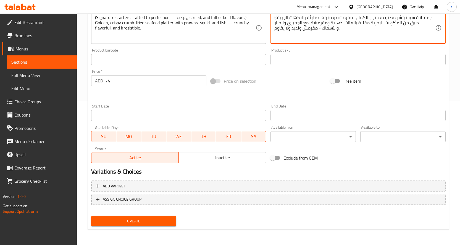
type textarea "(مقبلات سيحنيتشر مصنوعه حتى الكمال -مقرمشة و متبلة و مليئة بالنكهات الجريئة ) ط…"
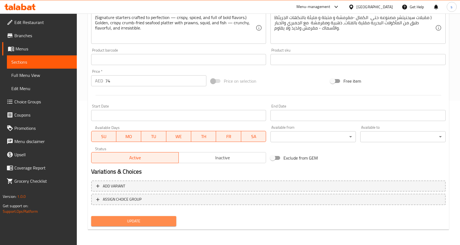
click at [156, 219] on span "Update" at bounding box center [134, 221] width 76 height 7
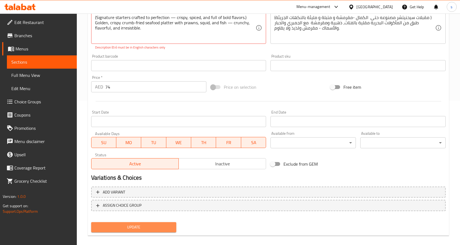
click at [149, 227] on span "Update" at bounding box center [134, 227] width 76 height 7
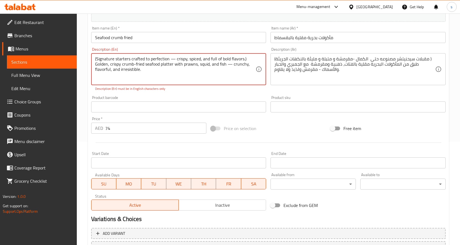
scroll to position [34, 0]
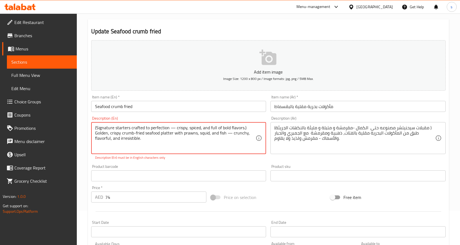
click at [173, 128] on textarea "(Signature starters crafted to perfection — crispy, spiced, and full of bold fl…" at bounding box center [175, 138] width 161 height 26
click at [175, 130] on textarea "(Signature starters crafted to perfection — crispy, spiced, and full of bold fl…" at bounding box center [175, 138] width 161 height 26
click at [173, 128] on textarea "(Signature starters crafted to perfection — crispy, spiced, and full of bold fl…" at bounding box center [175, 138] width 161 height 26
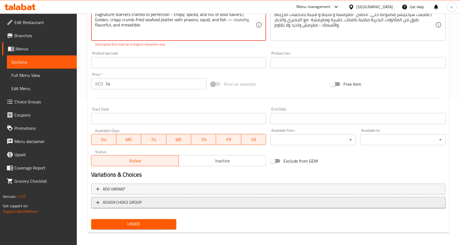
scroll to position [151, 0]
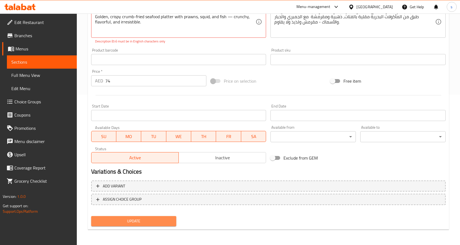
click at [111, 221] on span "Update" at bounding box center [134, 221] width 76 height 7
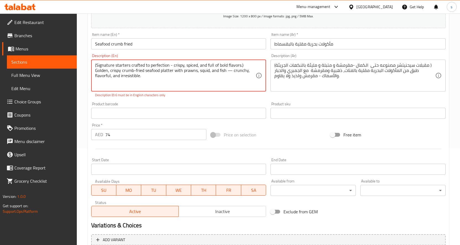
scroll to position [13, 0]
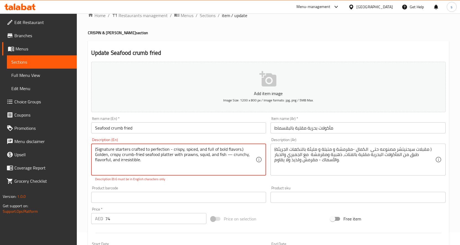
click at [231, 155] on textarea "(Signature starters crafted to perfection - crispy, spiced, and full of bold fl…" at bounding box center [175, 160] width 161 height 26
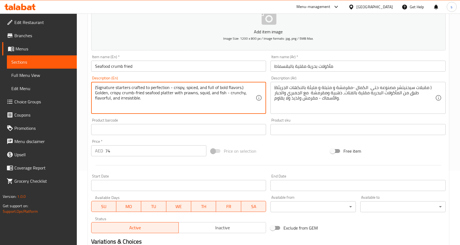
scroll to position [145, 0]
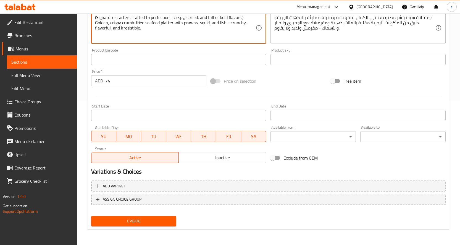
type textarea "(Signature starters crafted to perfection - crispy, spiced, and full of bold fl…"
click at [110, 219] on span "Update" at bounding box center [134, 221] width 76 height 7
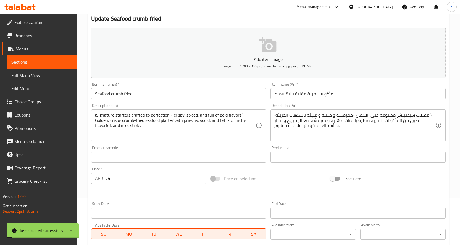
scroll to position [0, 0]
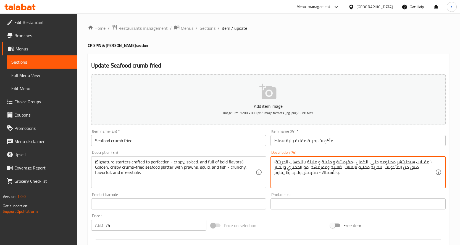
drag, startPoint x: 355, startPoint y: 162, endPoint x: 393, endPoint y: 162, distance: 38.1
paste textarea "رافتد الى حد"
click at [352, 162] on textarea "(مقبلات سيحنيتشر كرافتد الى حد الكمال -مقرمشة و متبلة و مليئة بالنكهات الجريئة …" at bounding box center [354, 173] width 161 height 26
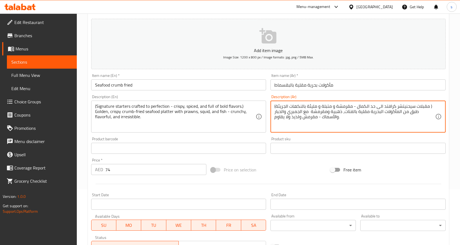
scroll to position [145, 0]
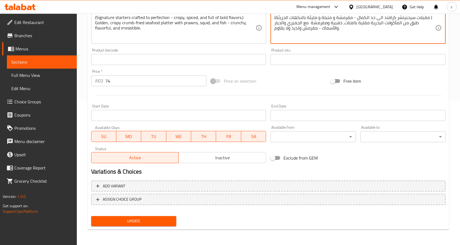
type textarea "(مقبلات سيحنيتشر كرافتد الى حد الكمال - مقرمشة و متبلة و مليئة بالنكهات الجريئة…"
click at [143, 222] on span "Update" at bounding box center [134, 221] width 76 height 7
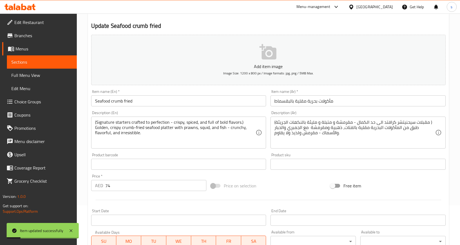
scroll to position [0, 0]
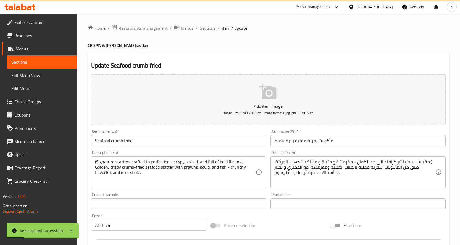
click at [205, 27] on span "Sections" at bounding box center [208, 28] width 16 height 7
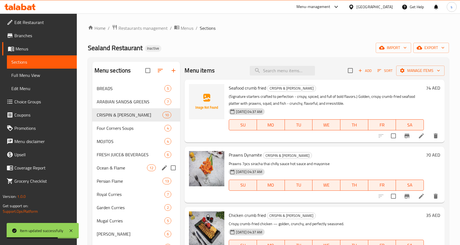
click at [118, 171] on span "Ocean & Flame" at bounding box center [122, 168] width 51 height 7
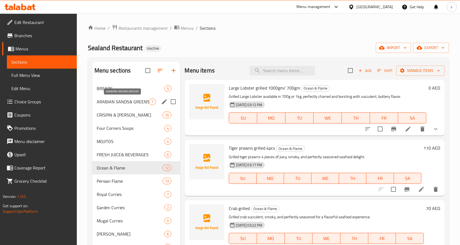
click at [120, 102] on span "ARABIAN SANDS& GREENS" at bounding box center [123, 102] width 52 height 7
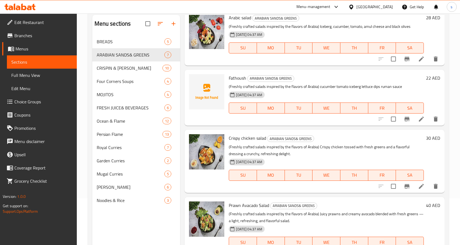
scroll to position [77, 0]
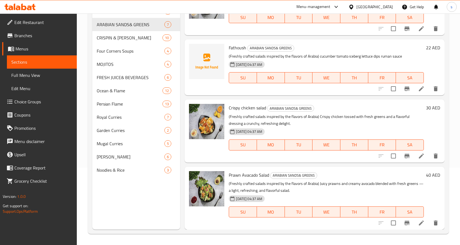
click at [418, 225] on icon at bounding box center [421, 223] width 7 height 7
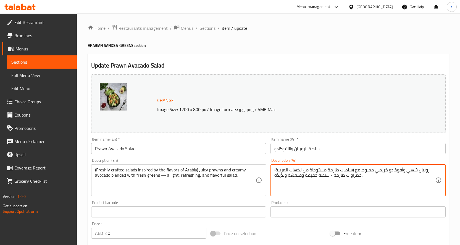
click at [408, 171] on textarea "(سلطات طازجة مستوحاة من نكهات العربية) روبيان شهي وأفوكادو كريمي مخلوط مع خضراو…" at bounding box center [354, 181] width 161 height 26
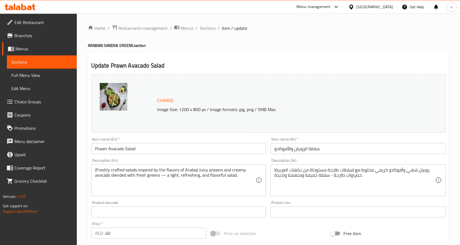
click at [410, 187] on textarea "(سلطات طازجة مستوحاة من نكهات العربية) روبيان شهي وأفوكادو كريمي مخلوط مع خضراو…" at bounding box center [354, 181] width 161 height 26
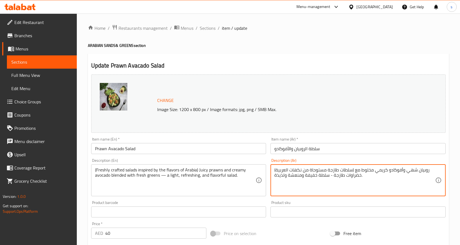
click at [409, 170] on textarea "(سلطات طازجة مستوحاة من نكهات العربية) روبيان شهي وأفوكادو كريمي مخلوط مع خضراو…" at bounding box center [354, 181] width 161 height 26
paste textarea "وسي"
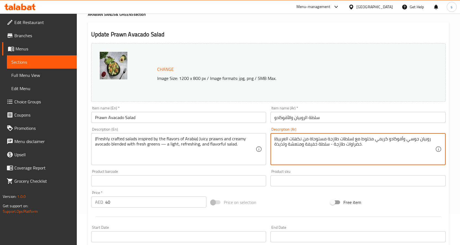
scroll to position [153, 0]
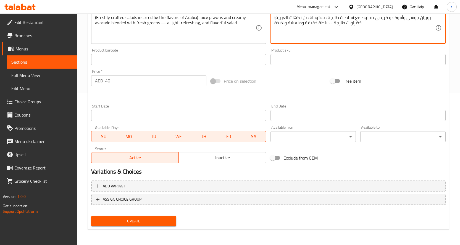
type textarea "(سلطات طازجة مستوحاة من نكهات العربية) روبيان جوسي وأفوكادو كريمي مخلوط مع خضرا…"
click at [154, 217] on button "Update" at bounding box center [133, 221] width 85 height 10
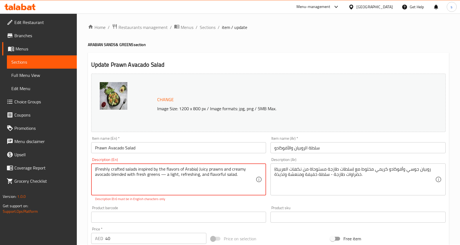
scroll to position [0, 0]
click at [162, 177] on textarea "(Freshly crafted salads inspired by the flavors of Arabia) Juicy prawns and cre…" at bounding box center [175, 181] width 161 height 26
click at [165, 177] on textarea "(Freshly crafted salads inspired by the flavors of Arabia) Juicy prawns and cre…" at bounding box center [175, 181] width 161 height 26
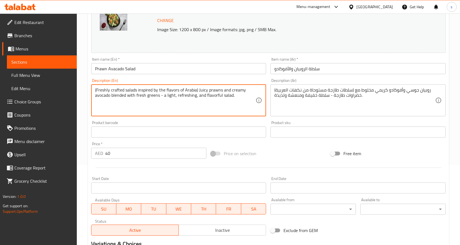
scroll to position [153, 0]
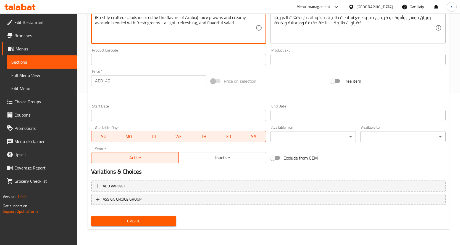
type textarea "(Freshly crafted salads inspired by the flavors of Arabia) Juicy prawns and cre…"
click at [115, 221] on span "Update" at bounding box center [134, 221] width 76 height 7
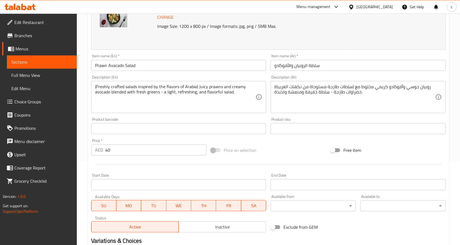
scroll to position [0, 0]
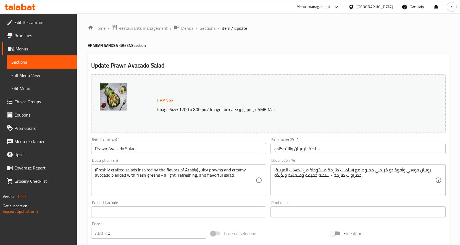
click at [195, 26] on li "/" at bounding box center [196, 28] width 2 height 7
click at [203, 27] on span "Sections" at bounding box center [208, 28] width 16 height 7
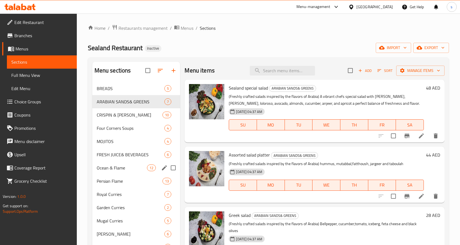
click at [119, 165] on span "Ocean & Flame" at bounding box center [122, 168] width 51 height 7
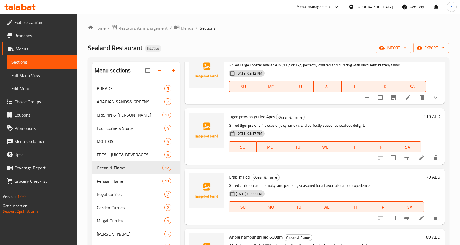
scroll to position [55, 0]
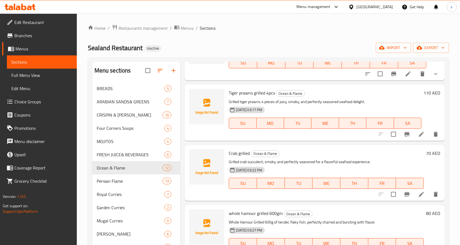
click at [420, 130] on li at bounding box center [420, 134] width 15 height 10
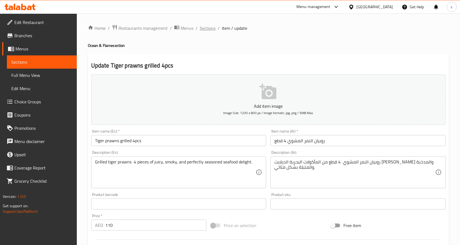
click at [207, 29] on span "Sections" at bounding box center [208, 28] width 16 height 7
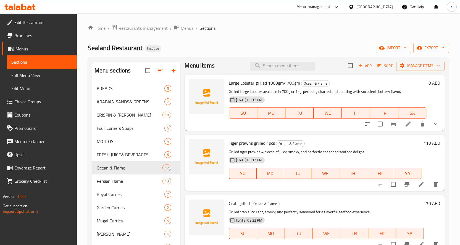
scroll to position [2, 0]
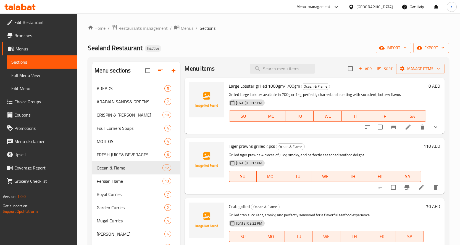
click at [413, 187] on li at bounding box center [420, 188] width 15 height 10
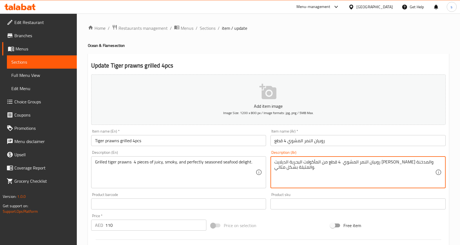
click at [325, 162] on textarea "روبيان النمر المشوي 4 قطع من المأكولات البحرية الديلايت الجوسي والمدخنة والمتبل…" at bounding box center [354, 173] width 161 height 26
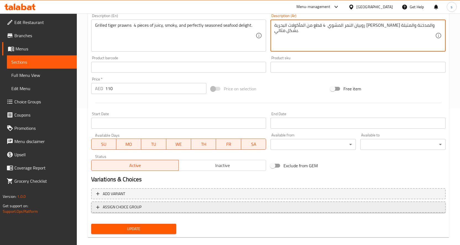
scroll to position [145, 0]
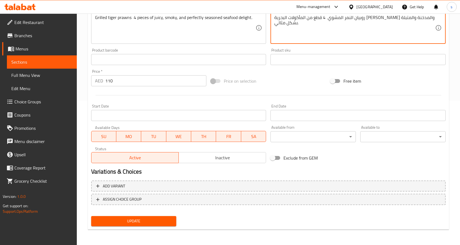
type textarea "روبيان النمر المشوي 4 قطع من المأكولات البحرية الجوسي والمدخنة والمتبلة بشكل مث…"
click at [138, 223] on span "Update" at bounding box center [134, 221] width 76 height 7
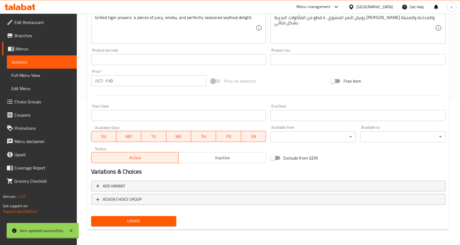
scroll to position [0, 0]
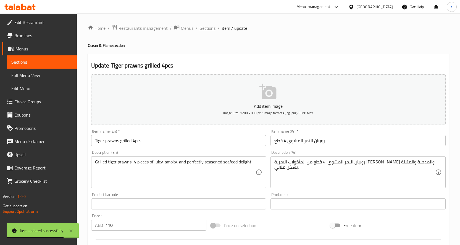
click at [204, 27] on span "Sections" at bounding box center [208, 28] width 16 height 7
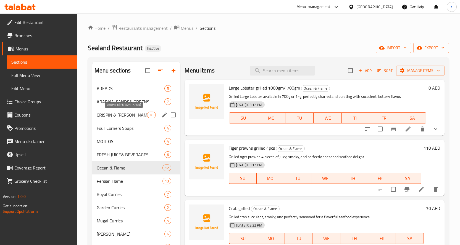
click at [120, 116] on span "CRISPIN & [PERSON_NAME]" at bounding box center [122, 115] width 51 height 7
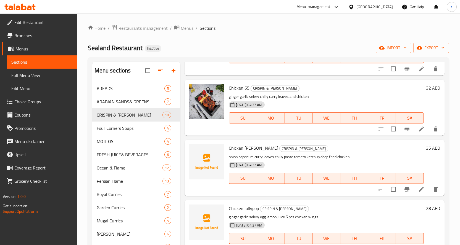
scroll to position [249, 0]
click at [419, 132] on icon at bounding box center [421, 129] width 7 height 7
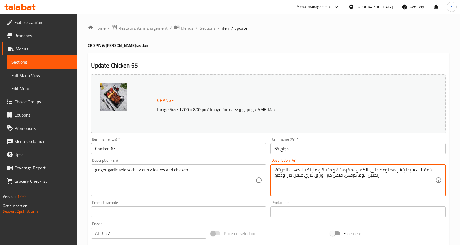
drag, startPoint x: 291, startPoint y: 176, endPoint x: 303, endPoint y: 181, distance: 13.7
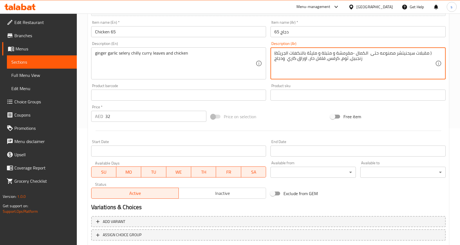
scroll to position [153, 0]
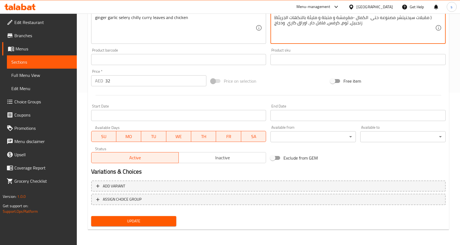
click at [284, 24] on textarea "(مقبلات سيحنيتشر مصنوعه حتى الكمال -مقرمشة و متبلة و مليئة بالنكهات الجريئة ) ز…" at bounding box center [354, 28] width 161 height 26
type textarea "(مقبلات سيحنيتشر مصنوعه حتى الكمال -مقرمشة و متبلة و مليئة بالنكهات الجريئة ) ز…"
click at [139, 224] on span "Update" at bounding box center [134, 221] width 76 height 7
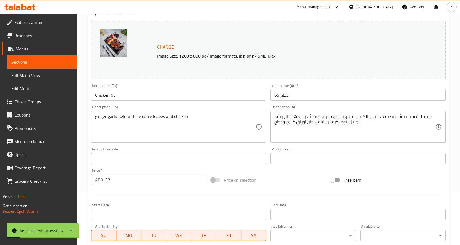
scroll to position [0, 0]
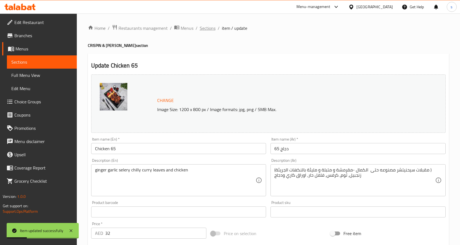
click at [207, 25] on span "Sections" at bounding box center [208, 28] width 16 height 7
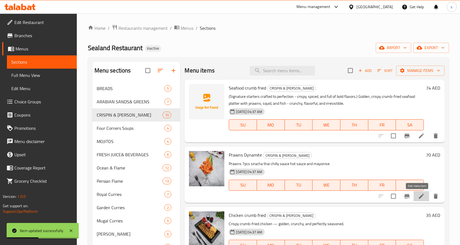
click at [418, 199] on icon at bounding box center [421, 196] width 7 height 7
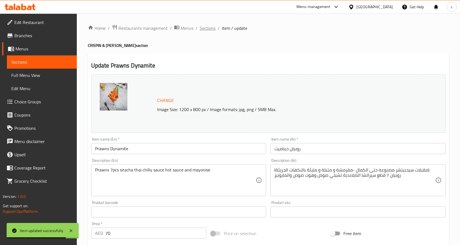
click at [211, 27] on span "Sections" at bounding box center [208, 28] width 16 height 7
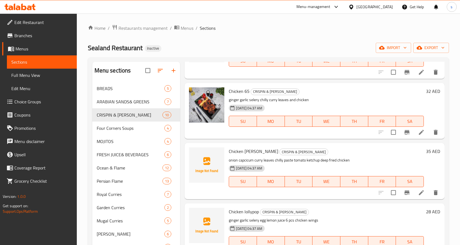
scroll to position [249, 0]
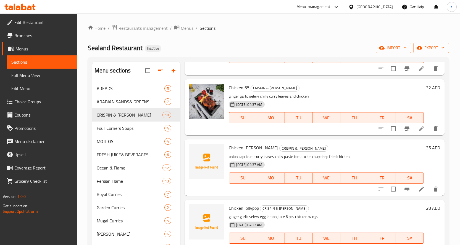
click at [419, 188] on icon at bounding box center [421, 189] width 5 height 5
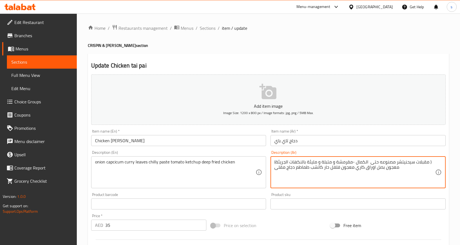
click at [324, 170] on textarea "(مقبلات سيحنيتشر مصنوعه حتى الكمال -مقرمشة و متبلة و مليئة بالنكهات الجريئة ) م…" at bounding box center [354, 173] width 161 height 26
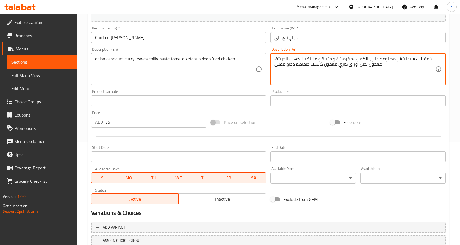
scroll to position [145, 0]
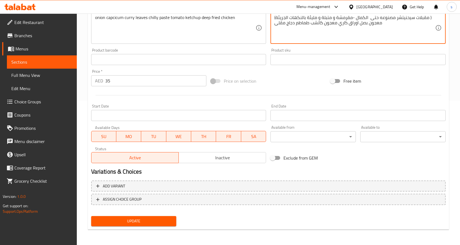
type textarea "(مقبلات سيحنيتشر مصنوعه حتى الكمال -مقرمشة و متبلة و مليئة بالنكهات الجريئة ) م…"
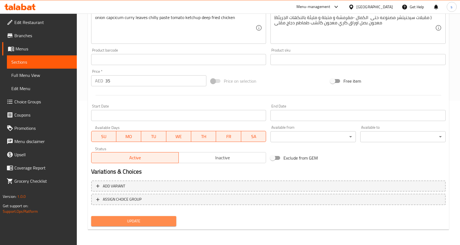
click at [162, 217] on button "Update" at bounding box center [133, 221] width 85 height 10
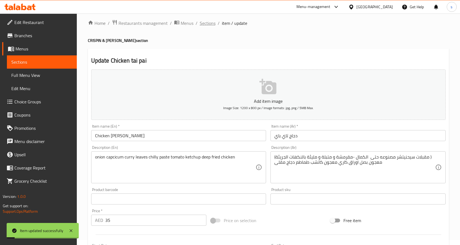
scroll to position [0, 0]
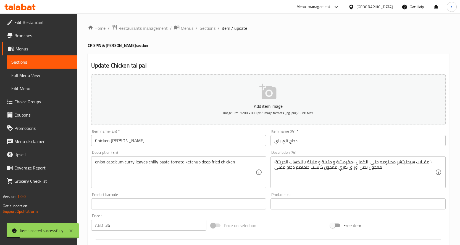
click at [207, 31] on span "Sections" at bounding box center [208, 28] width 16 height 7
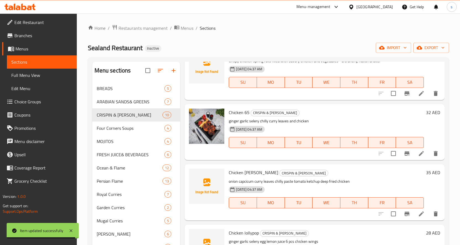
scroll to position [276, 0]
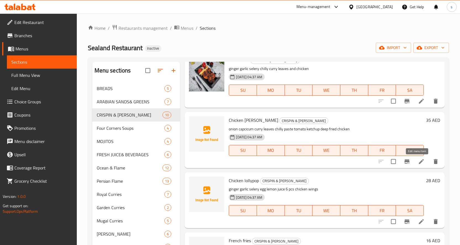
click at [418, 165] on icon at bounding box center [421, 161] width 7 height 7
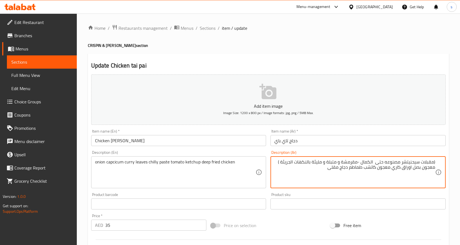
drag, startPoint x: 323, startPoint y: 167, endPoint x: 450, endPoint y: 169, distance: 126.5
click at [450, 169] on div "Home / Restaurants management / Menus / Sections / item / update CRISPIN & LUCI…" at bounding box center [268, 202] width 383 height 377
paste textarea "صل، فليفلة، اوراق الكاري، معجون الفلفل الحار، طماطم، كاتشب ودجاج مقلي"
click at [433, 169] on textarea "(مقبلات سيحنيتشر مصنوعه حتى الكمال -مقرمشة و متبلة و مليئة بالنكهات الجريئة ) ص…" at bounding box center [354, 173] width 161 height 26
click at [434, 168] on textarea "(مقبلات سيحنيتشر مصنوعه حتى الكمال -مقرمشة و متبلة و مليئة بالنكهات الجريئة ) ص…" at bounding box center [354, 173] width 161 height 26
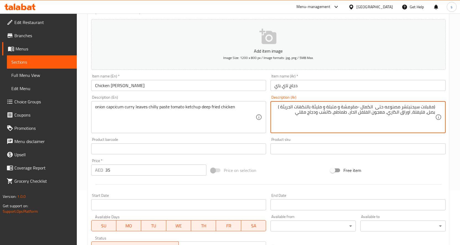
scroll to position [138, 0]
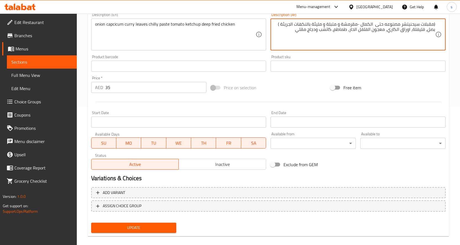
type textarea "(مقبلات سيحنيتشر مصنوعه حتى الكمال -مقرمشة و متبلة و مليئة بالنكهات الجريئة ) ب…"
click at [141, 229] on span "Update" at bounding box center [134, 228] width 76 height 7
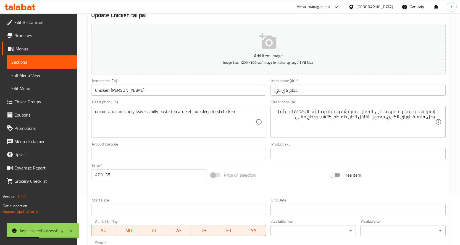
scroll to position [0, 0]
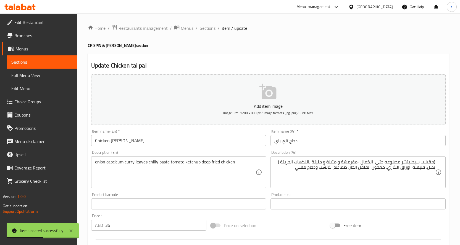
click at [208, 31] on span "Sections" at bounding box center [208, 28] width 16 height 7
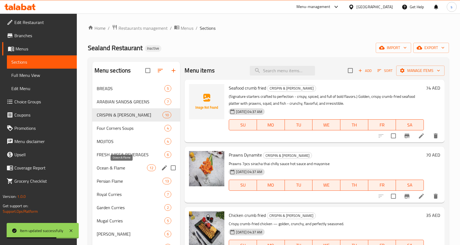
click at [117, 165] on span "Ocean & Flame" at bounding box center [122, 168] width 51 height 7
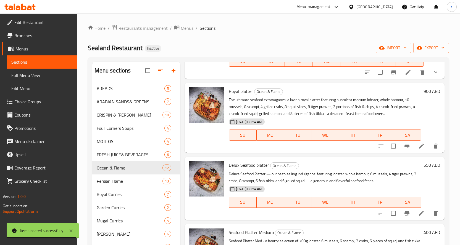
scroll to position [359, 0]
click at [418, 149] on icon at bounding box center [421, 146] width 7 height 7
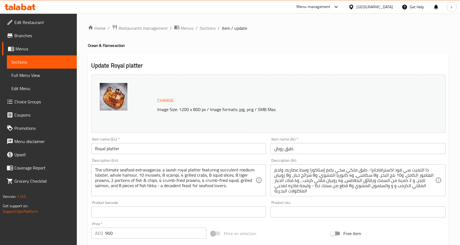
click at [279, 170] on textarea "ذا التميت سي فود اكسترافاجانزا : طبق ملكي سخي يضم إستاكوزا وسط عصاريه، ولحم اله…" at bounding box center [354, 181] width 161 height 26
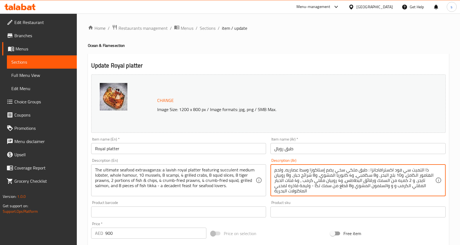
click at [277, 171] on textarea "ذا التميت سي فود اكسترافاجانزا : طبق ملكي سخي يضم إستاكوزا وسط عصاريه، ولحم اله…" at bounding box center [354, 181] width 161 height 26
click at [334, 183] on textarea "ذا التميت سي فود اكسترافاجانزا : طبق ملكي سخي يضم إستاكوزا وسط عصاريه، ولحم اله…" at bounding box center [354, 181] width 161 height 26
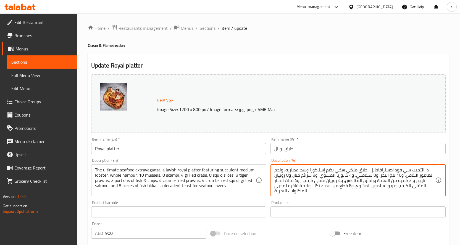
click at [276, 170] on textarea "ذا التميت سي فود اكسترافاجانزا : طبق ملكي سخي يضم إستاكوزا وسط عصاريه، ولحم اله…" at bounding box center [354, 181] width 161 height 26
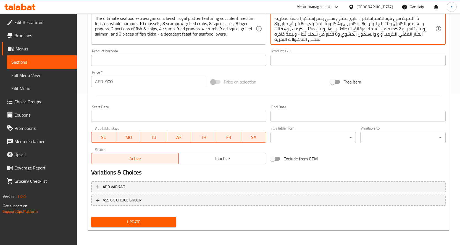
scroll to position [153, 0]
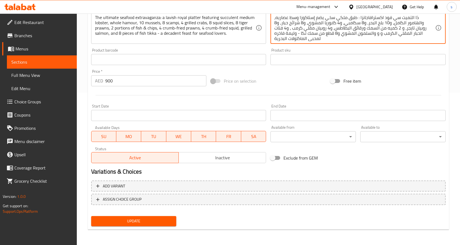
click at [150, 220] on span "Update" at bounding box center [134, 221] width 76 height 7
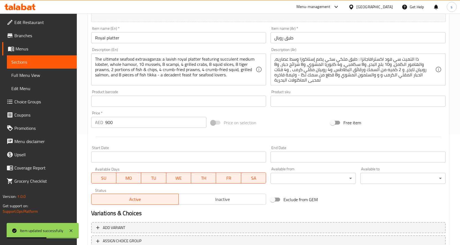
scroll to position [97, 0]
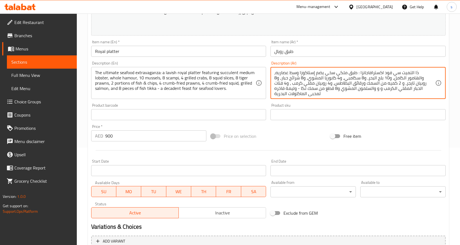
drag, startPoint x: 292, startPoint y: 85, endPoint x: 328, endPoint y: 83, distance: 35.9
paste textarea "4 حبار مقلي كرا"
click at [373, 82] on textarea "ذا التميت سي فود اكسترافاجانزا : طبق ملكي سخي يضم إستاكوزا وسط عصاريه، والهامور…" at bounding box center [354, 83] width 161 height 26
drag, startPoint x: 285, startPoint y: 83, endPoint x: 382, endPoint y: 91, distance: 96.9
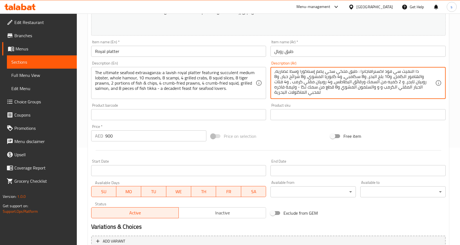
click at [382, 91] on textarea "ذا التميت سي فود اكسترافاجانزا : طبق ملكي سخي يضم إستاكوزا وسط عصاريه، والهامور…" at bounding box center [354, 83] width 161 height 26
paste textarea "4 حبار مقلي كرا"
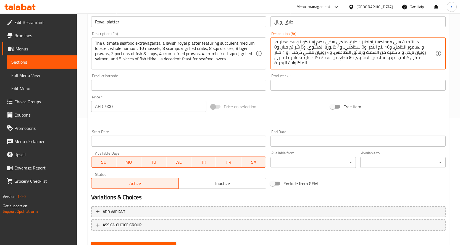
scroll to position [153, 0]
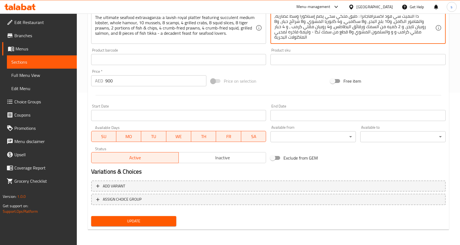
type textarea "ذا التميت سي فود اكسترافاجانزا : طبق ملكي سخي يضم إستاكوزا وسط عصاريه، والهامور…"
click at [124, 224] on span "Update" at bounding box center [134, 221] width 76 height 7
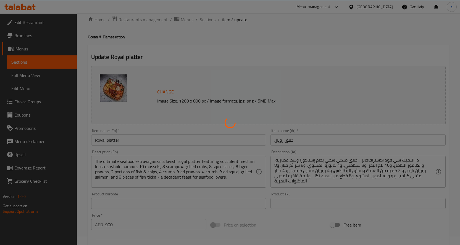
scroll to position [0, 0]
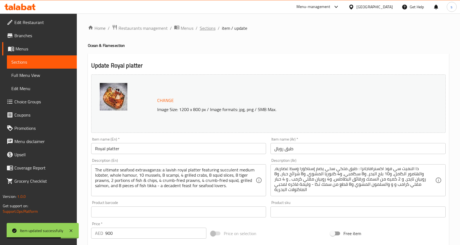
click at [202, 27] on span "Sections" at bounding box center [208, 28] width 16 height 7
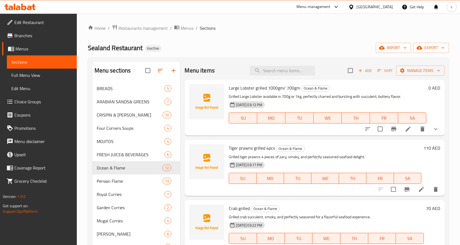
click at [405, 133] on li at bounding box center [407, 129] width 15 height 10
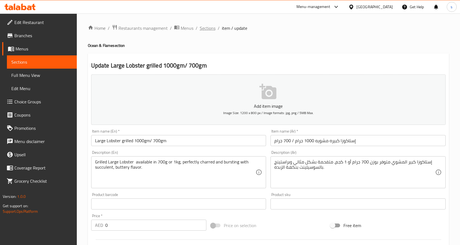
click at [208, 31] on span "Sections" at bounding box center [208, 28] width 16 height 7
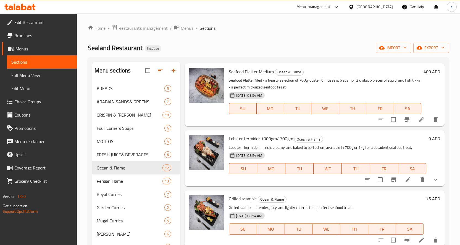
scroll to position [527, 0]
click at [410, 181] on li at bounding box center [407, 180] width 15 height 10
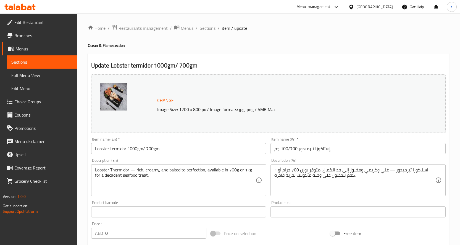
click at [287, 149] on input "إستاكوزا تيرميدور 100/700 جم" at bounding box center [357, 148] width 175 height 11
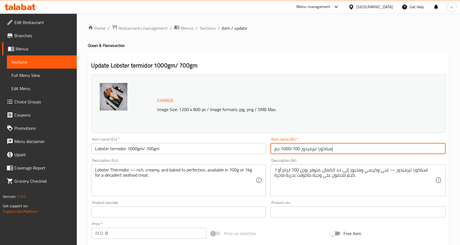
type input "إستاكوزا تيرميدور 1000/700 جم"
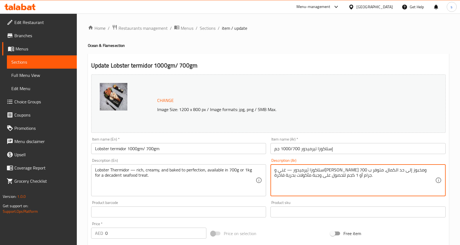
click at [313, 169] on textarea "استاكوزا ثيرميدور — غني وكريمي ومخبوز إلى حد الكمال، متوفر ب 700 جرام أو 1 كجم …" at bounding box center [354, 181] width 161 height 26
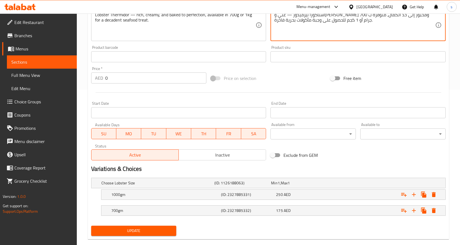
scroll to position [165, 0]
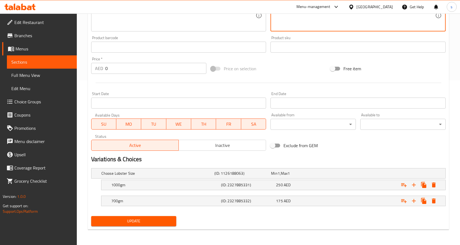
type textarea "استاكوزا ثيرميدور — غني وكريمي ومخبوز إلى حد الكمال، متوفرة ب 700 جرام أو 1 كجم…"
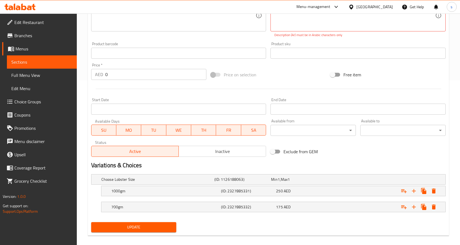
click at [142, 220] on div "Update" at bounding box center [134, 227] width 90 height 15
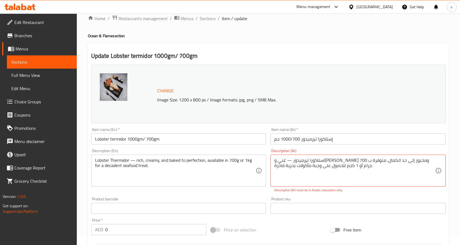
scroll to position [0, 0]
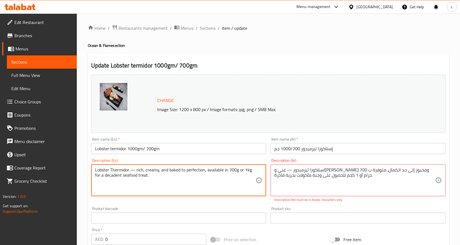
click at [131, 169] on textarea "Lobster Thermidor — rich, creamy, and baked to perfection, available in 700g or…" at bounding box center [175, 181] width 161 height 26
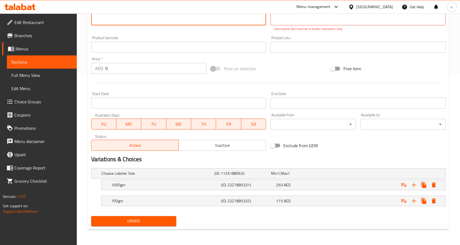
type textarea "Lobster Thermidor - rich, creamy, and baked to perfection, available in 700g or…"
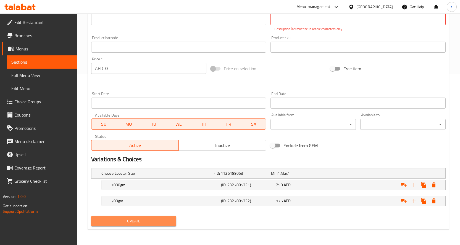
click at [140, 226] on button "Update" at bounding box center [133, 221] width 85 height 10
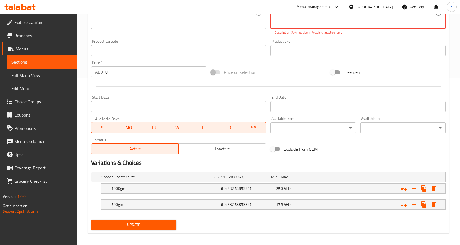
click at [146, 223] on span "Update" at bounding box center [134, 225] width 76 height 7
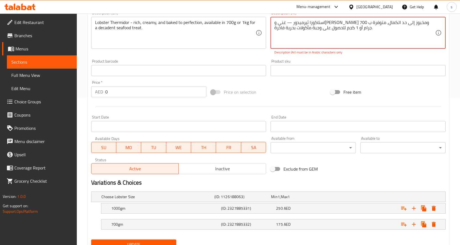
scroll to position [2, 0]
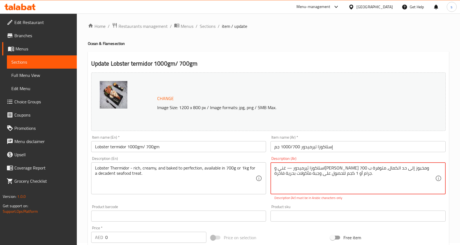
click at [398, 167] on textarea "استاكوزا ثيرميدور — غني وكريمي ومخبوز إلى حد الكمال، متوفرة ب 700 جرام أو 1 كجم…" at bounding box center [354, 179] width 161 height 26
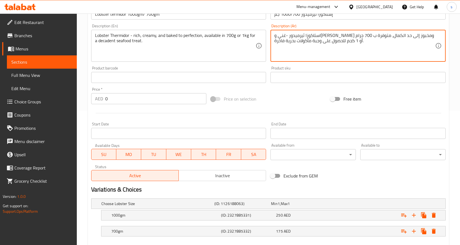
scroll to position [165, 0]
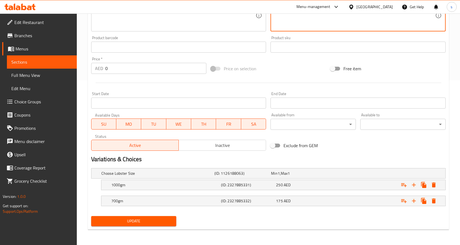
type textarea "استاكوزا ثيرميدور -غني وكريمي ومخبوز إلى حد الكمال، متوفرة ب 700 جرام أو 1 كجم …"
click at [145, 221] on span "Update" at bounding box center [134, 221] width 76 height 7
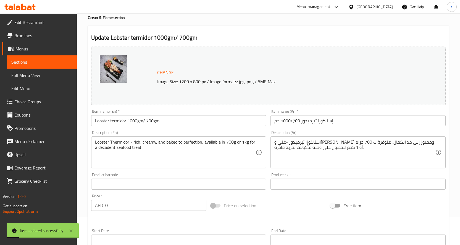
scroll to position [0, 0]
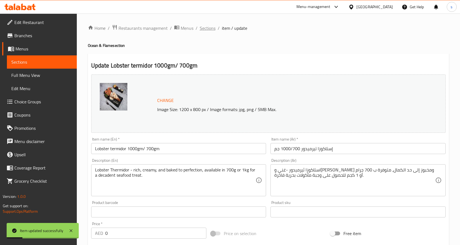
click at [207, 29] on span "Sections" at bounding box center [208, 28] width 16 height 7
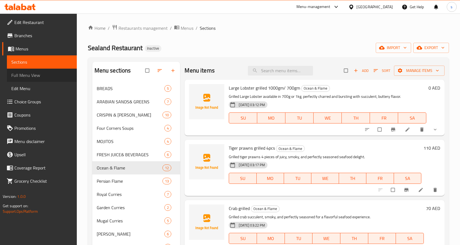
click at [29, 78] on span "Full Menu View" at bounding box center [41, 75] width 61 height 7
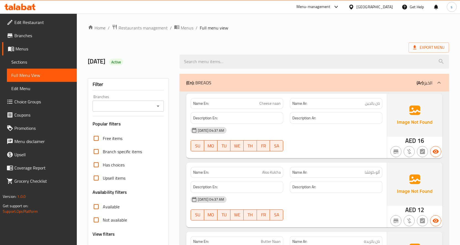
scroll to position [83, 0]
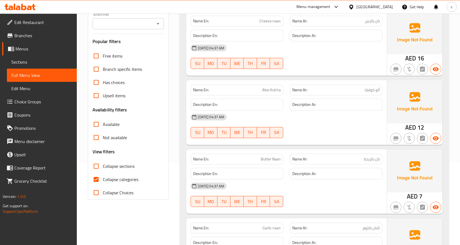
click at [93, 179] on input "Collapse categories" at bounding box center [95, 179] width 13 height 13
checkbox input "false"
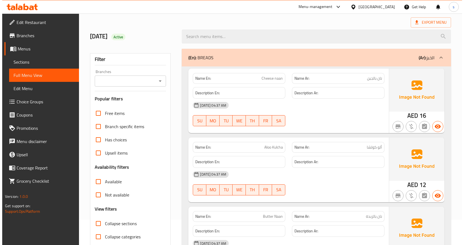
scroll to position [0, 0]
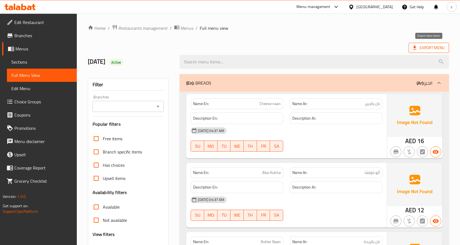
click at [414, 47] on icon at bounding box center [415, 48] width 6 height 6
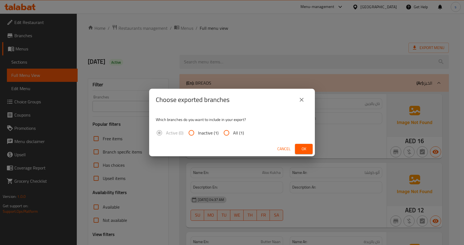
click at [231, 131] on input "All (1)" at bounding box center [226, 132] width 13 height 13
radio input "true"
click at [298, 146] on button "Ok" at bounding box center [304, 149] width 18 height 10
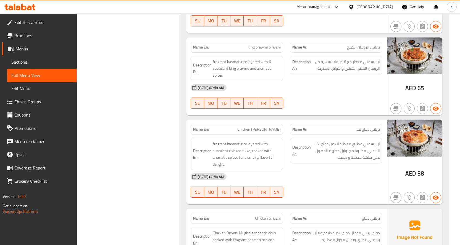
scroll to position [7207, 0]
